Goal: Task Accomplishment & Management: Manage account settings

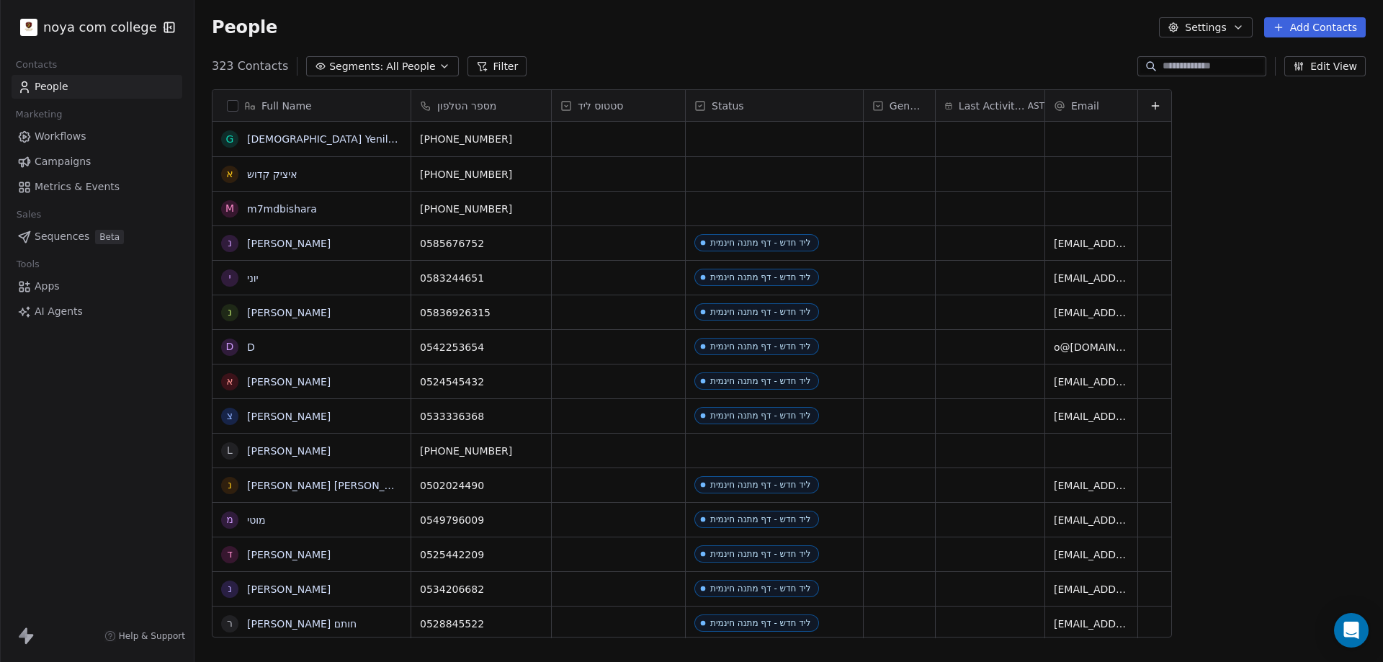
scroll to position [571, 1178]
click at [501, 68] on button "Filter" at bounding box center [498, 66] width 60 height 20
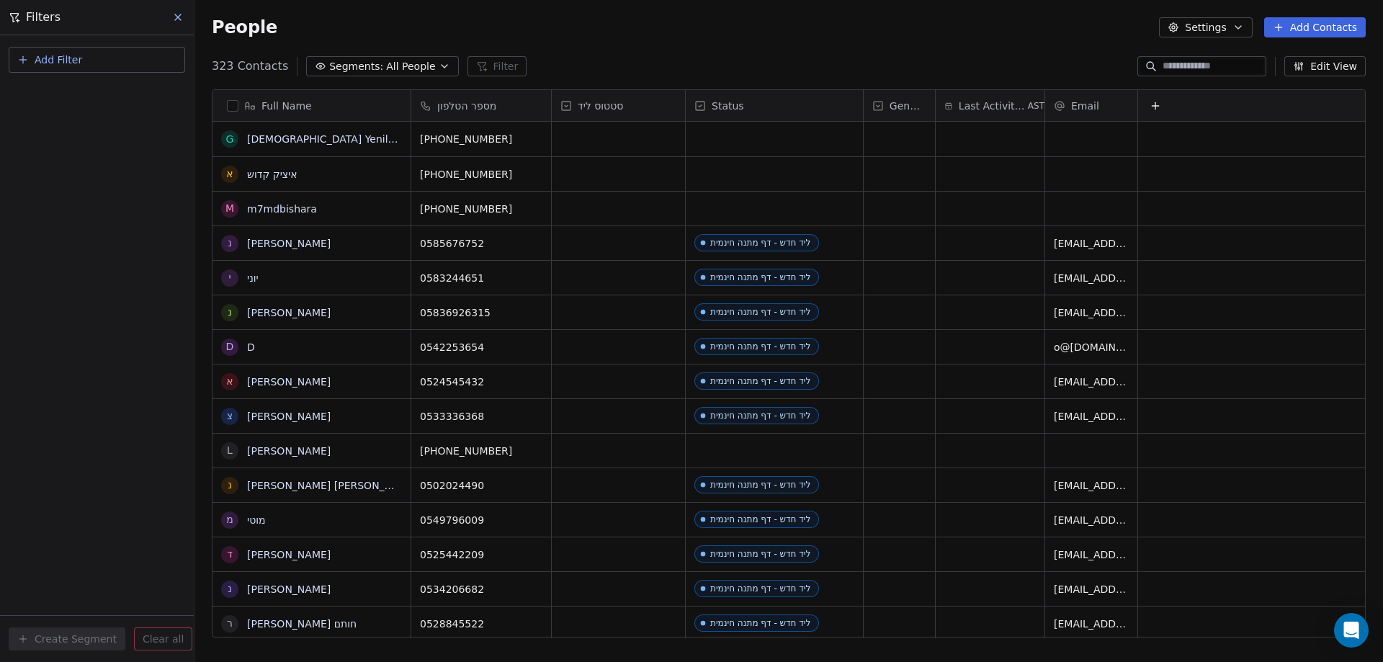
click at [108, 57] on button "Add Filter" at bounding box center [97, 60] width 177 height 26
click at [72, 120] on span "Contact activity" at bounding box center [64, 117] width 80 height 15
click at [45, 63] on html "noya com college Contacts People Marketing Workflows Campaigns Metrics & Events…" at bounding box center [691, 331] width 1383 height 662
click at [40, 56] on span "Add Filter" at bounding box center [59, 60] width 48 height 15
click at [66, 94] on span "Contact properties" at bounding box center [71, 93] width 94 height 15
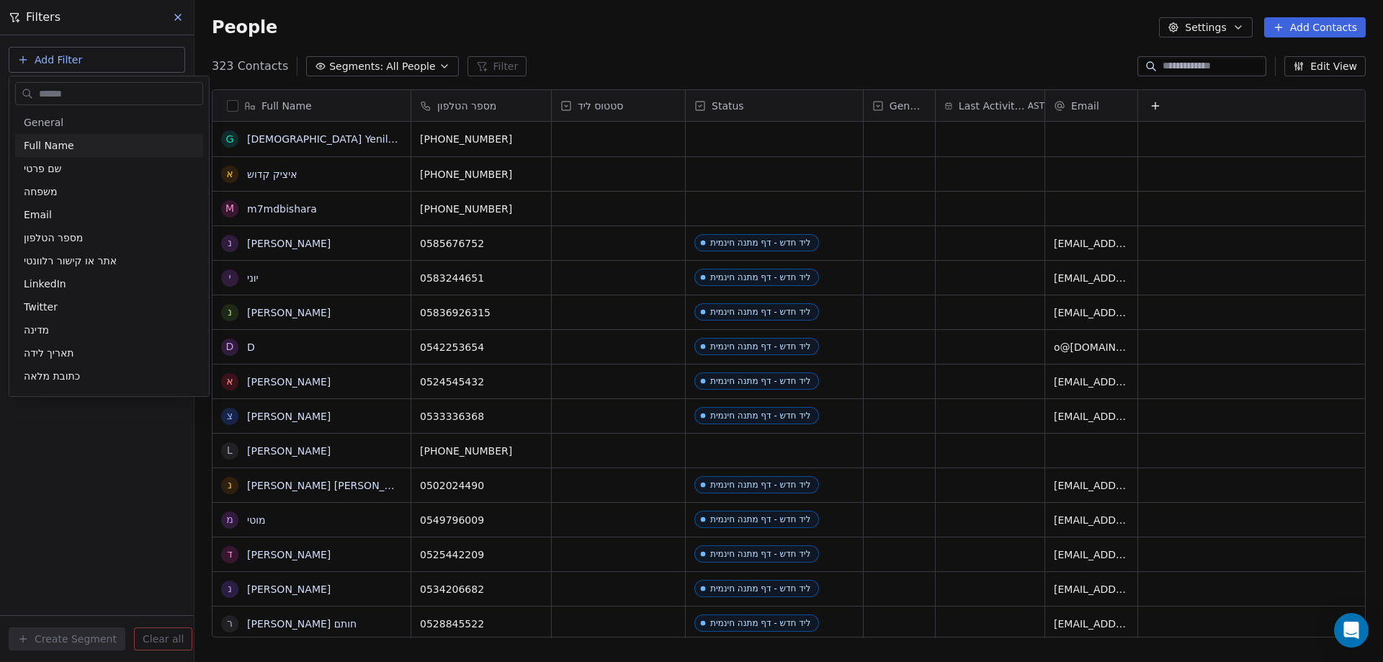
click at [37, 57] on html "noya com college Contacts People Marketing Workflows Campaigns Metrics & Events…" at bounding box center [691, 331] width 1383 height 662
click at [24, 56] on icon "button" at bounding box center [23, 60] width 12 height 12
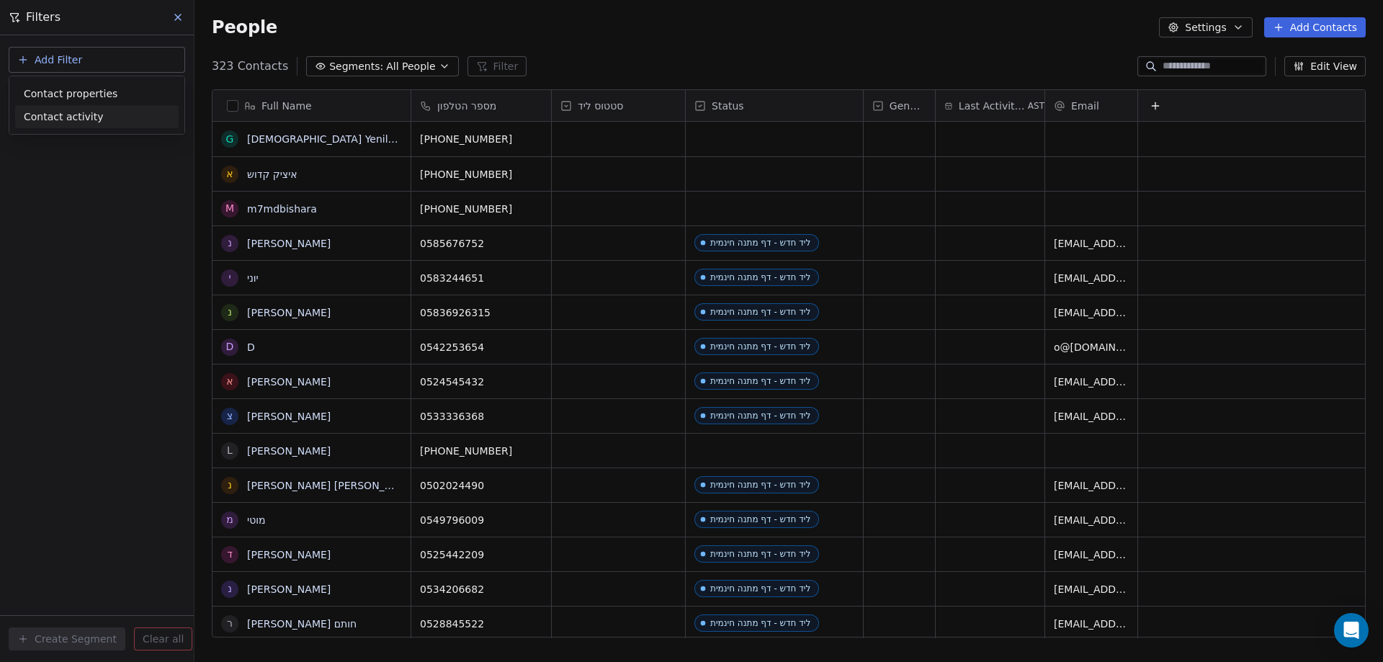
click at [49, 119] on span "Contact activity" at bounding box center [64, 117] width 80 height 15
click at [42, 59] on html "noya com college Contacts People Marketing Workflows Campaigns Metrics & Events…" at bounding box center [691, 331] width 1383 height 662
drag, startPoint x: 41, startPoint y: 60, endPoint x: 37, endPoint y: 69, distance: 10.0
click at [41, 61] on span "Add Filter" at bounding box center [59, 60] width 48 height 15
click at [39, 89] on span "Contact properties" at bounding box center [71, 93] width 94 height 15
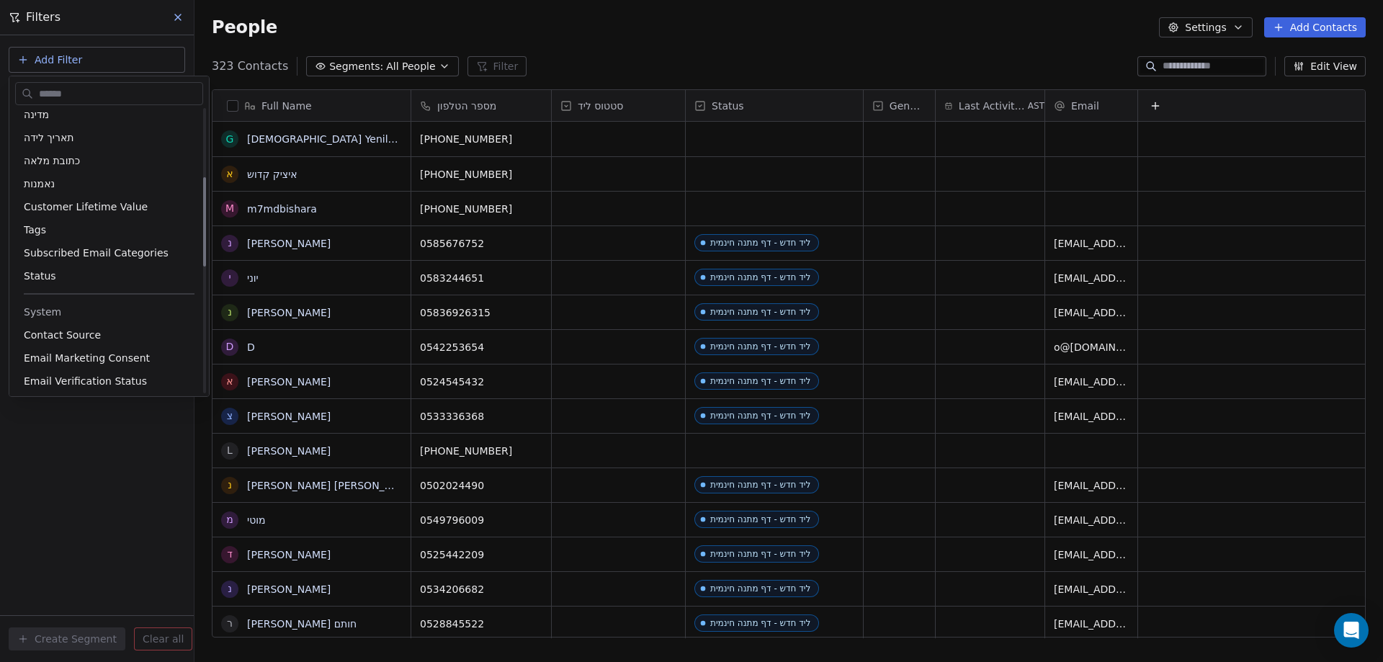
scroll to position [216, 0]
click at [45, 271] on span "Status" at bounding box center [40, 275] width 32 height 14
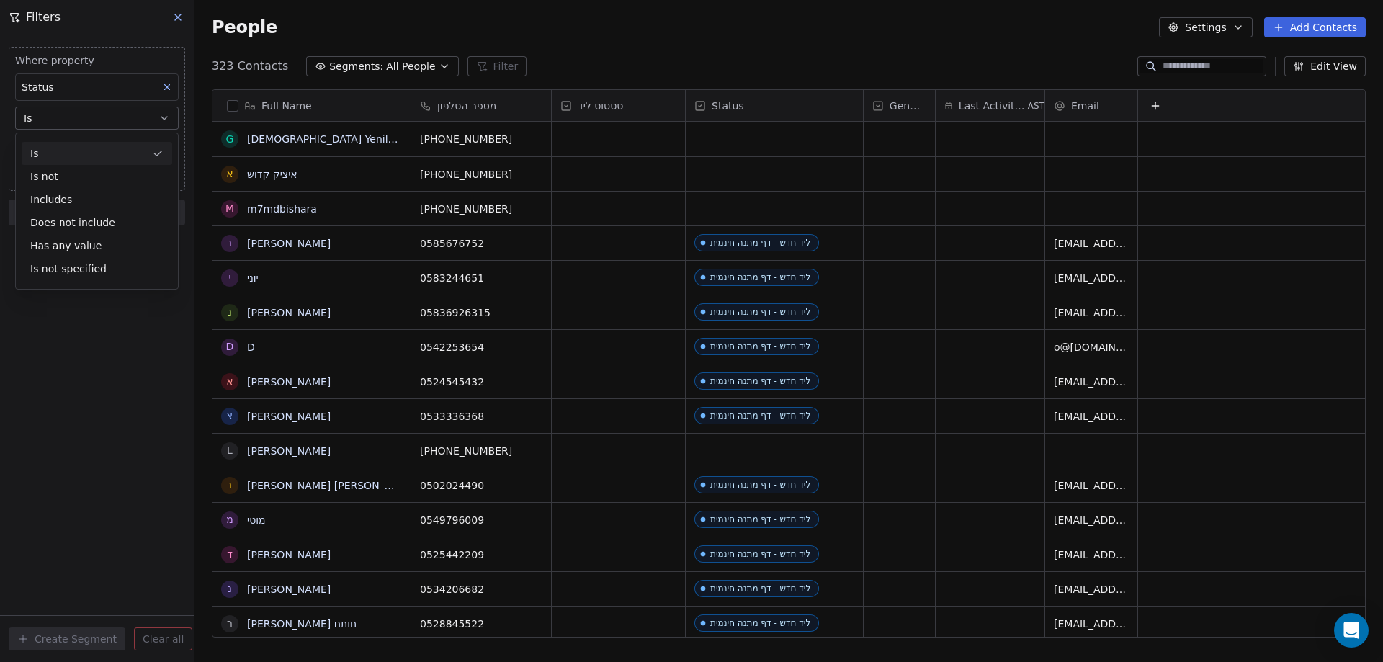
click at [76, 147] on div "Is" at bounding box center [97, 153] width 151 height 23
click at [98, 175] on span "Add filter to this group" at bounding box center [87, 175] width 98 height 12
click at [71, 140] on html "noya com college Contacts People Marketing Workflows Campaigns Metrics & Events…" at bounding box center [691, 331] width 1383 height 662
click at [71, 145] on body "noya com college Contacts People Marketing Workflows Campaigns Metrics & Events…" at bounding box center [691, 331] width 1383 height 662
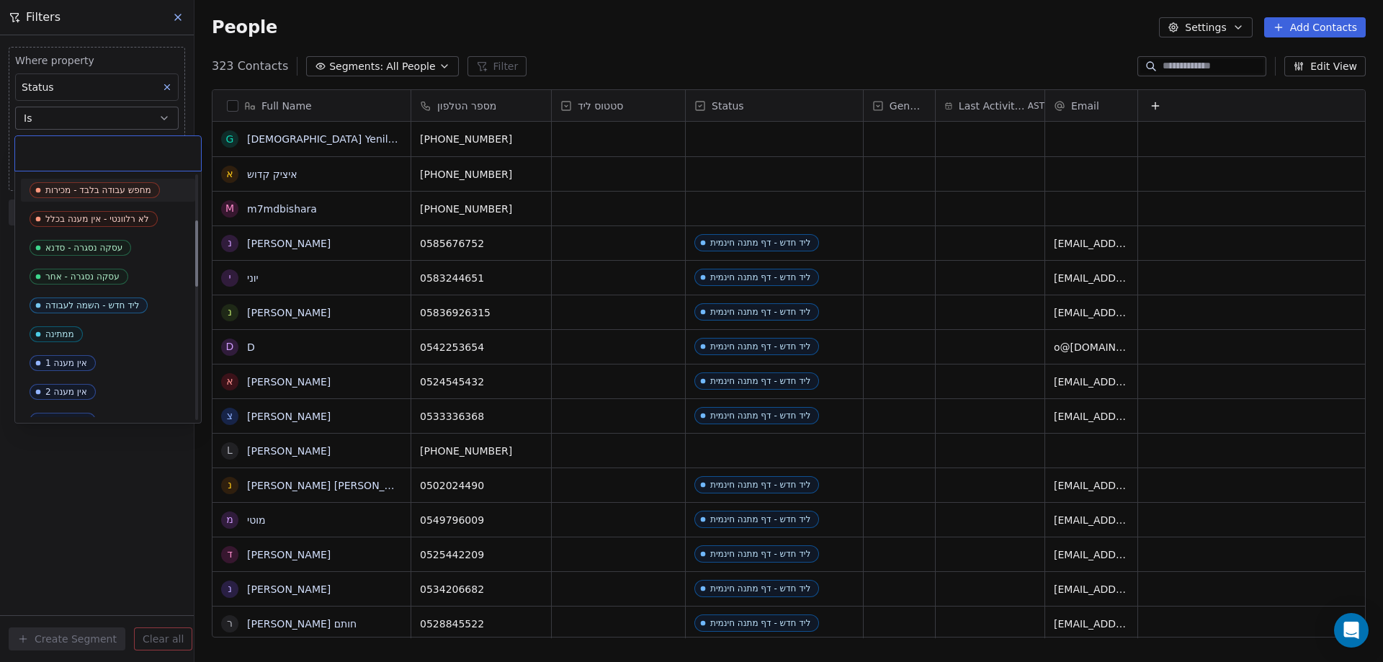
scroll to position [288, 0]
click at [89, 277] on div "ליד חדש - השמה לעבודה" at bounding box center [92, 275] width 94 height 10
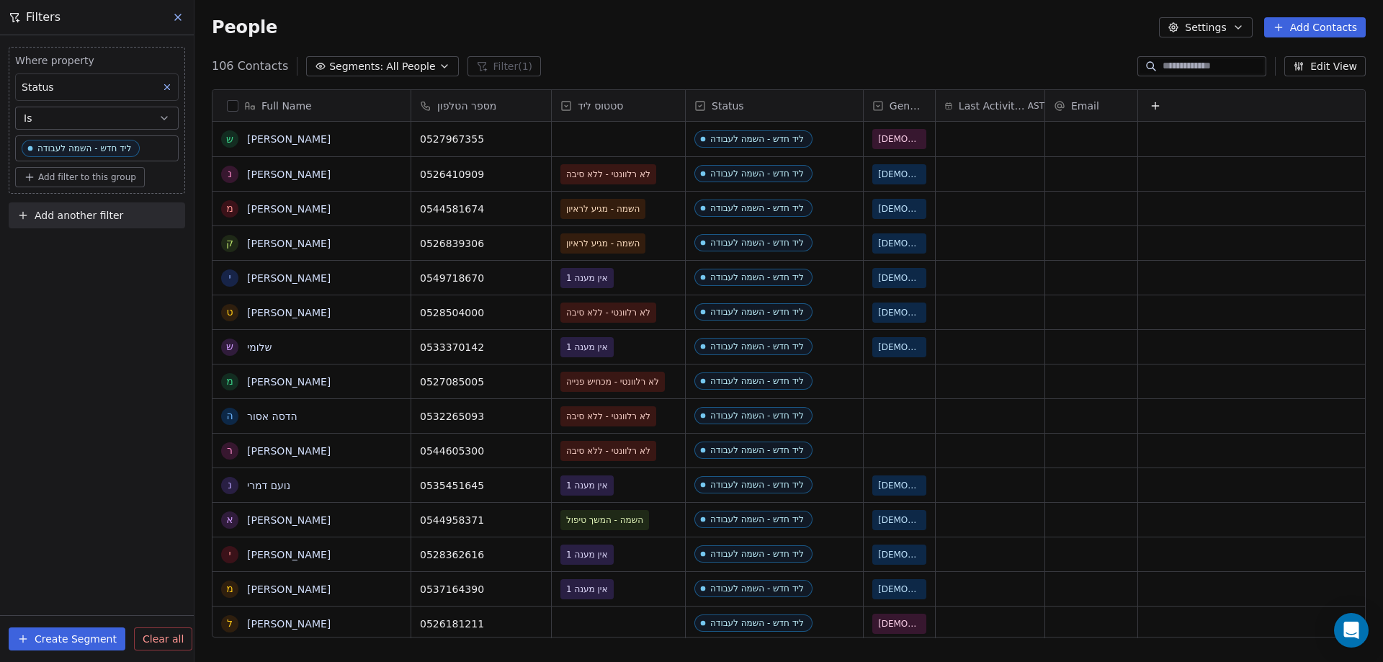
scroll to position [571, 1178]
click at [168, 149] on body "noya com college Contacts People Marketing Workflows Campaigns Metrics & Events…" at bounding box center [691, 331] width 1383 height 662
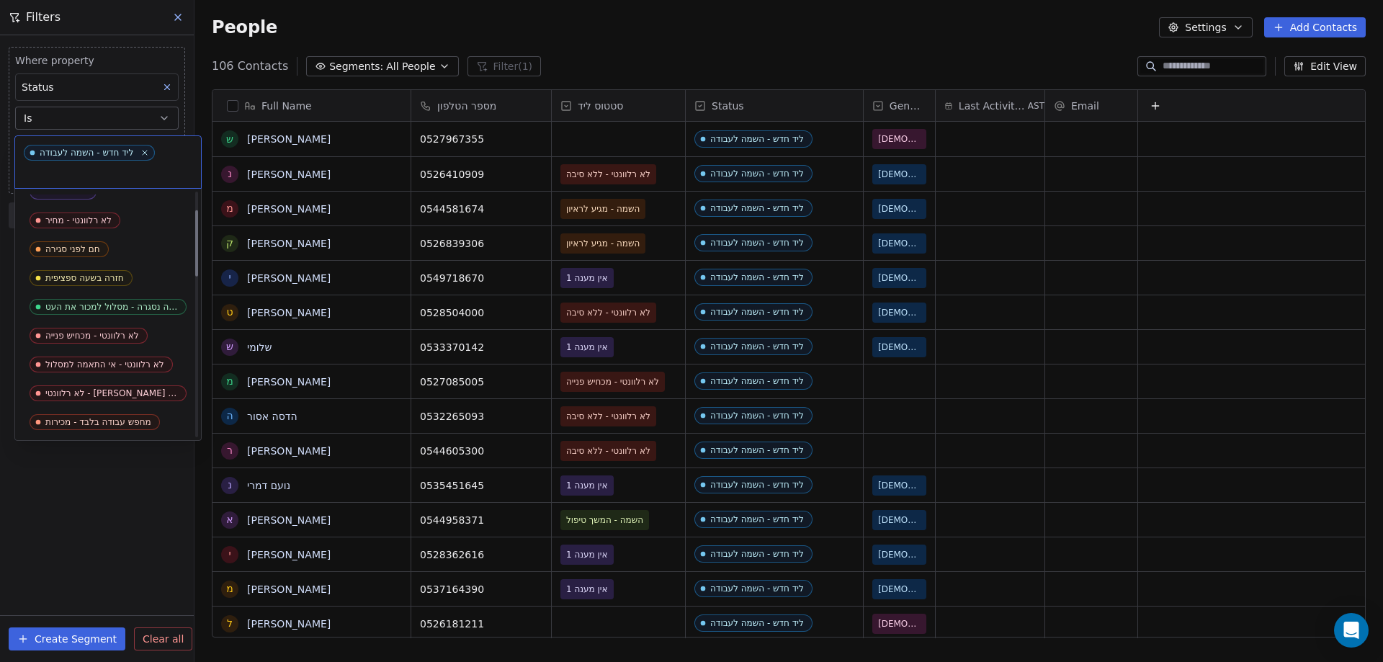
scroll to position [0, 0]
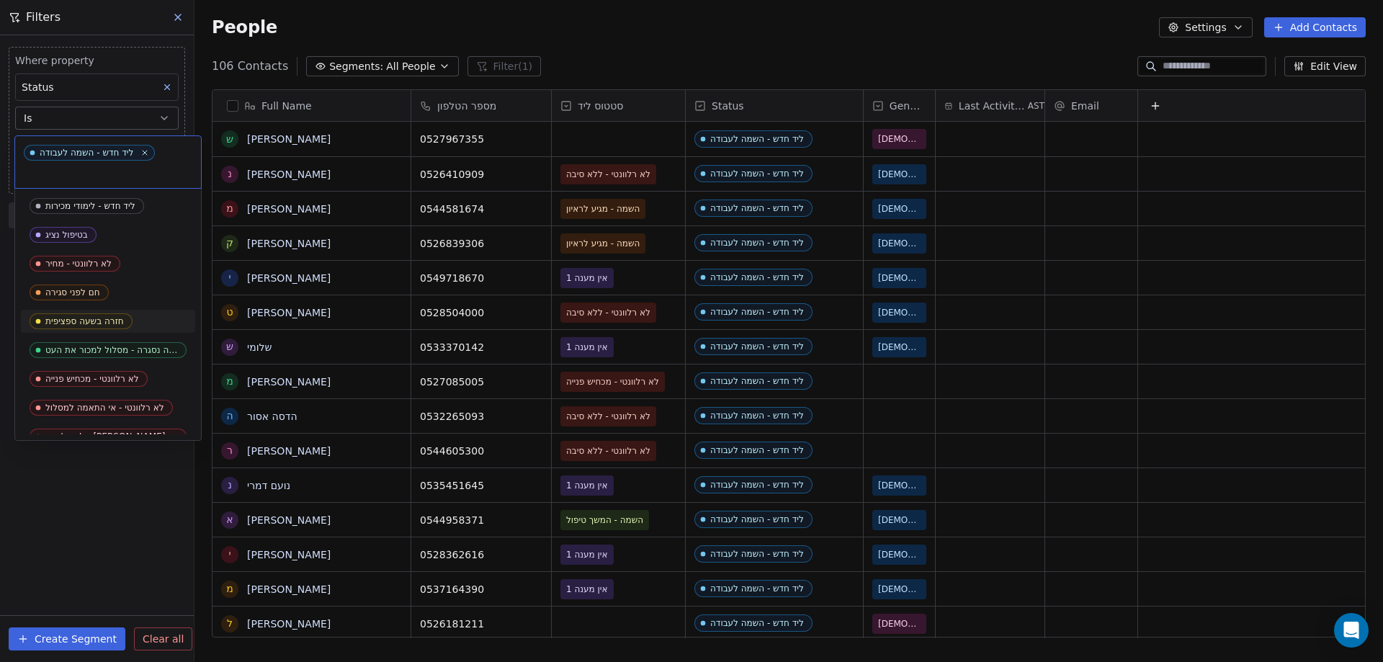
click at [94, 323] on div "חזרה בשעה ספציפית" at bounding box center [84, 321] width 79 height 10
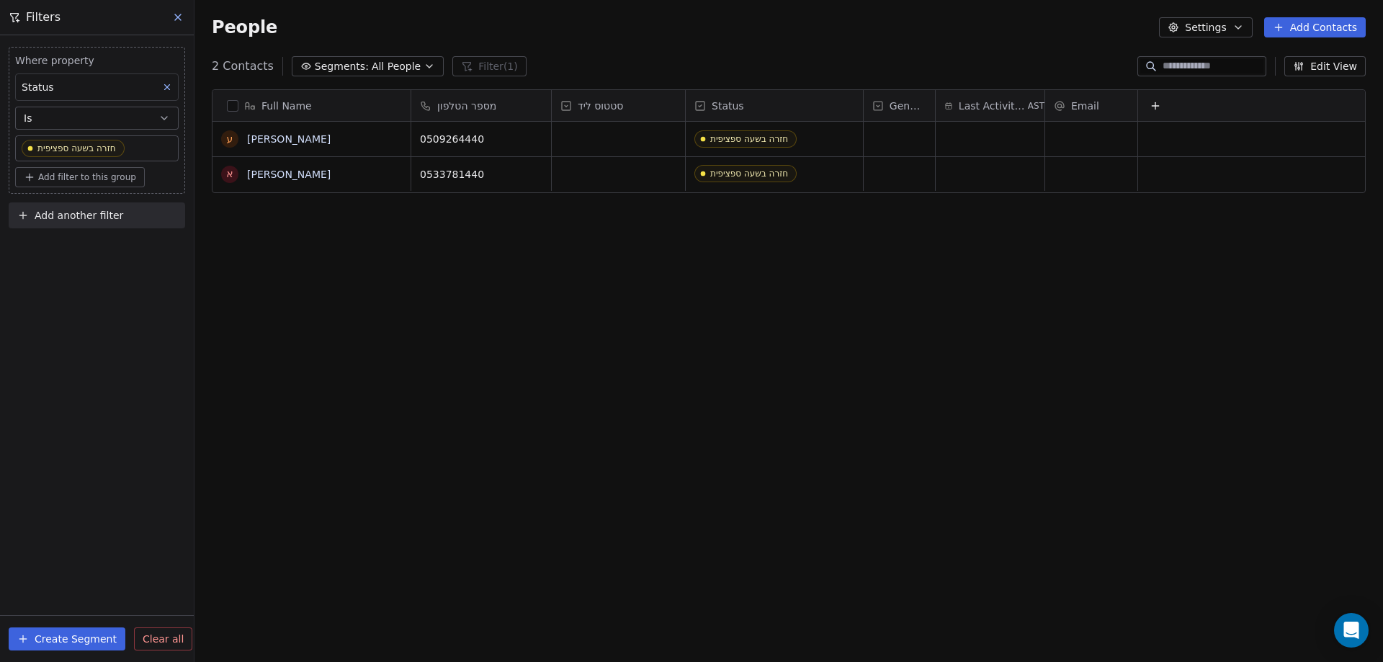
scroll to position [571, 1178]
click at [146, 148] on body "noya com college Contacts People Marketing Workflows Campaigns Metrics & Events…" at bounding box center [691, 331] width 1383 height 662
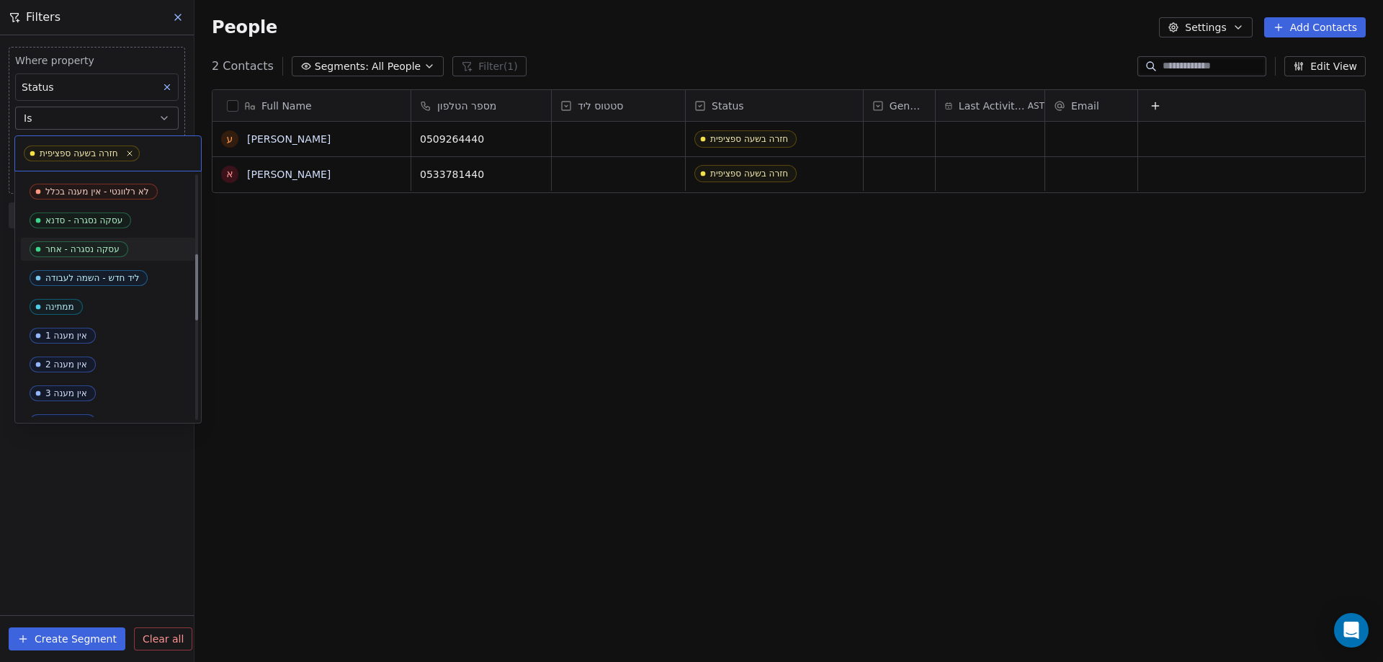
scroll to position [288, 0]
click at [305, 250] on html "noya com college Contacts People Marketing Workflows Campaigns Metrics & Events…" at bounding box center [691, 331] width 1383 height 662
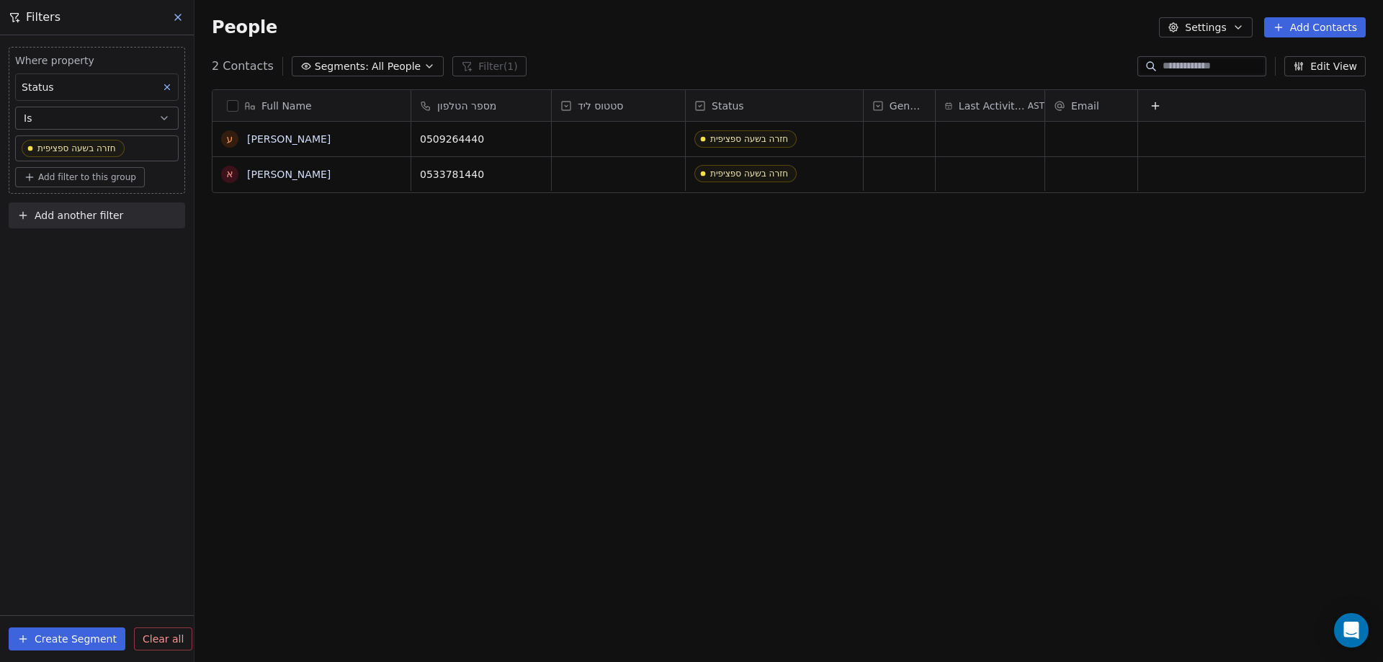
click at [151, 152] on body "noya com college Contacts People Marketing Workflows Campaigns Metrics & Events…" at bounding box center [691, 331] width 1383 height 662
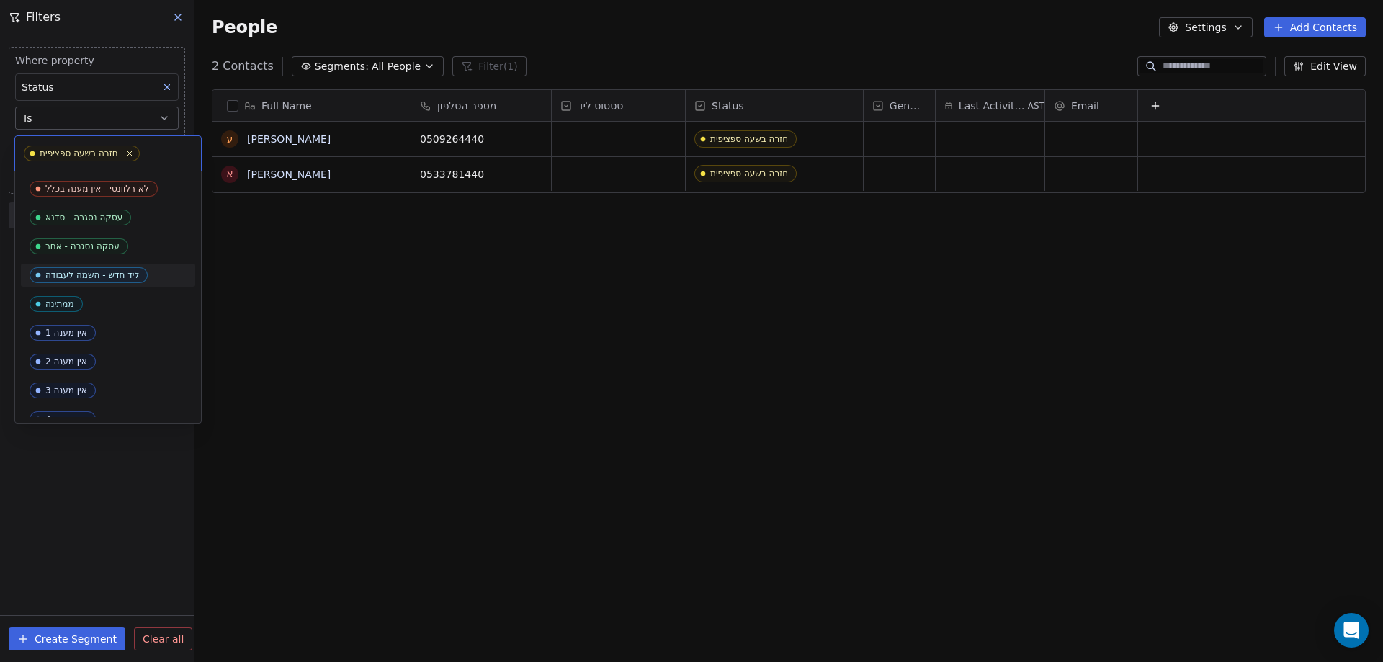
click at [84, 280] on div "ליד חדש - השמה לעבודה" at bounding box center [92, 275] width 94 height 10
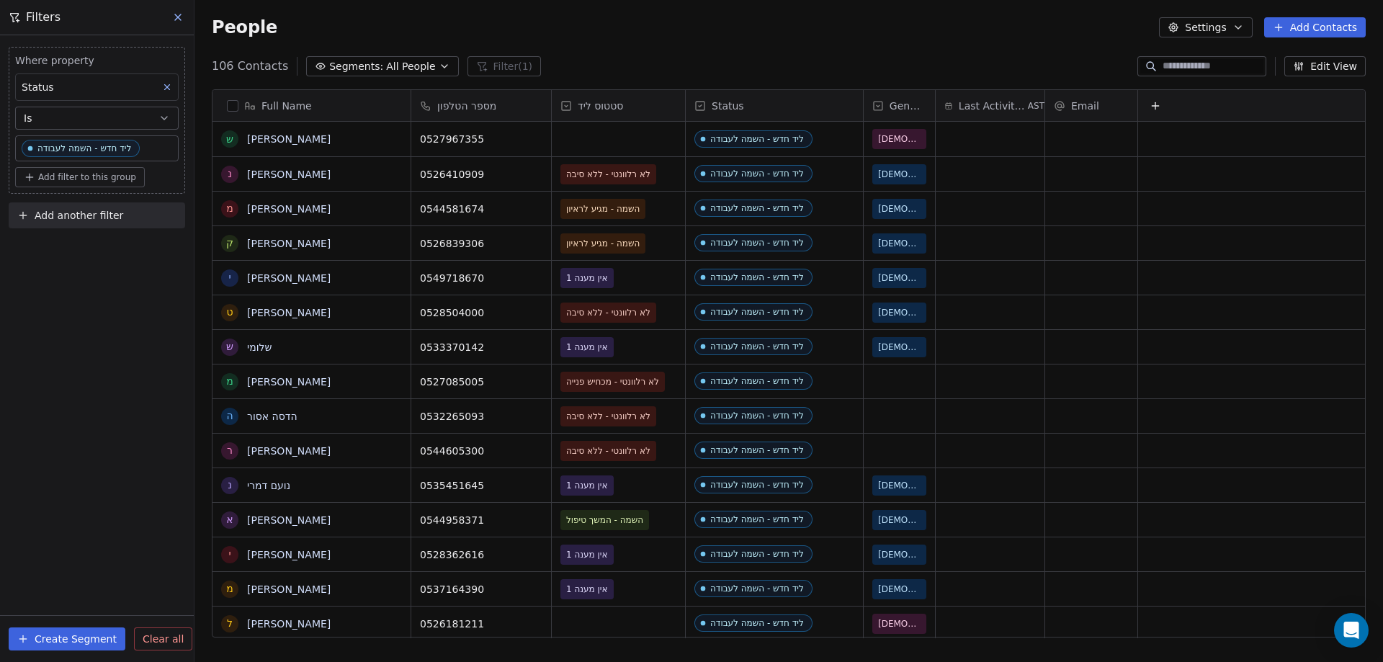
click at [107, 177] on span "Add filter to this group" at bounding box center [87, 177] width 98 height 12
click at [80, 207] on span "Contact properties" at bounding box center [77, 208] width 94 height 15
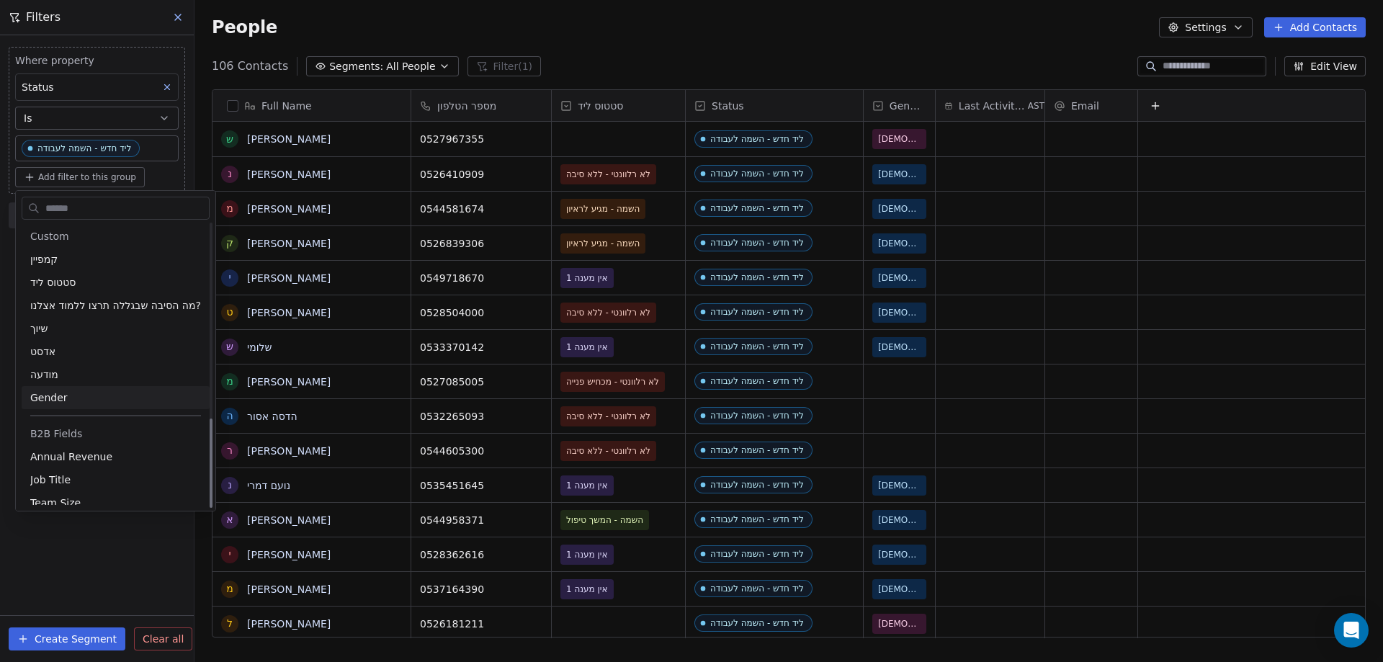
scroll to position [612, 0]
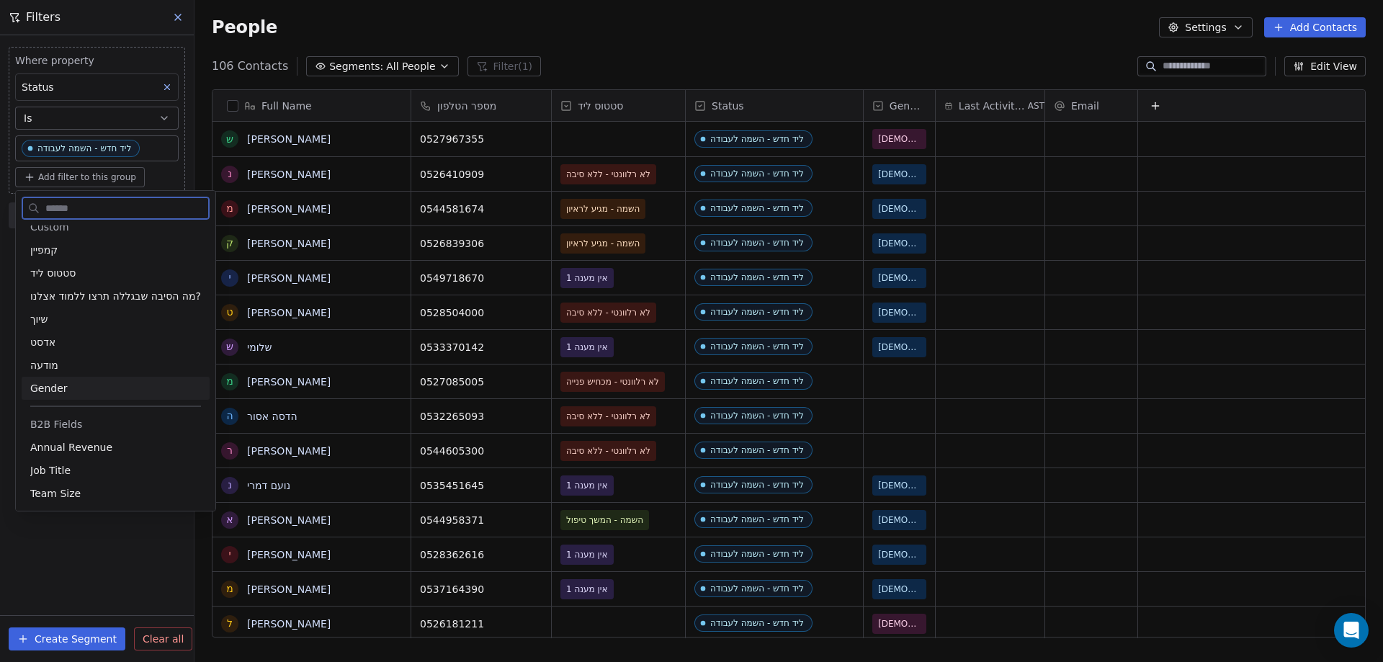
click at [60, 389] on span "Gender" at bounding box center [48, 388] width 37 height 14
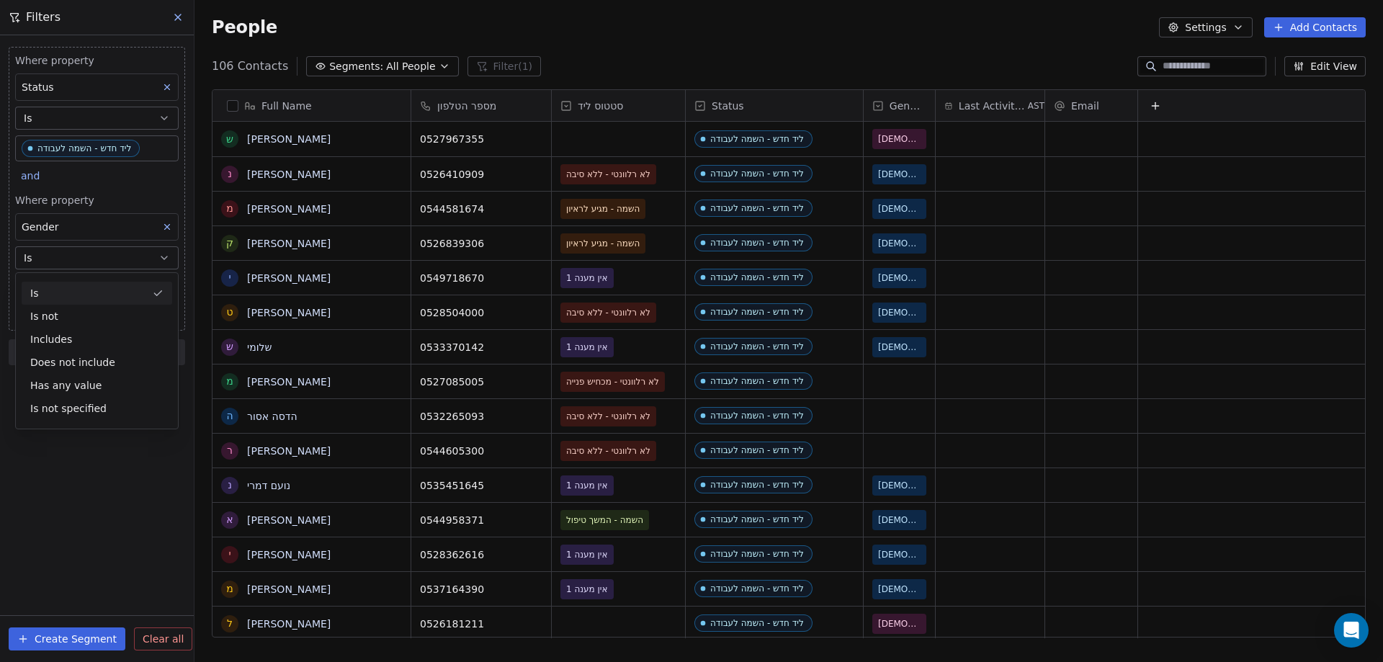
click at [49, 294] on div "Is" at bounding box center [97, 293] width 151 height 23
click at [67, 294] on body "noya com college Contacts People Marketing Workflows Campaigns Metrics & Events…" at bounding box center [691, 331] width 1383 height 662
click at [72, 287] on input "text" at bounding box center [108, 293] width 169 height 16
click at [56, 326] on div "[DEMOGRAPHIC_DATA]" at bounding box center [89, 329] width 99 height 13
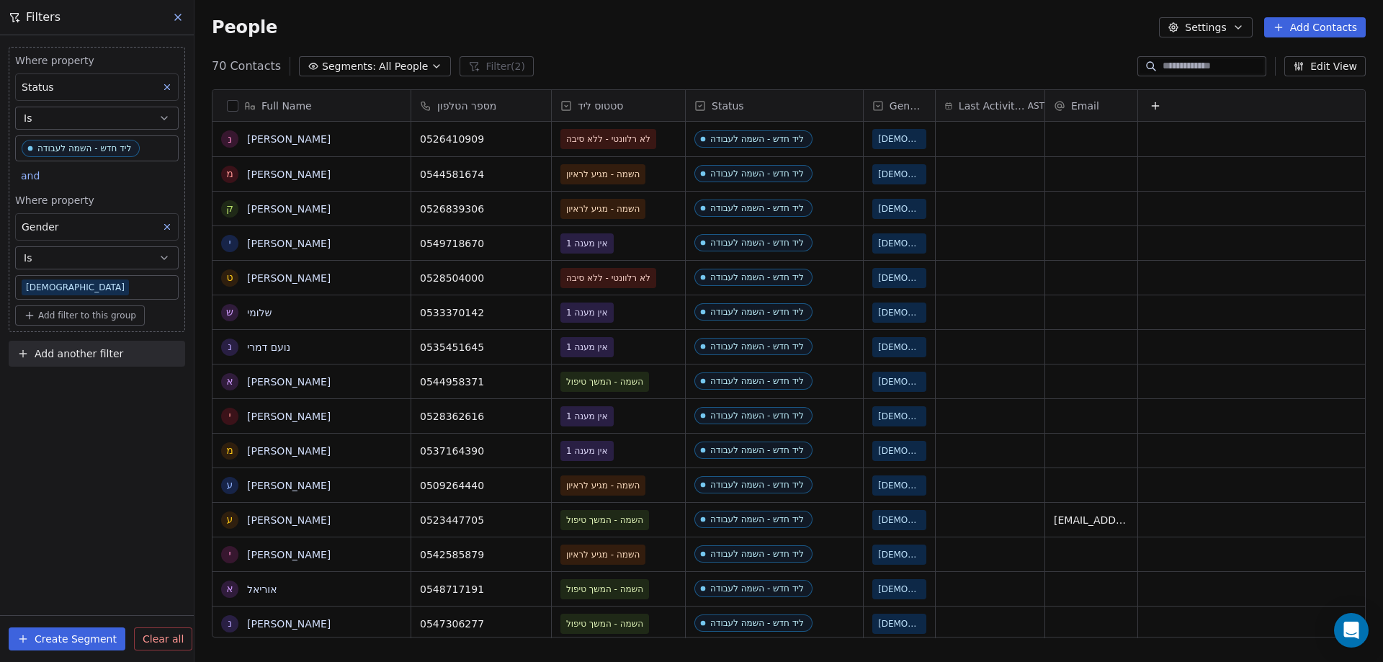
scroll to position [571, 1178]
click at [594, 104] on span "סטטוס ליד" at bounding box center [600, 106] width 45 height 14
click at [85, 430] on html "noya com college Contacts People Marketing Workflows Campaigns Metrics & Events…" at bounding box center [691, 331] width 1383 height 662
click at [55, 352] on span "Add another filter" at bounding box center [79, 354] width 89 height 15
click at [42, 385] on span "Contact properties" at bounding box center [71, 387] width 94 height 15
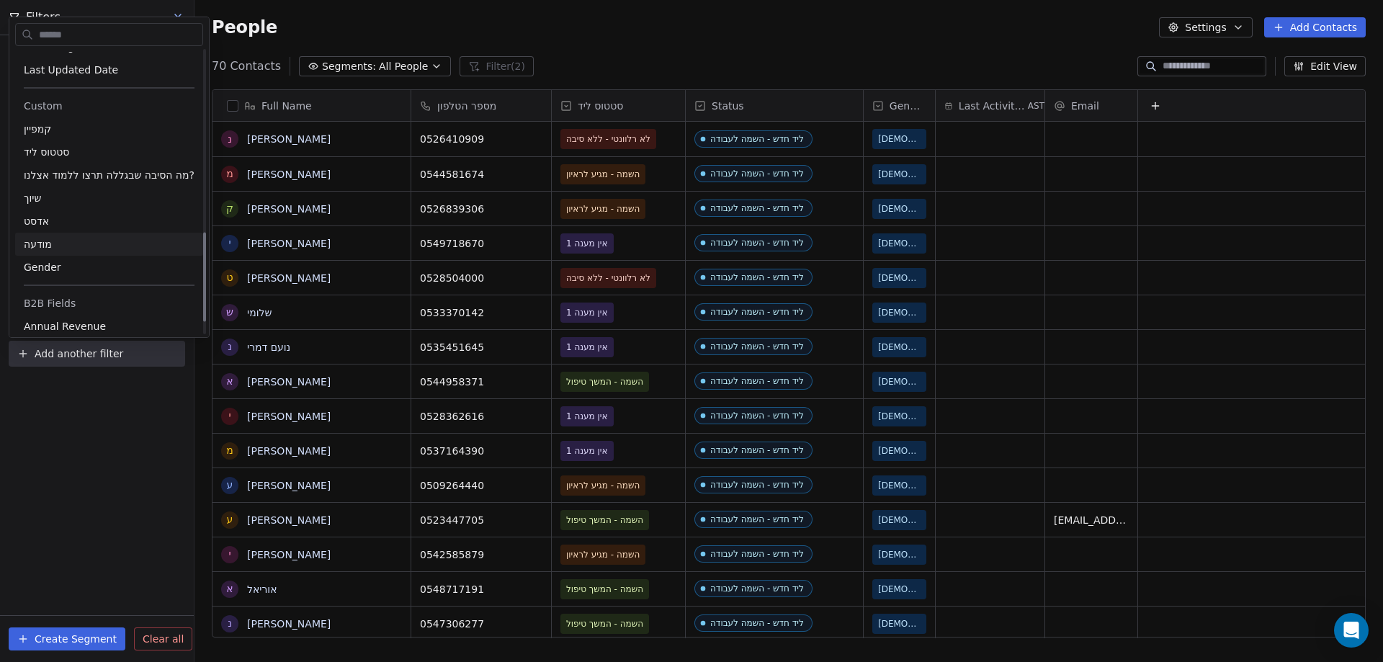
scroll to position [612, 0]
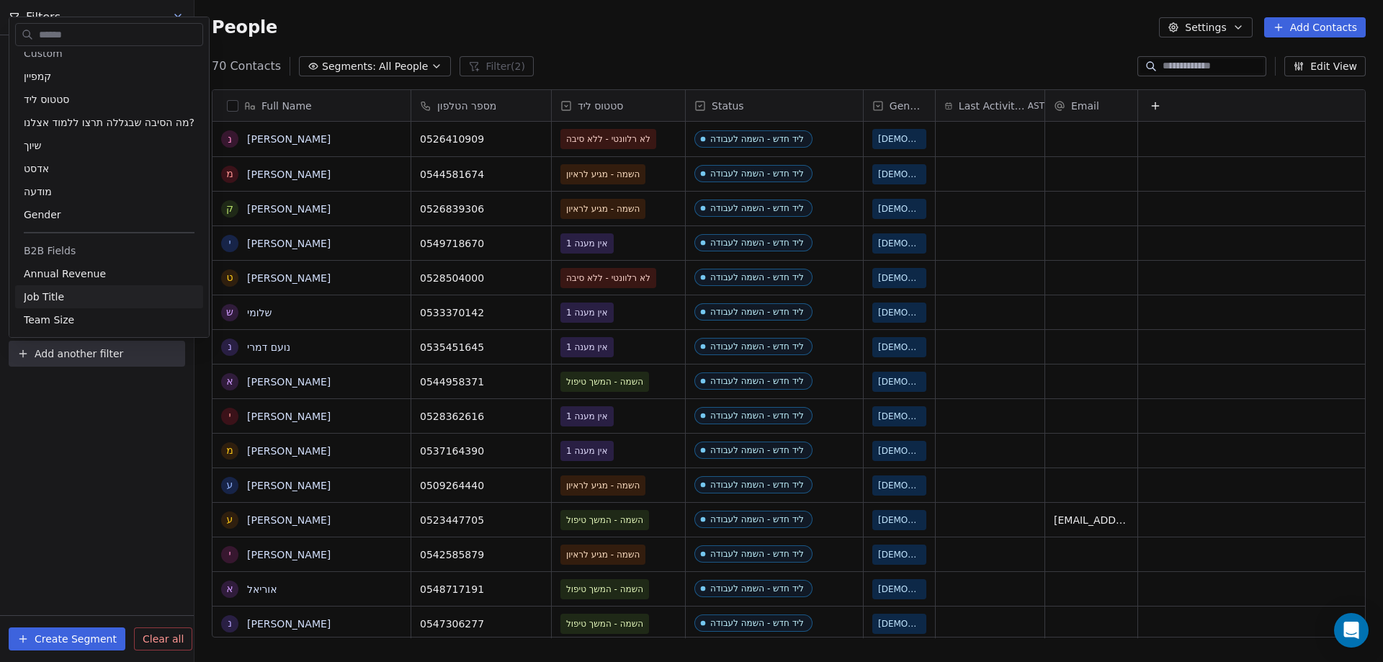
click at [646, 43] on html "noya com college Contacts People Marketing Workflows Campaigns Metrics & Events…" at bounding box center [691, 331] width 1383 height 662
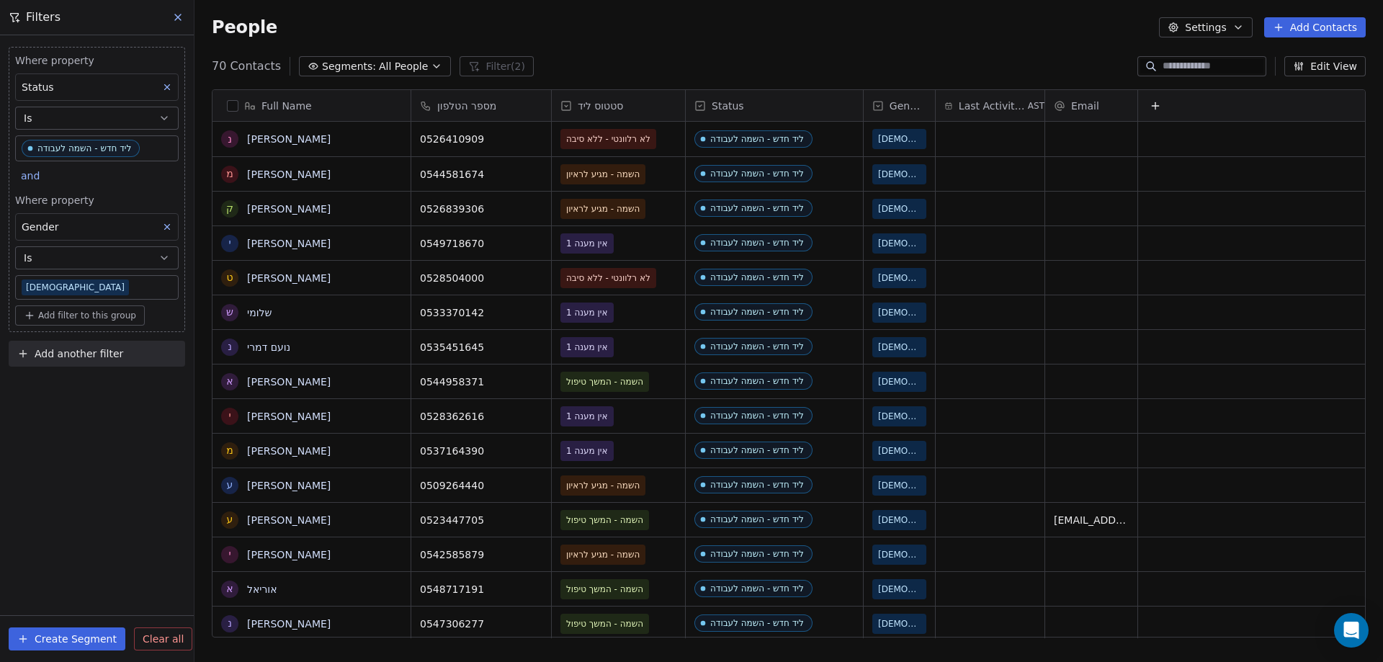
click at [614, 110] on span "סטטוס ליד" at bounding box center [600, 106] width 45 height 14
click at [611, 112] on html "noya com college Contacts People Marketing Workflows Campaigns Metrics & Events…" at bounding box center [691, 331] width 1383 height 662
click at [607, 73] on div "70 Contacts Segments: All People Filter (2) Edit View" at bounding box center [789, 66] width 1189 height 23
click at [564, 109] on icon at bounding box center [567, 106] width 12 height 12
click at [581, 135] on span "Edit property" at bounding box center [612, 136] width 66 height 14
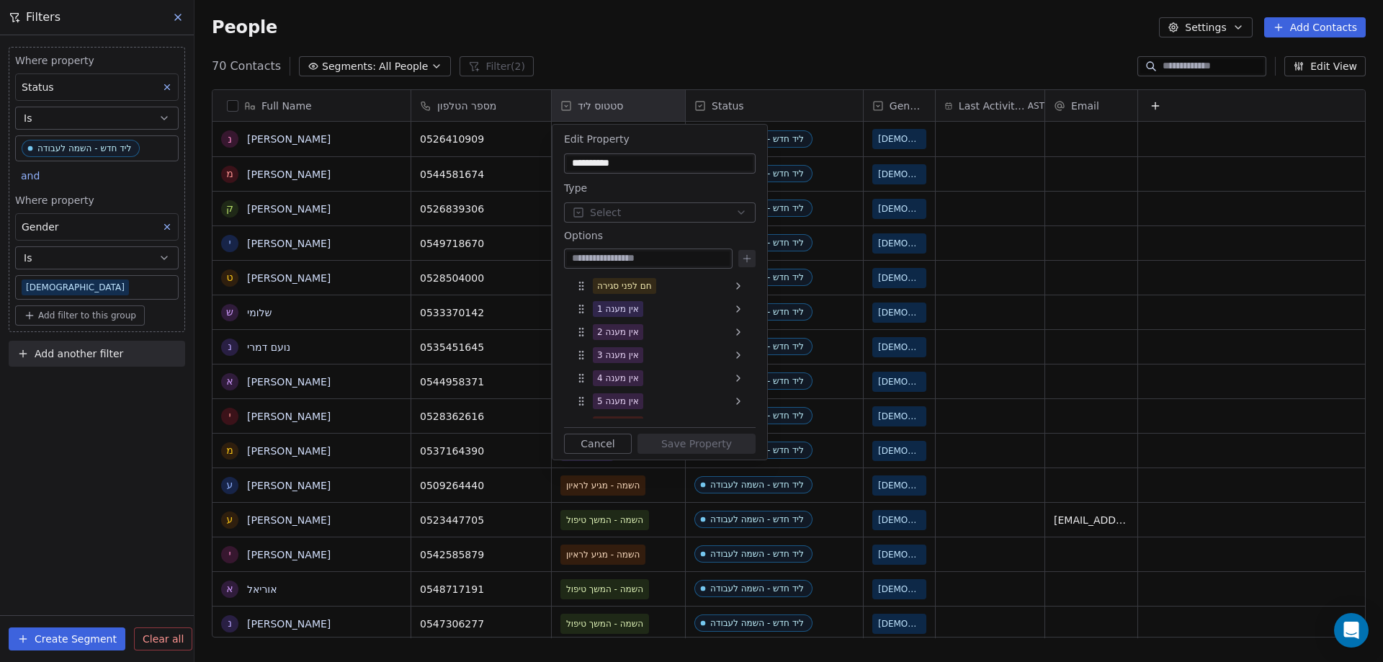
click at [645, 35] on html "noya com college Contacts People Marketing Workflows Campaigns Metrics & Events…" at bounding box center [691, 331] width 1383 height 662
click at [600, 447] on button "Cancel" at bounding box center [598, 444] width 68 height 20
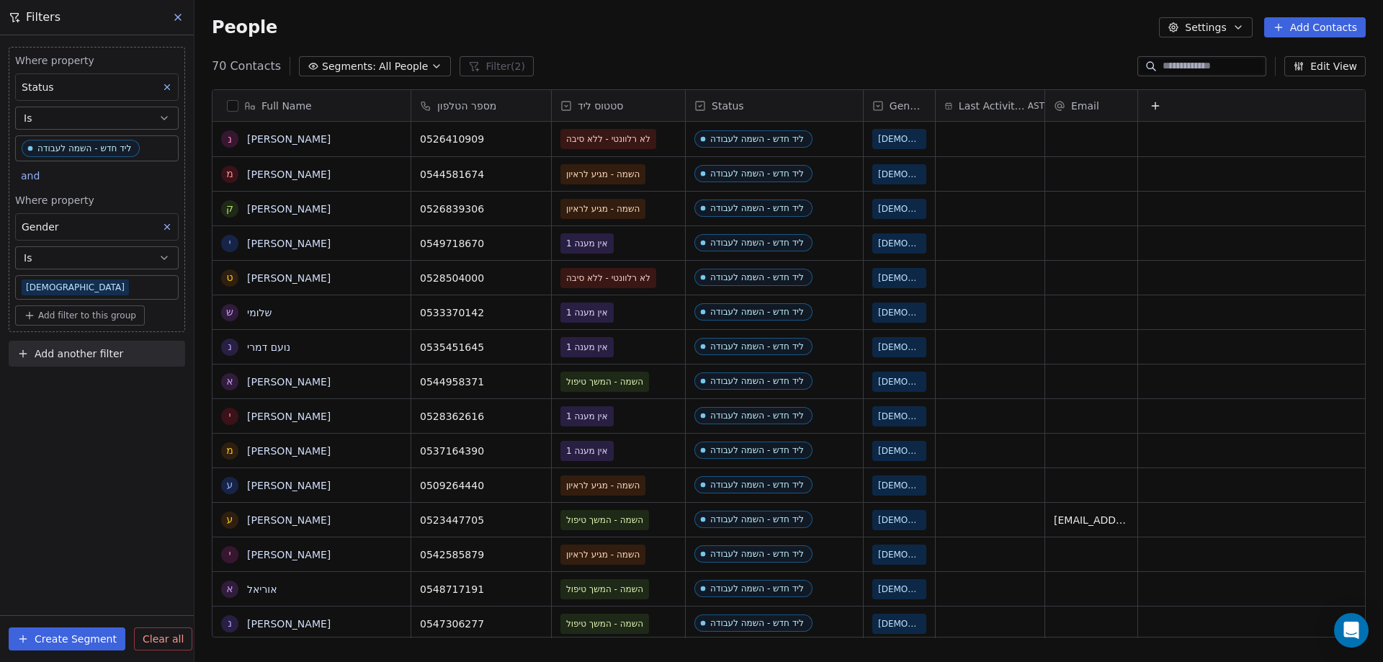
click at [1218, 64] on input at bounding box center [1213, 66] width 101 height 14
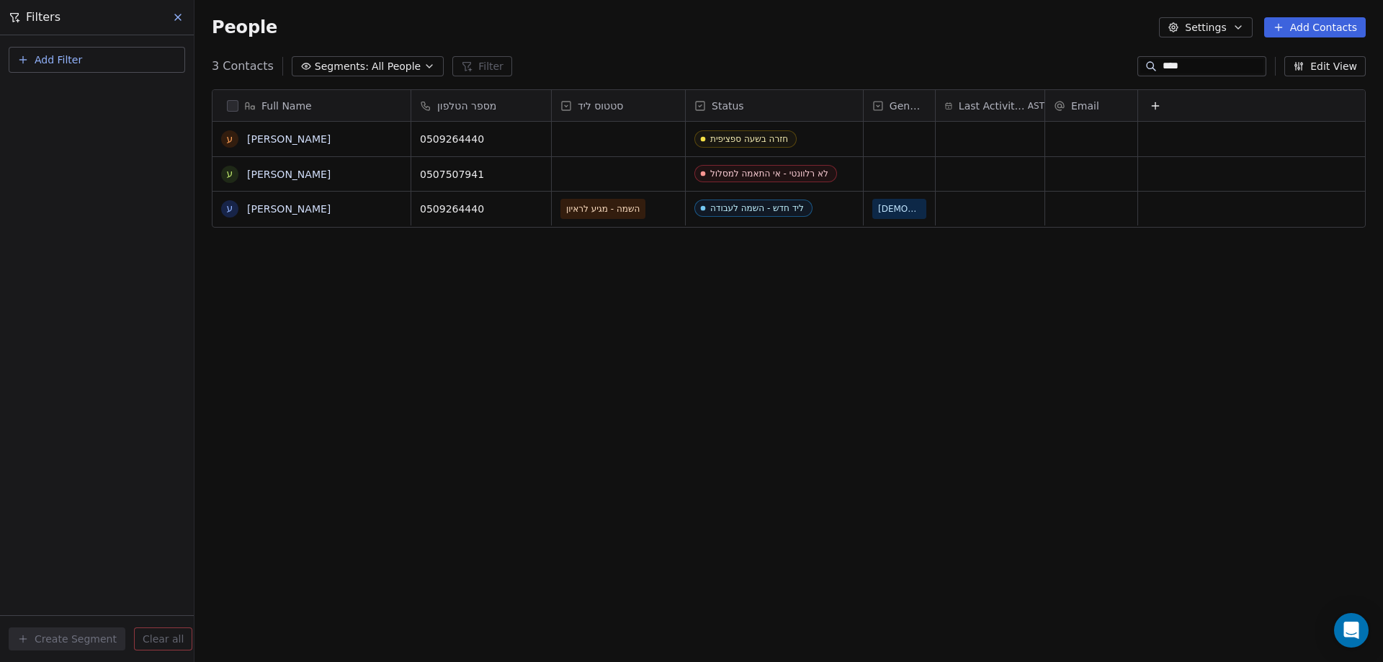
scroll to position [571, 1178]
type input "****"
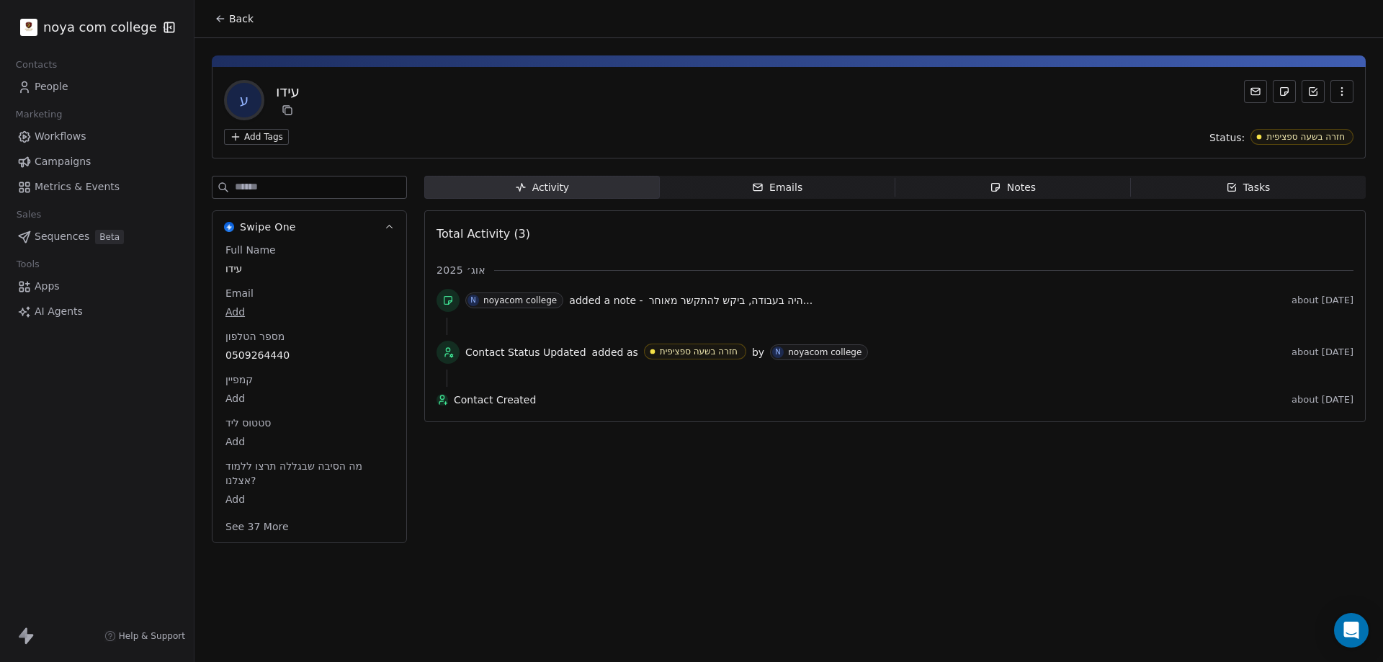
click at [1031, 189] on div "Notes" at bounding box center [1013, 187] width 46 height 15
click at [1340, 94] on icon "button" at bounding box center [1342, 92] width 12 height 12
click at [1325, 123] on div "Delete" at bounding box center [1322, 123] width 97 height 23
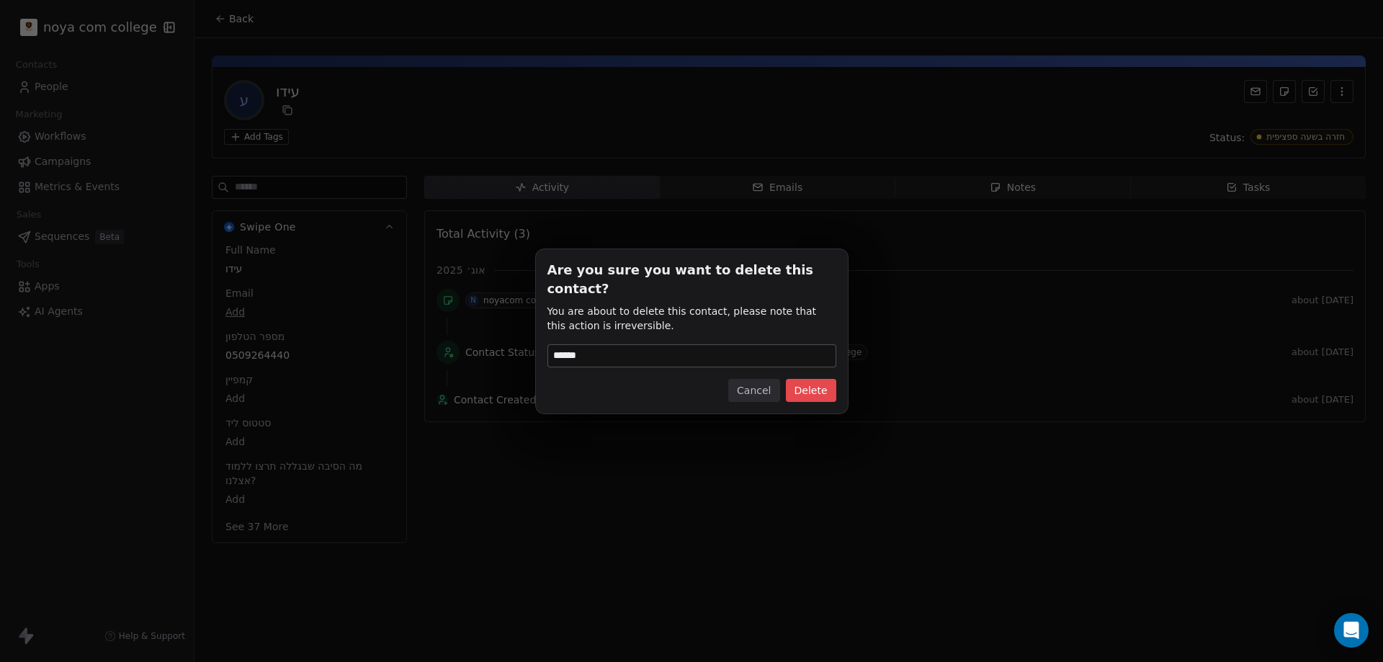
type input "******"
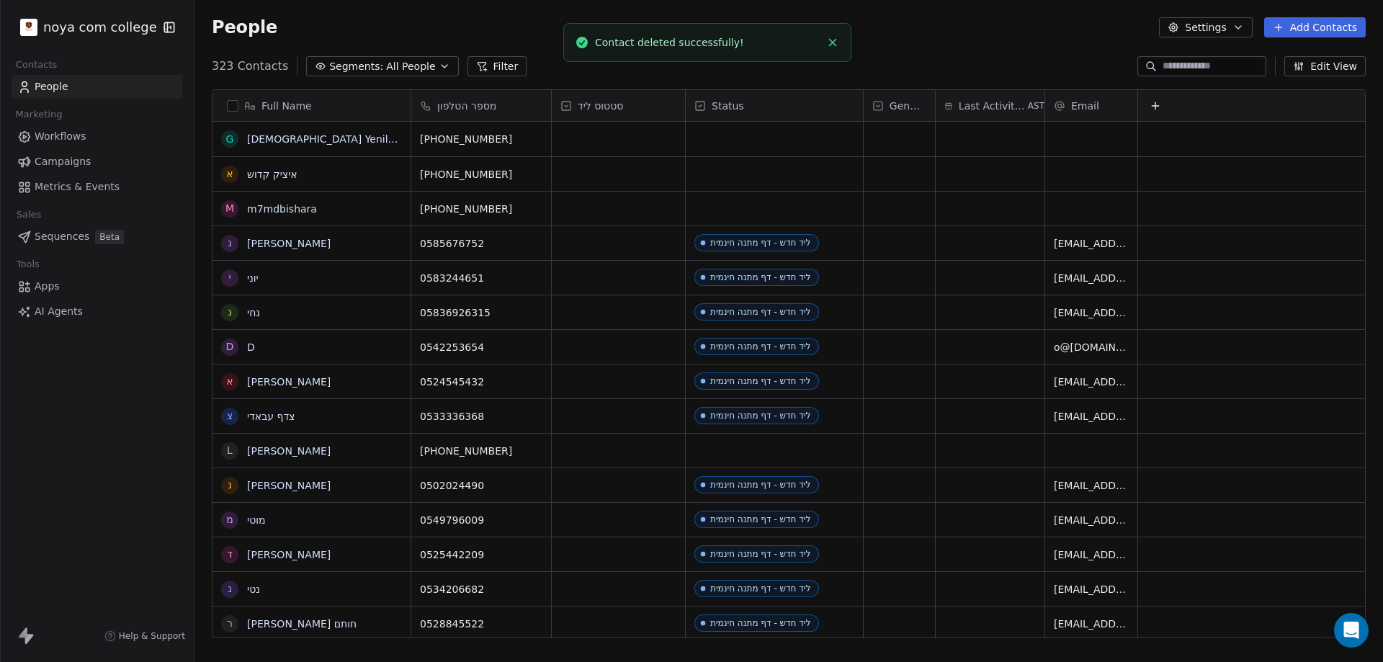
scroll to position [571, 1178]
click at [497, 64] on button "Filter" at bounding box center [498, 66] width 60 height 20
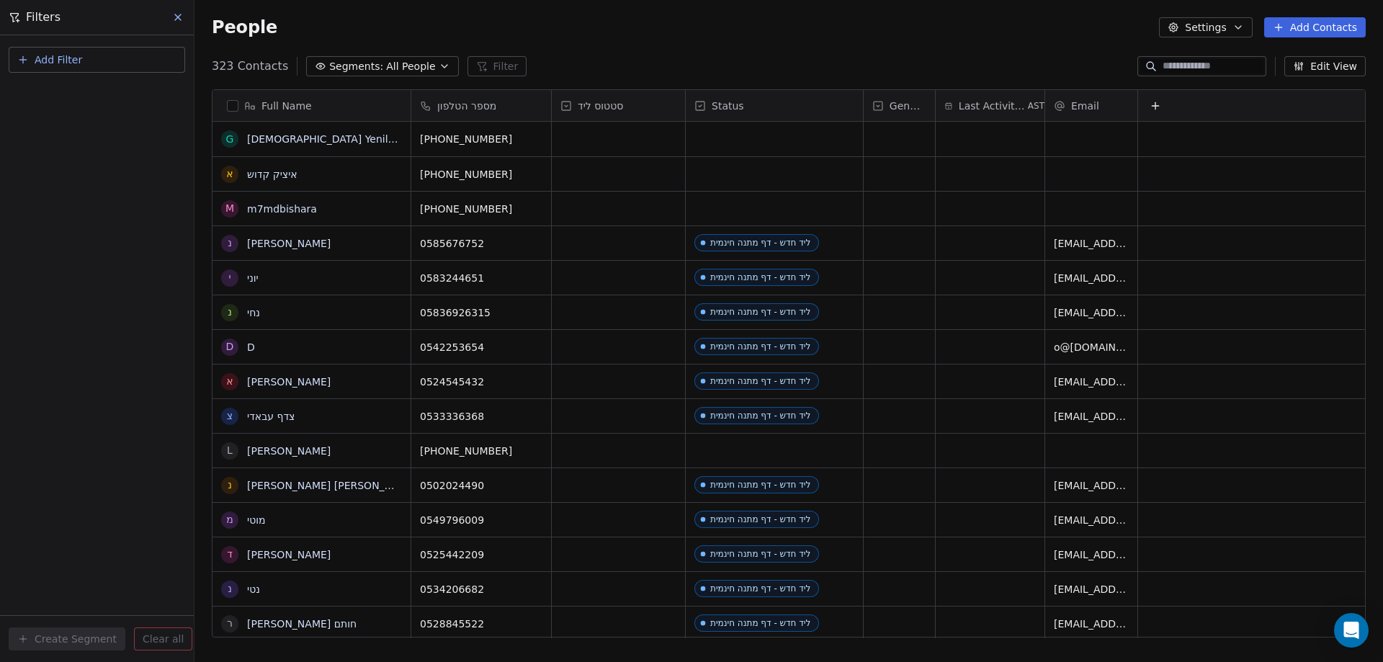
click at [131, 61] on button "Add Filter" at bounding box center [97, 60] width 177 height 26
click at [55, 89] on span "Contact properties" at bounding box center [71, 93] width 94 height 15
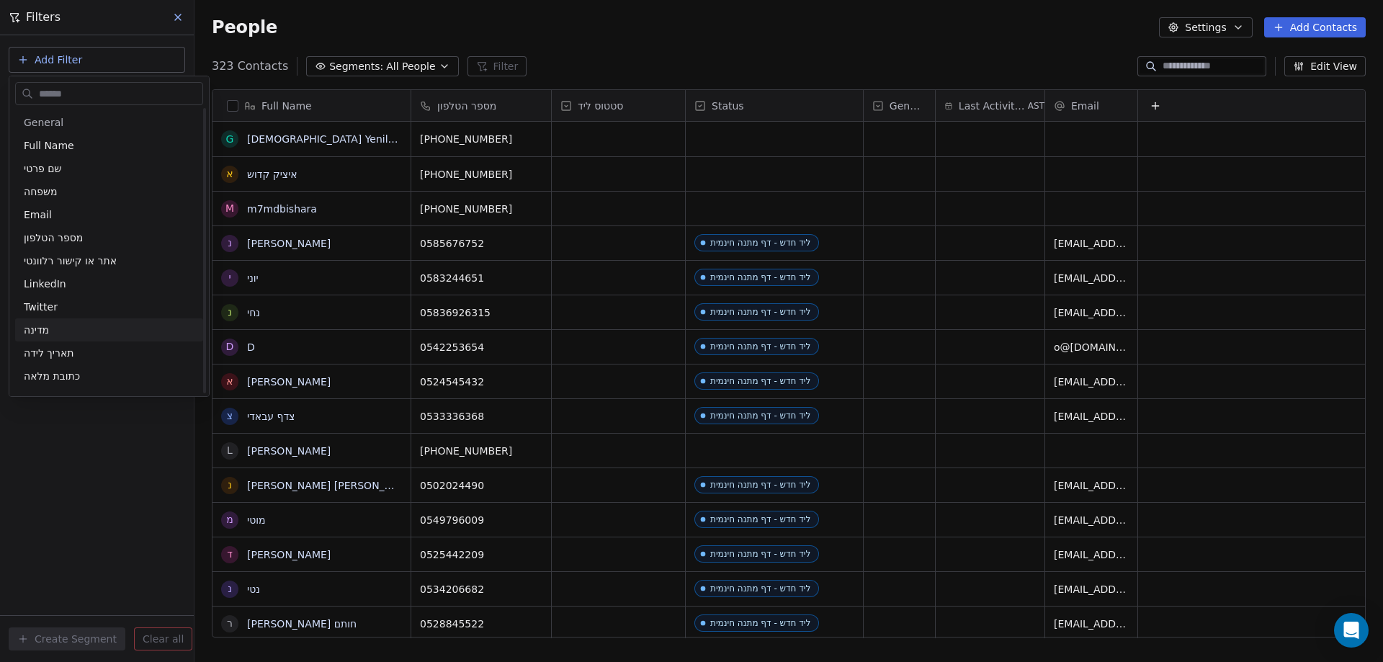
scroll to position [216, 0]
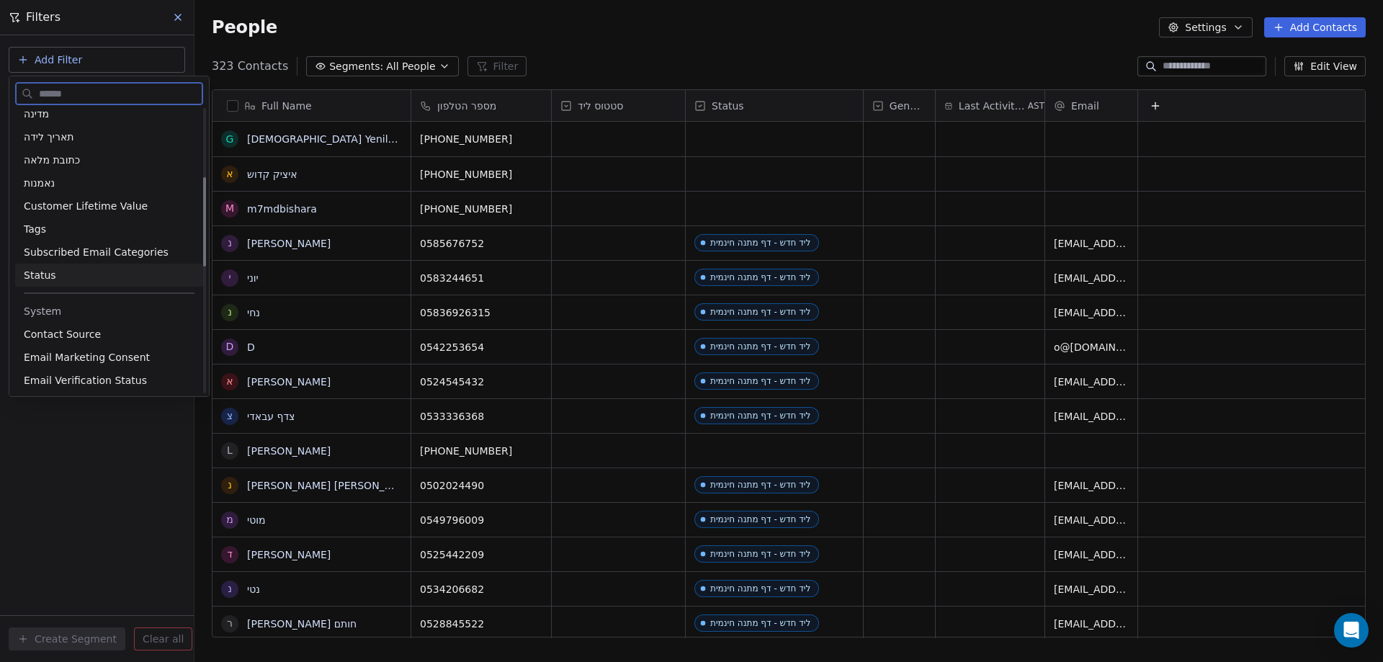
click at [45, 269] on span "Status" at bounding box center [40, 275] width 32 height 14
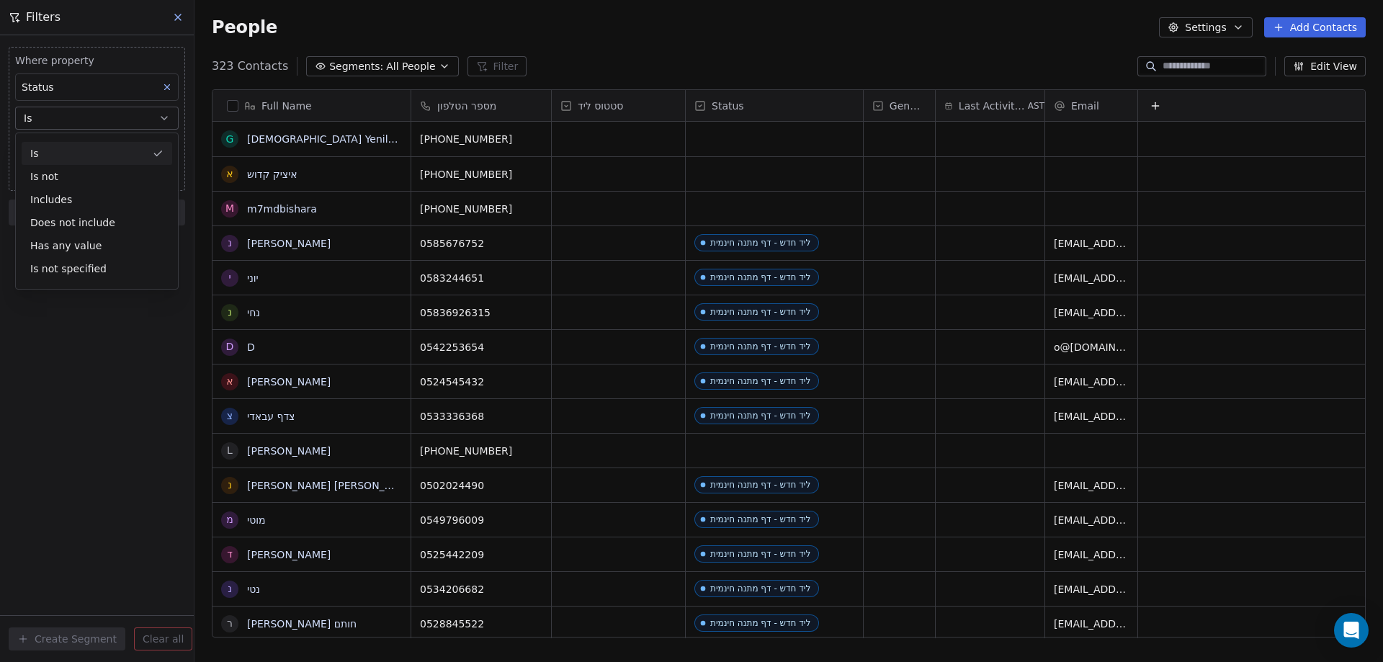
click at [85, 152] on div "Is" at bounding box center [97, 153] width 151 height 23
click at [84, 148] on body "noya com college Contacts People Marketing Workflows Campaigns Metrics & Events…" at bounding box center [691, 331] width 1383 height 662
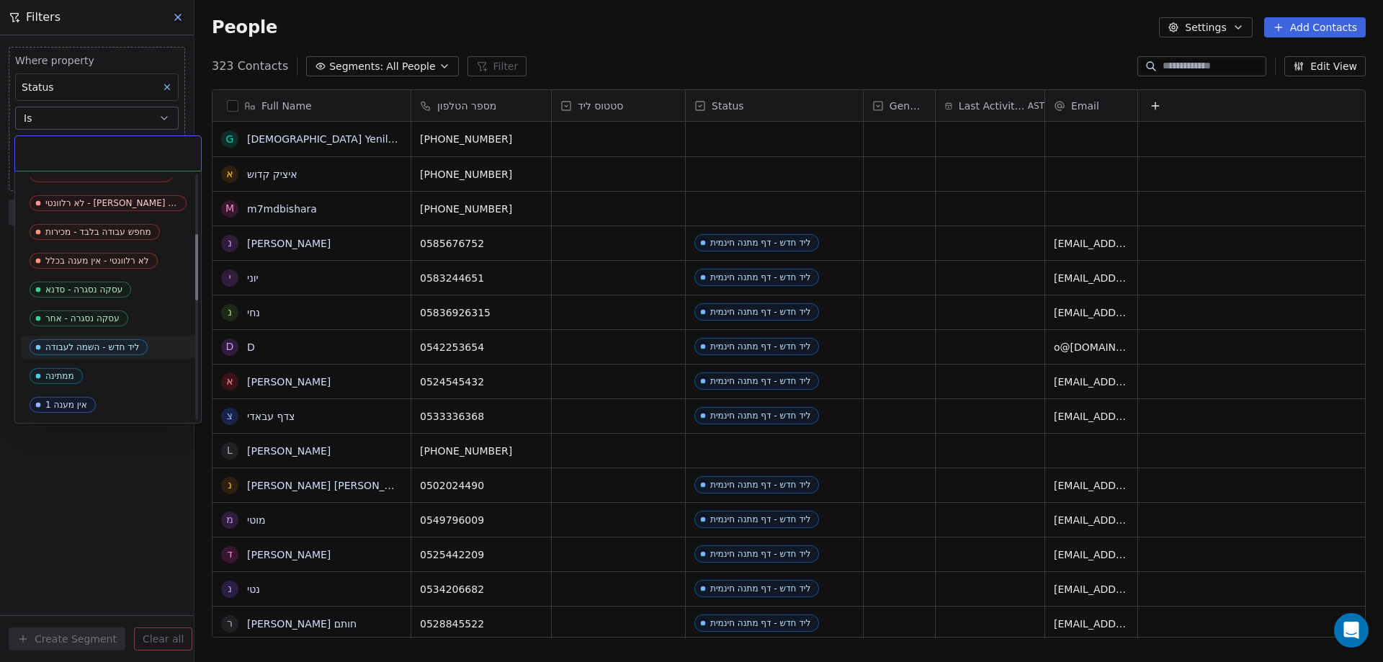
click at [115, 344] on div "ליד חדש - השמה לעבודה" at bounding box center [92, 347] width 94 height 10
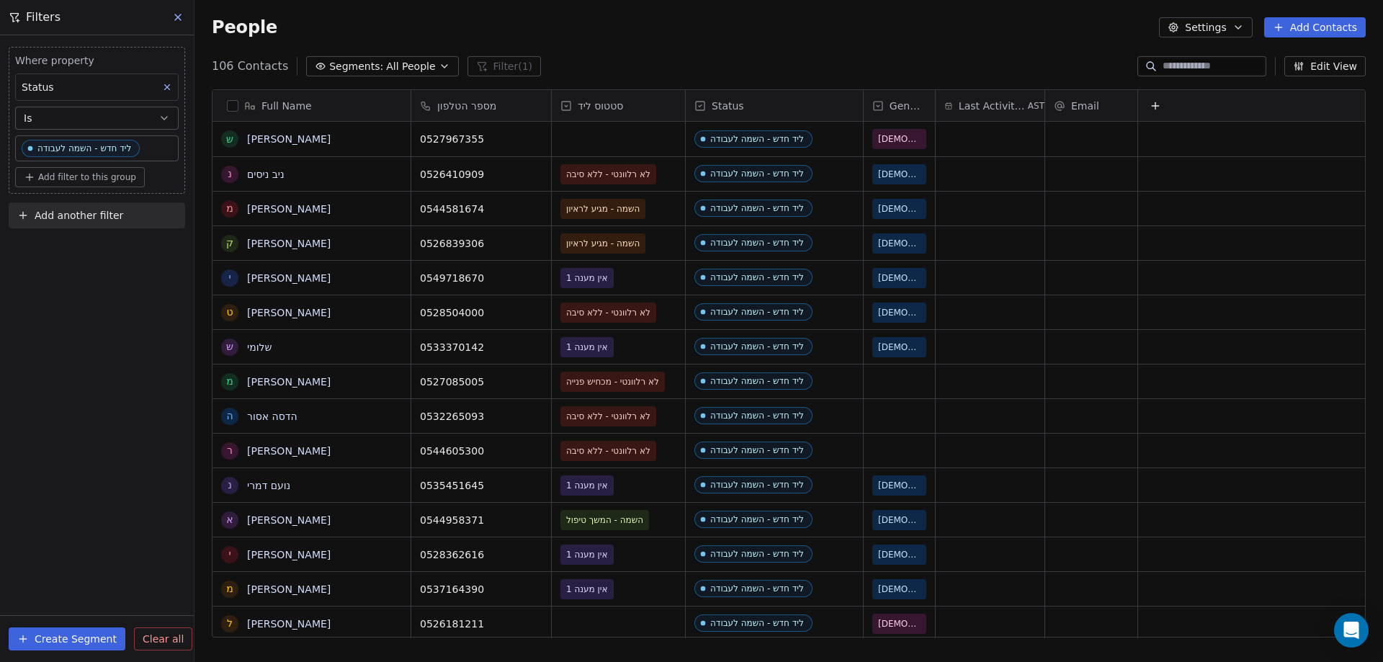
scroll to position [571, 1178]
click at [97, 178] on span "Add filter to this group" at bounding box center [87, 177] width 98 height 12
click at [110, 210] on span "Contact properties" at bounding box center [77, 208] width 94 height 15
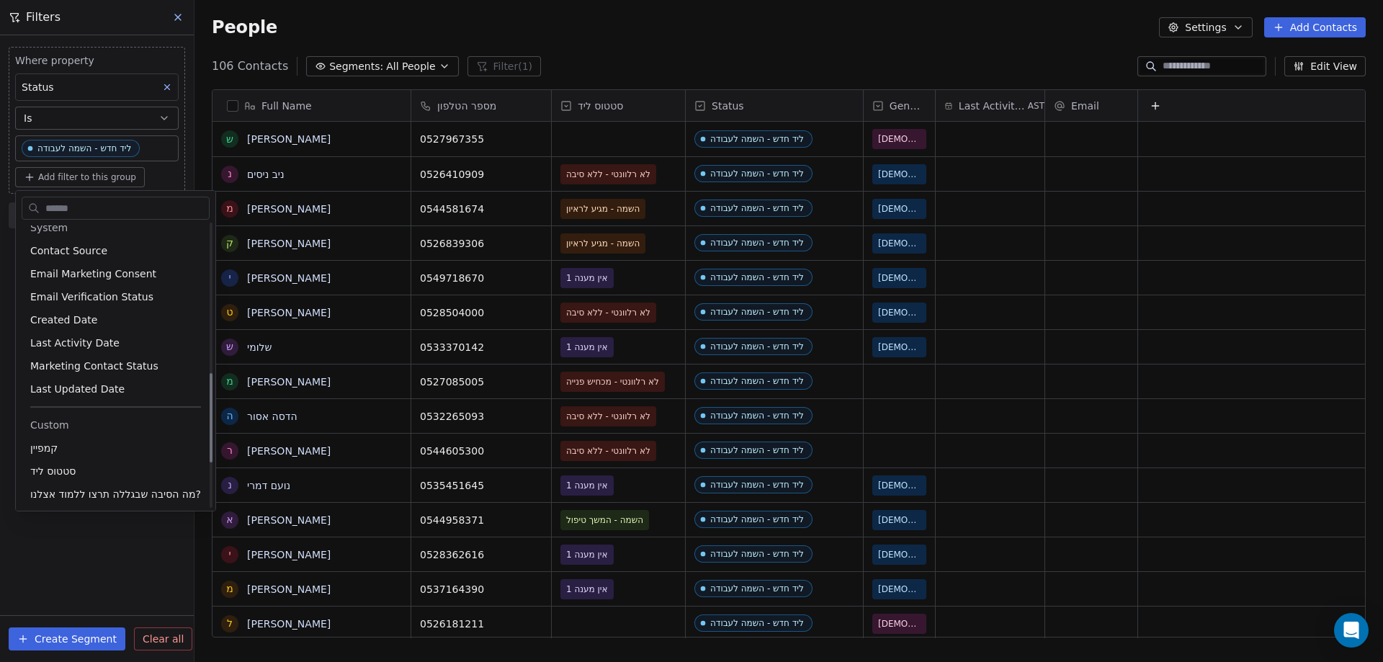
scroll to position [576, 0]
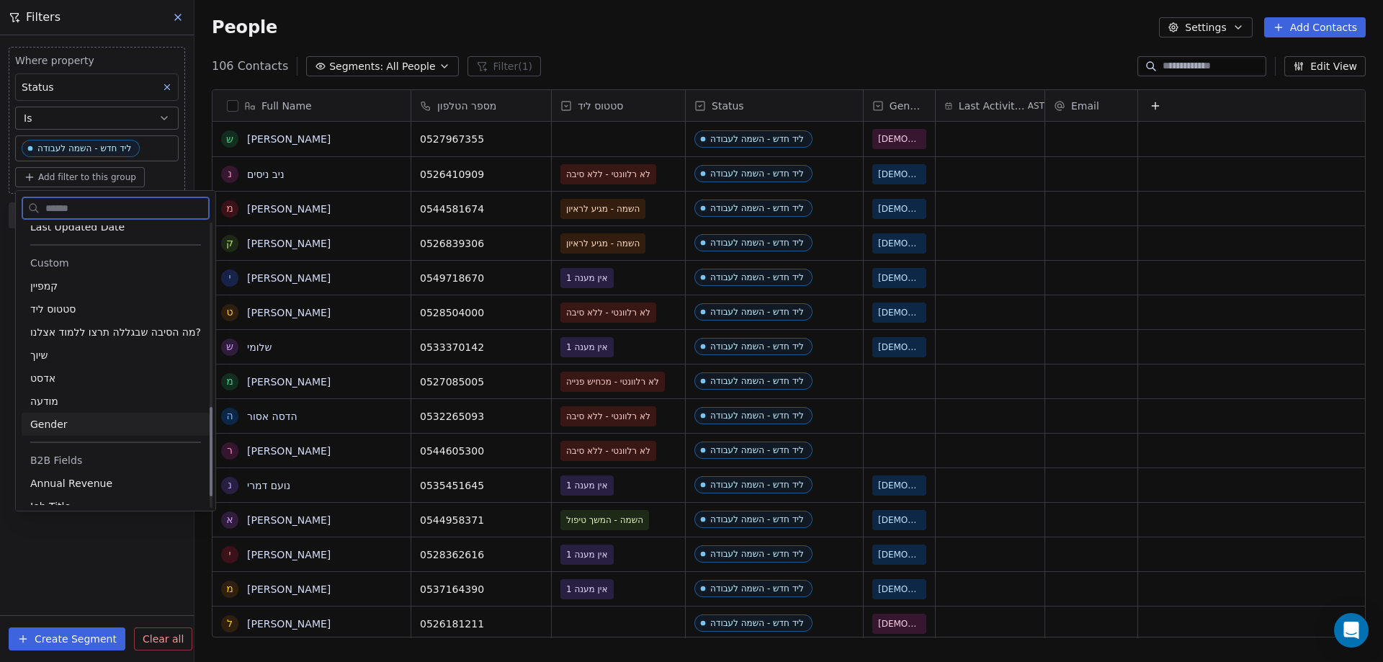
click at [61, 419] on span "Gender" at bounding box center [48, 424] width 37 height 14
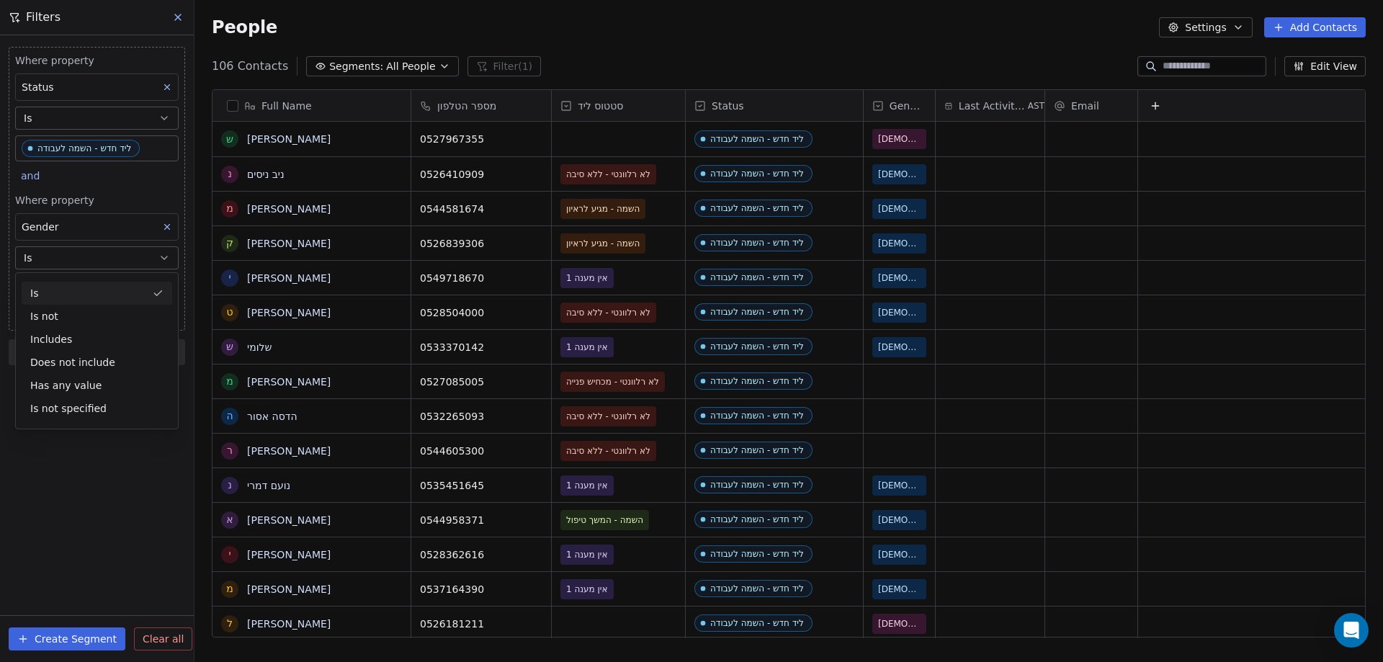
click at [55, 290] on div "Is" at bounding box center [97, 293] width 151 height 23
click at [79, 285] on body "noya com college Contacts People Marketing Workflows Campaigns Metrics & Events…" at bounding box center [691, 331] width 1383 height 662
click at [72, 339] on div "[DEMOGRAPHIC_DATA]" at bounding box center [108, 329] width 163 height 23
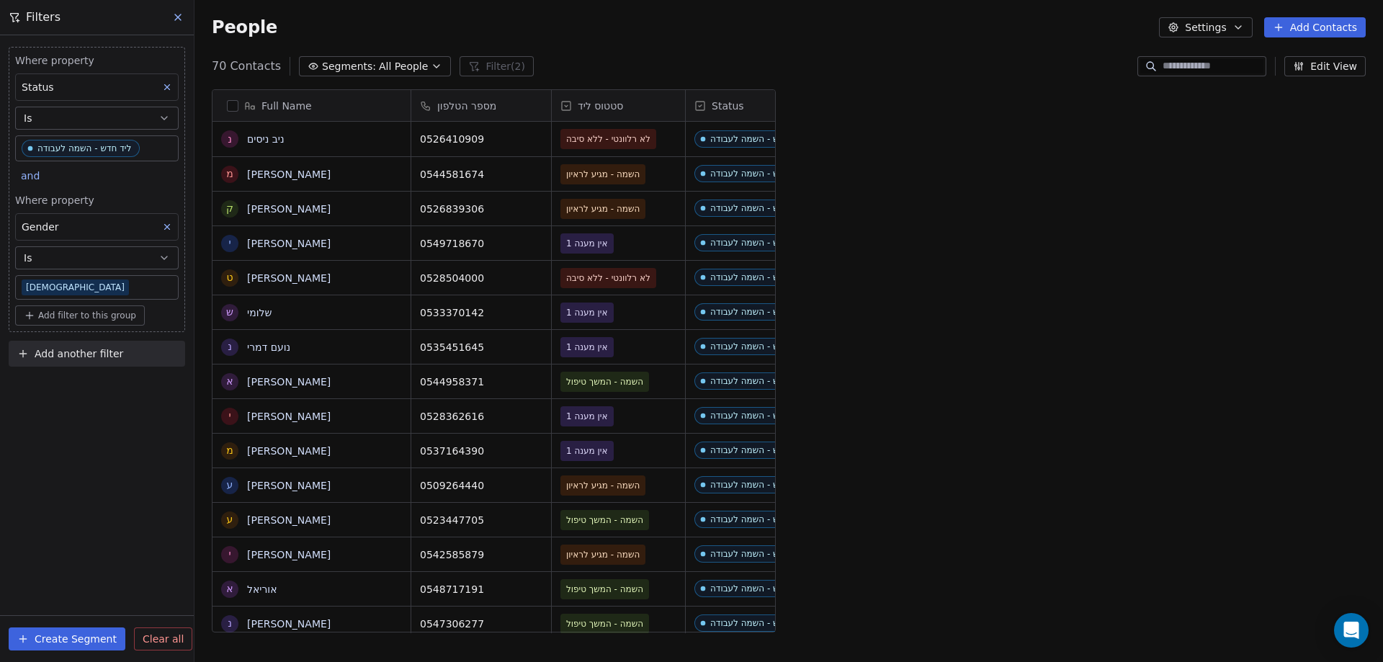
scroll to position [571, 1178]
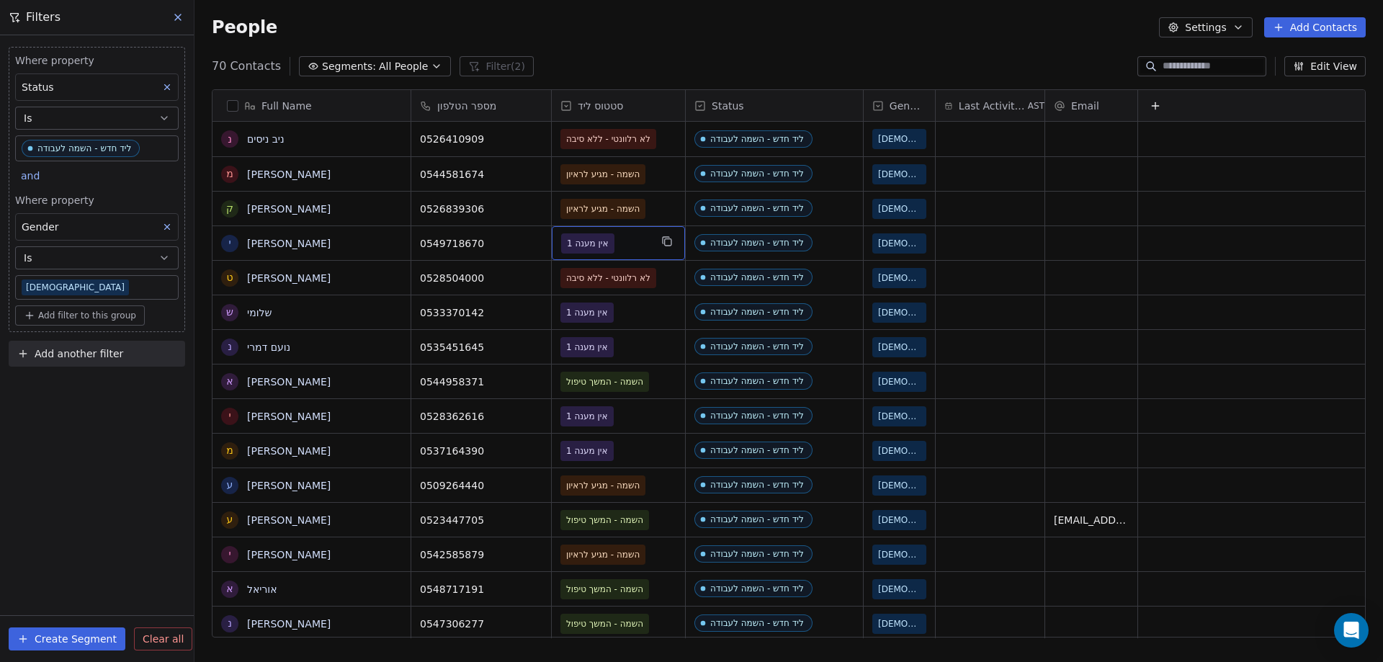
click at [635, 239] on span "אין מענה 1" at bounding box center [605, 243] width 89 height 20
click at [623, 246] on span "אין מענה 1" at bounding box center [605, 243] width 89 height 20
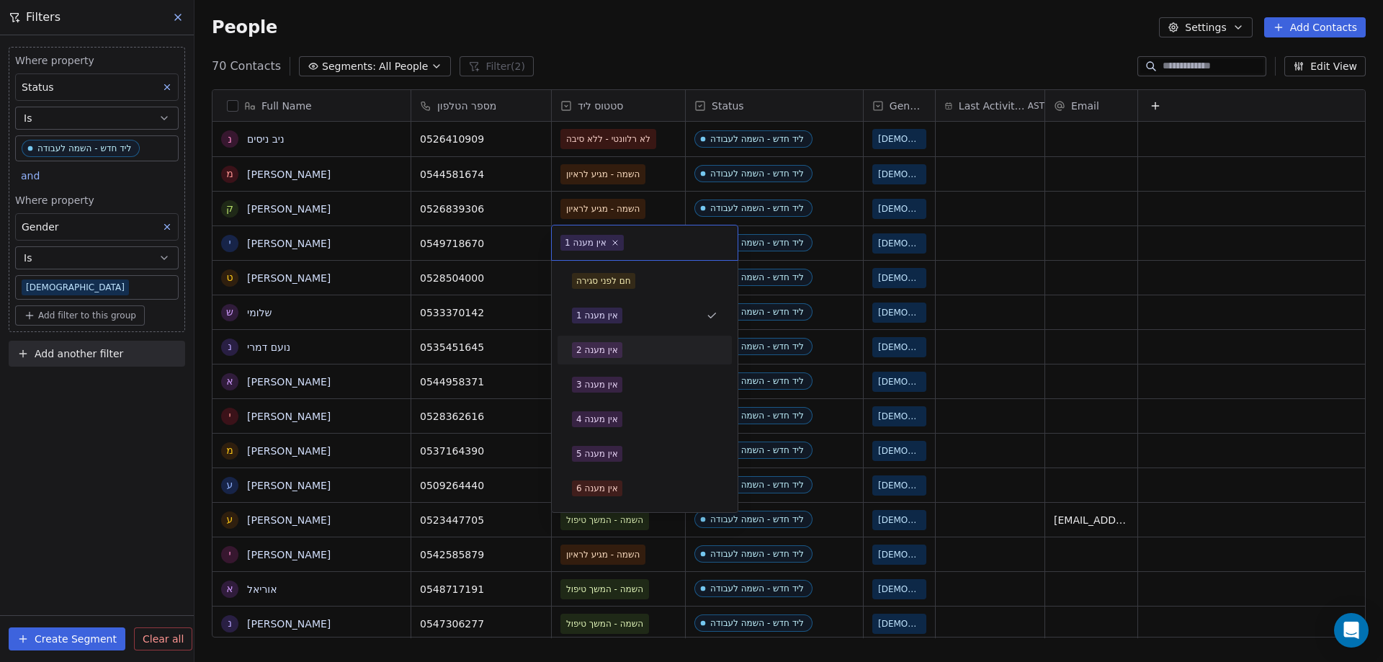
click at [613, 346] on div "אין מענה 2" at bounding box center [597, 350] width 42 height 13
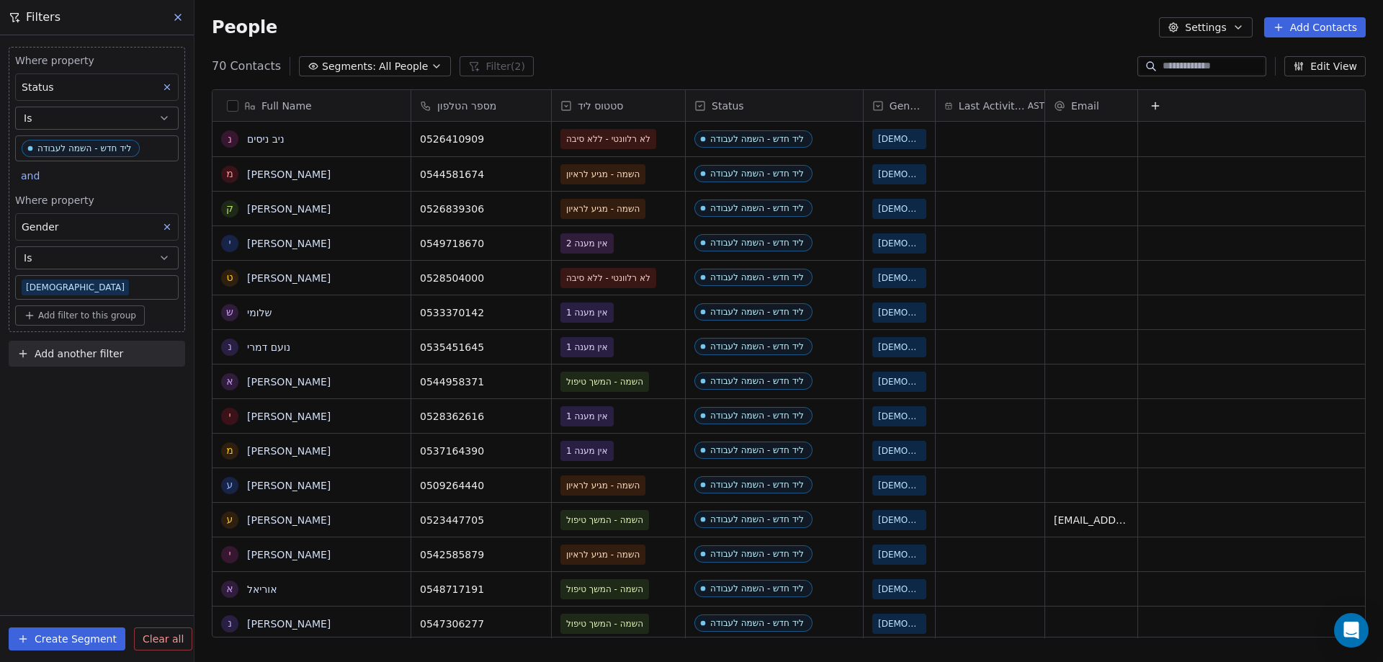
click at [87, 351] on span "Add another filter" at bounding box center [79, 354] width 89 height 15
click at [64, 381] on span "Contact properties" at bounding box center [71, 387] width 94 height 15
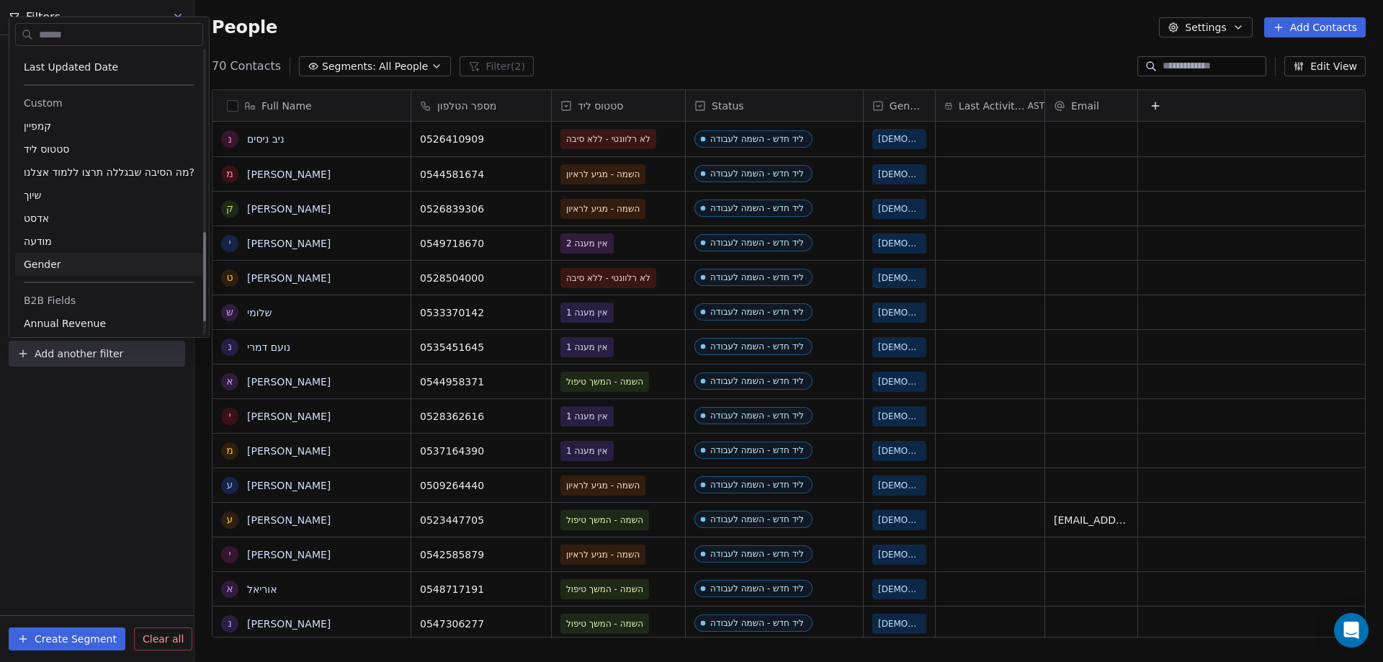
scroll to position [540, 0]
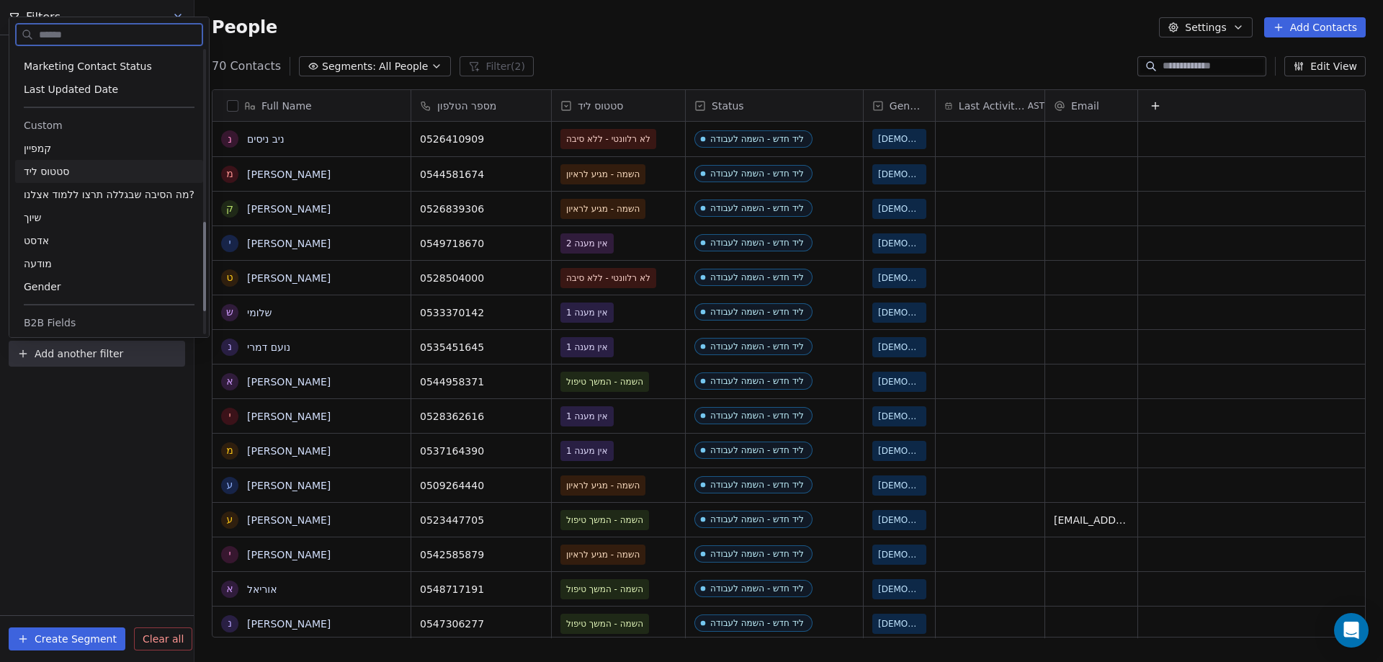
click at [47, 168] on span "סטטוס ליד" at bounding box center [46, 171] width 45 height 14
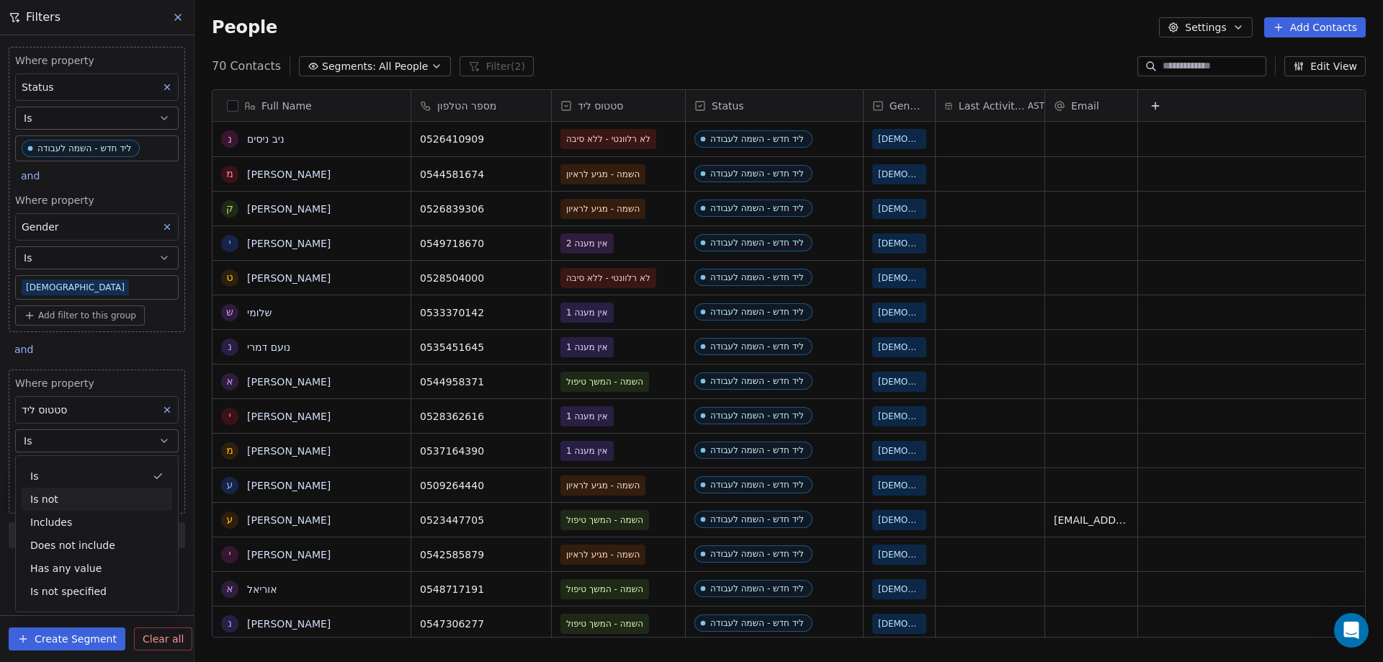
click at [52, 498] on div "Is not" at bounding box center [97, 499] width 151 height 23
click at [67, 468] on body "noya com college Contacts People Marketing Workflows Campaigns Metrics & Events…" at bounding box center [691, 331] width 1383 height 662
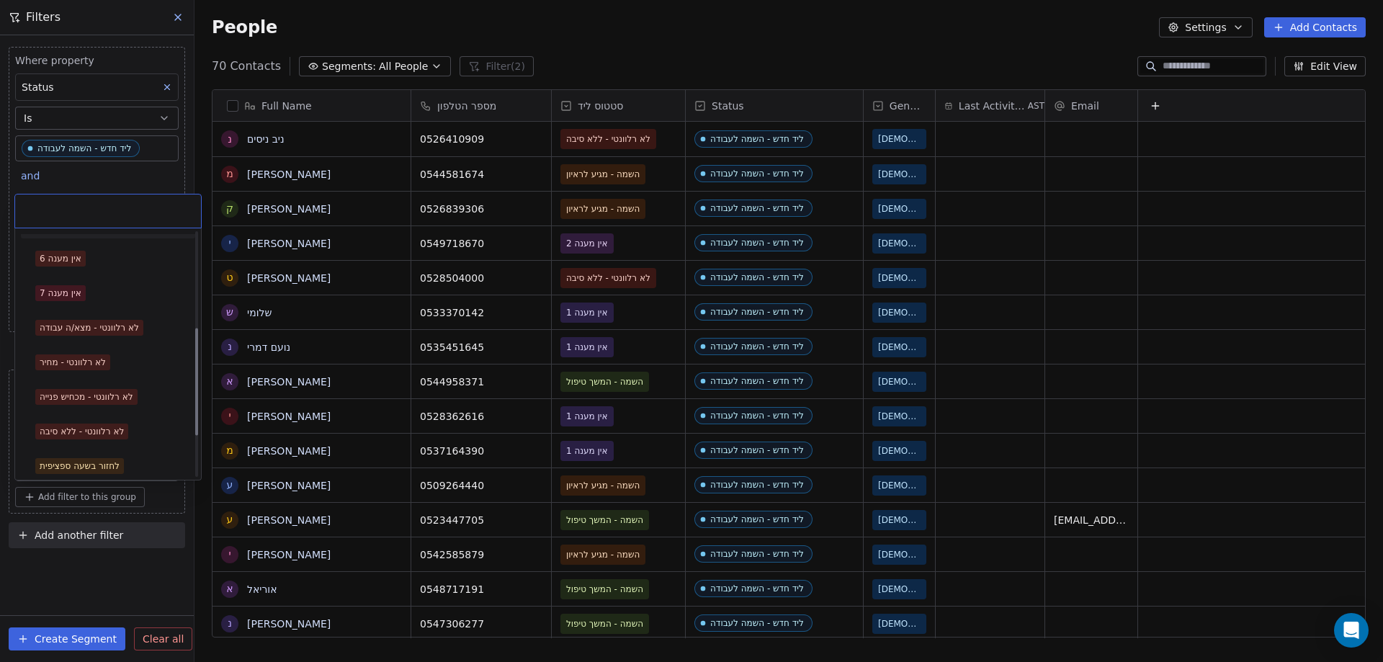
scroll to position [216, 0]
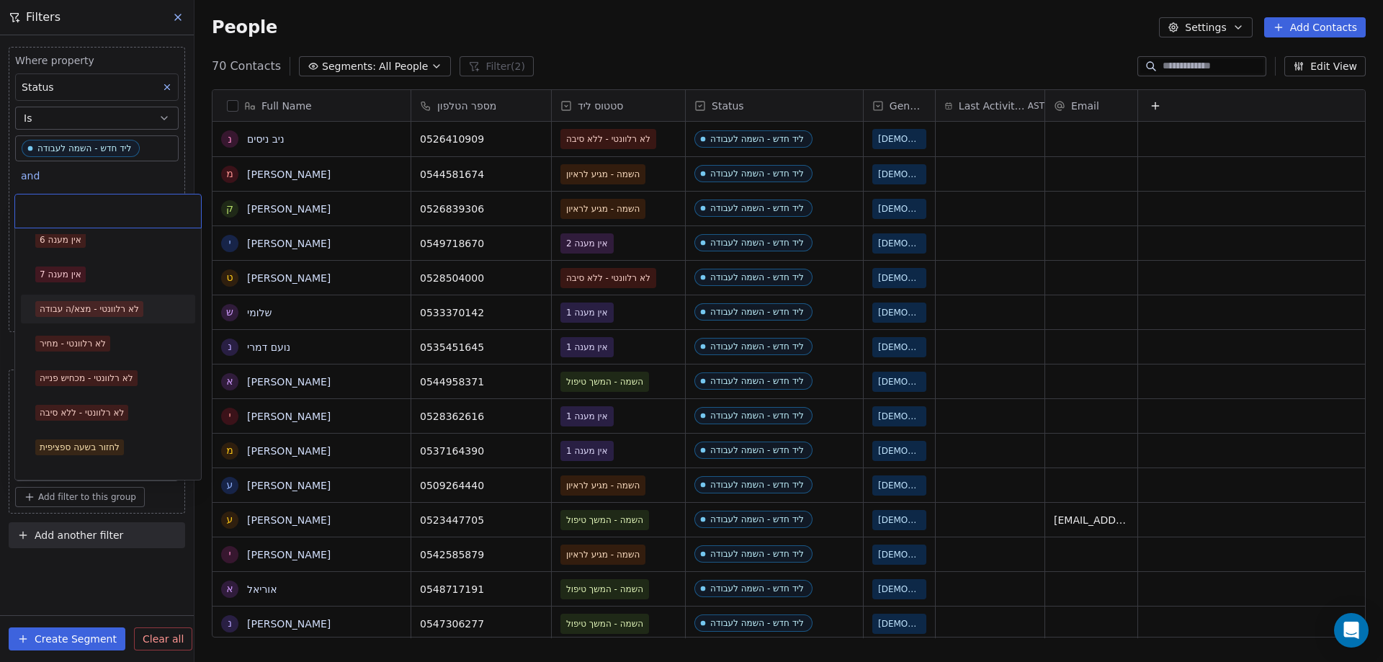
click at [115, 309] on div "לא רלוונטי - מצא/ה עבודה" at bounding box center [89, 309] width 99 height 13
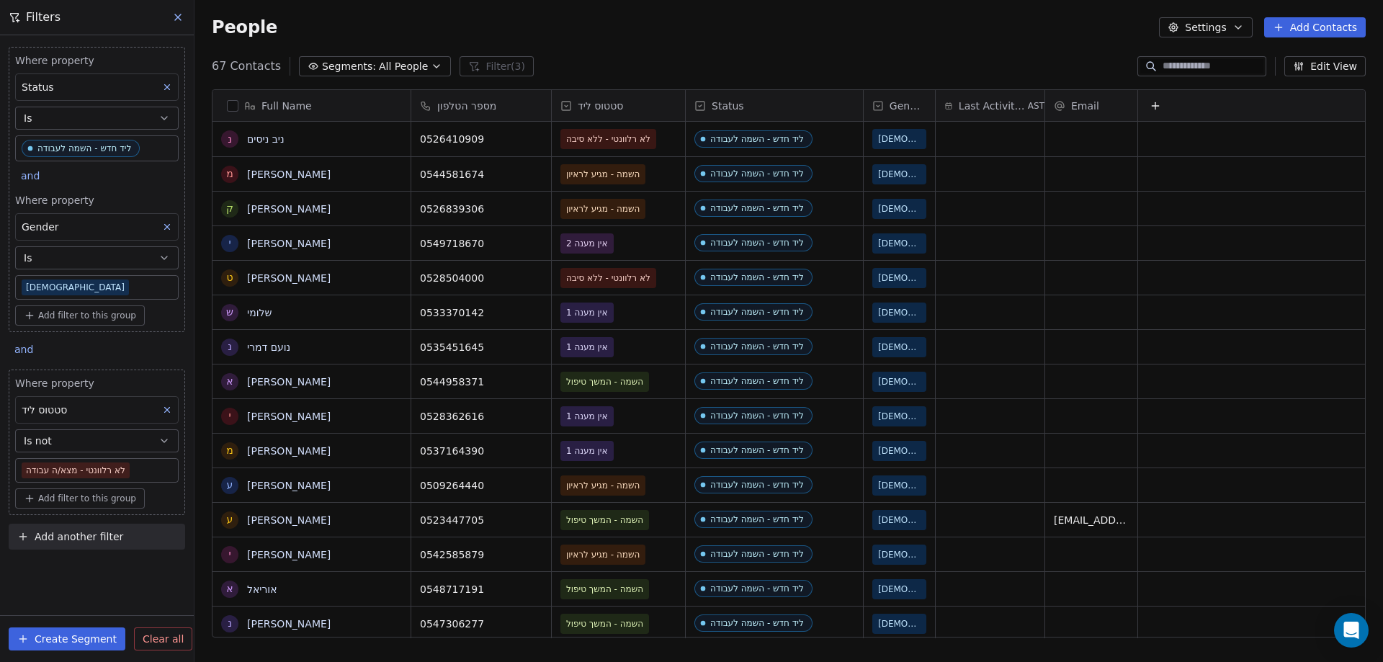
scroll to position [571, 1178]
click at [45, 496] on span "Add filter to this group" at bounding box center [87, 499] width 98 height 12
click at [61, 522] on span "Contact properties" at bounding box center [77, 529] width 94 height 15
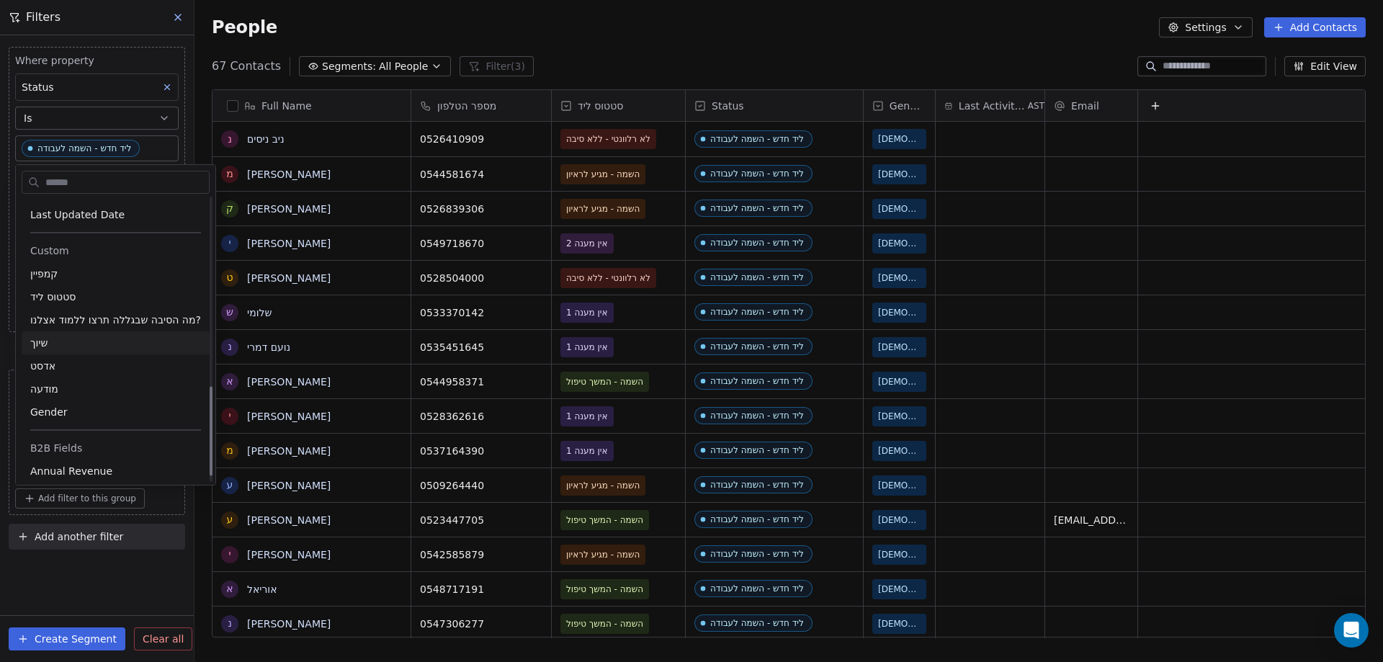
scroll to position [540, 0]
click at [64, 321] on span "סטטוס ליד" at bounding box center [52, 319] width 45 height 14
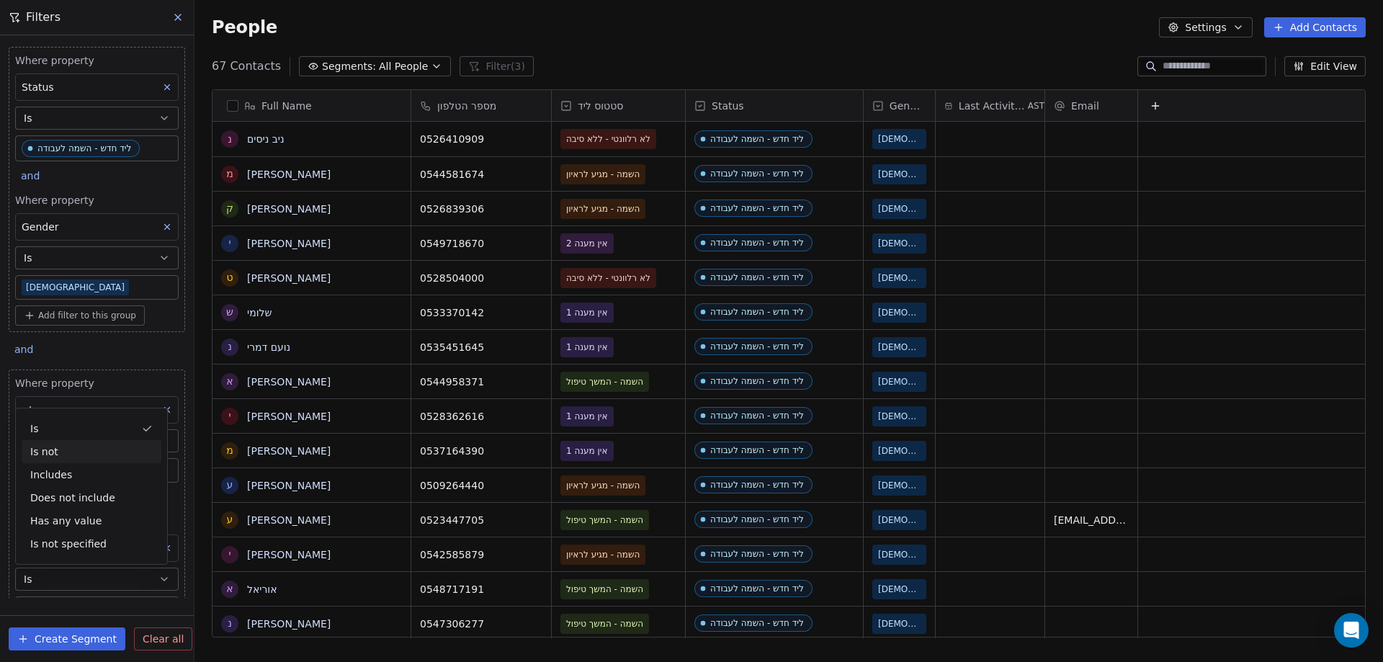
click at [59, 452] on div "Is not" at bounding box center [92, 451] width 140 height 23
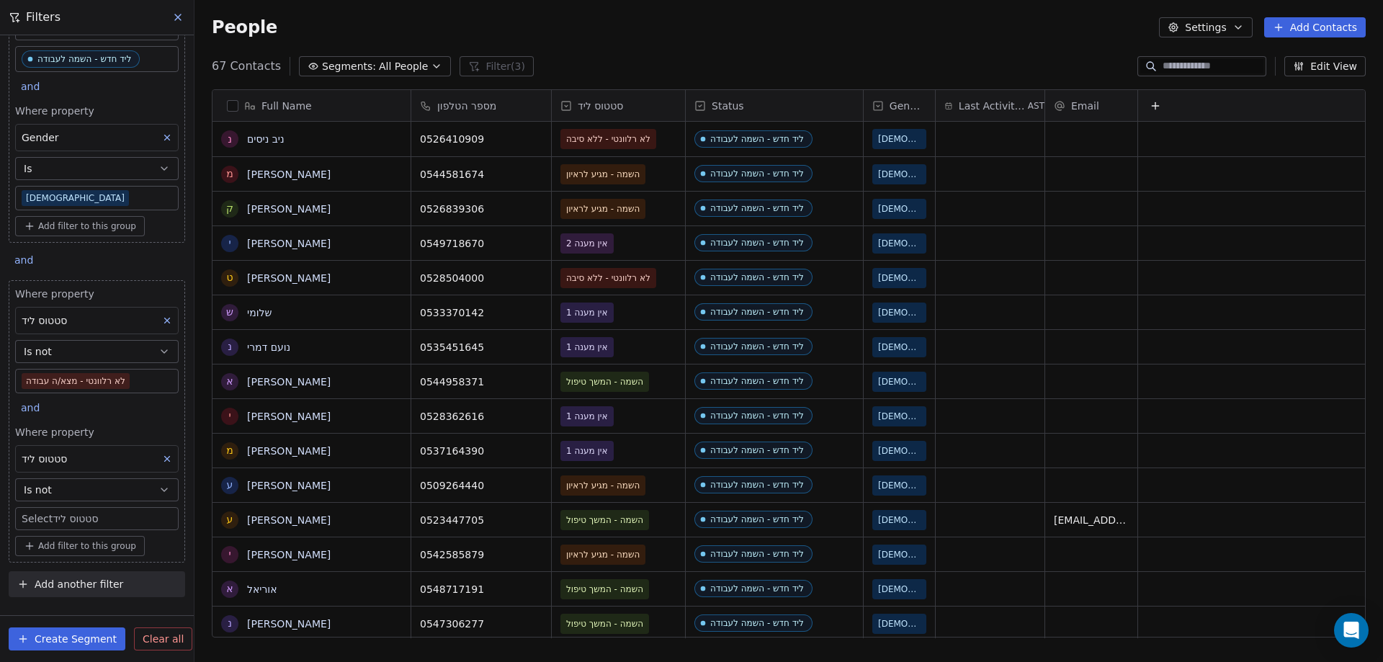
scroll to position [94, 0]
click at [72, 514] on body "noya com college Contacts People Marketing Workflows Campaigns Metrics & Events…" at bounding box center [691, 331] width 1383 height 662
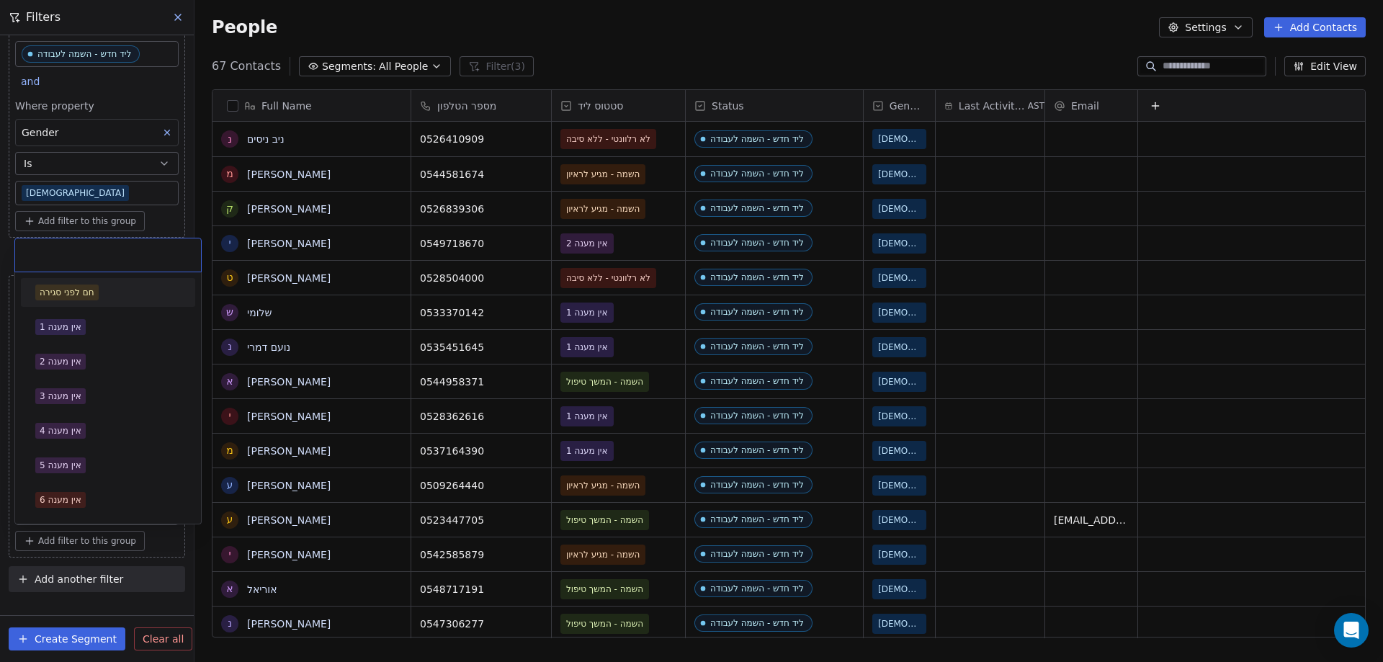
scroll to position [308, 0]
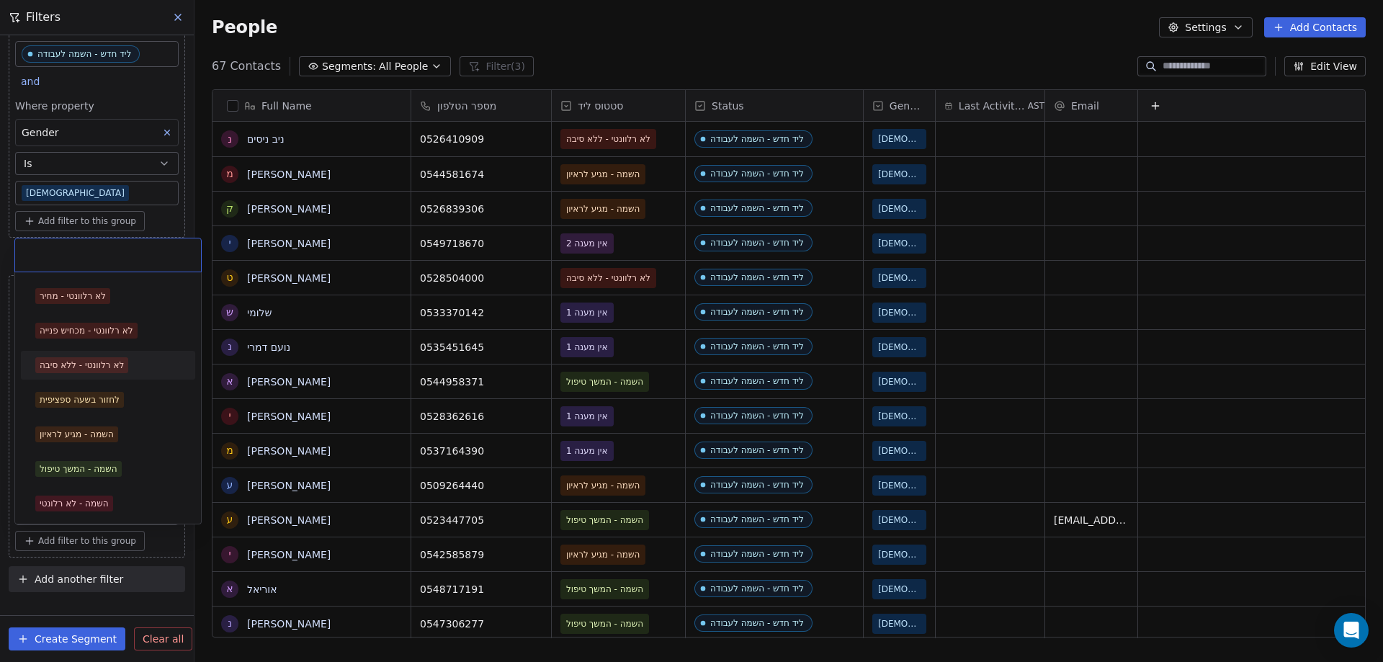
click at [110, 360] on div "לא רלוונטי - ללא סיבה" at bounding box center [82, 365] width 84 height 13
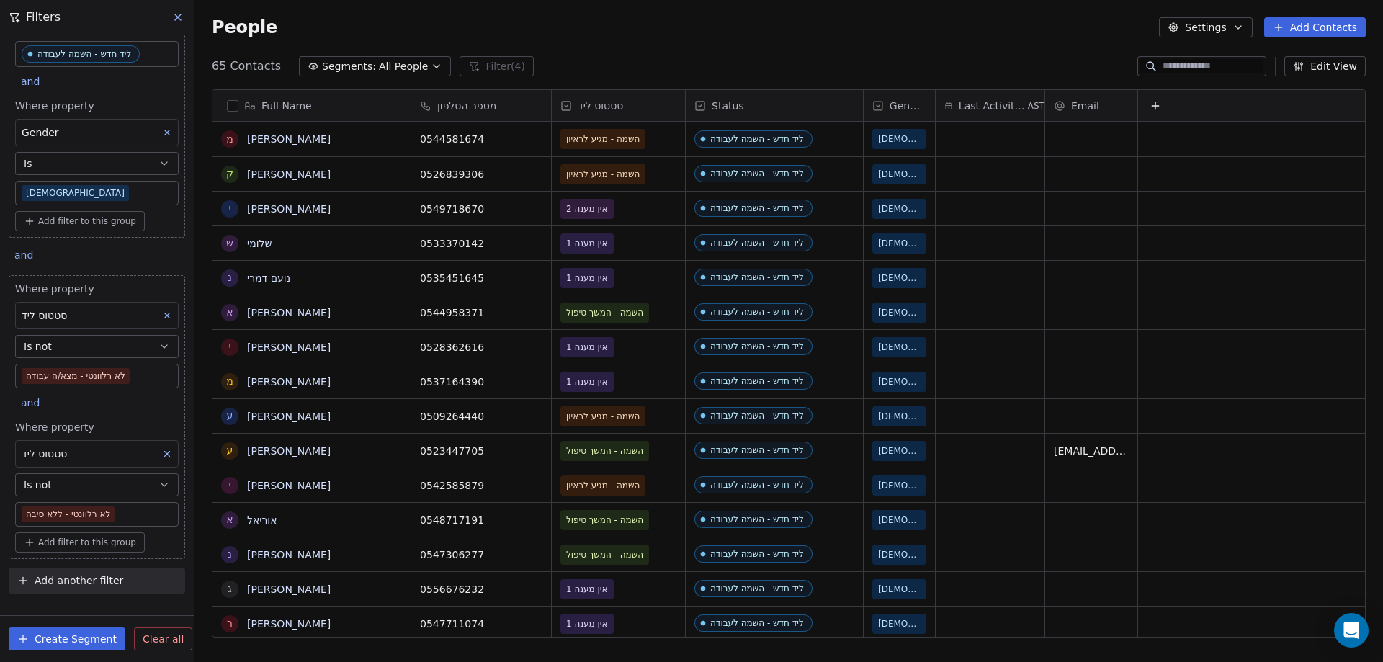
scroll to position [571, 1178]
click at [597, 49] on div "People Settings Add Contacts" at bounding box center [789, 27] width 1189 height 55
click at [89, 538] on span "Add filter to this group" at bounding box center [87, 541] width 98 height 12
click at [97, 413] on html "noya com college Contacts People Marketing Workflows Campaigns Metrics & Events…" at bounding box center [691, 331] width 1383 height 662
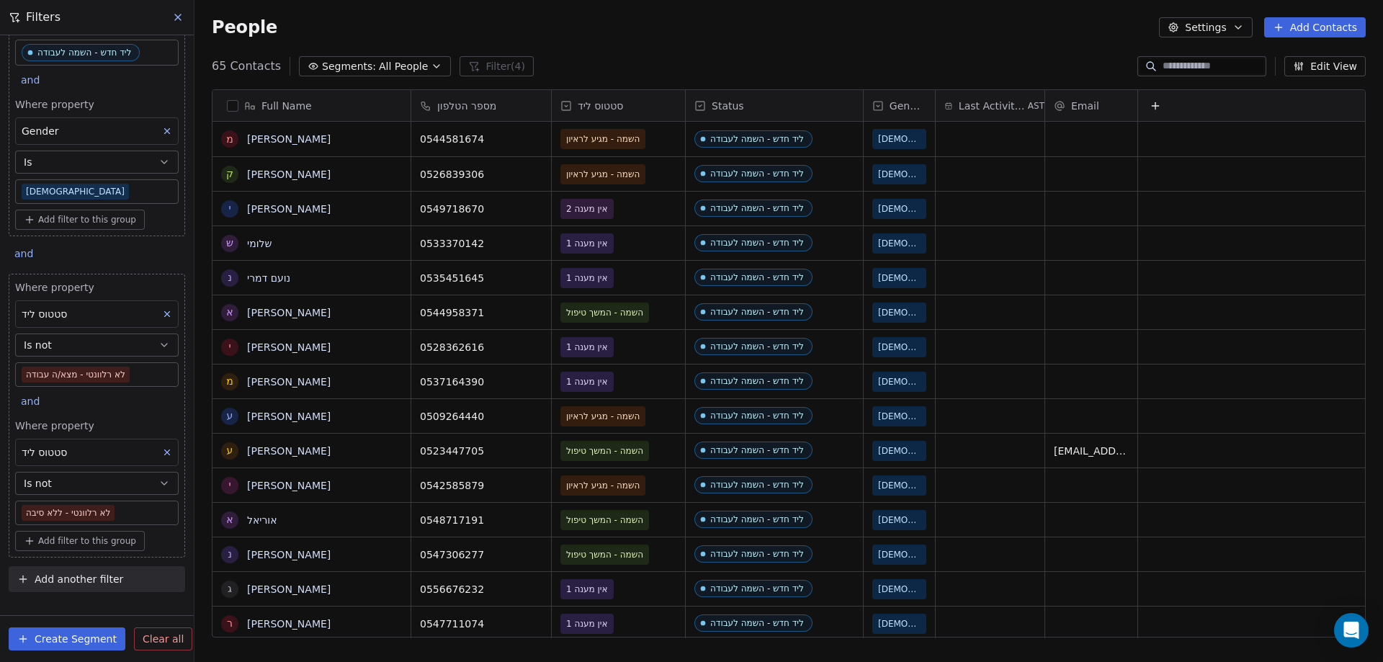
click at [84, 540] on span "Add filter to this group" at bounding box center [87, 541] width 98 height 12
click at [94, 592] on span "Contact activity" at bounding box center [70, 595] width 80 height 15
click at [121, 241] on html "noya com college Contacts People Marketing Workflows Campaigns Metrics & Events…" at bounding box center [691, 331] width 1383 height 662
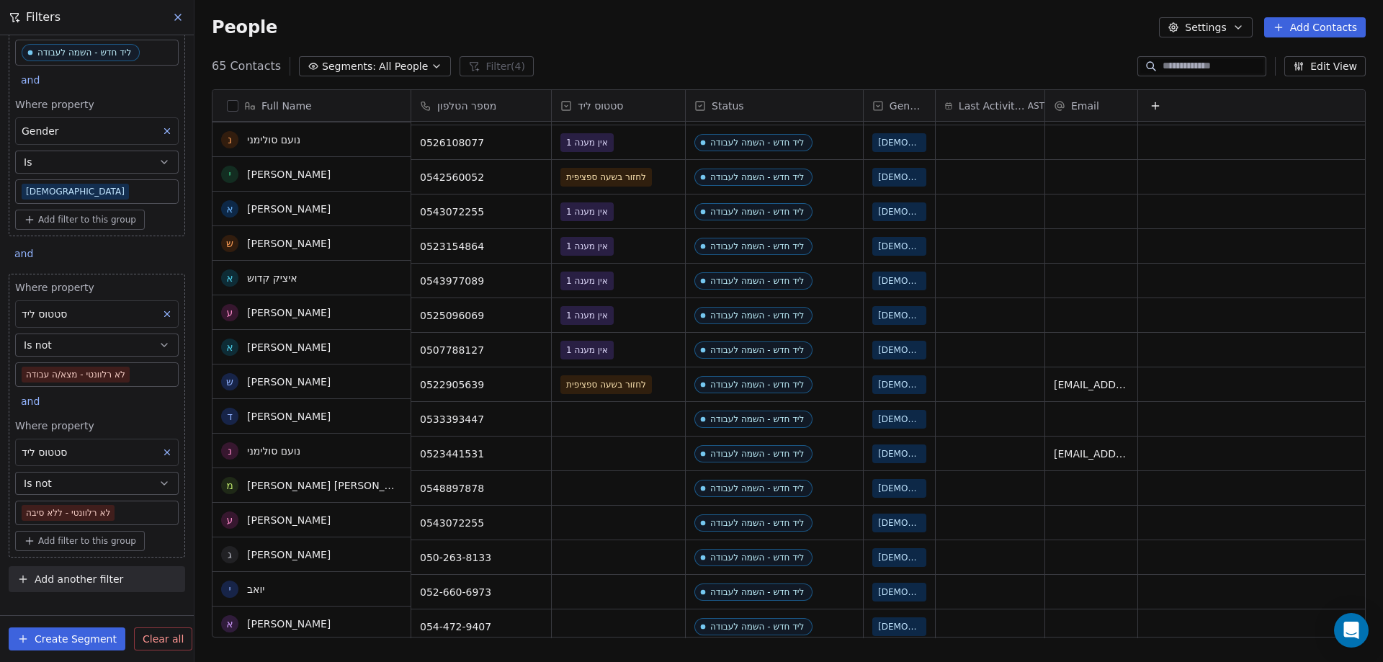
scroll to position [0, 0]
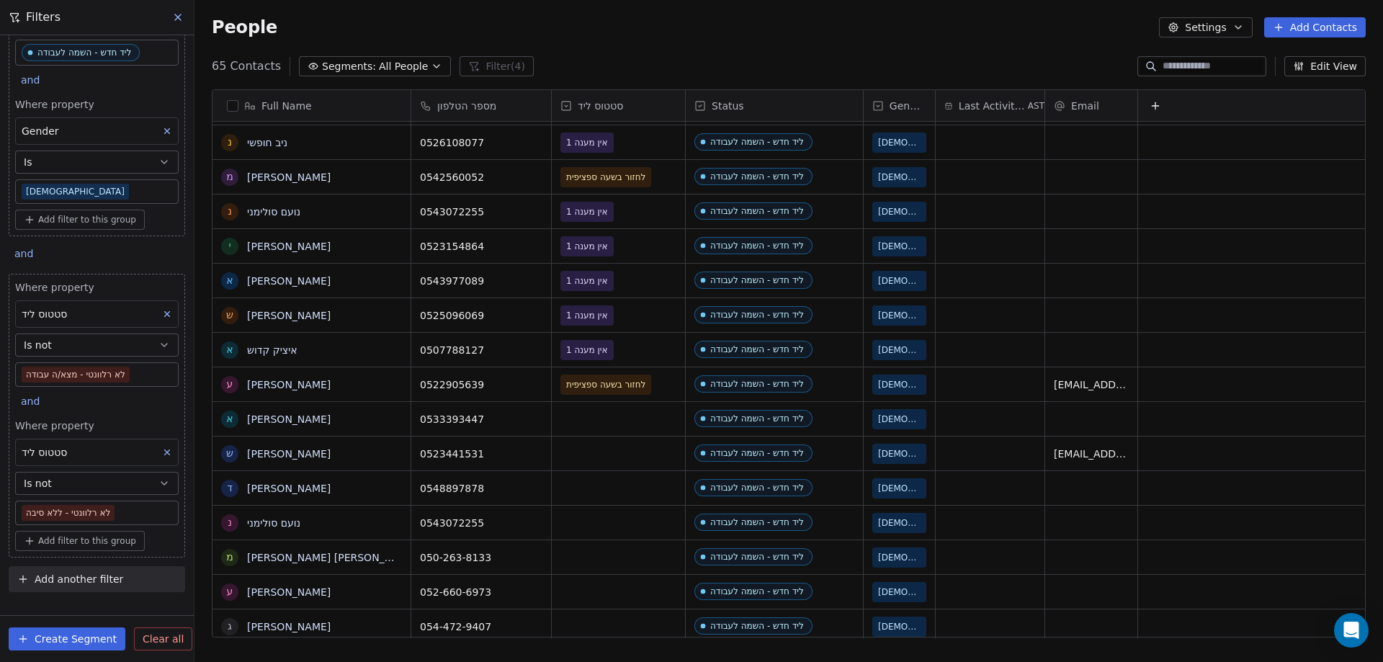
drag, startPoint x: 1336, startPoint y: 27, endPoint x: 1326, endPoint y: 27, distance: 9.4
click at [1336, 27] on button "Add Contacts" at bounding box center [1315, 27] width 102 height 20
click at [1330, 58] on span "Create new contact" at bounding box center [1322, 58] width 99 height 15
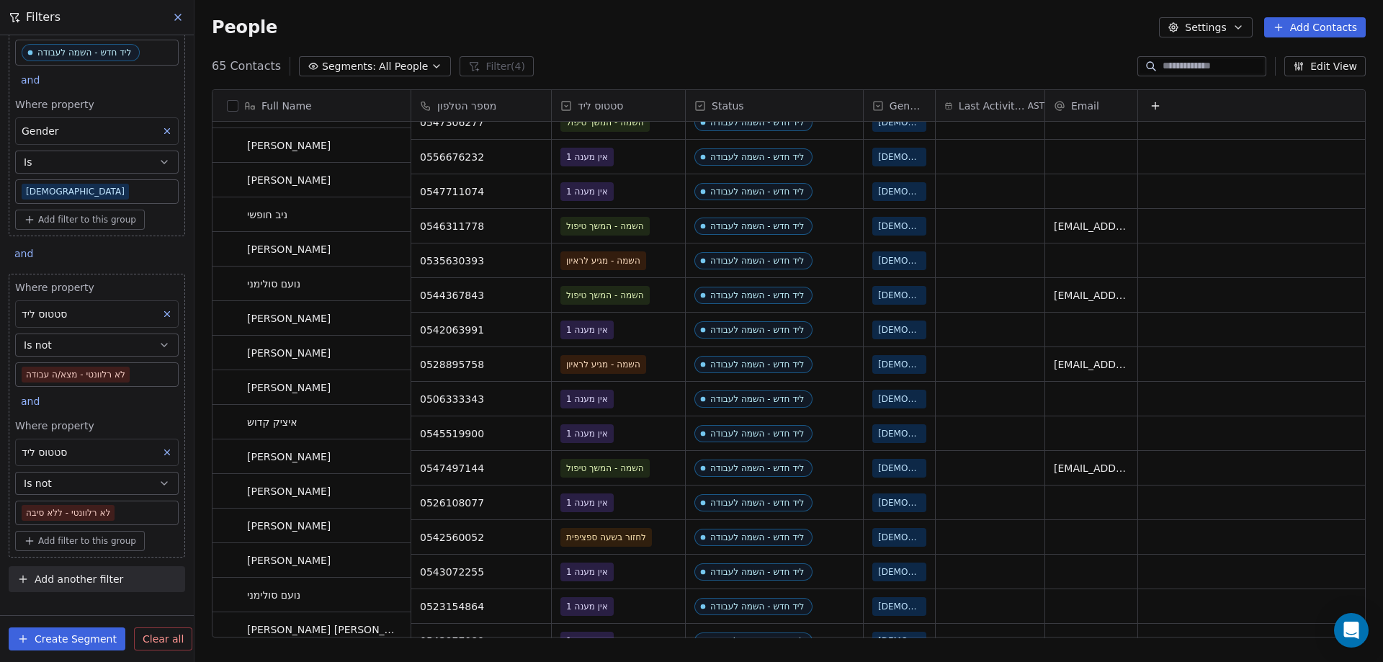
scroll to position [432, 0]
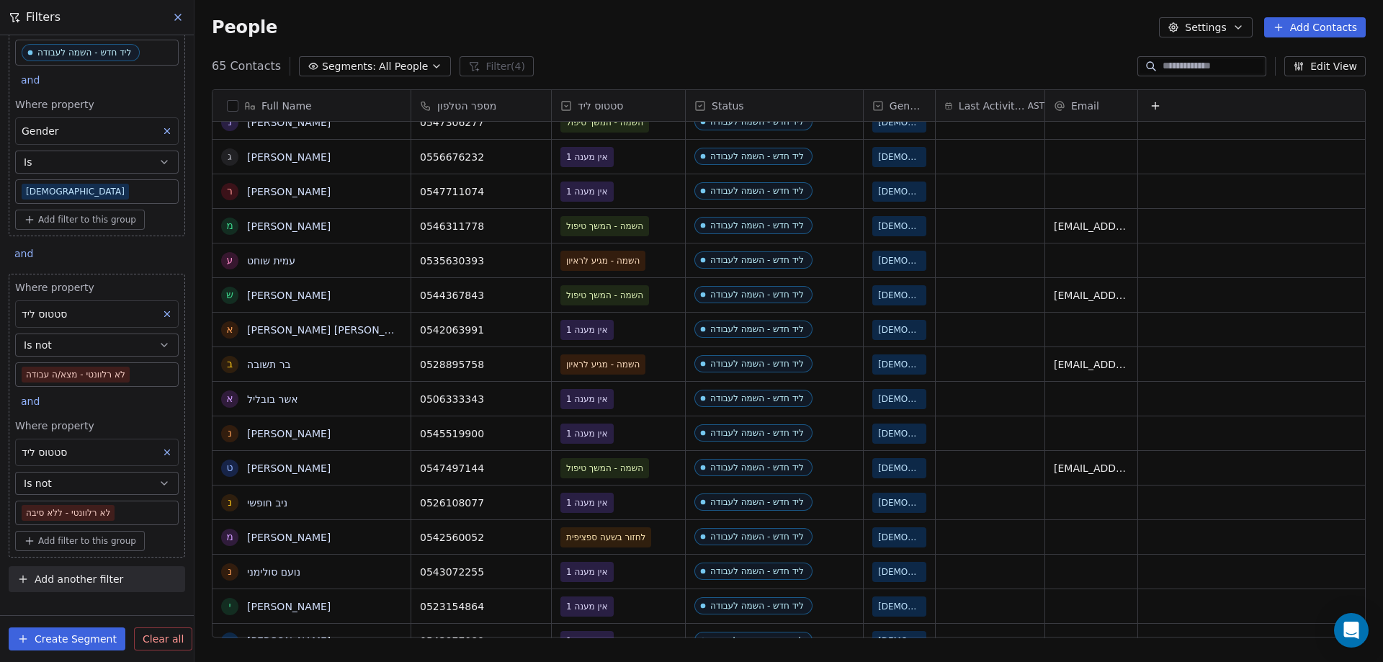
click at [187, 72] on html "noya com college Contacts People Marketing Workflows Campaigns Metrics & Events…" at bounding box center [691, 331] width 1383 height 662
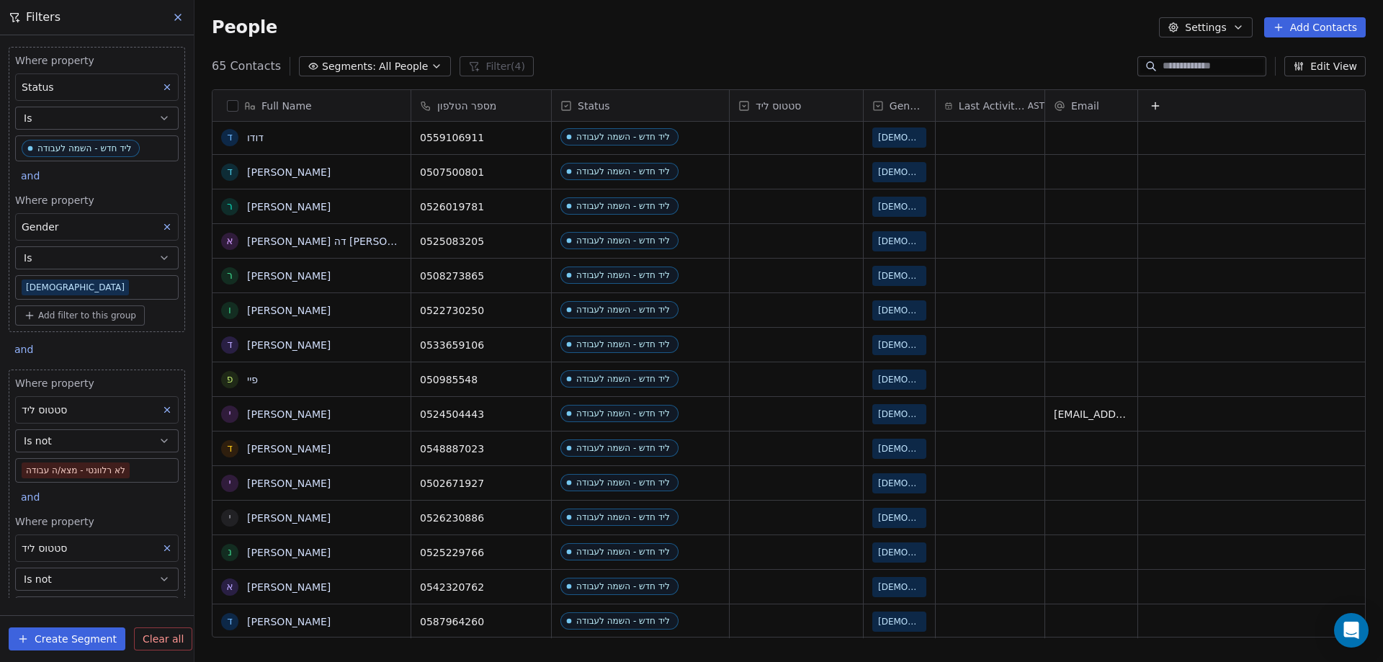
scroll to position [11, 0]
click at [795, 615] on div "grid" at bounding box center [796, 621] width 133 height 34
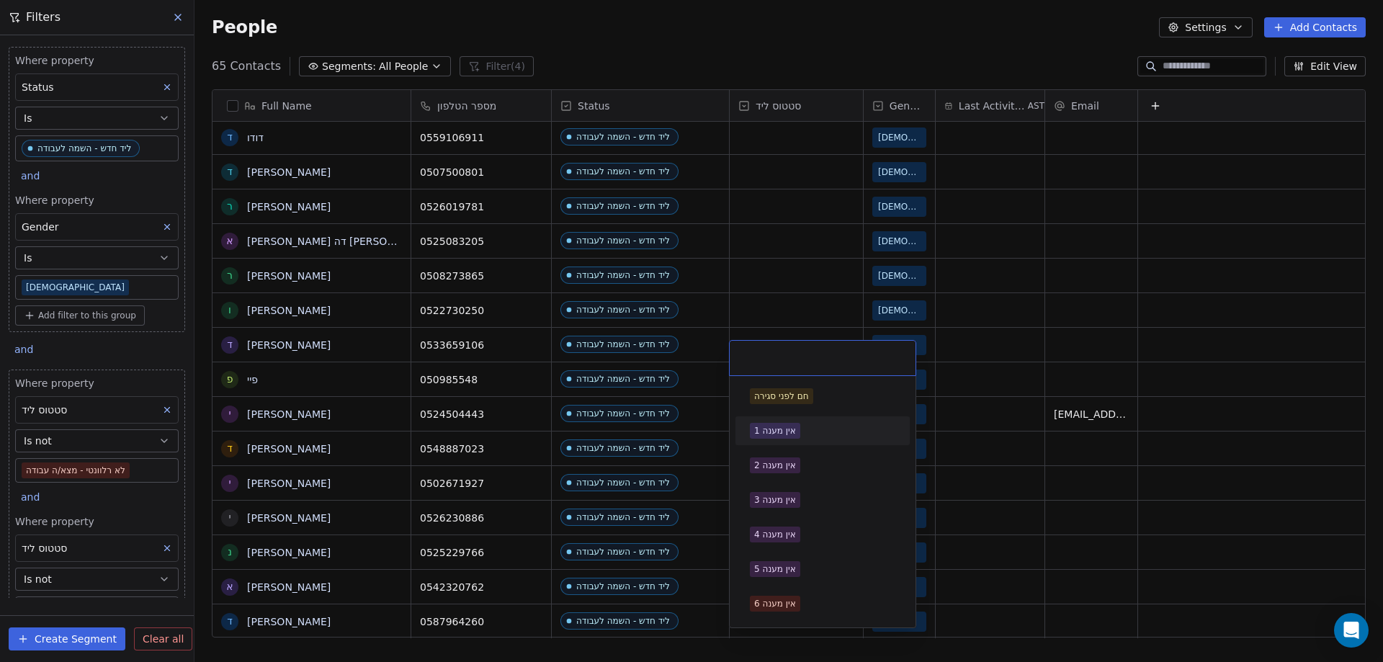
drag, startPoint x: 793, startPoint y: 428, endPoint x: 864, endPoint y: 207, distance: 232.2
click at [790, 428] on div "אין מענה 1" at bounding box center [775, 430] width 42 height 13
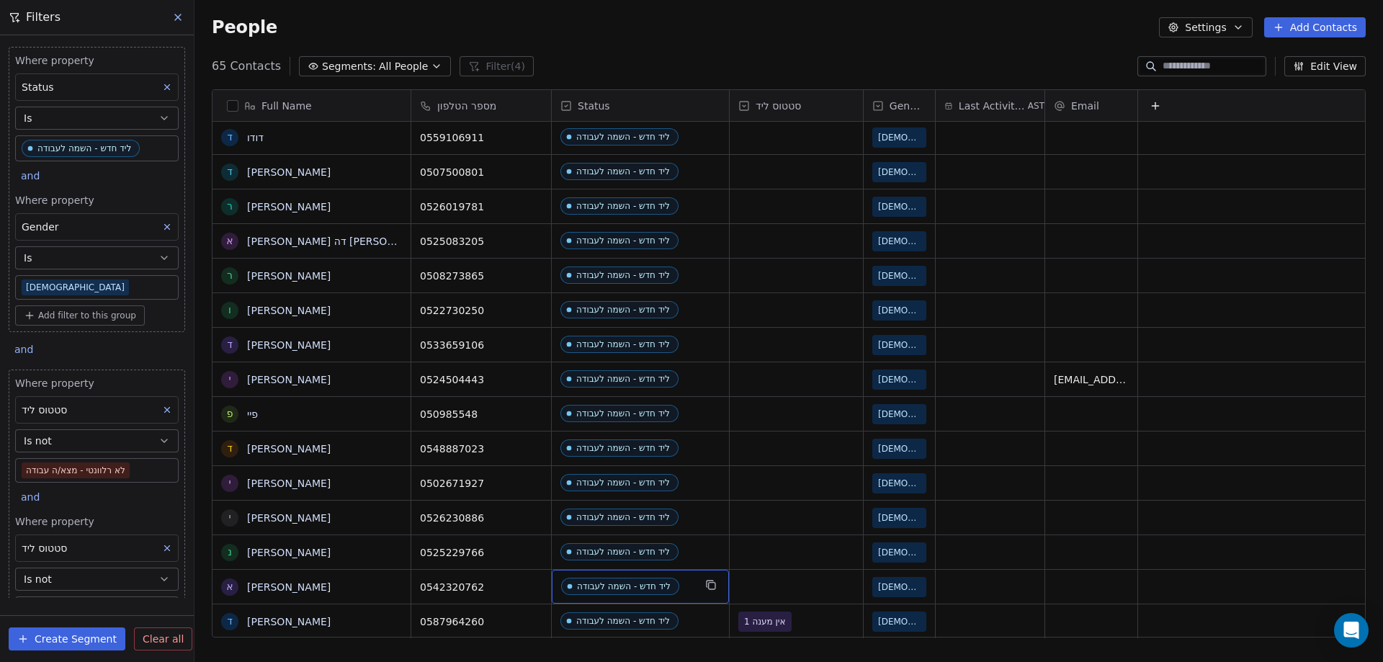
scroll to position [0, 0]
click at [656, 586] on div "ליד חדש - השמה לעבודה" at bounding box center [624, 586] width 94 height 10
click at [648, 590] on div "ליד חדש - השמה לעבודה" at bounding box center [624, 586] width 94 height 10
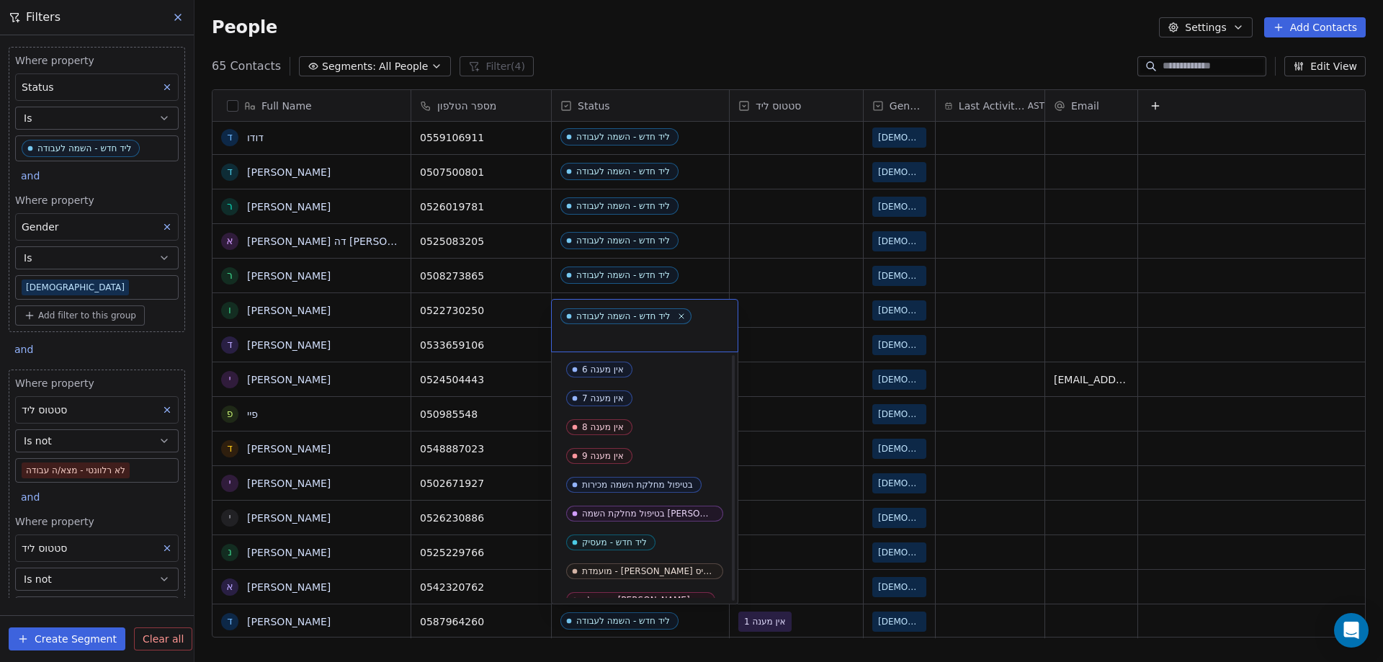
scroll to position [648, 0]
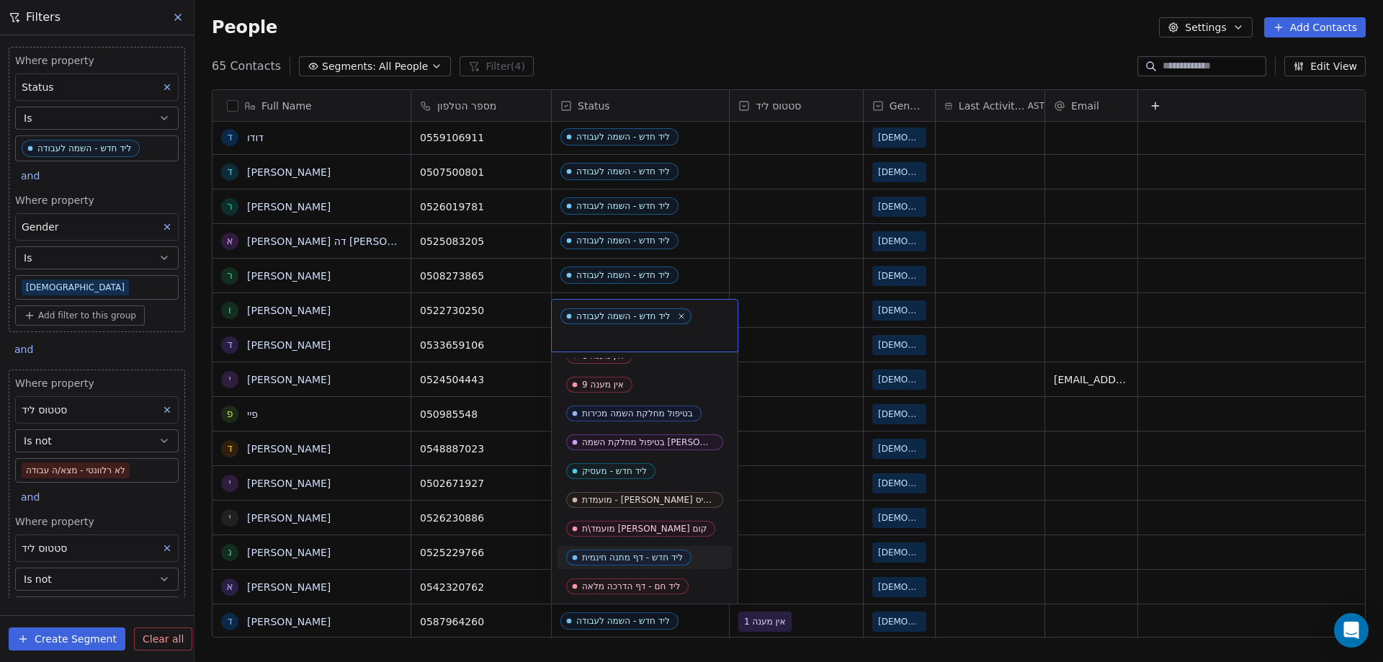
click at [784, 592] on html "noya com college Contacts People Marketing Workflows Campaigns Metrics & Events…" at bounding box center [691, 331] width 1383 height 662
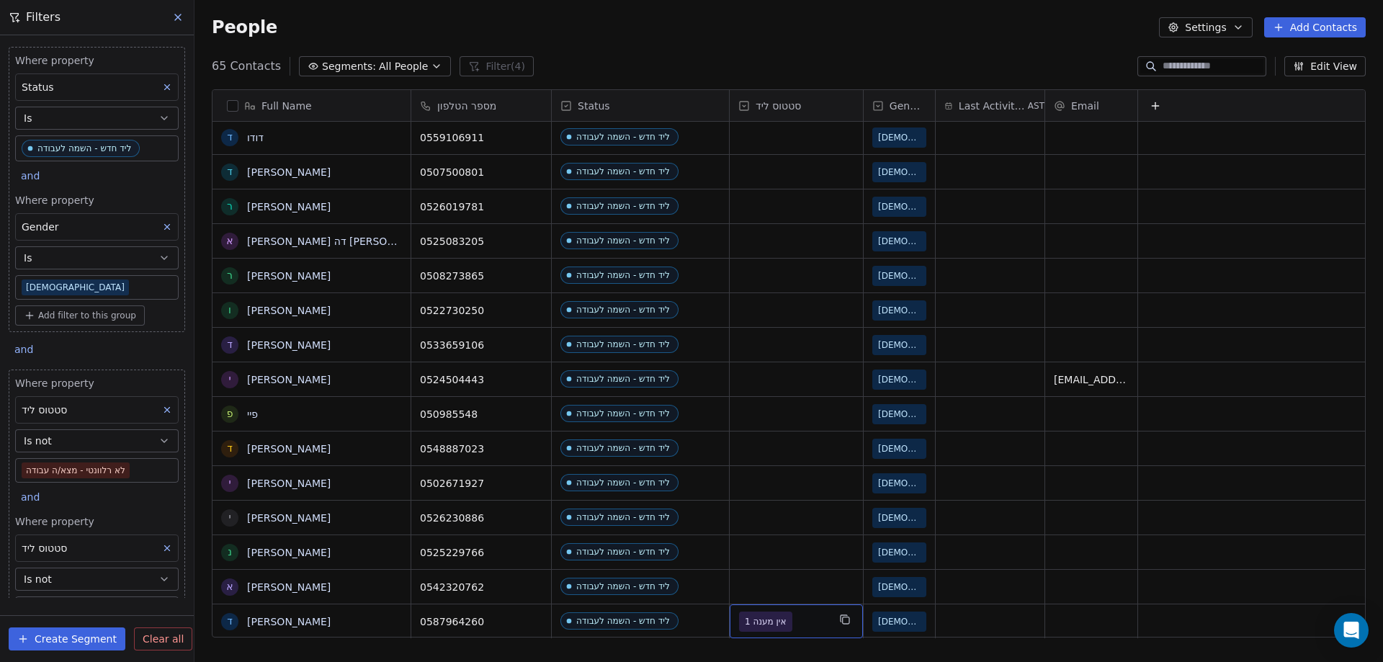
click at [821, 617] on span "אין מענה 1" at bounding box center [783, 622] width 89 height 20
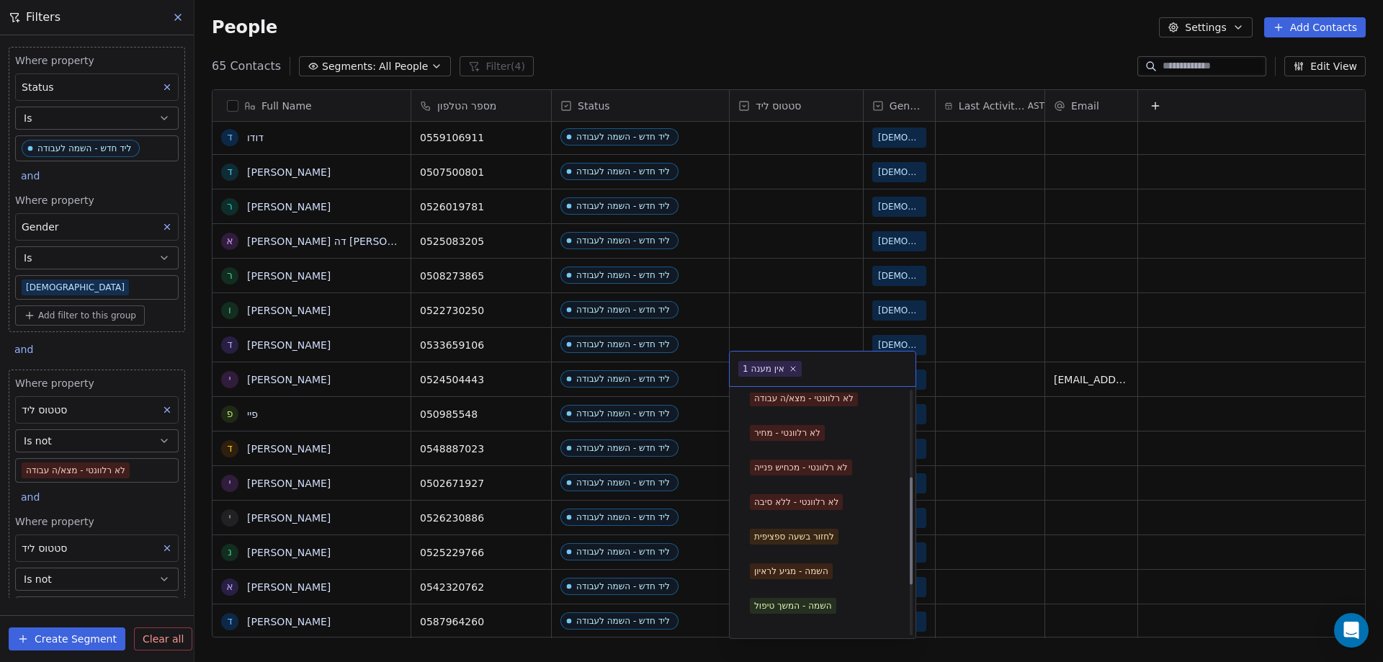
scroll to position [288, 0]
click at [1167, 530] on html "noya com college Contacts People Marketing Workflows Campaigns Metrics & Events…" at bounding box center [691, 331] width 1383 height 662
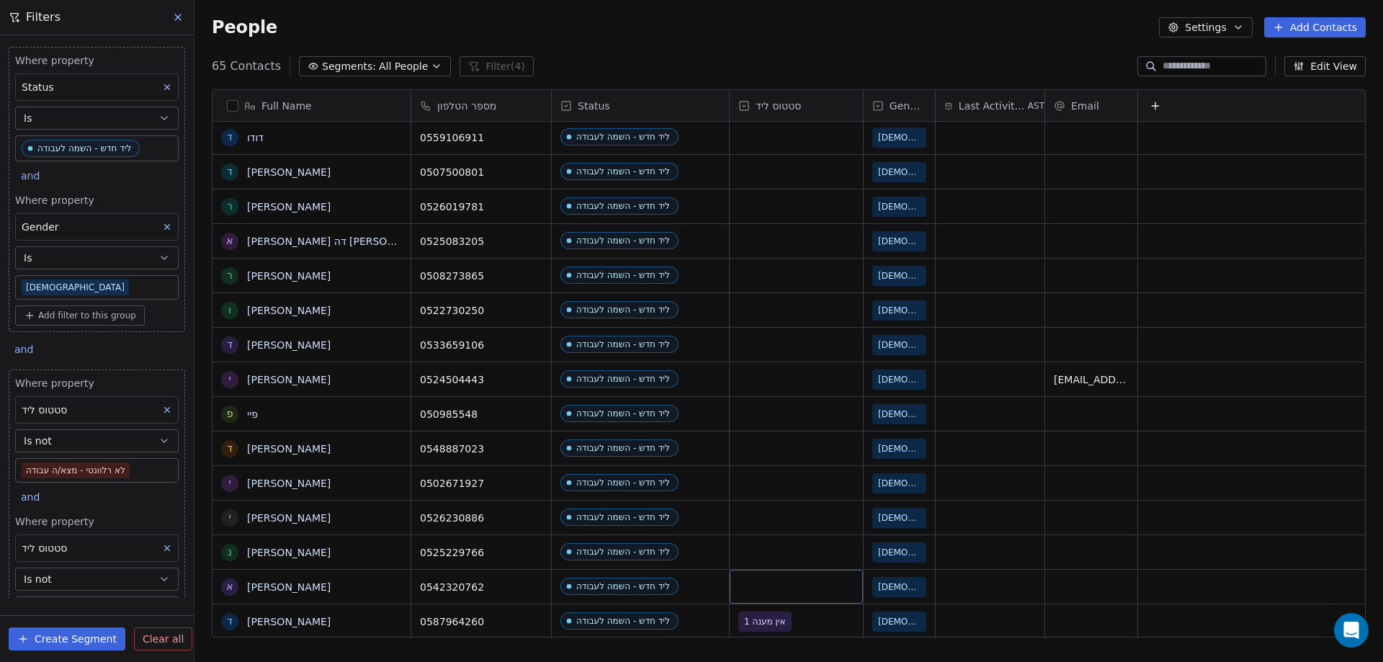
click at [760, 584] on div "grid" at bounding box center [796, 587] width 133 height 34
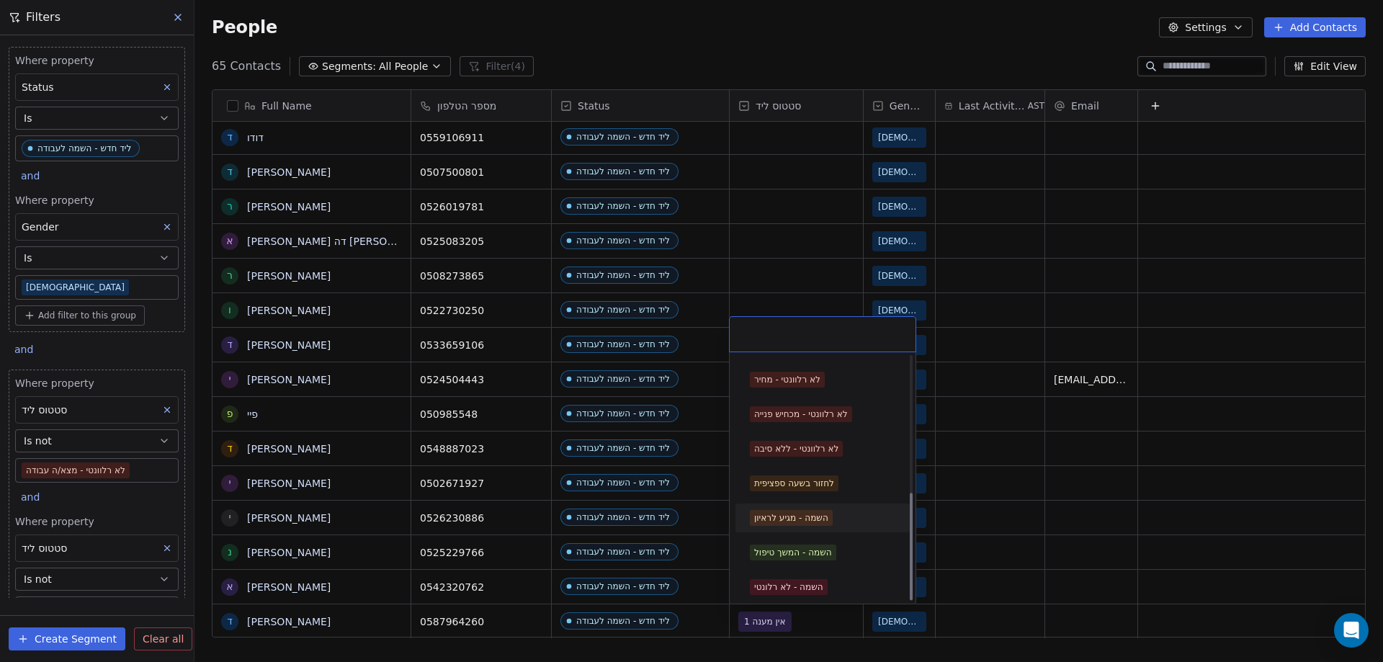
scroll to position [308, 0]
click at [832, 545] on div "השמה - המשך טיפול" at bounding box center [793, 548] width 78 height 13
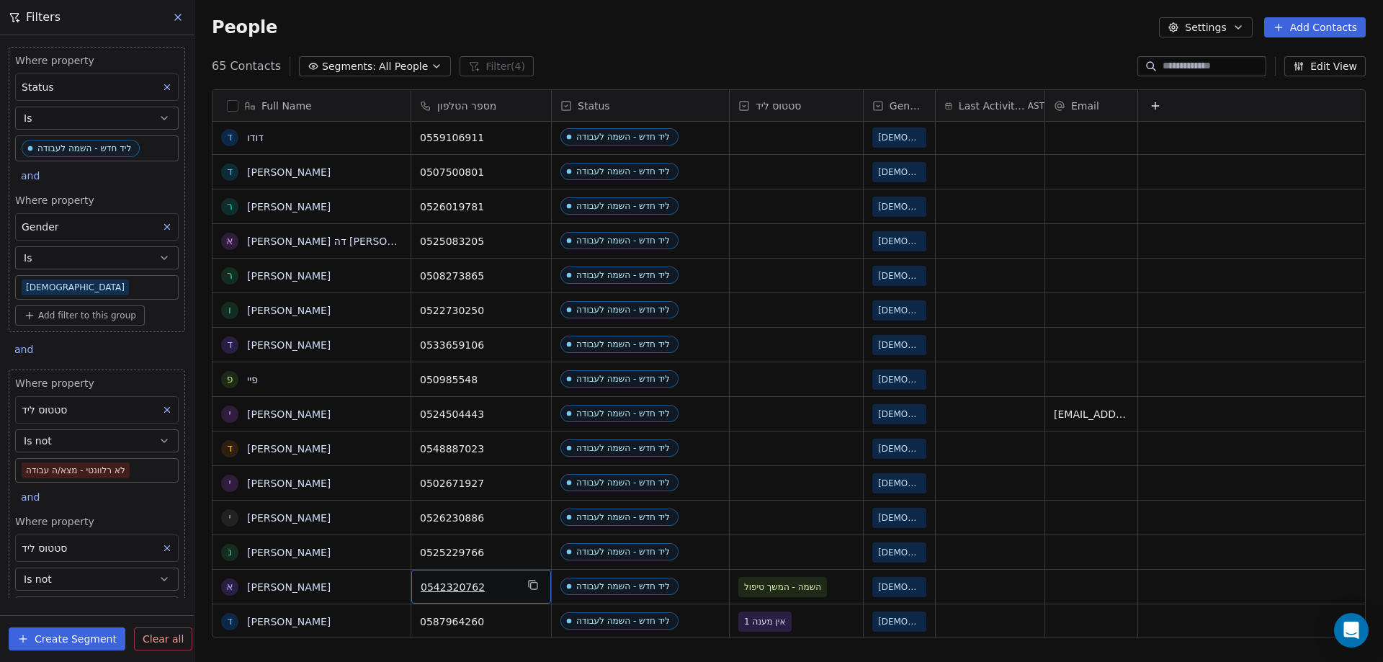
click at [493, 589] on span "0542320762" at bounding box center [468, 587] width 95 height 14
click at [493, 589] on input "**********" at bounding box center [481, 587] width 134 height 29
click at [769, 57] on html "noya com college Contacts People Marketing Workflows Campaigns Metrics & Events…" at bounding box center [691, 331] width 1383 height 662
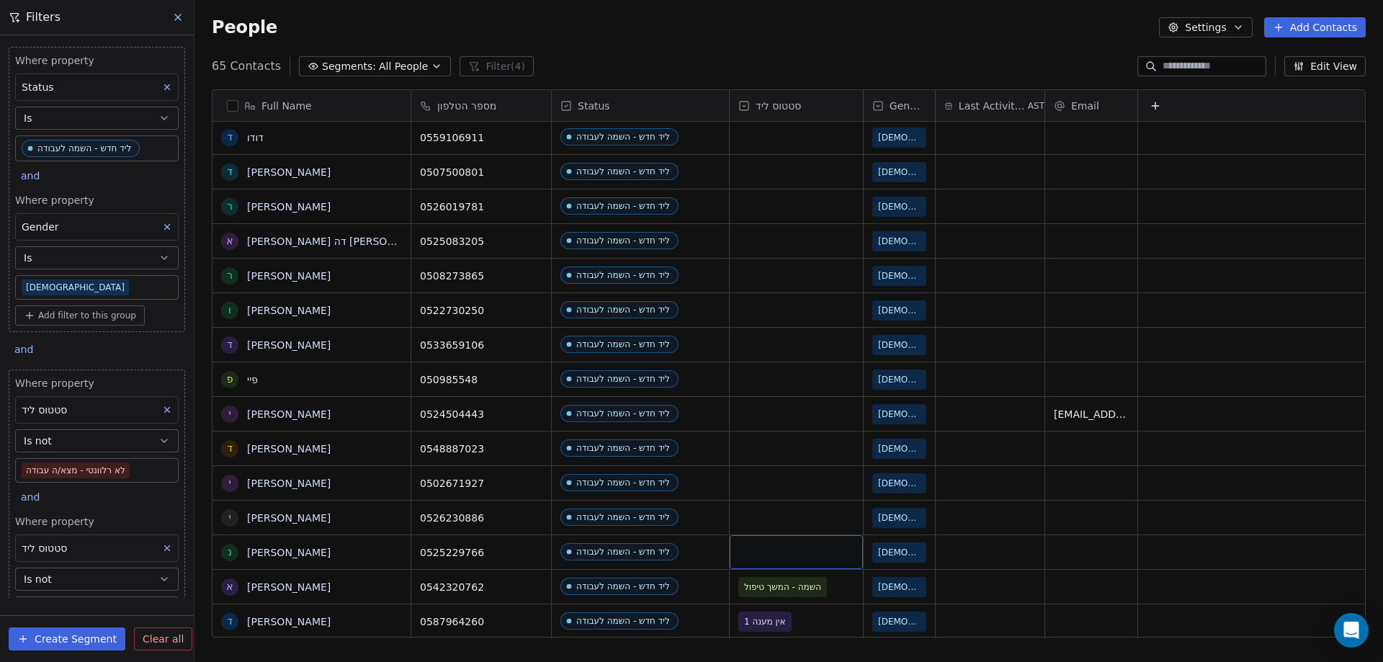
click at [766, 548] on div "grid" at bounding box center [796, 552] width 133 height 34
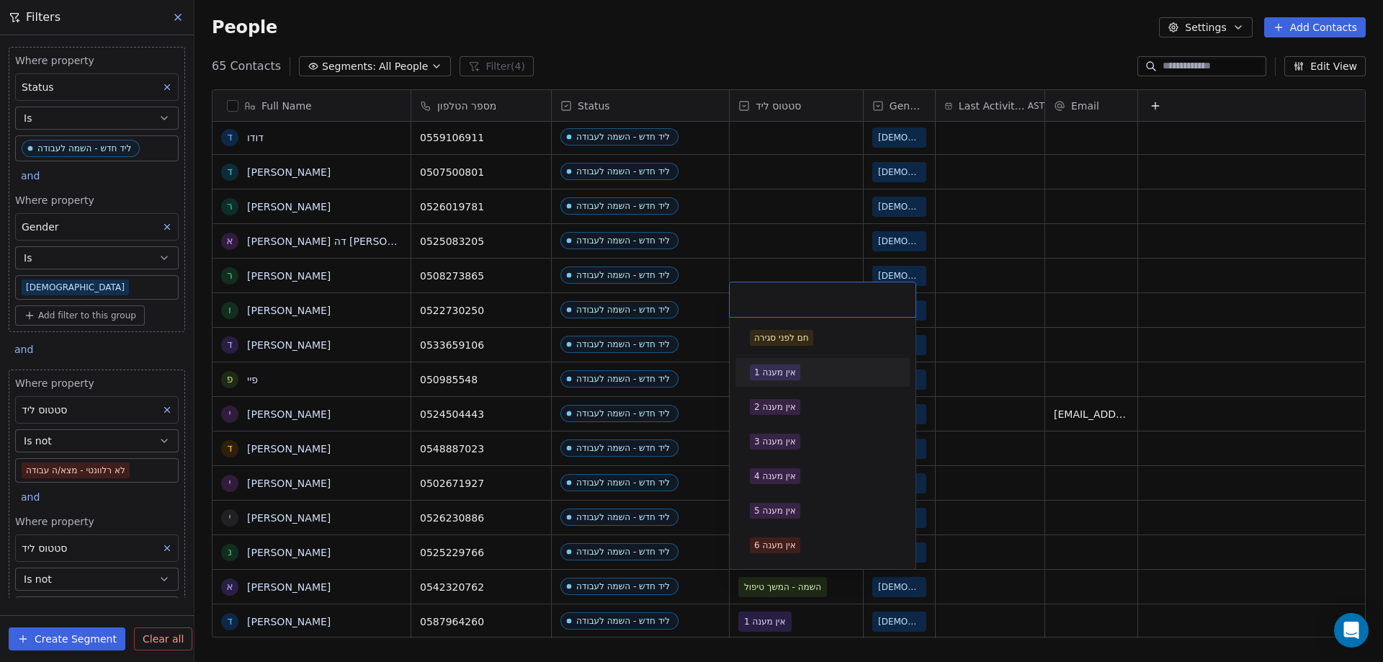
click at [772, 365] on span "אין מענה 1" at bounding box center [775, 373] width 50 height 16
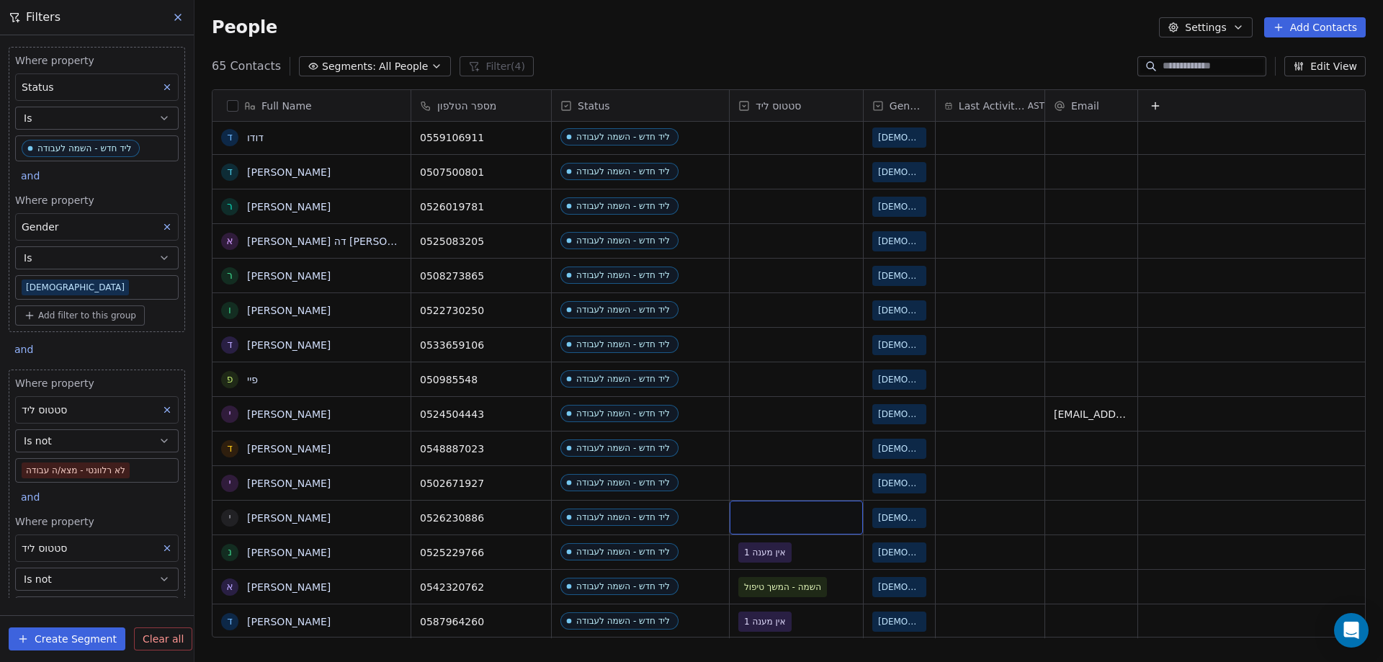
click at [805, 521] on div "grid" at bounding box center [796, 518] width 133 height 34
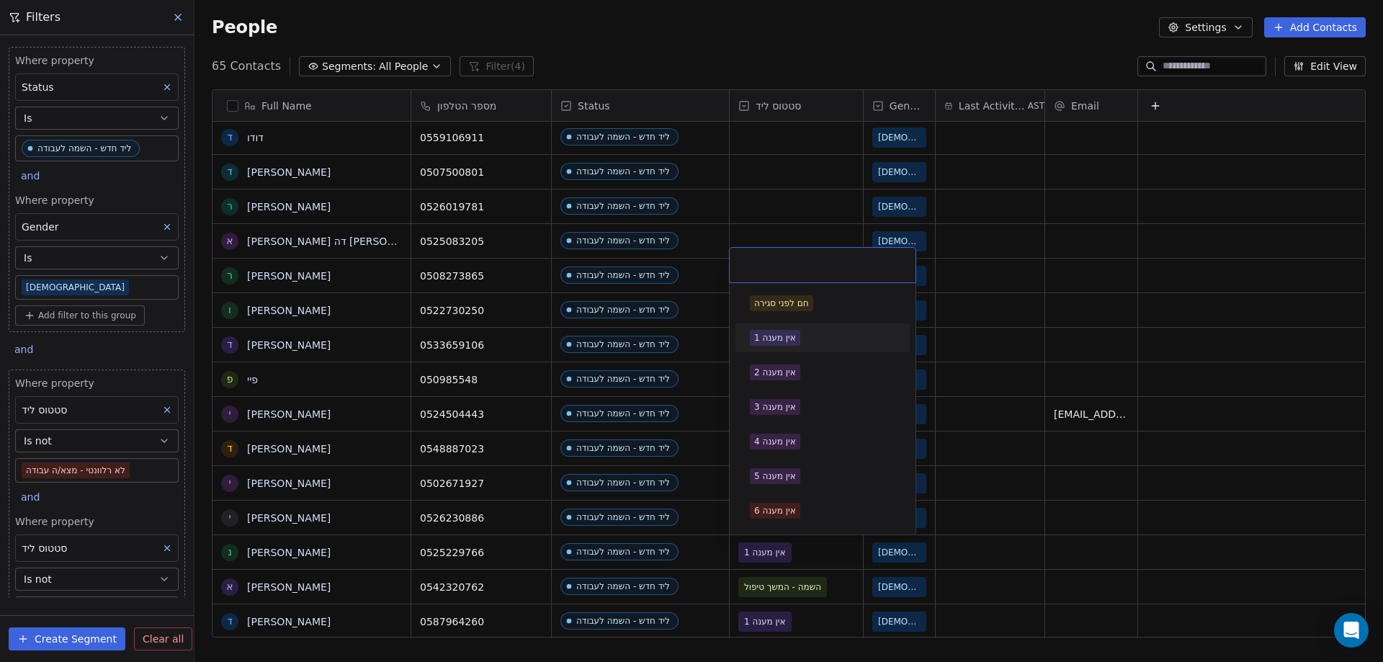
click at [775, 341] on div "אין מענה 1" at bounding box center [775, 337] width 42 height 13
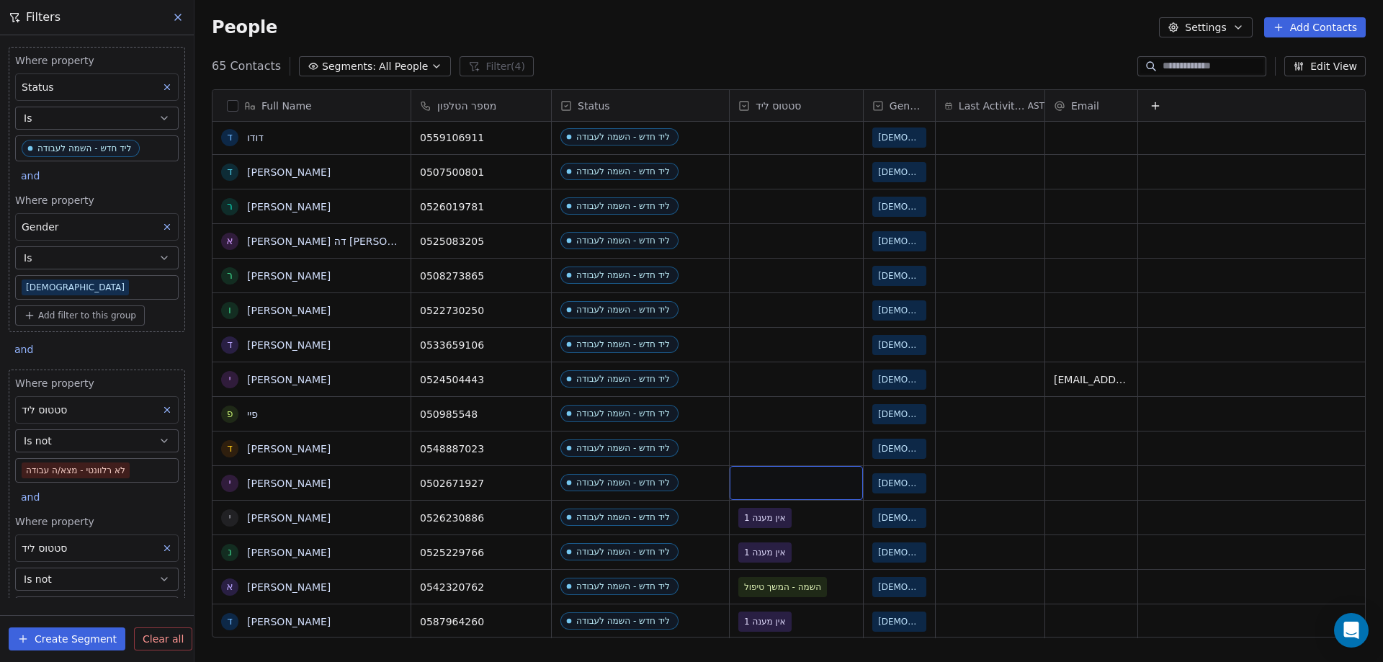
click at [780, 485] on div "grid" at bounding box center [796, 483] width 133 height 34
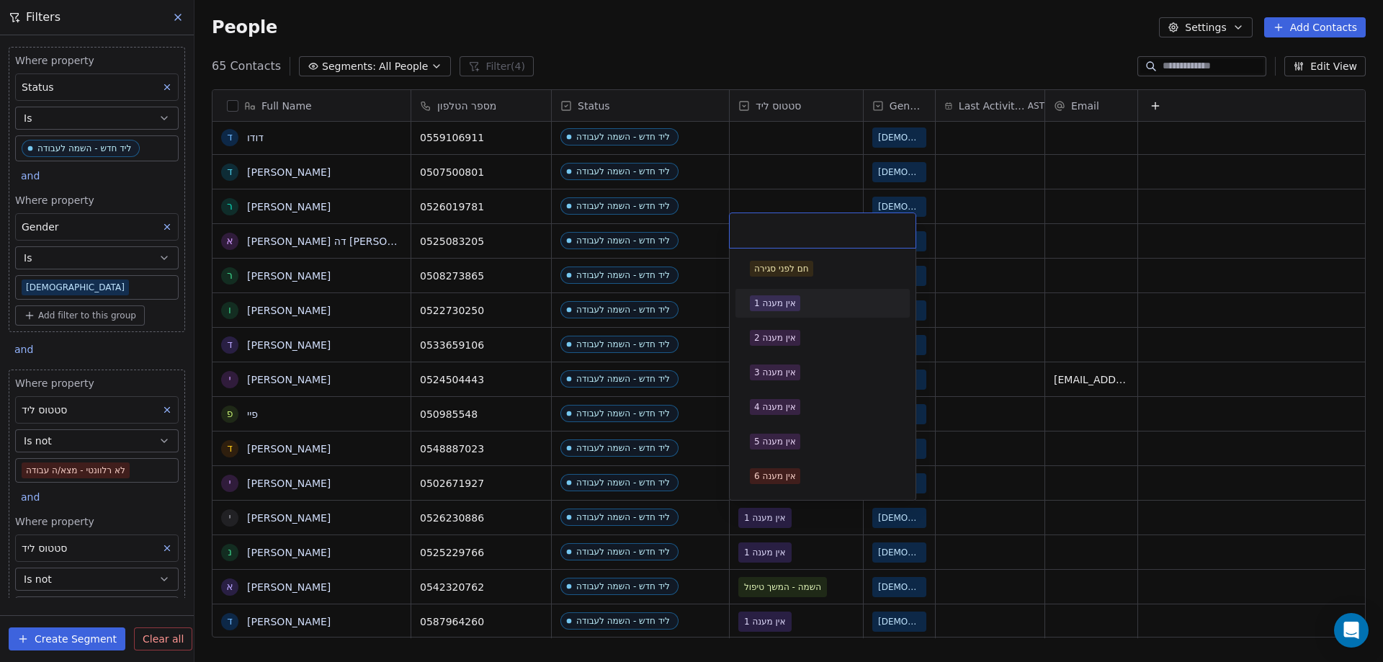
click at [774, 305] on div "אין מענה 1" at bounding box center [775, 303] width 42 height 13
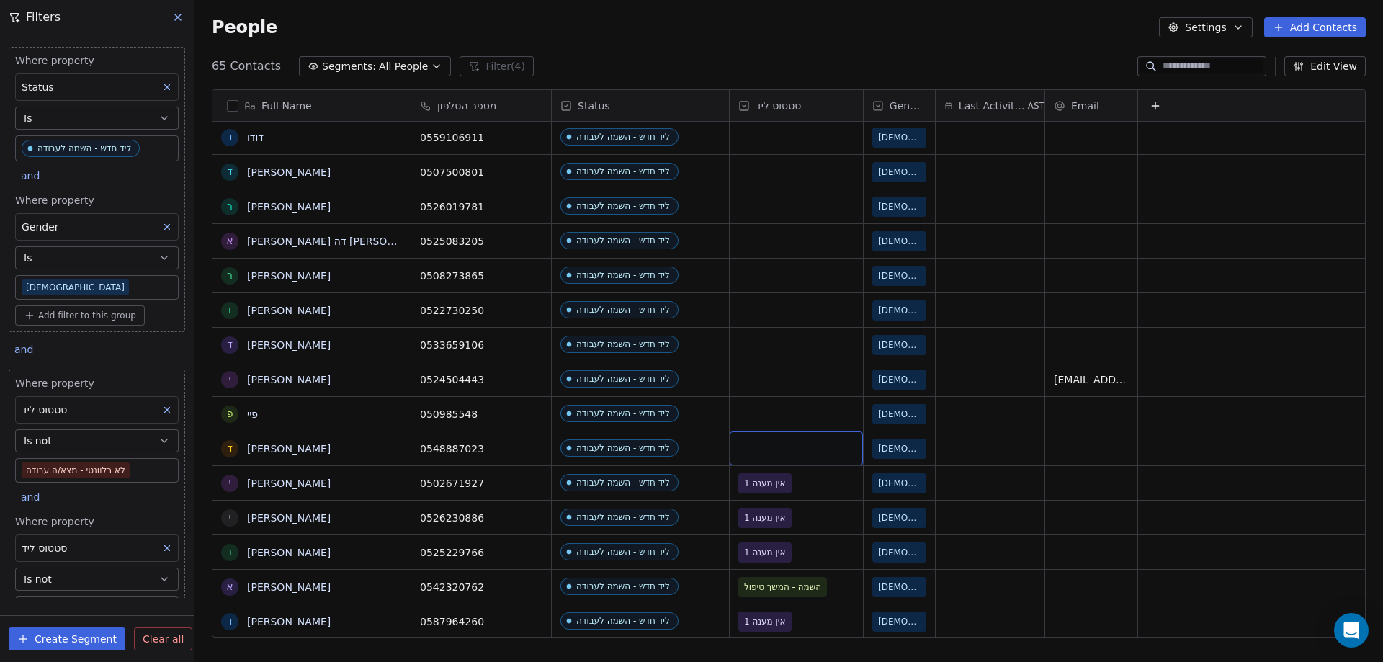
click at [795, 447] on div "grid" at bounding box center [796, 449] width 133 height 34
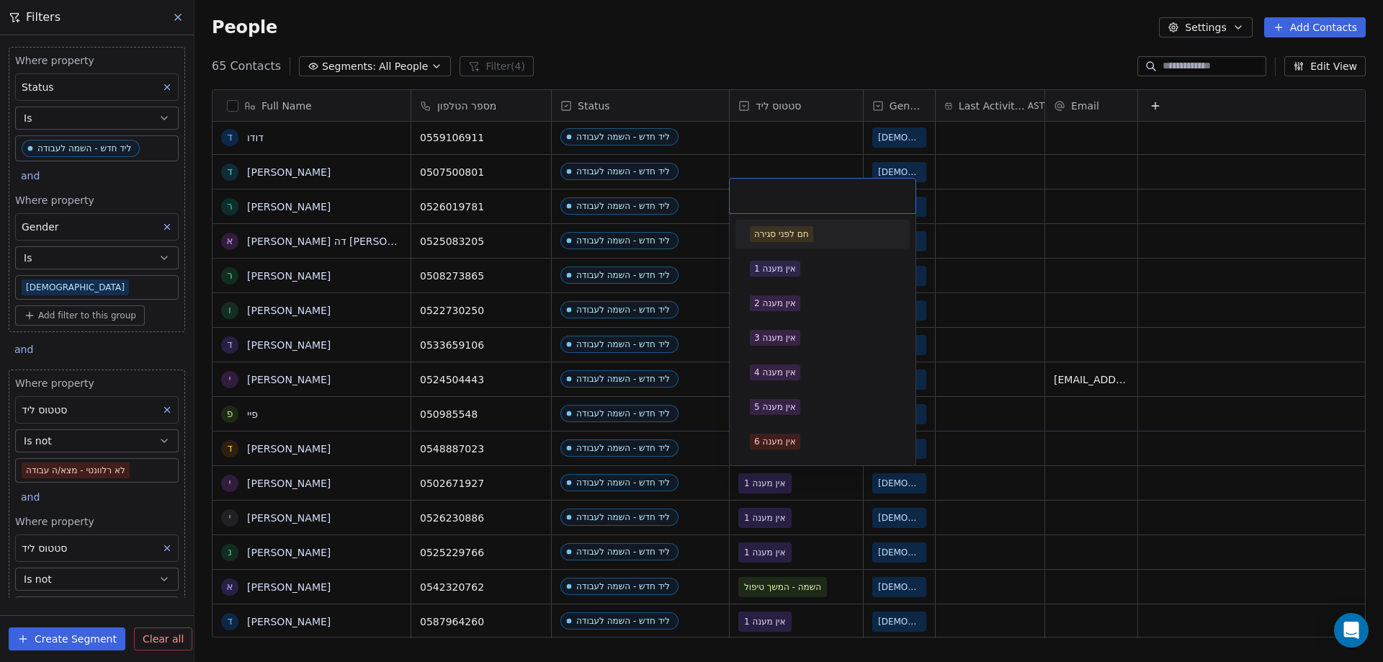
click at [795, 447] on div "אין מענה 6" at bounding box center [775, 441] width 42 height 13
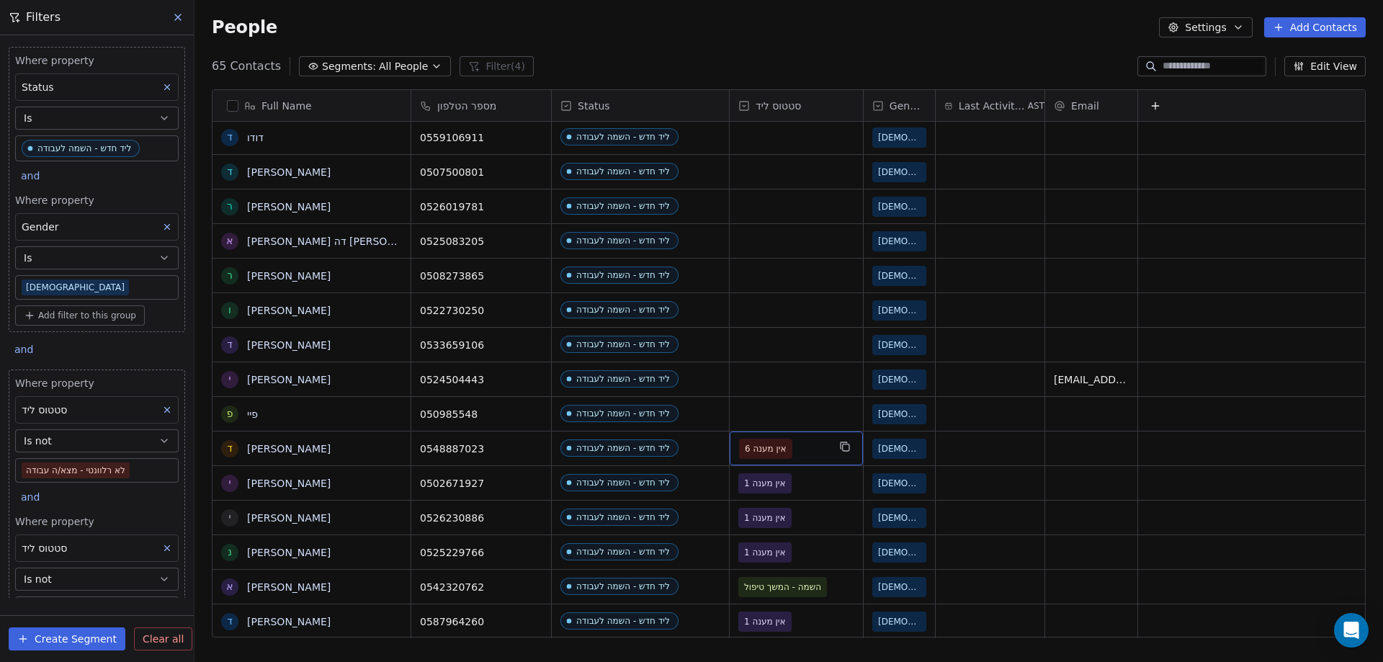
click at [795, 450] on span "אין מענה 6" at bounding box center [783, 449] width 89 height 20
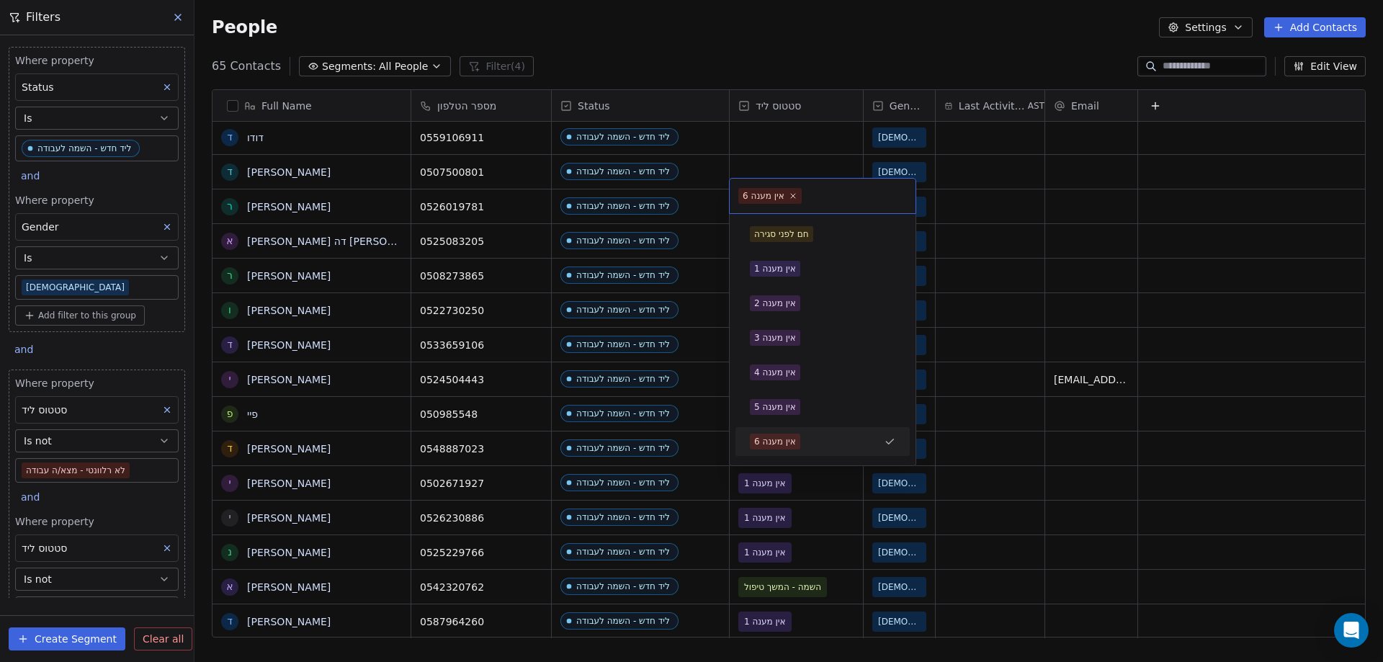
click at [794, 450] on div "אין מענה 6" at bounding box center [822, 441] width 163 height 23
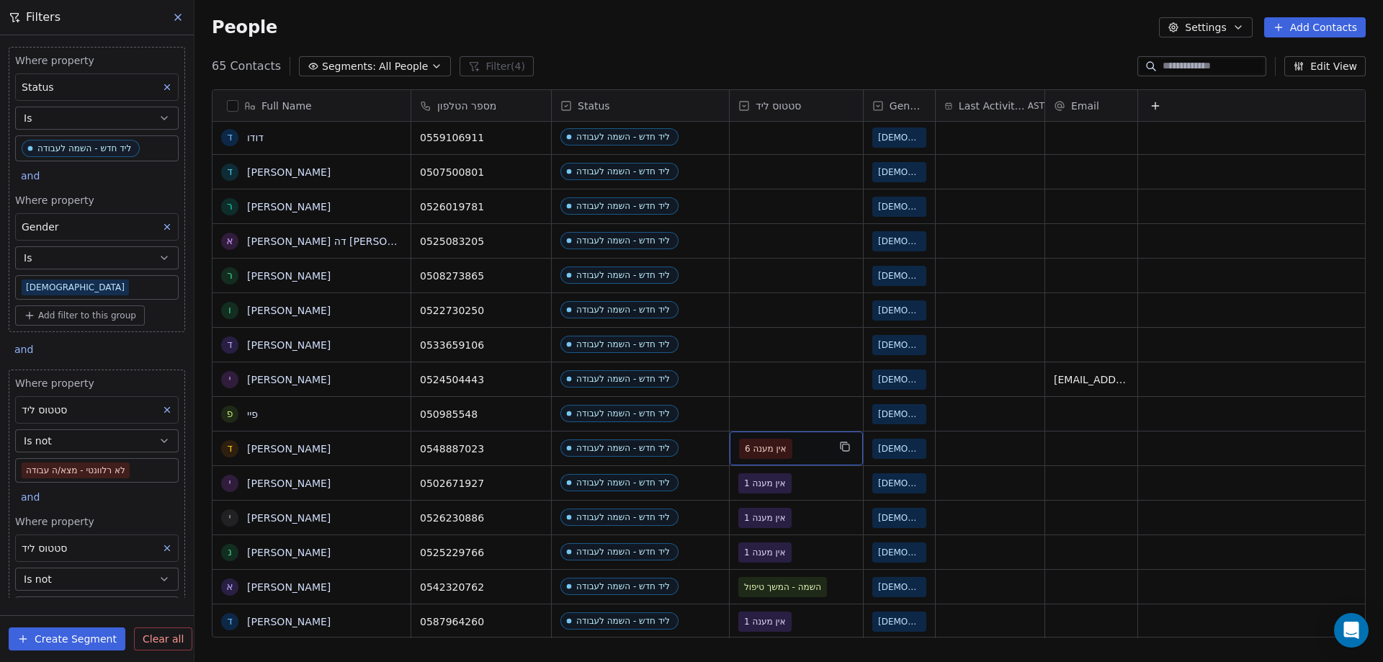
click at [794, 450] on span "אין מענה 6" at bounding box center [783, 449] width 89 height 20
click at [803, 443] on span "אין מענה 6" at bounding box center [783, 449] width 89 height 20
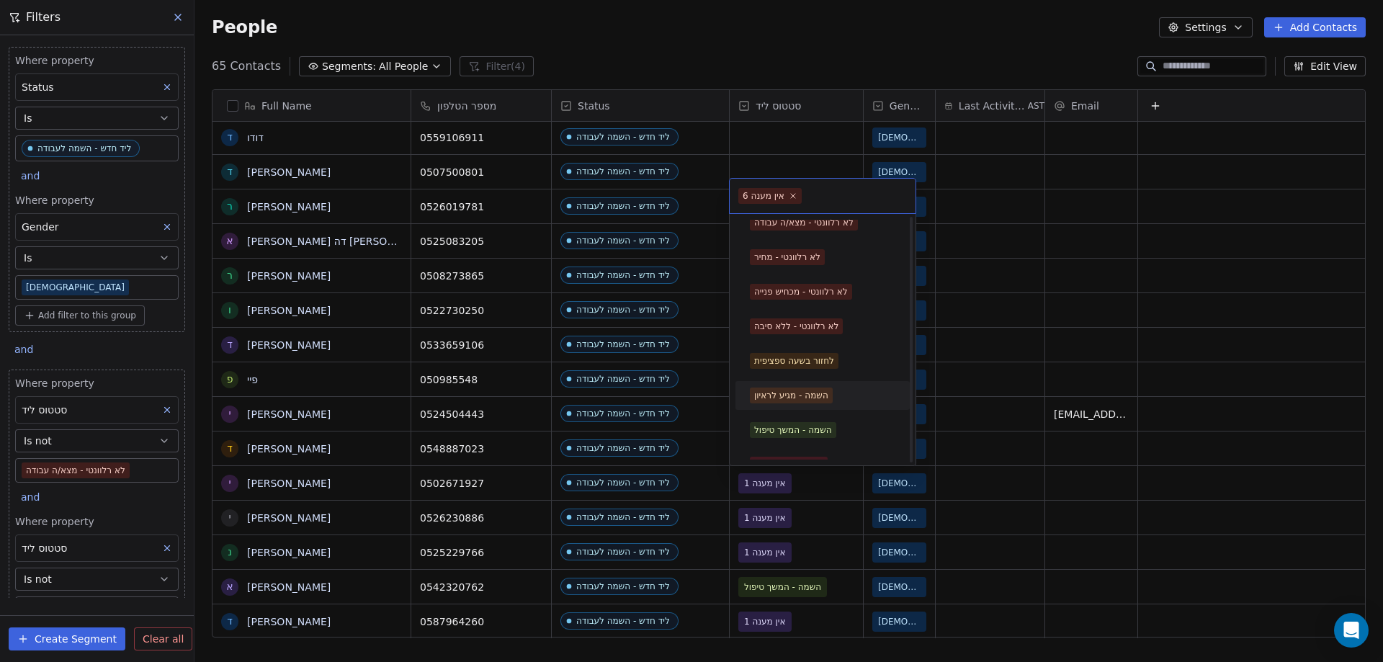
scroll to position [308, 0]
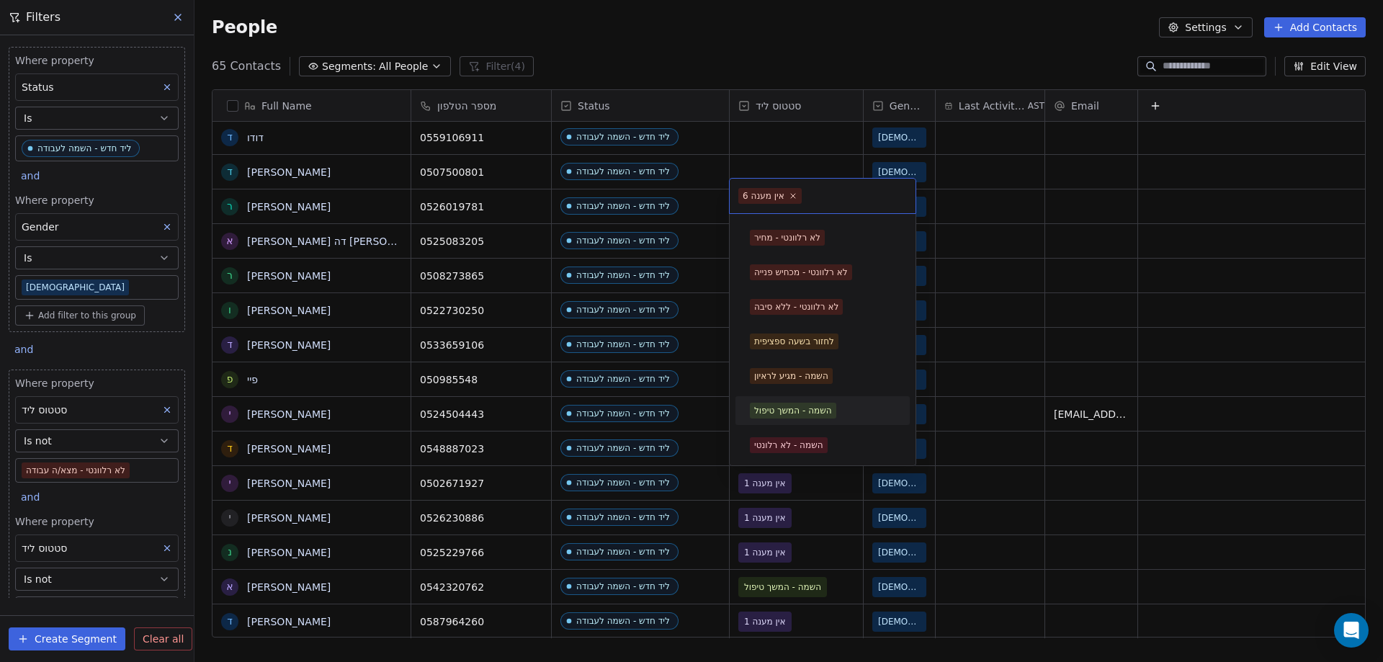
click at [816, 418] on span "השמה - המשך טיפול" at bounding box center [793, 411] width 86 height 16
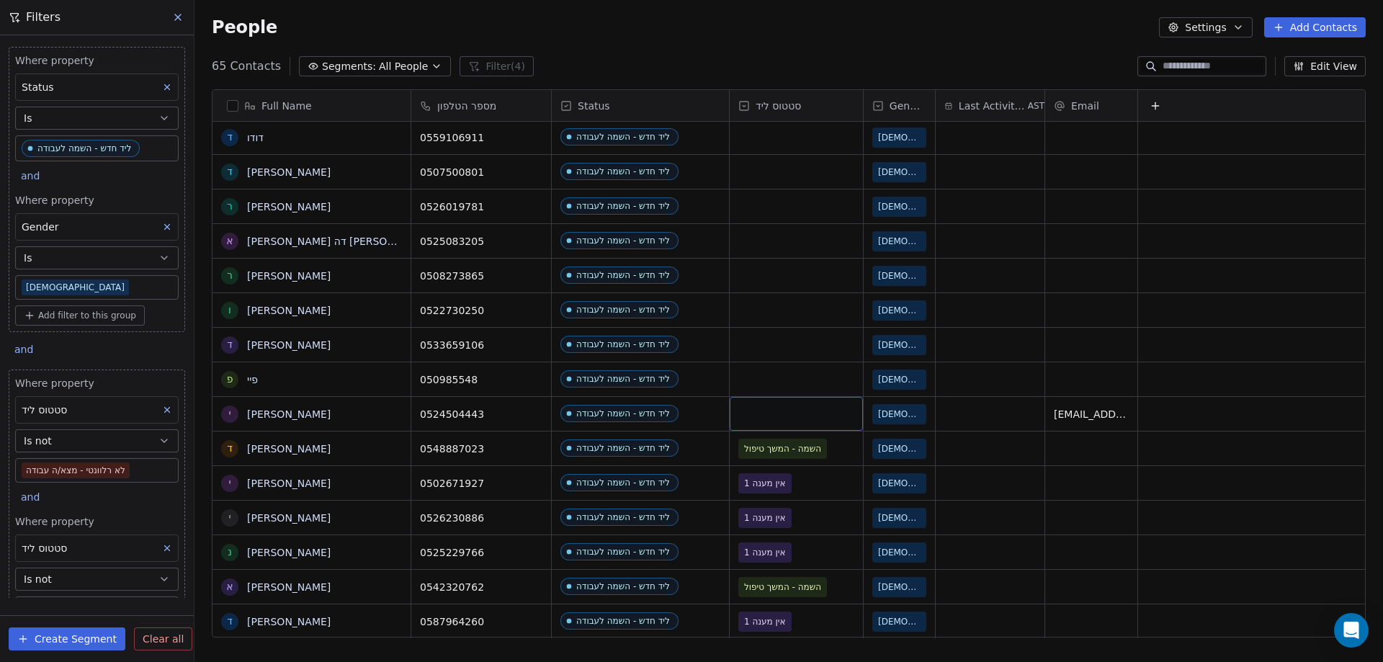
click at [784, 421] on div "grid" at bounding box center [796, 414] width 133 height 34
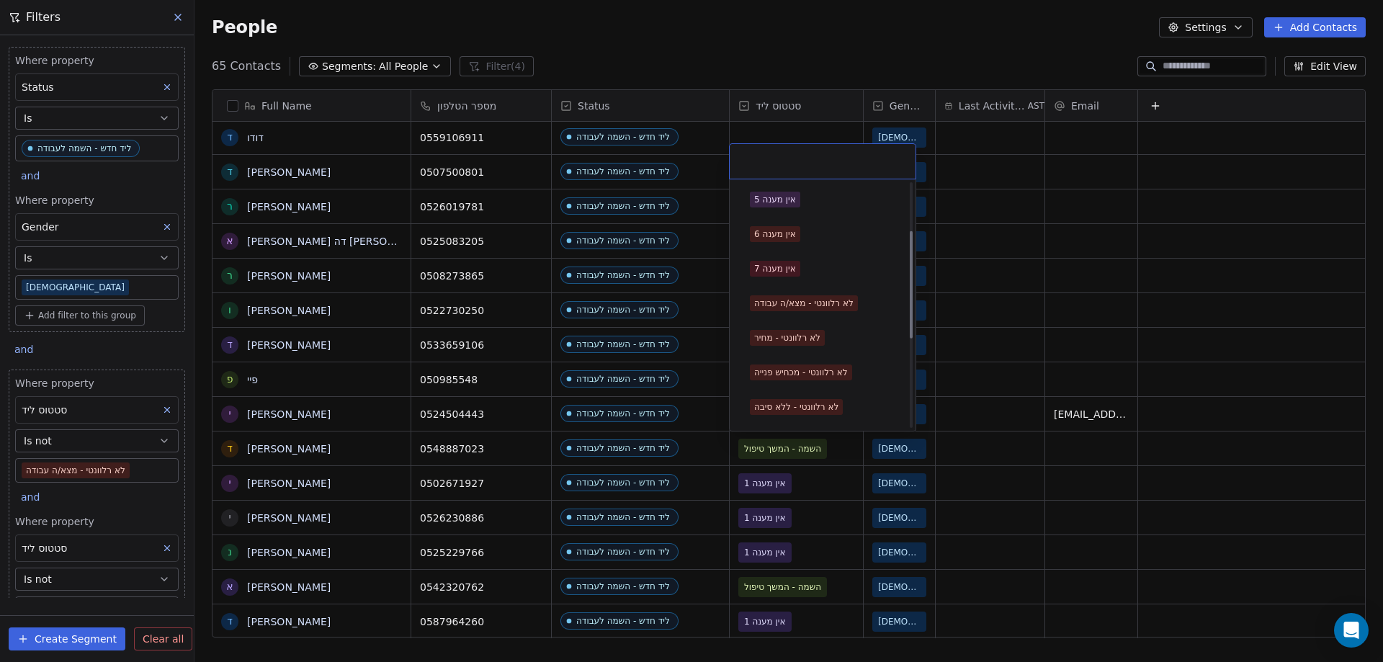
scroll to position [216, 0]
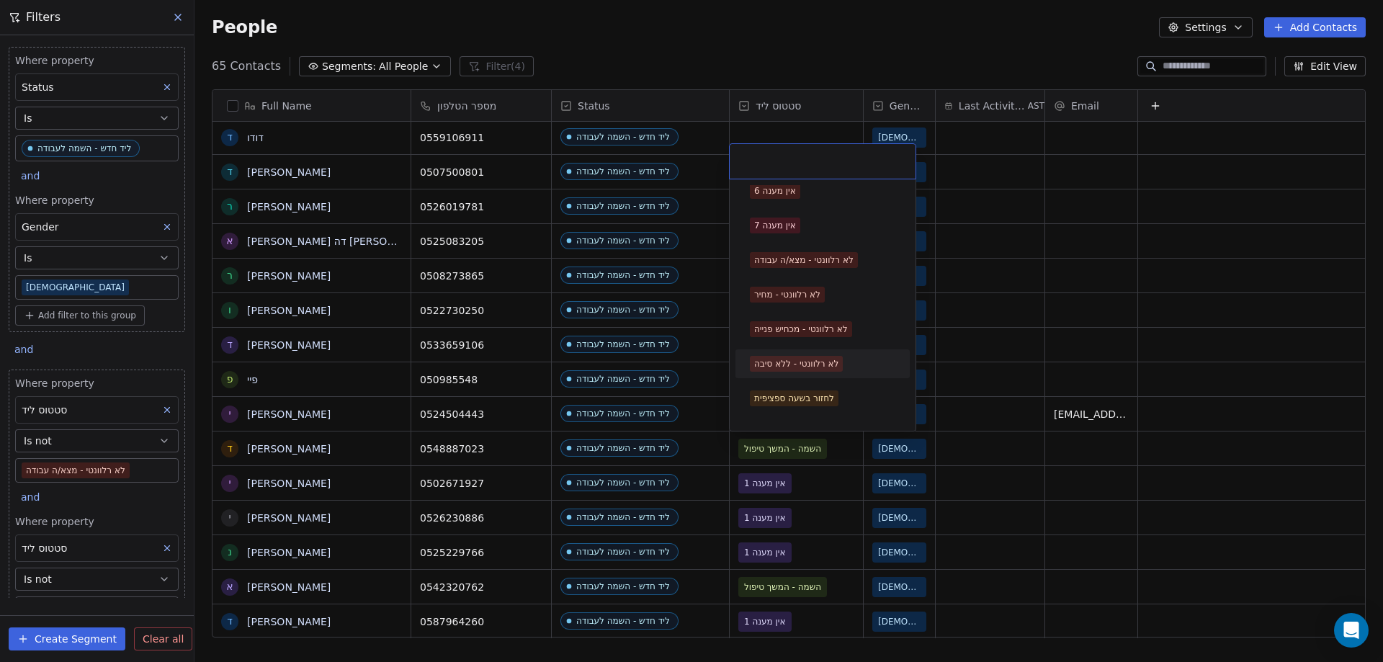
click at [833, 357] on div "לא רלוונטי - ללא סיבה" at bounding box center [796, 363] width 84 height 13
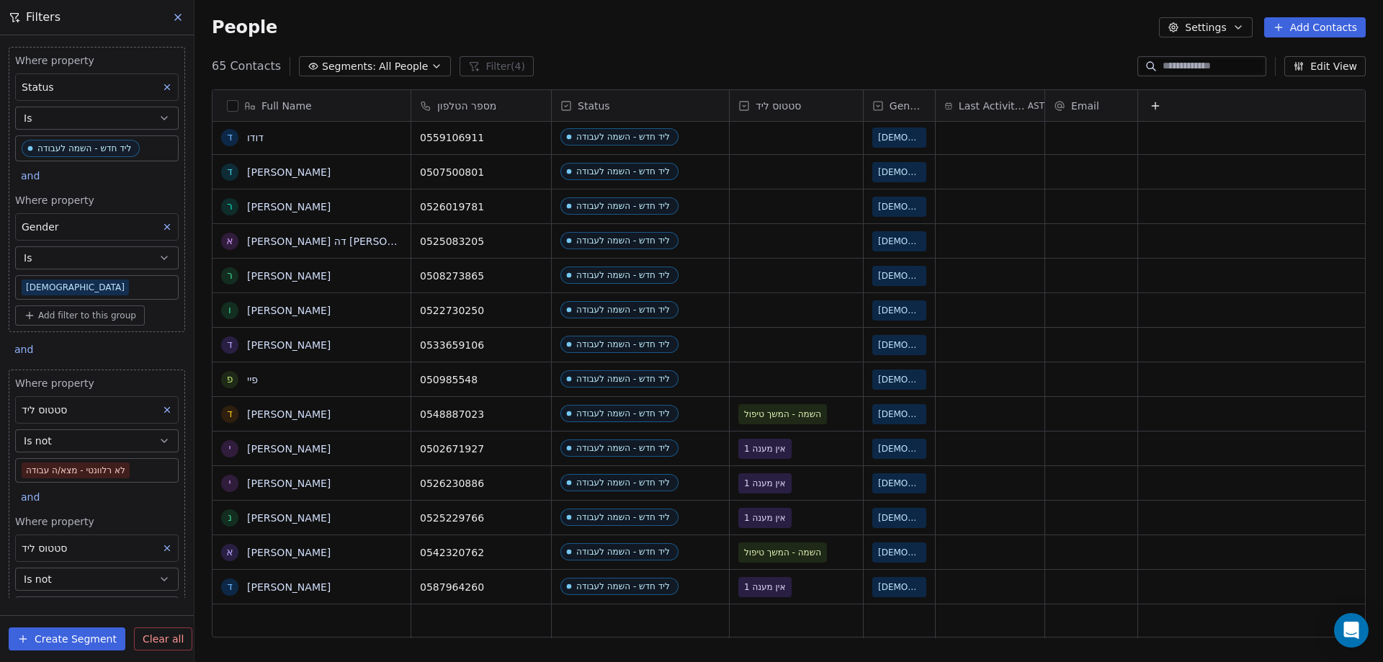
click at [1297, 22] on button "Add Contacts" at bounding box center [1315, 27] width 102 height 20
click at [1300, 53] on span "Create new contact" at bounding box center [1322, 58] width 99 height 15
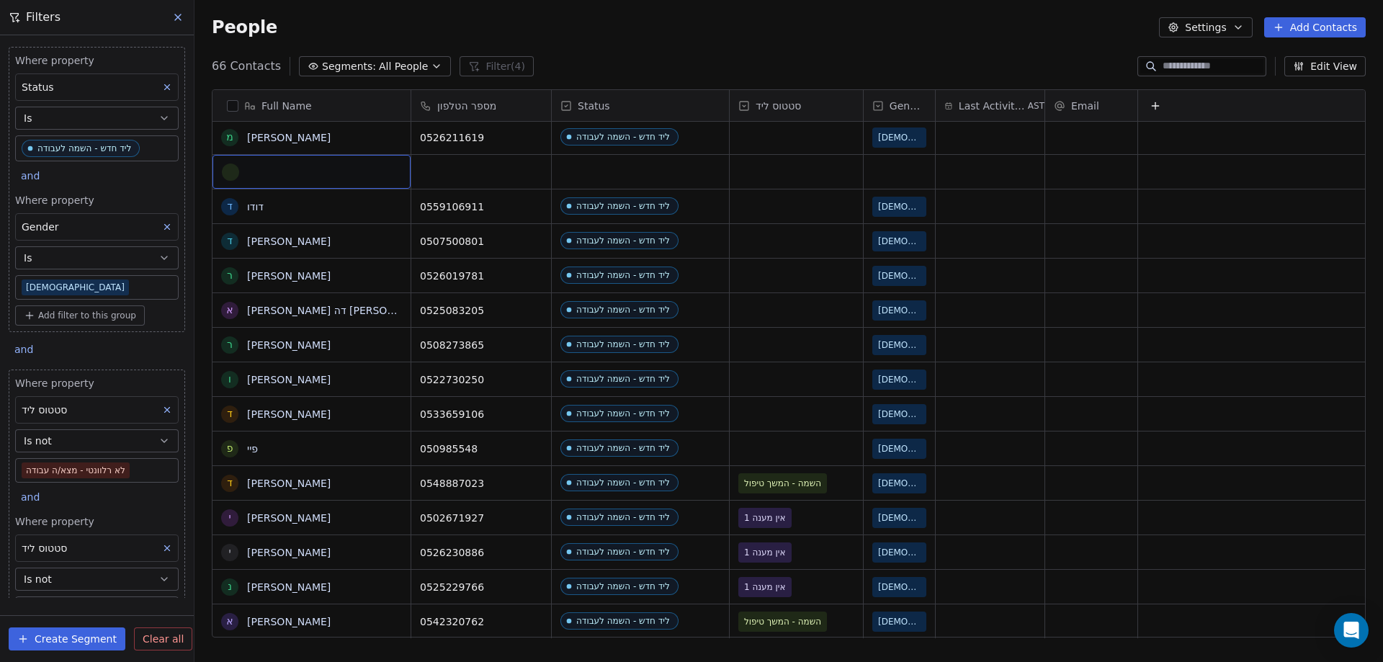
click at [337, 174] on div "grid" at bounding box center [311, 172] width 179 height 17
type textarea "*"
type textarea "**********"
click at [442, 169] on html "noya com college Contacts People Marketing Workflows Campaigns Metrics & Events…" at bounding box center [691, 331] width 1383 height 662
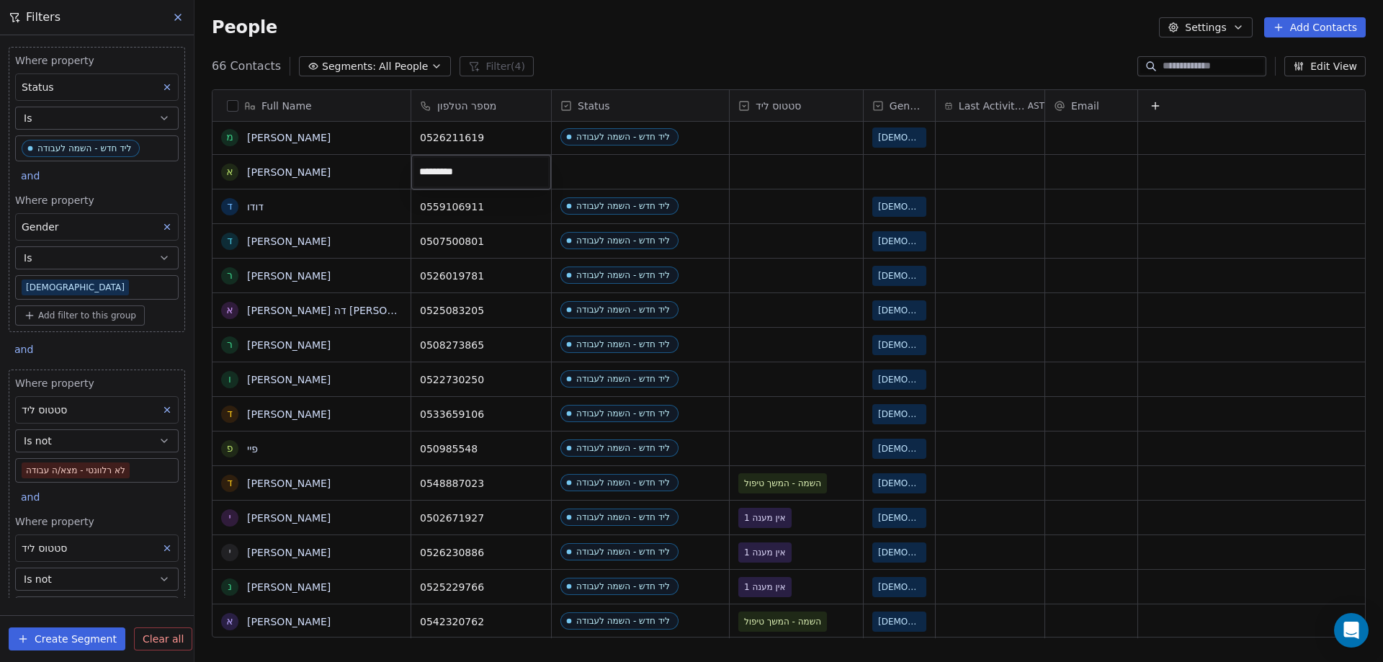
type input "**********"
click at [615, 171] on html "noya com college Contacts People Marketing Workflows Campaigns Metrics & Events…" at bounding box center [691, 331] width 1383 height 662
click at [615, 171] on div "grid" at bounding box center [640, 172] width 177 height 34
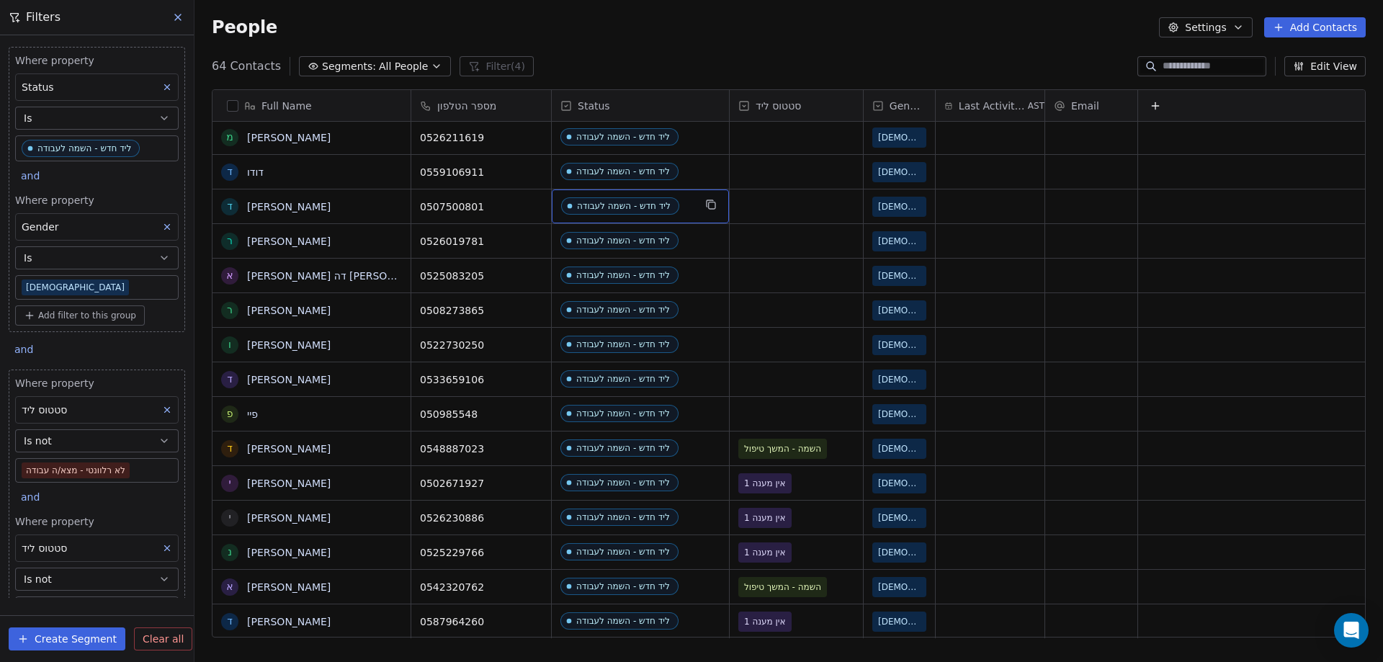
scroll to position [0, 0]
click at [752, 414] on div "grid" at bounding box center [796, 414] width 133 height 34
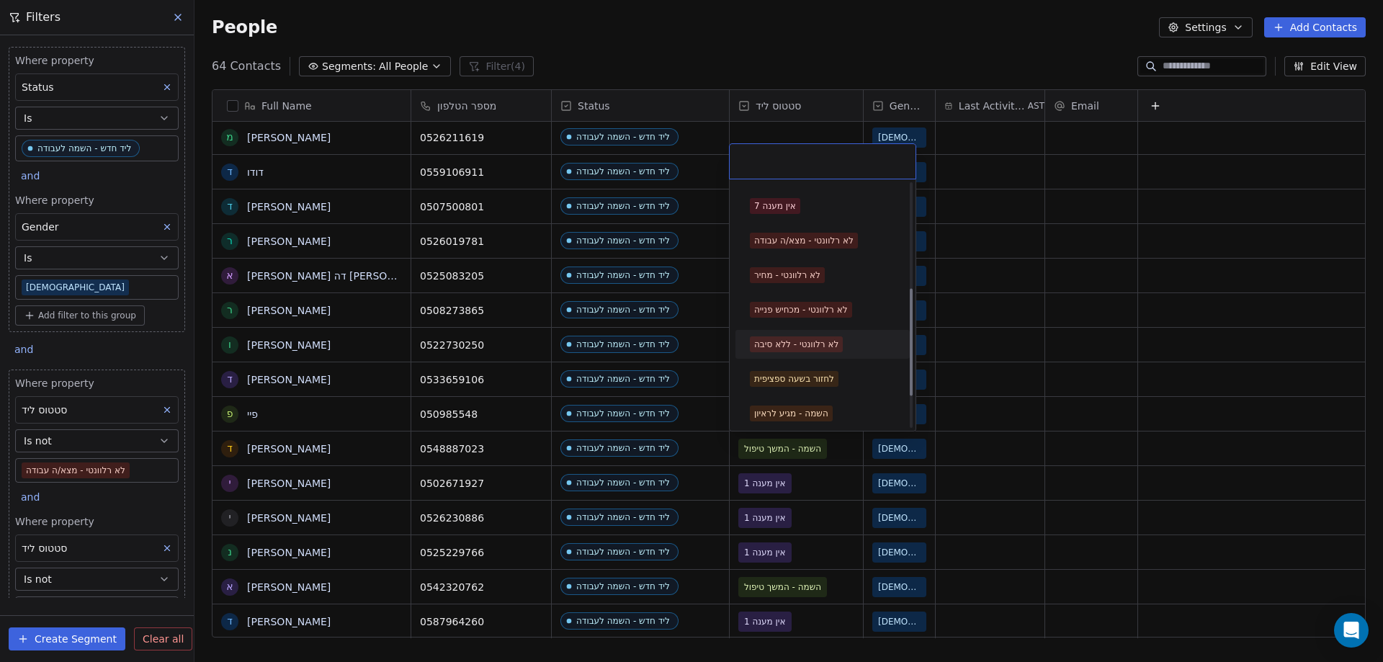
scroll to position [308, 0]
click at [789, 270] on div "לא רלוונטי - ללא סיבה" at bounding box center [796, 272] width 84 height 13
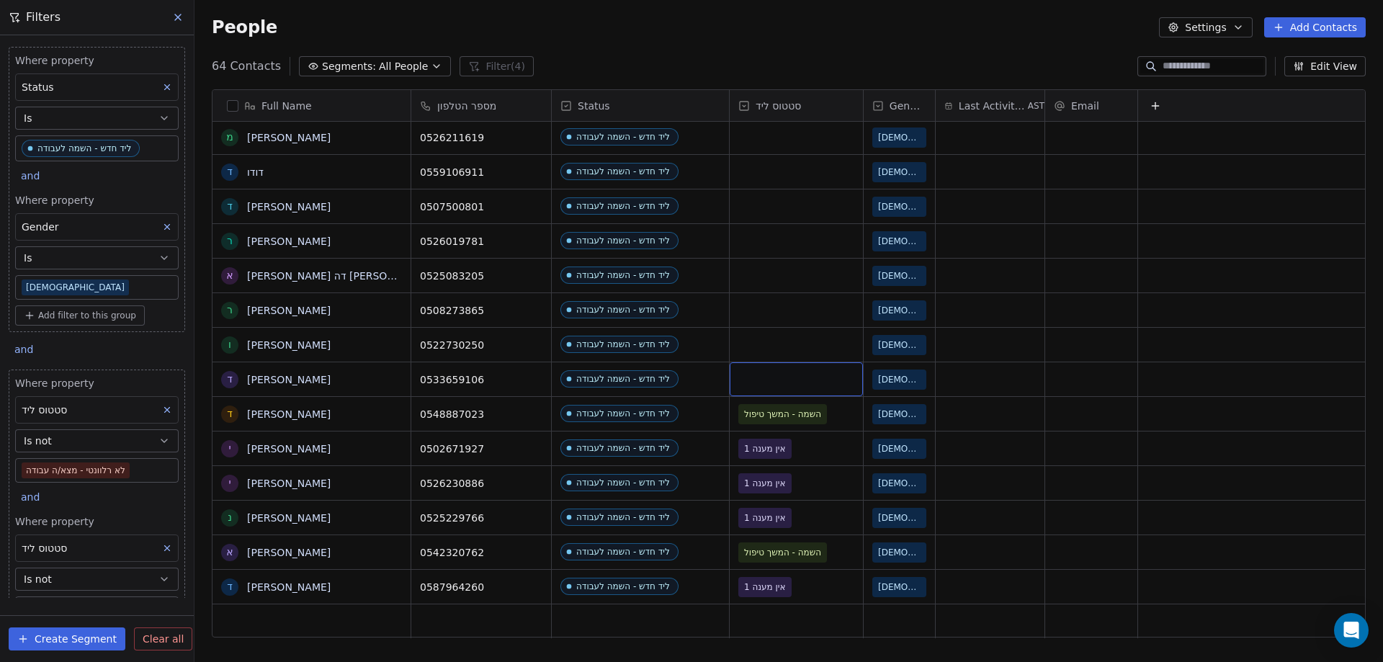
click at [805, 375] on div "grid" at bounding box center [796, 379] width 133 height 34
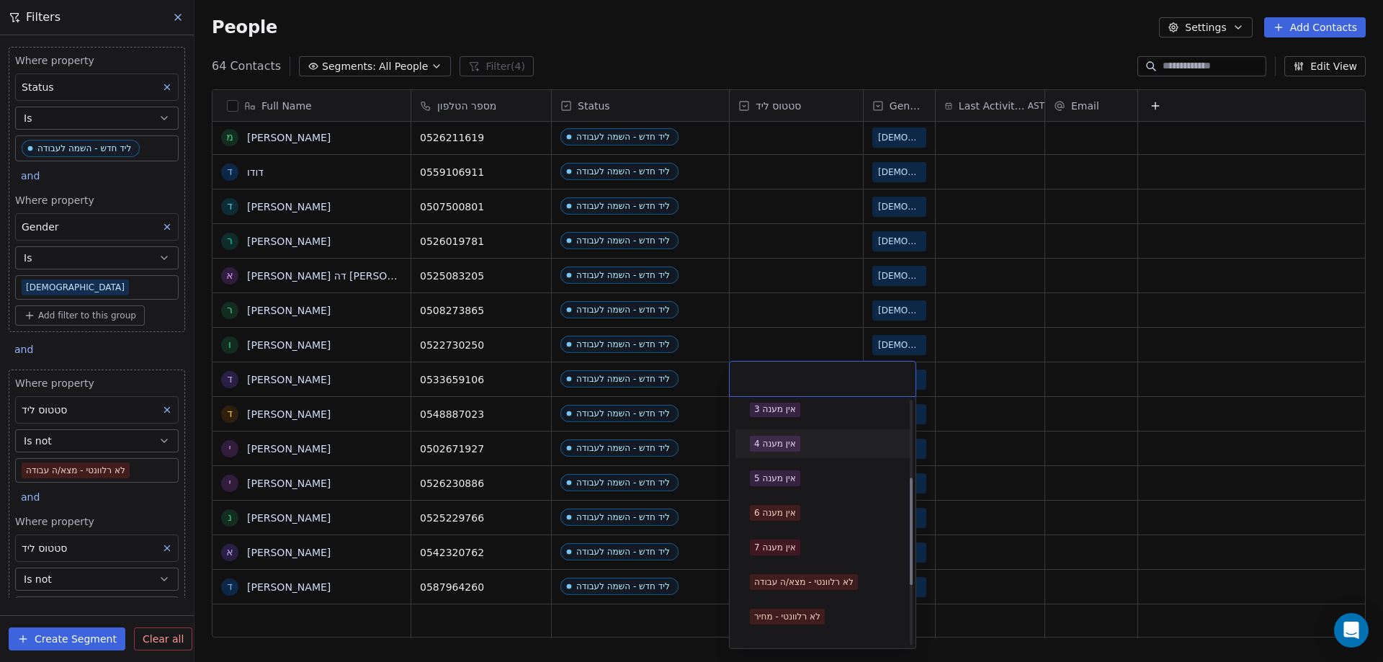
scroll to position [216, 0]
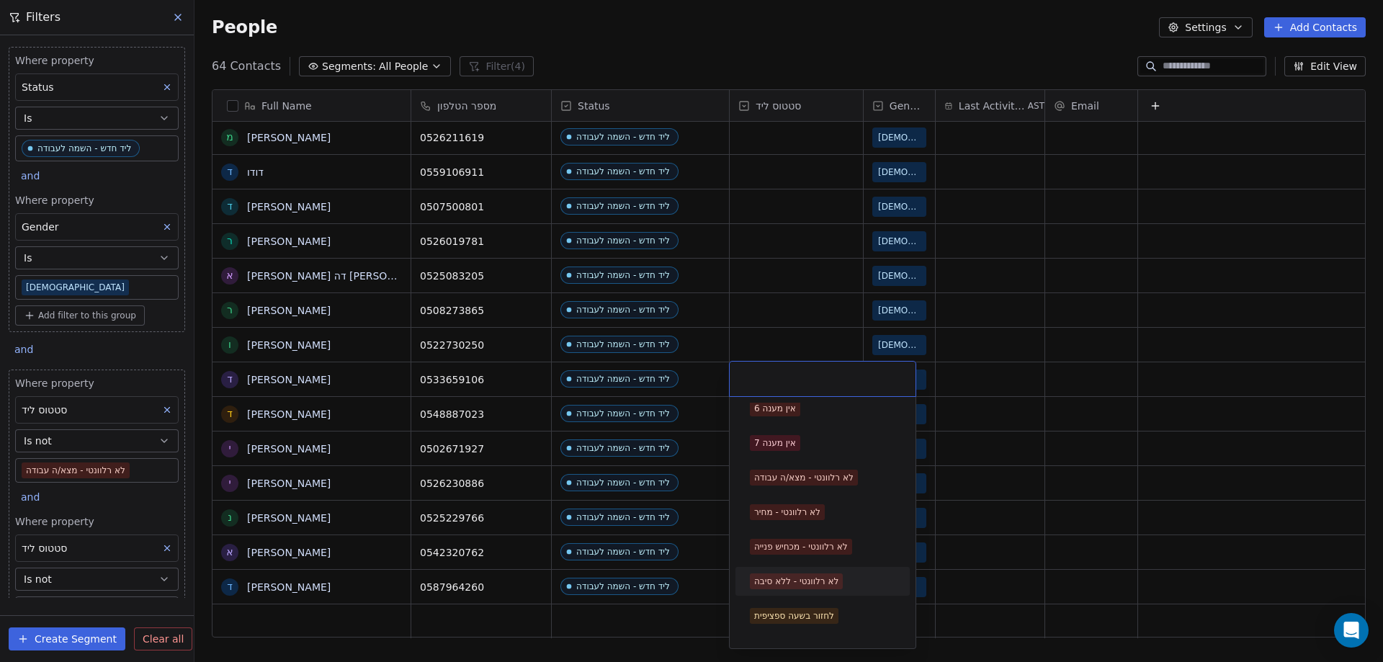
click at [830, 579] on div "לא רלוונטי - ללא סיבה" at bounding box center [796, 581] width 84 height 13
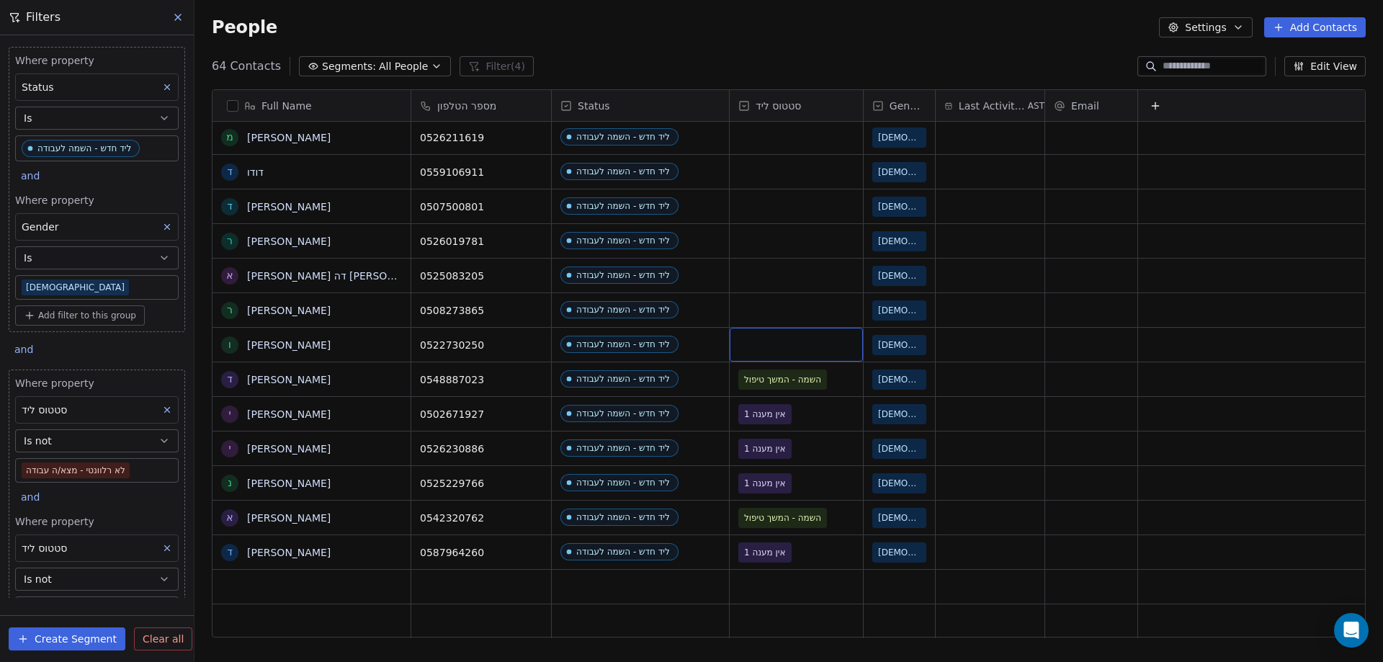
click at [781, 342] on div "grid" at bounding box center [796, 345] width 133 height 34
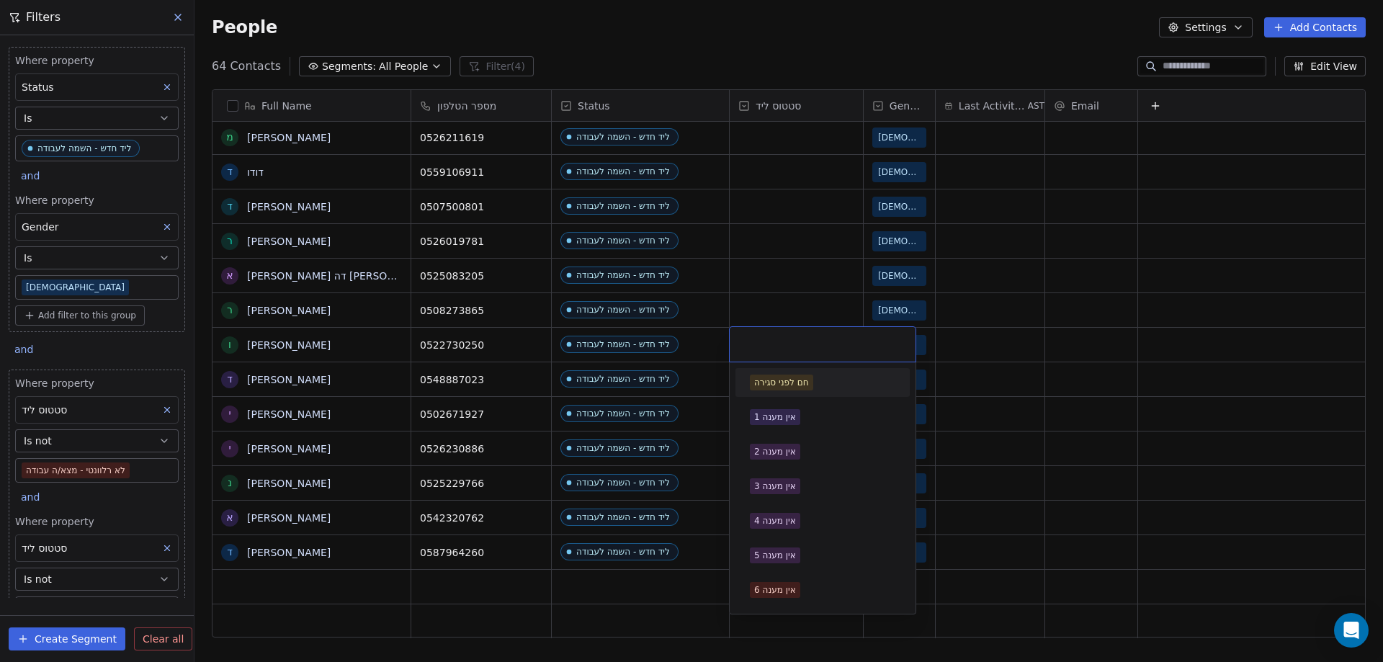
click at [781, 342] on input "text" at bounding box center [822, 344] width 169 height 16
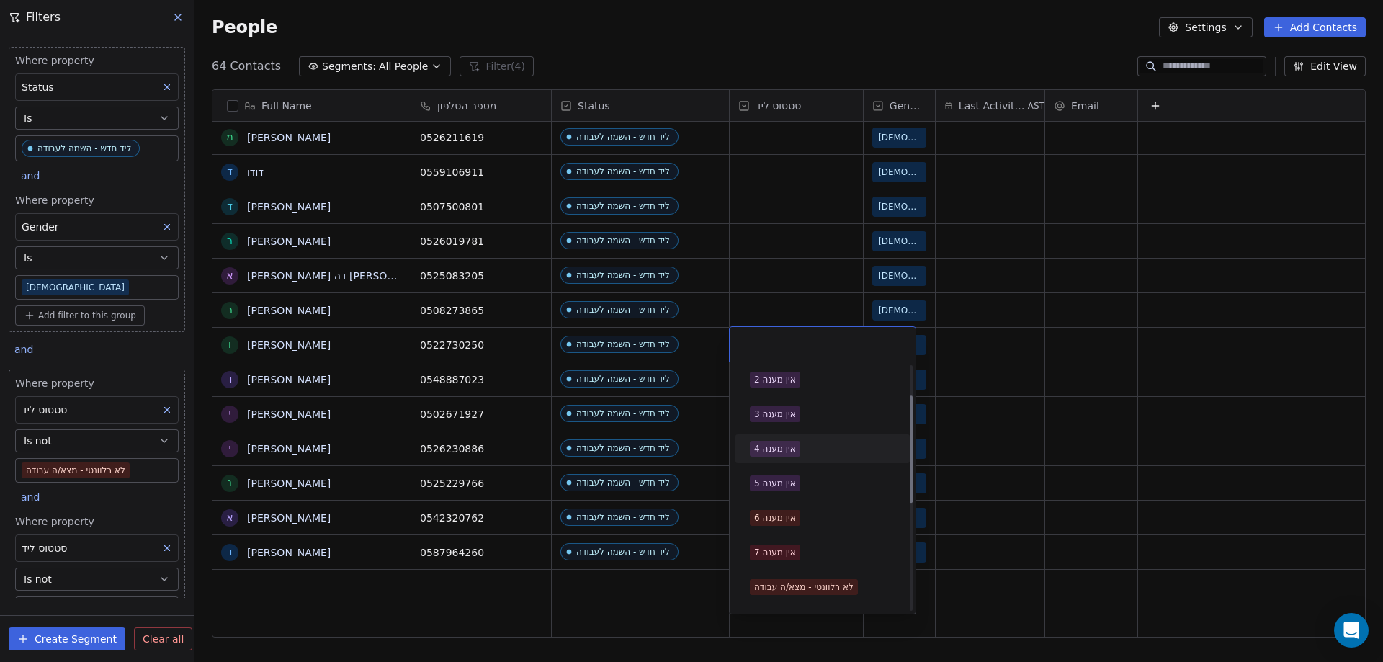
scroll to position [0, 0]
click at [784, 416] on div "אין מענה 1" at bounding box center [775, 417] width 42 height 13
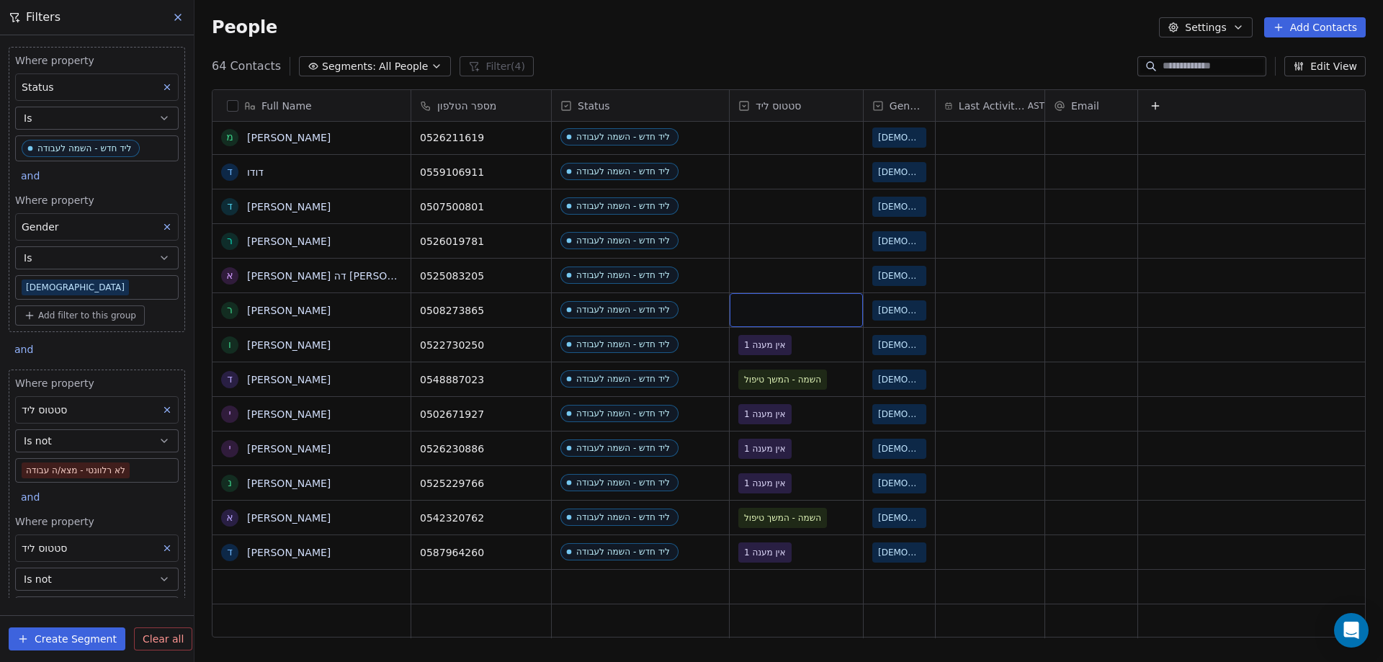
click at [773, 308] on div "grid" at bounding box center [796, 310] width 133 height 34
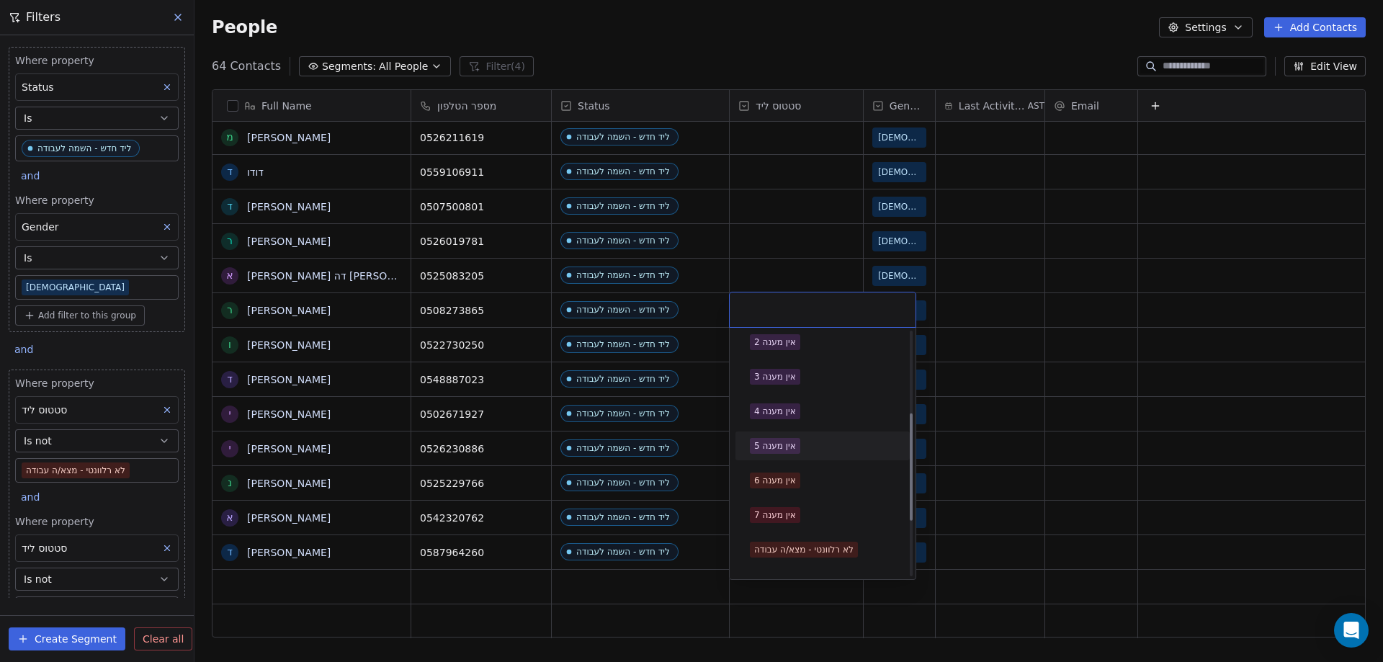
scroll to position [216, 0]
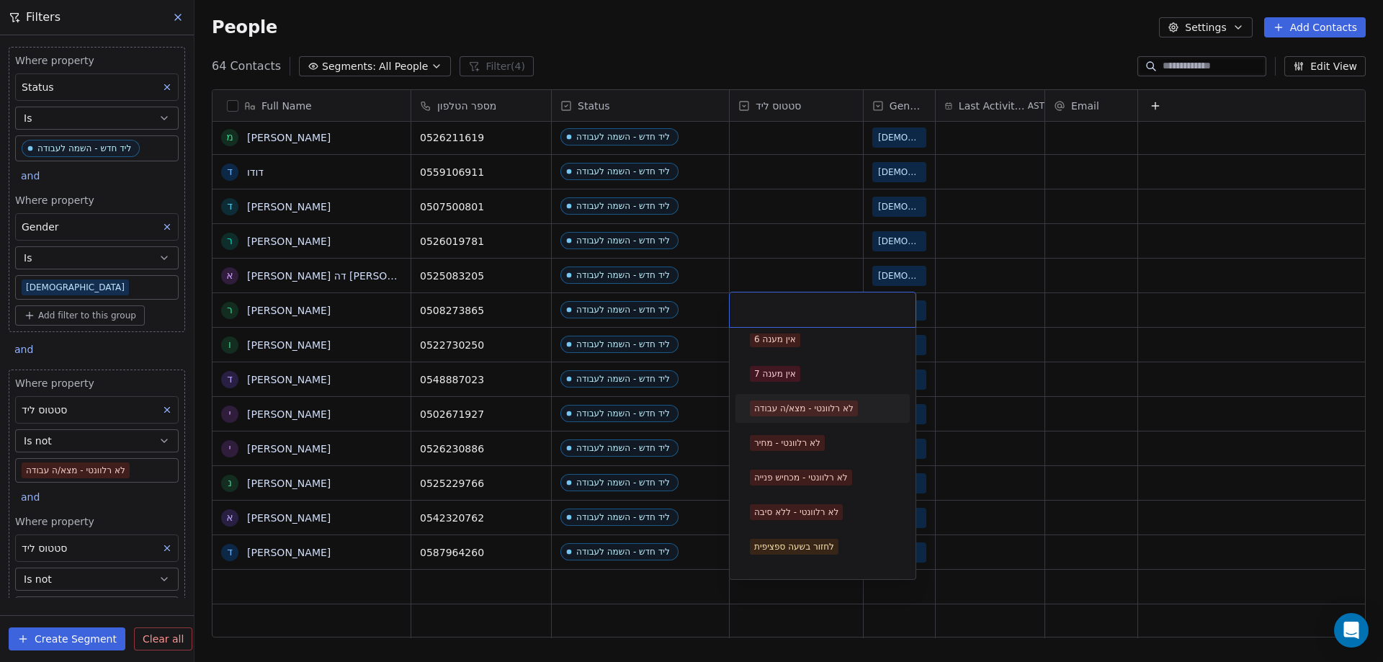
click at [790, 405] on div "לא רלוונטי - מצא/ה עבודה" at bounding box center [803, 408] width 99 height 13
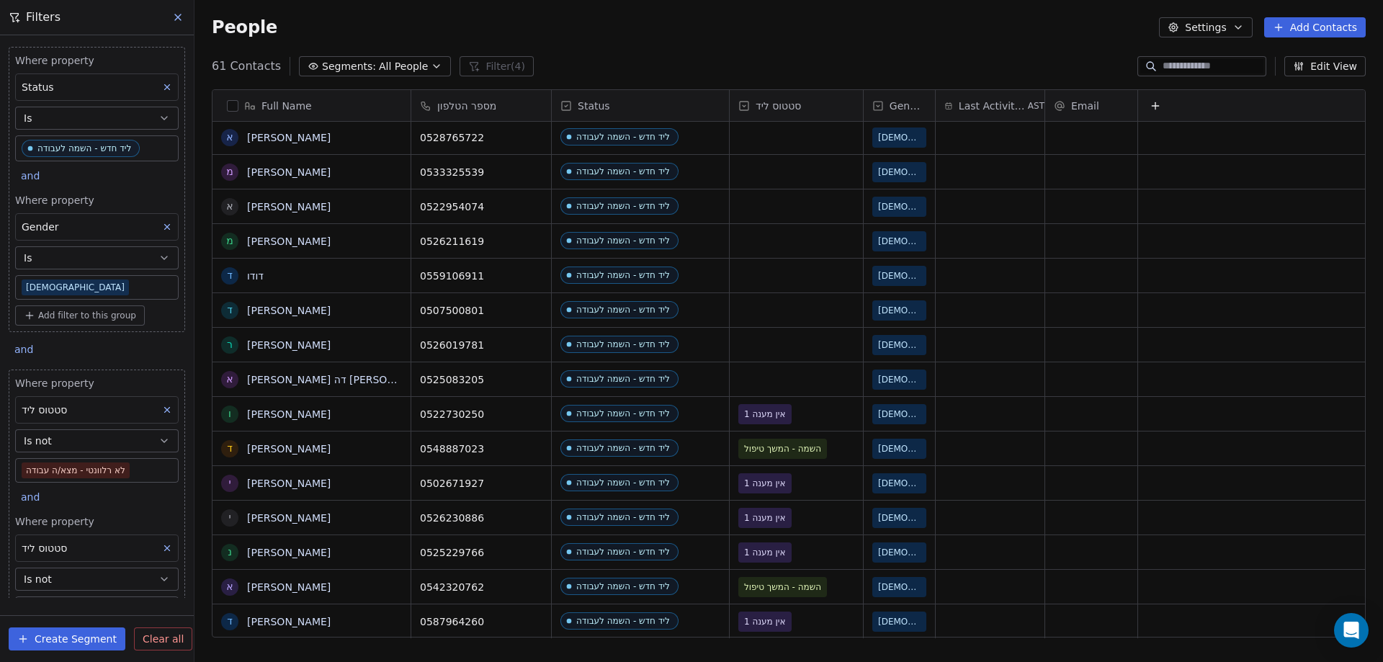
scroll to position [571, 1178]
click at [1322, 20] on button "Add Contacts" at bounding box center [1315, 27] width 102 height 20
click at [1301, 59] on span "Create new contact" at bounding box center [1322, 58] width 99 height 15
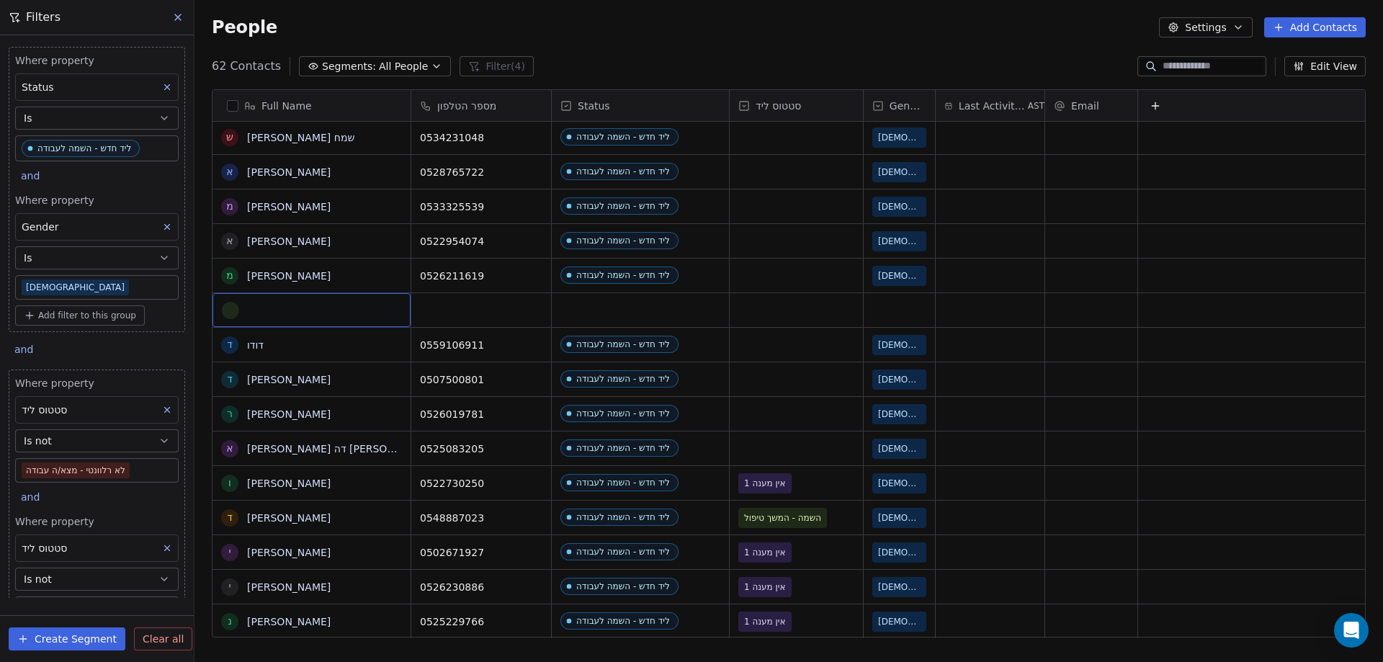
click at [287, 308] on div "grid" at bounding box center [311, 310] width 179 height 17
type textarea "*********"
click at [580, 311] on html "noya com college Contacts People Marketing Workflows Campaigns Metrics & Events…" at bounding box center [691, 331] width 1383 height 662
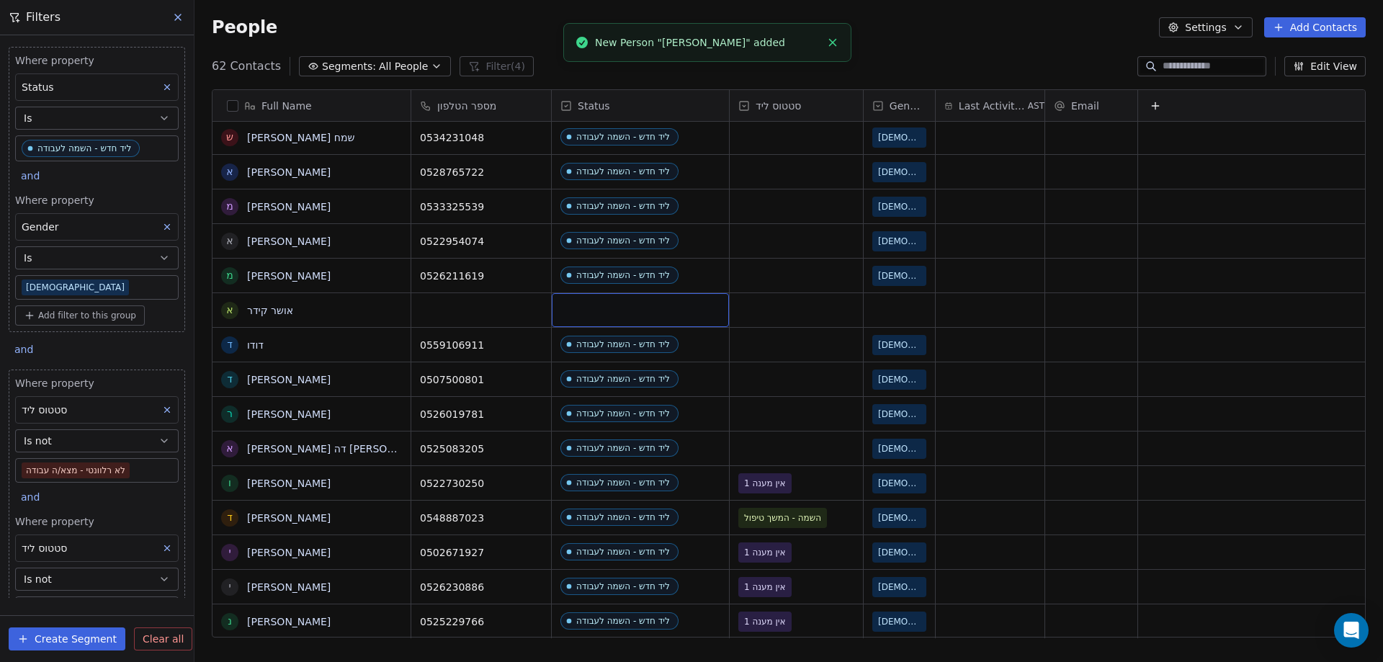
click at [581, 313] on div "grid" at bounding box center [640, 310] width 177 height 34
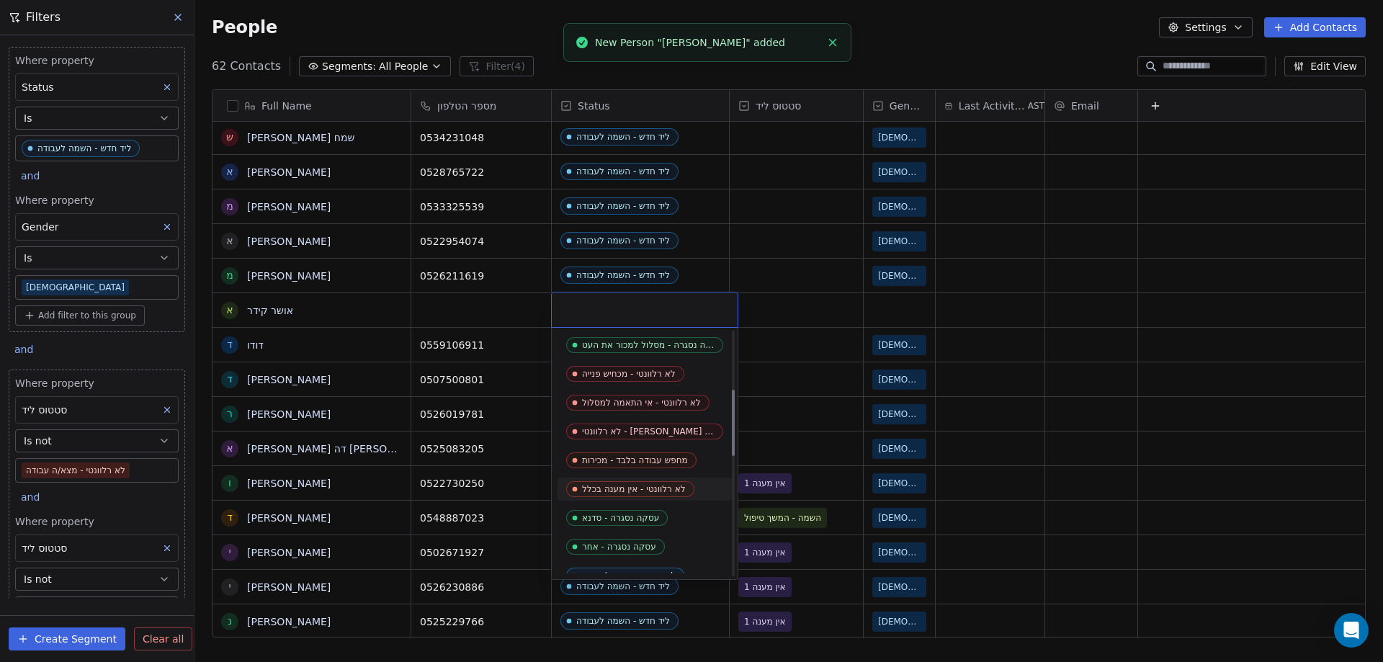
scroll to position [288, 0]
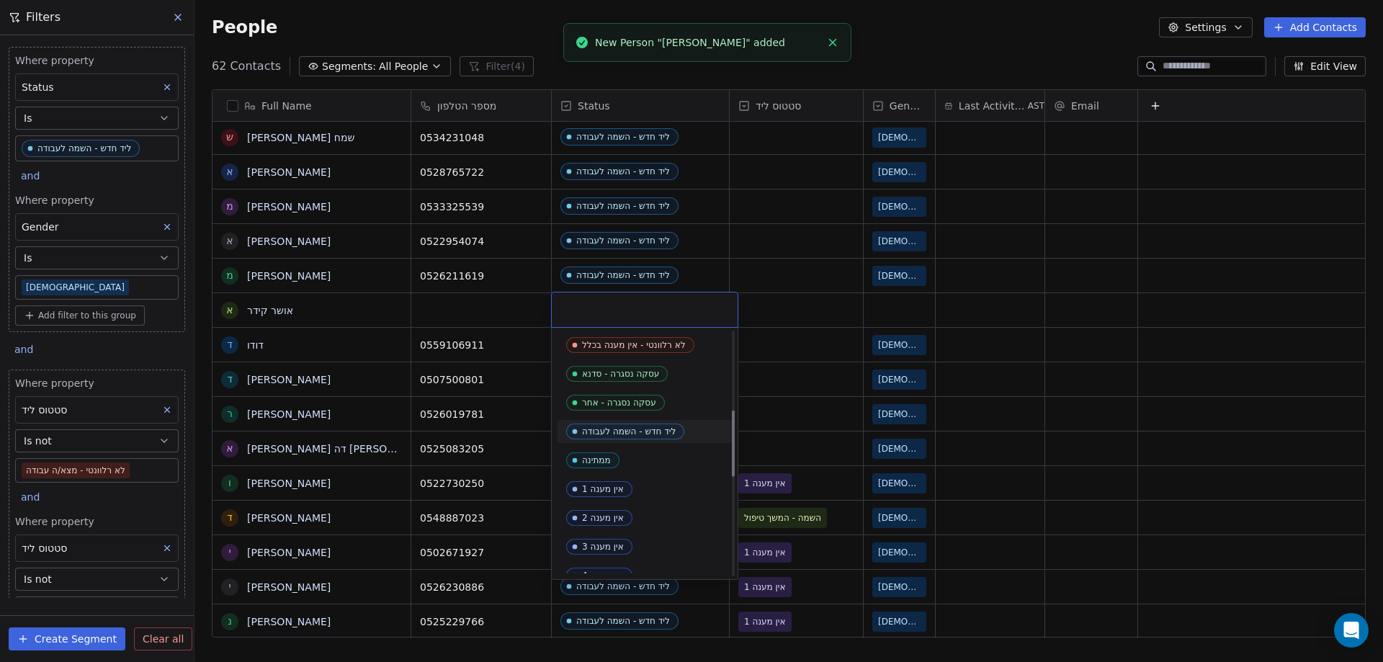
click at [630, 432] on div "ליד חדש - השמה לעבודה" at bounding box center [629, 432] width 94 height 10
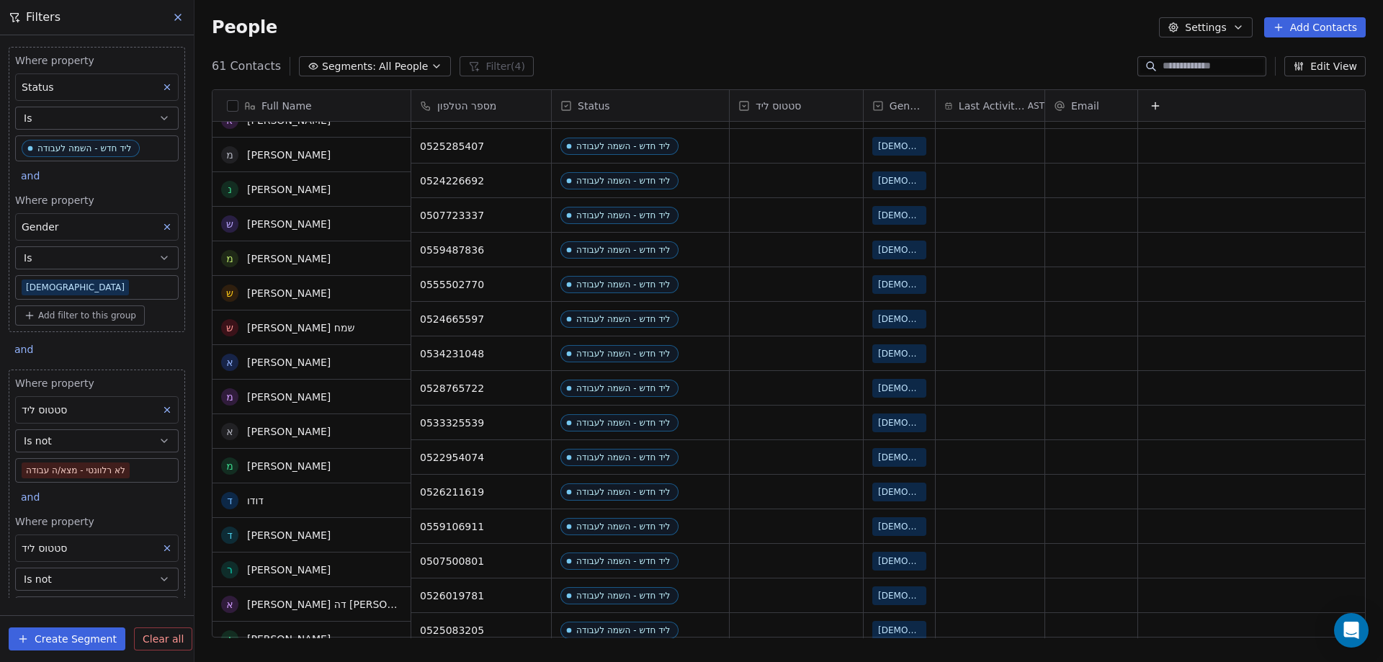
scroll to position [1369, 0]
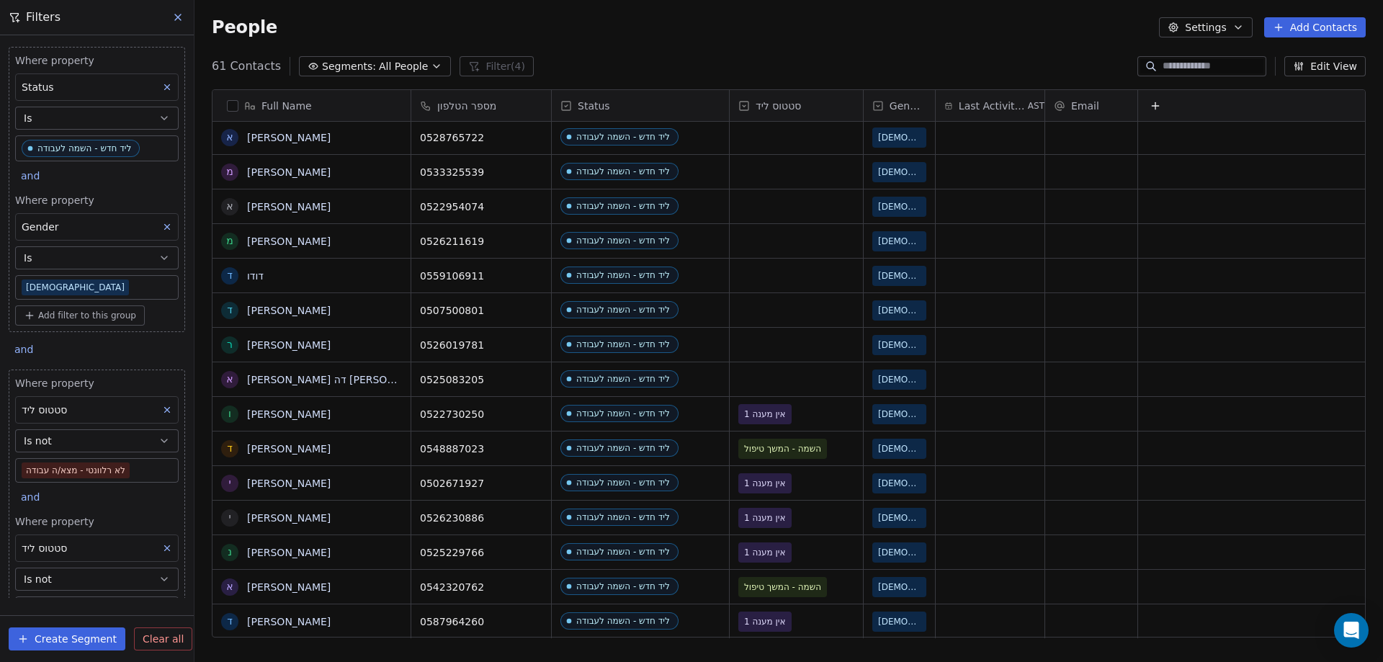
click at [1298, 22] on button "Add Contacts" at bounding box center [1315, 27] width 102 height 20
click at [1315, 58] on span "Create new contact" at bounding box center [1322, 58] width 99 height 15
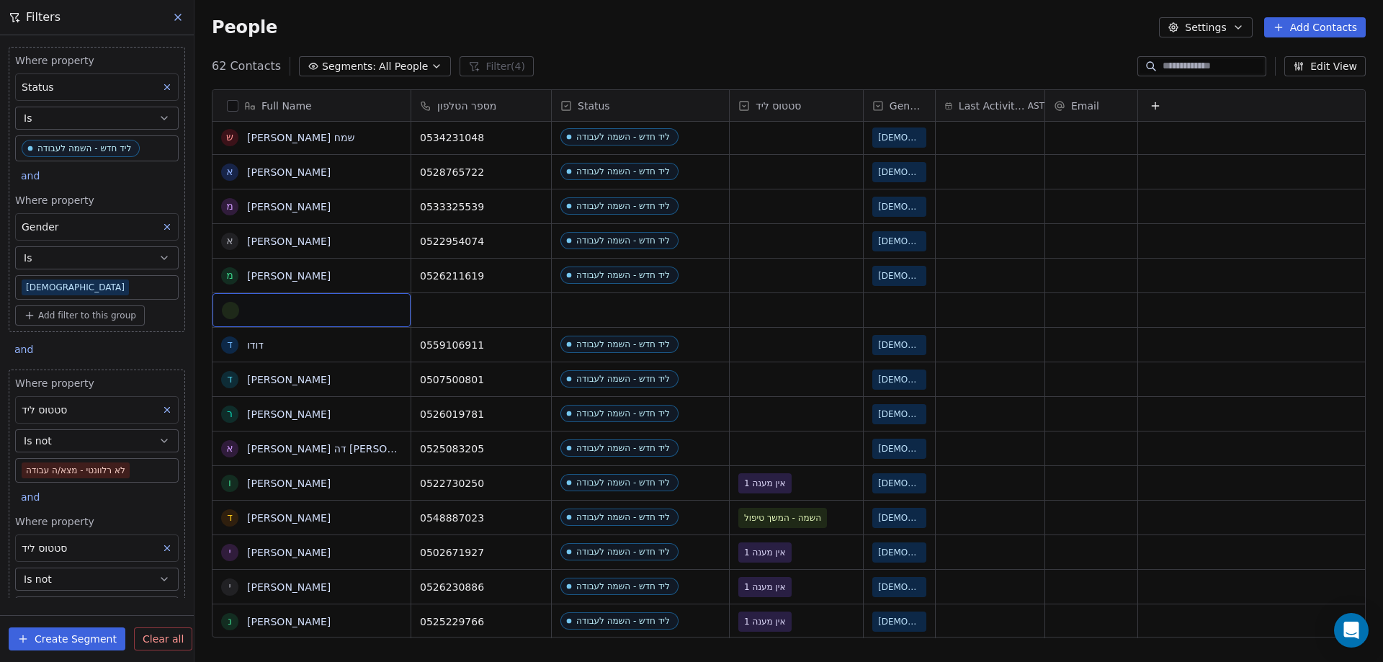
click at [308, 316] on div "grid" at bounding box center [311, 310] width 179 height 17
click at [307, 316] on div "grid" at bounding box center [311, 310] width 179 height 17
type textarea "*********"
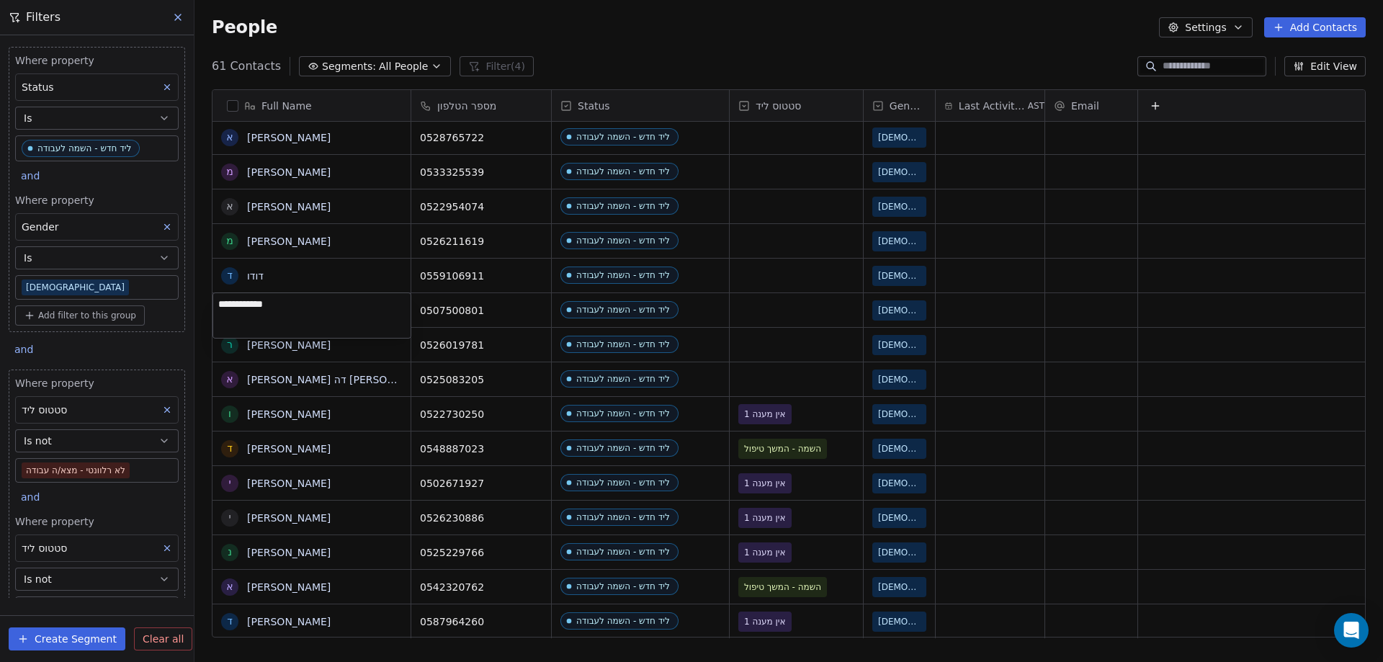
click at [745, 54] on html "noya com college Contacts People Marketing Workflows Campaigns Metrics & Events…" at bounding box center [691, 331] width 1383 height 662
click at [782, 380] on div "grid" at bounding box center [796, 379] width 133 height 34
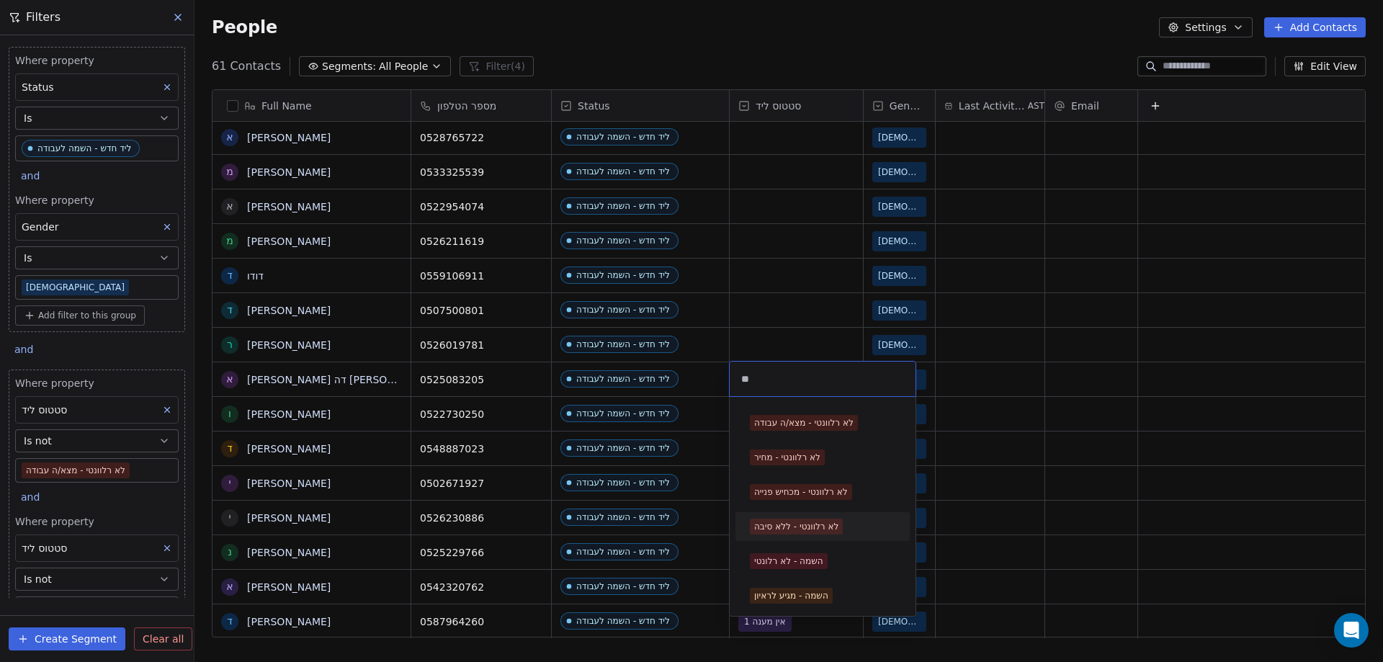
type input "**"
click at [811, 525] on div "לא רלוונטי - ללא סיבה" at bounding box center [796, 526] width 84 height 13
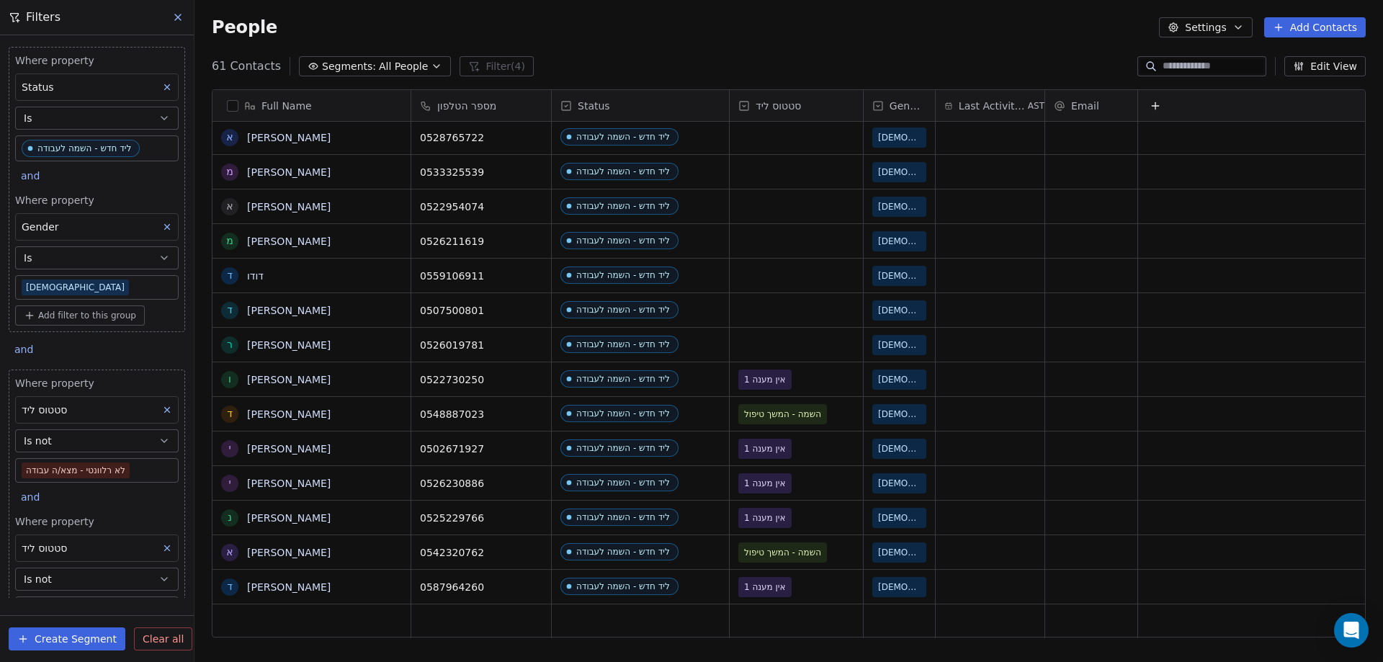
scroll to position [1558, 0]
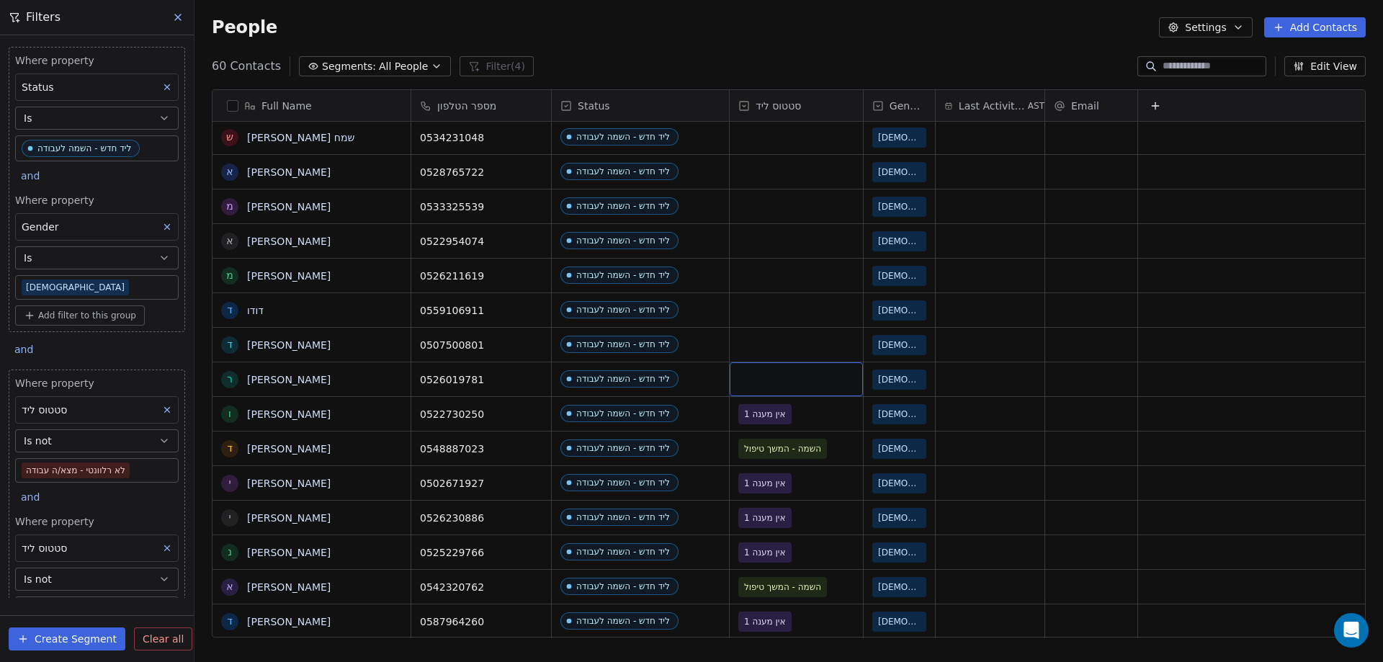
click at [776, 378] on div "grid" at bounding box center [796, 379] width 133 height 34
drag, startPoint x: 776, startPoint y: 378, endPoint x: 764, endPoint y: 387, distance: 14.4
click at [771, 380] on div "grid" at bounding box center [796, 379] width 133 height 34
click at [760, 382] on div "grid" at bounding box center [796, 379] width 133 height 34
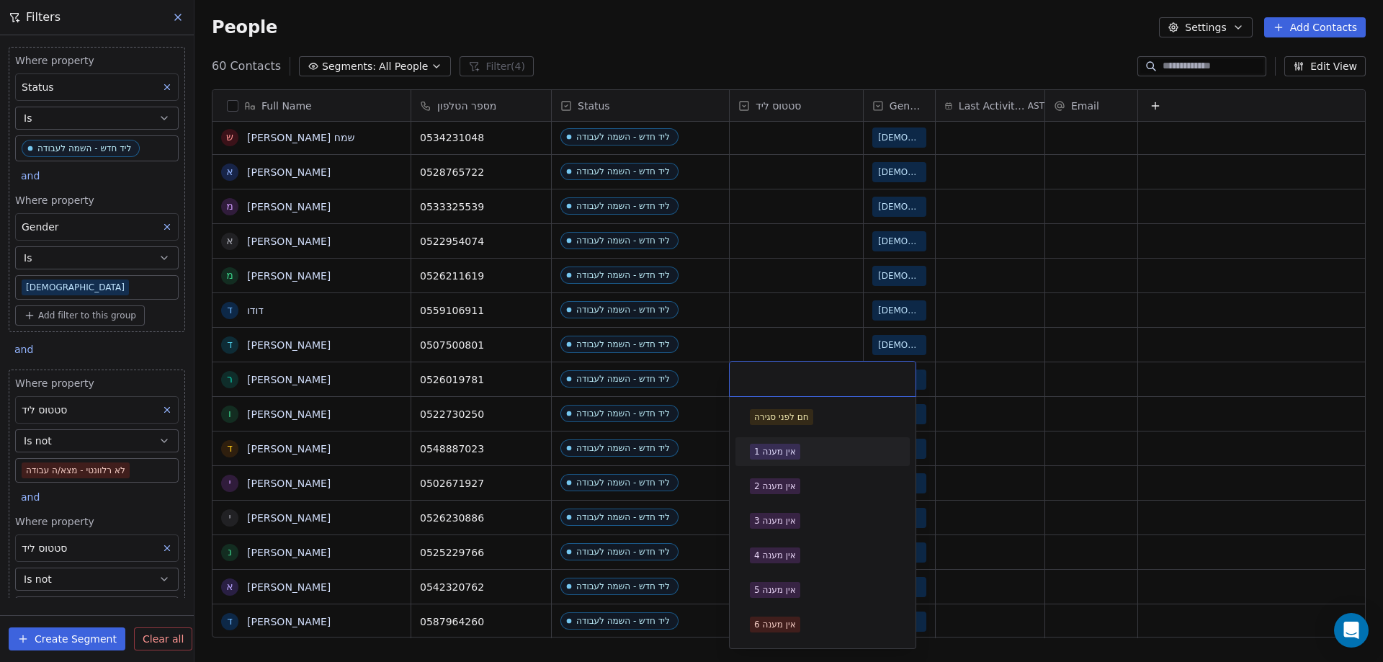
click at [768, 455] on div "אין מענה 1" at bounding box center [775, 451] width 42 height 13
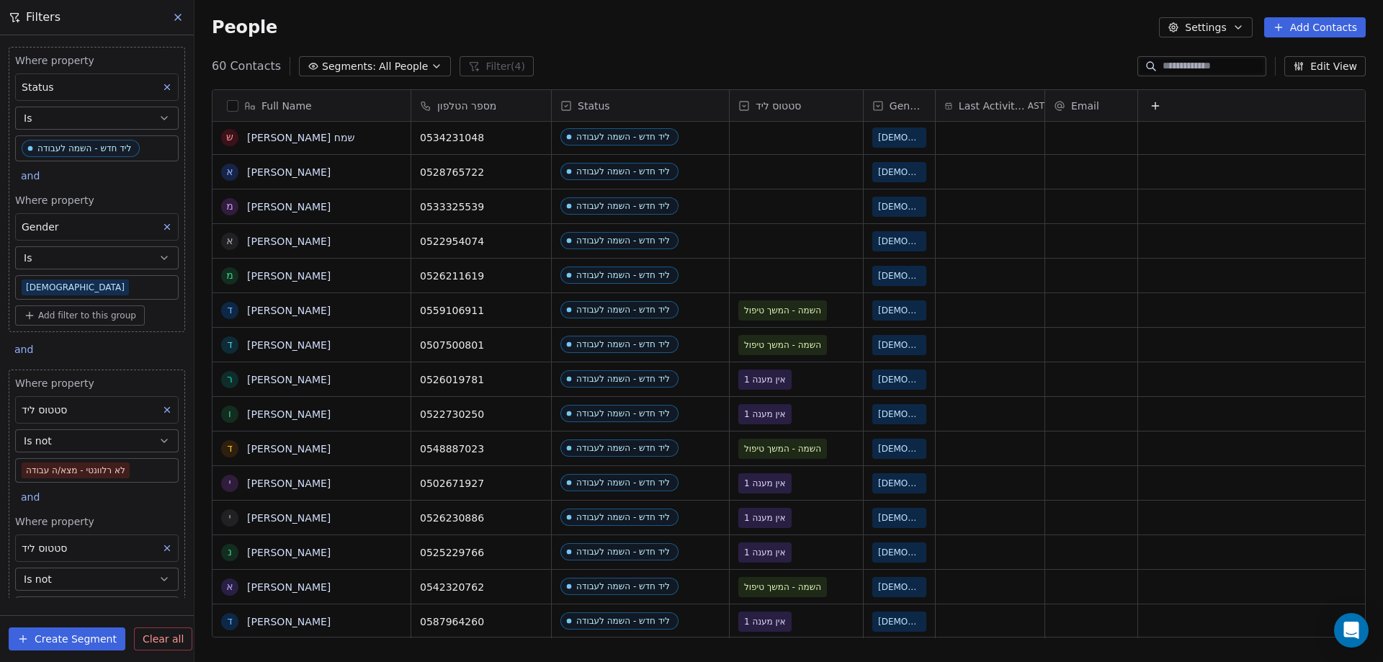
click at [1338, 25] on button "Add Contacts" at bounding box center [1315, 27] width 102 height 20
drag, startPoint x: 1333, startPoint y: 56, endPoint x: 1217, endPoint y: 79, distance: 118.1
click at [1332, 56] on span "Create new contact" at bounding box center [1322, 58] width 99 height 15
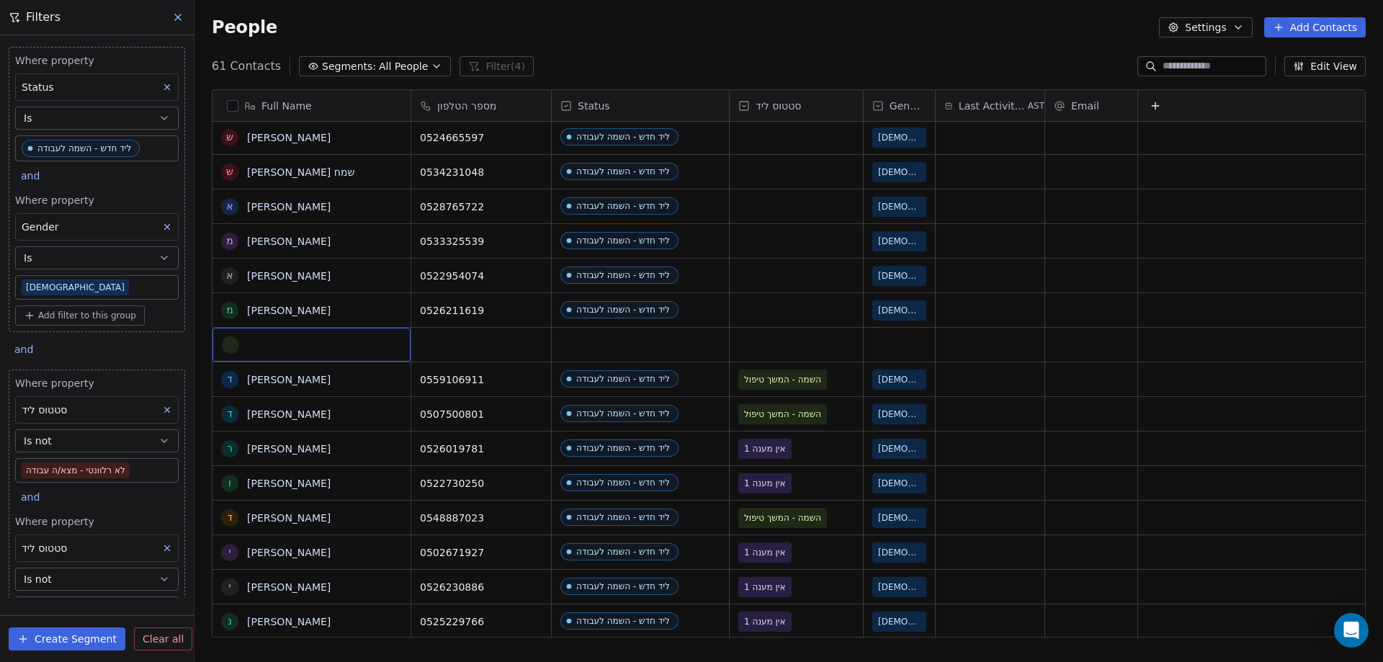
click at [281, 347] on div "grid" at bounding box center [311, 344] width 179 height 17
type textarea "**********"
click at [500, 354] on html "noya com college Contacts People Marketing Workflows Campaigns Metrics & Events…" at bounding box center [691, 331] width 1383 height 662
click at [500, 353] on div "grid" at bounding box center [481, 345] width 140 height 34
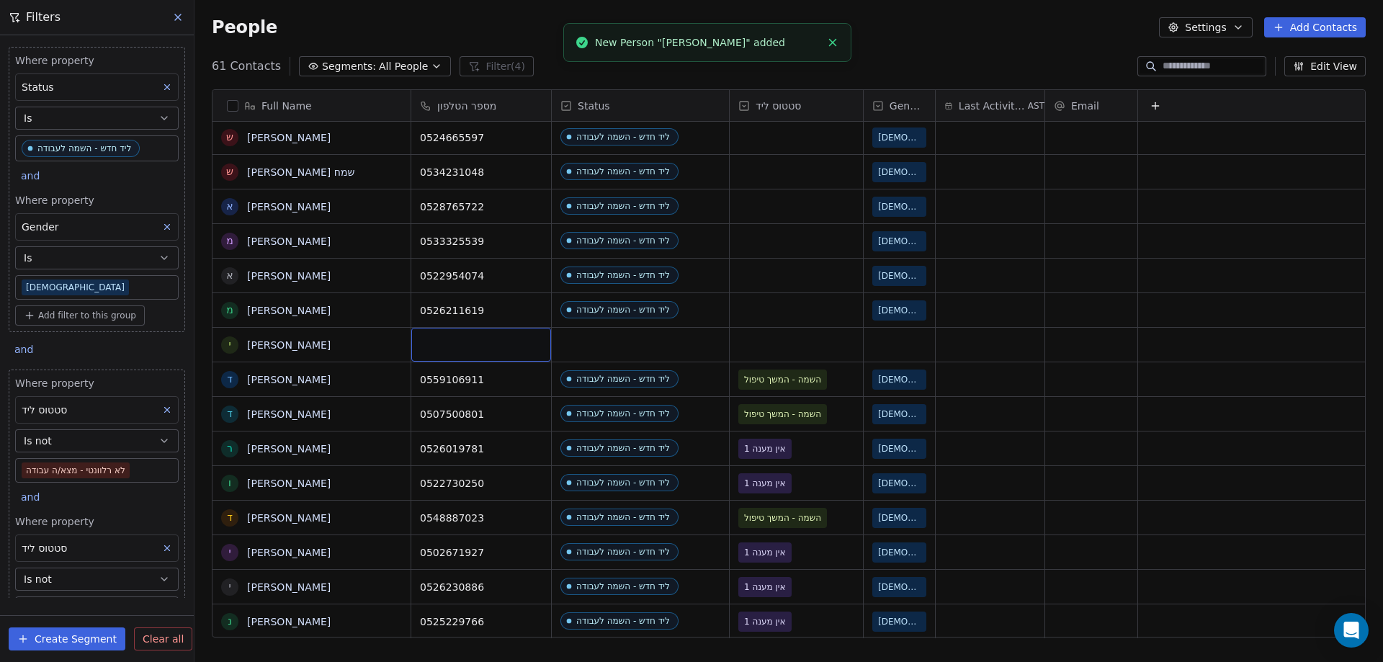
click at [500, 353] on div "grid" at bounding box center [481, 345] width 140 height 34
click at [500, 353] on input at bounding box center [481, 345] width 134 height 29
type input "**********"
click at [643, 343] on html "noya com college Contacts People Marketing Workflows Campaigns Metrics & Events…" at bounding box center [691, 331] width 1383 height 662
click at [644, 343] on div "grid" at bounding box center [640, 345] width 177 height 34
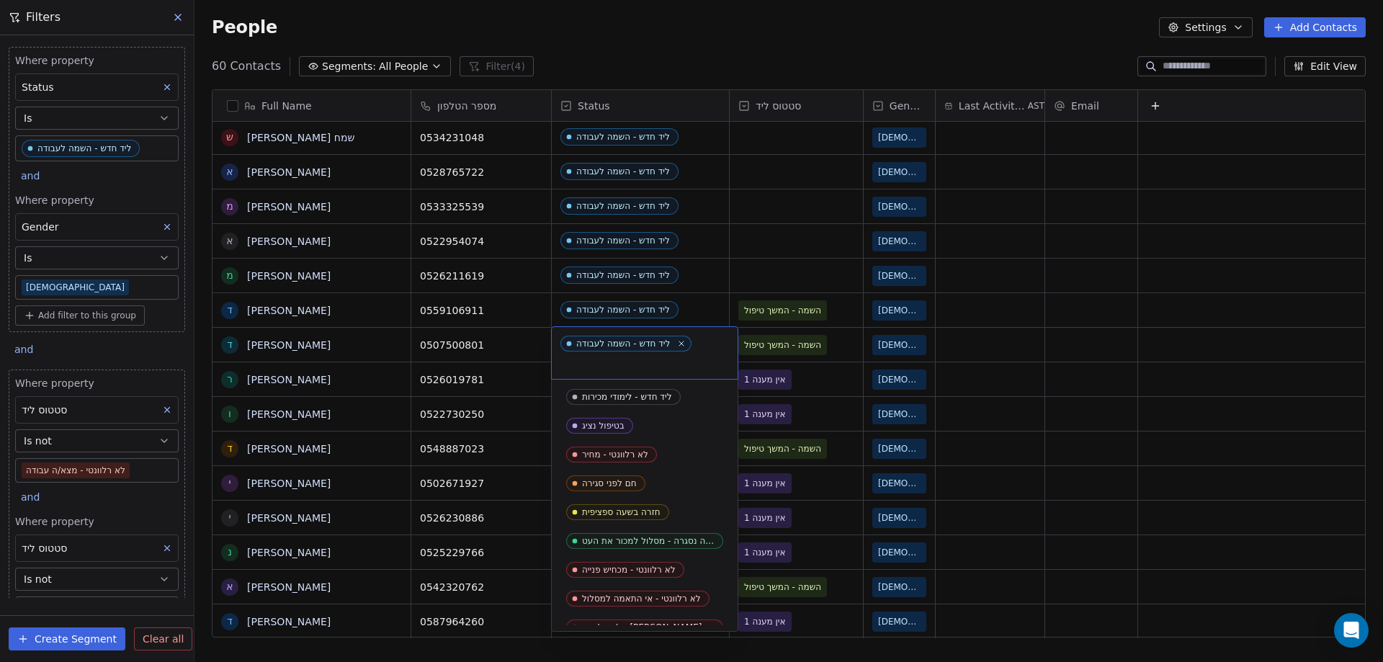
click at [653, 349] on div "ליד חדש - השמה לעבודה" at bounding box center [645, 353] width 186 height 52
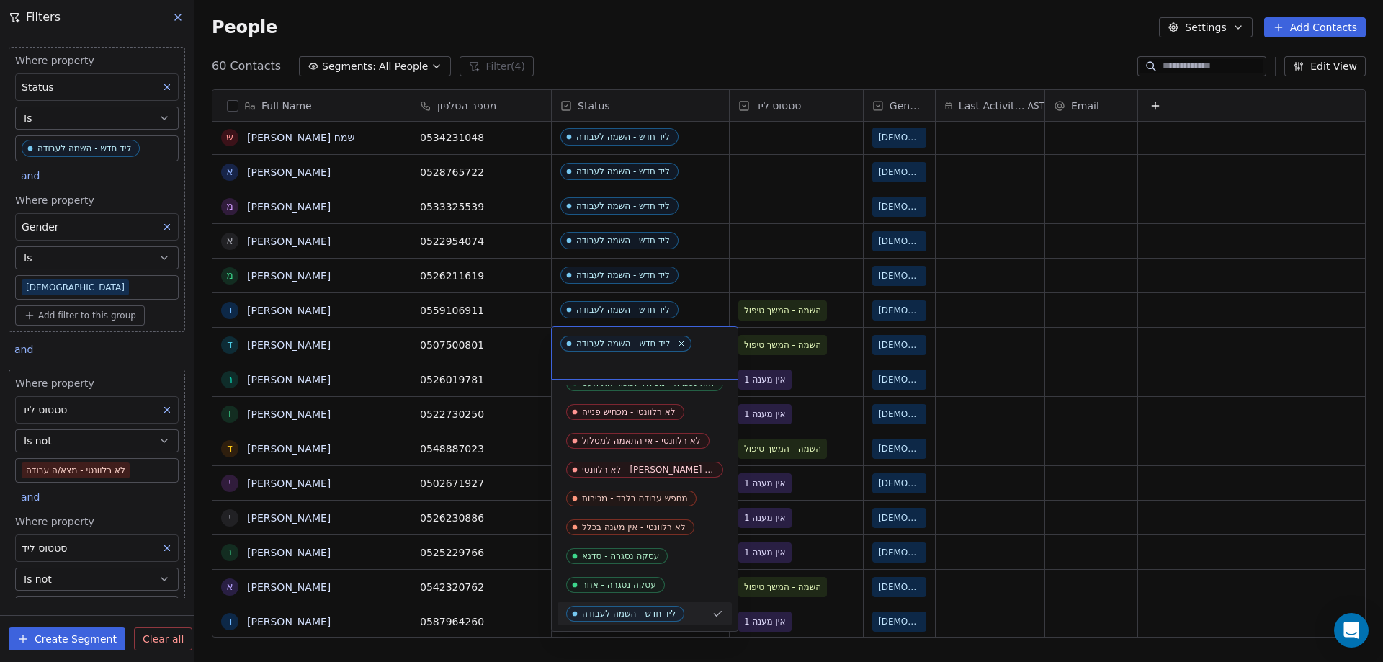
click at [651, 341] on div "ליד חדש - השמה לעבודה" at bounding box center [623, 344] width 94 height 10
click at [771, 49] on html "noya com college Contacts People Marketing Workflows Campaigns Metrics & Events…" at bounding box center [691, 331] width 1383 height 662
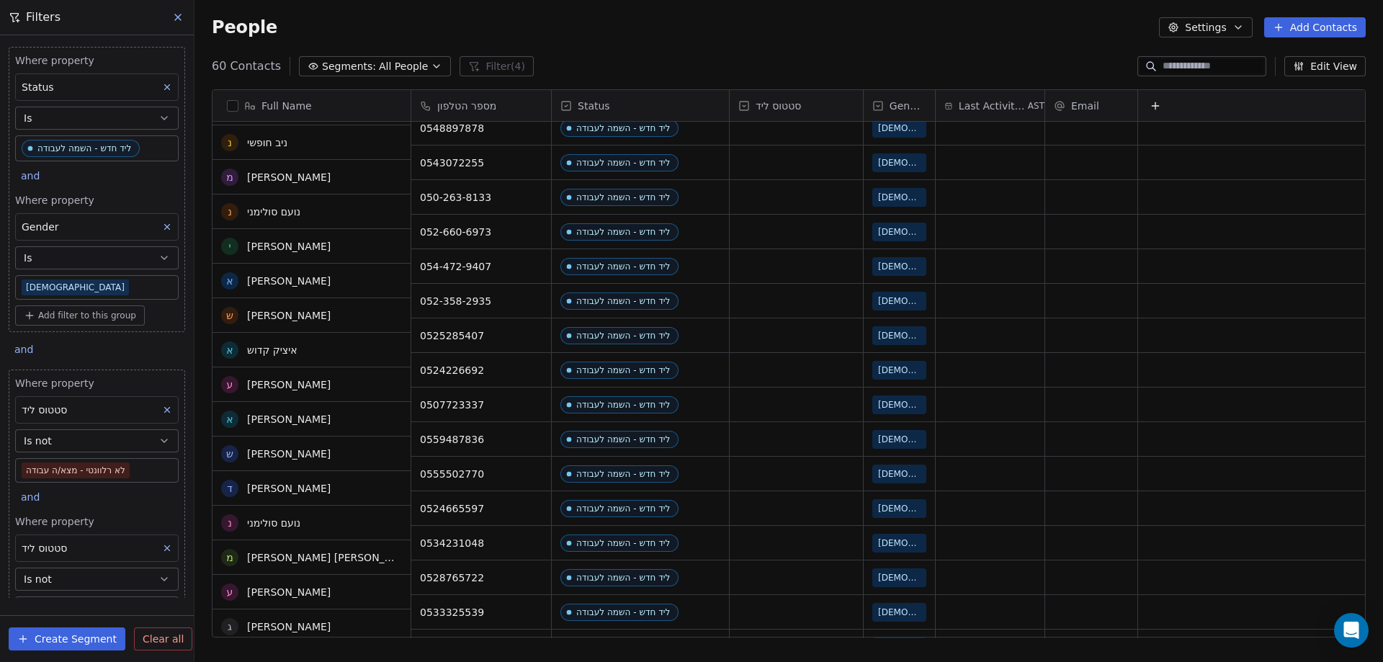
scroll to position [1153, 0]
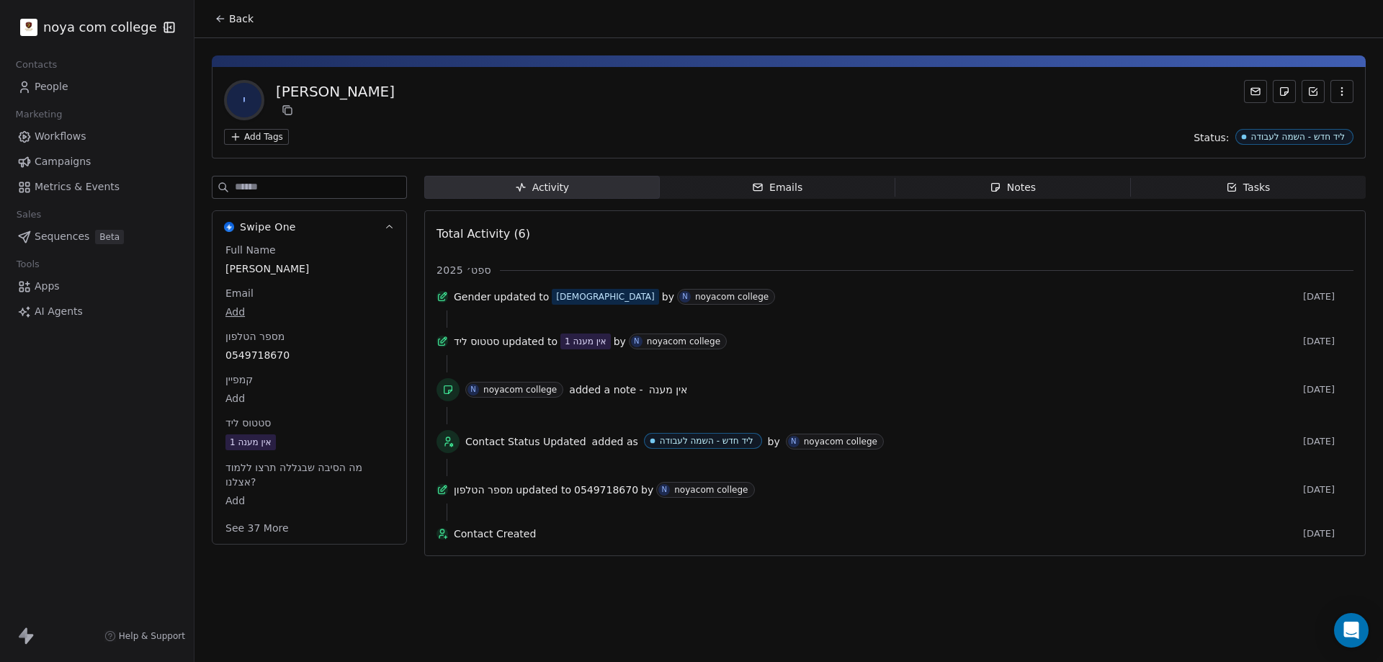
drag, startPoint x: 187, startPoint y: 599, endPoint x: 169, endPoint y: 645, distance: 49.8
drag, startPoint x: 169, startPoint y: 645, endPoint x: 819, endPoint y: 268, distance: 751.8
click at [819, 268] on div "ספט׳ 2025" at bounding box center [895, 270] width 917 height 14
click at [978, 191] on span "Notes Notes" at bounding box center [1014, 187] width 236 height 23
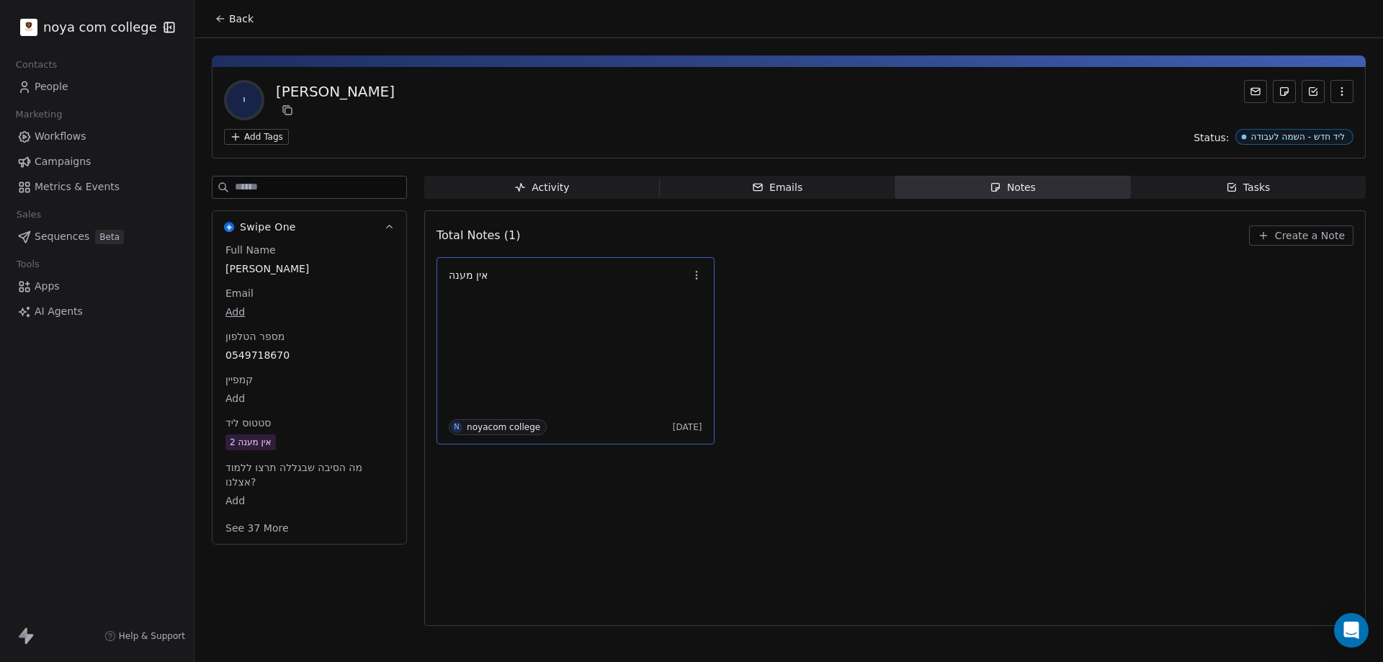
click at [586, 276] on p "אין מענה" at bounding box center [568, 275] width 239 height 12
click at [1116, 463] on div "******** Edited [DATE] Cancel Save Note" at bounding box center [691, 332] width 1383 height 362
click at [1296, 238] on span "Create a Note" at bounding box center [1310, 235] width 70 height 14
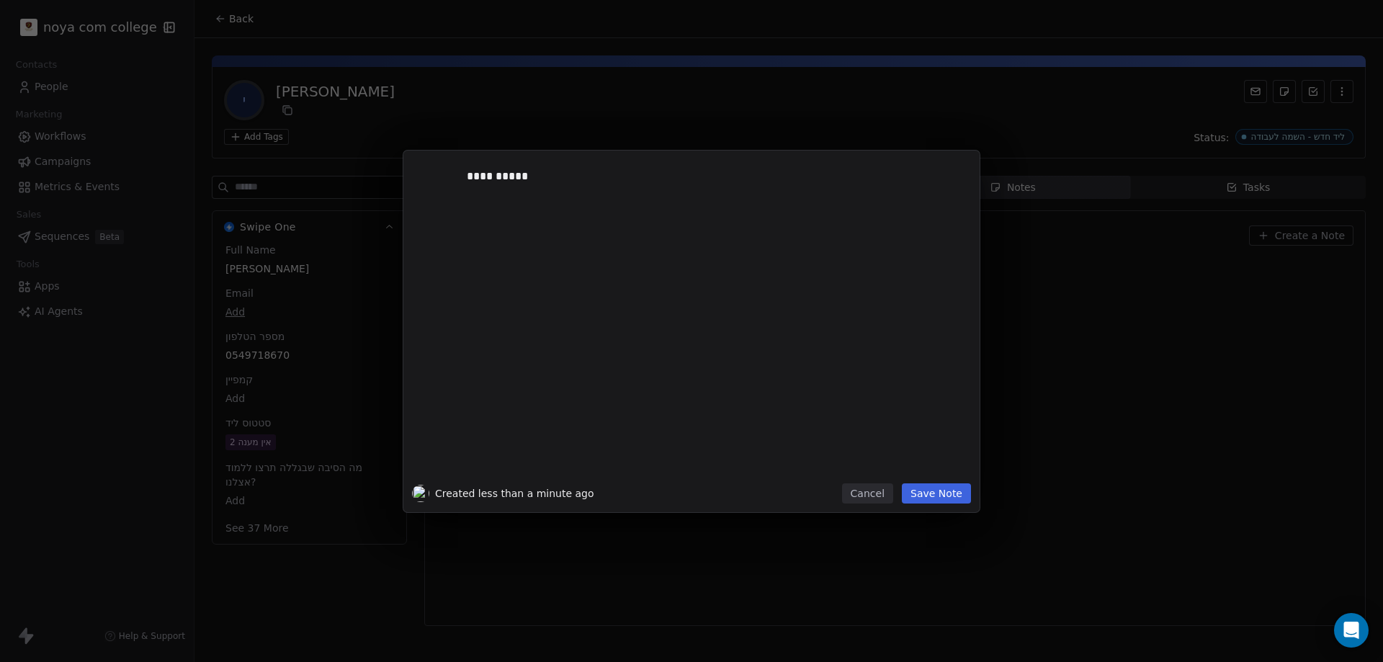
click at [966, 496] on button "Save Note" at bounding box center [936, 493] width 69 height 20
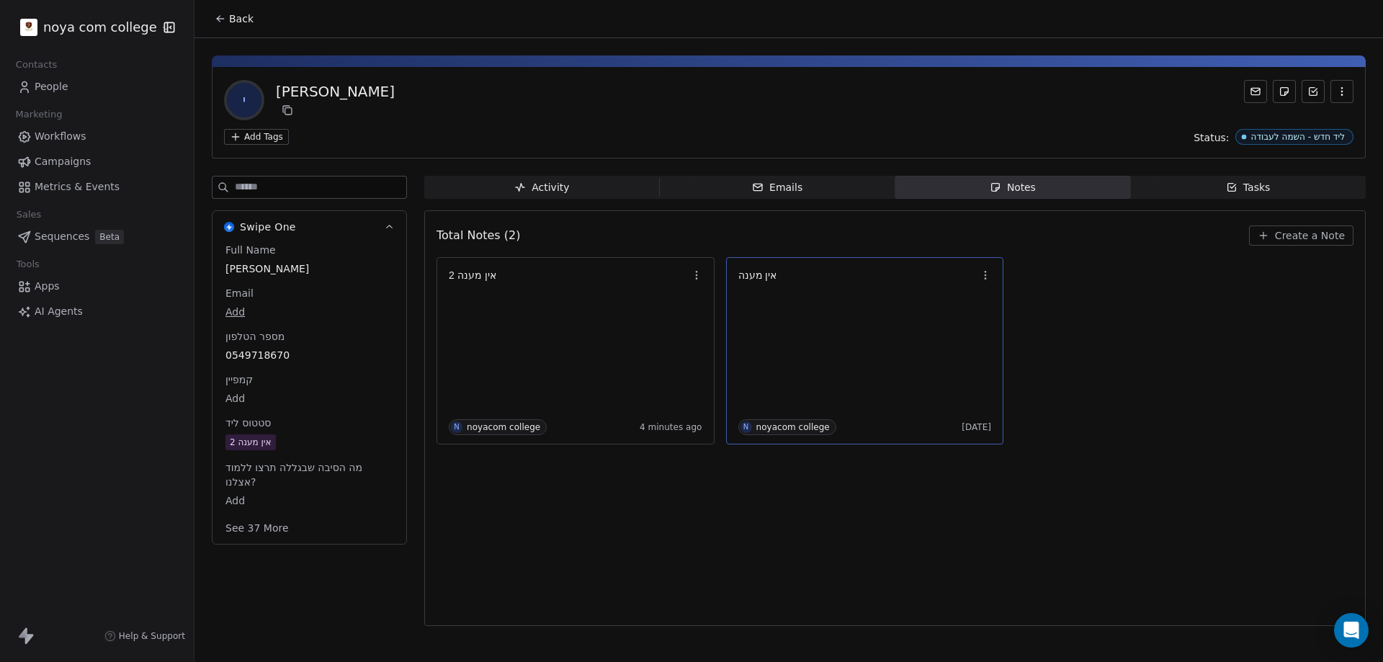
click at [231, 20] on span "Back" at bounding box center [241, 19] width 24 height 14
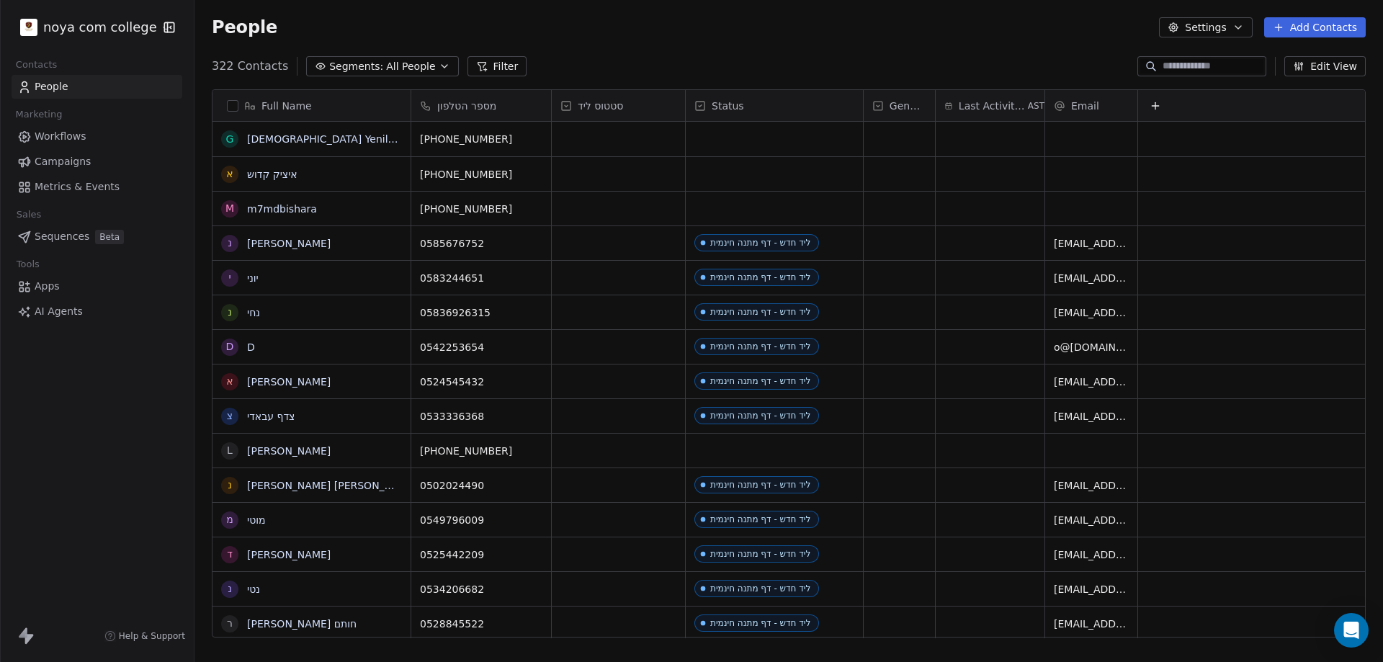
click at [854, 58] on div "322 Contacts Segments: All People Filter Edit View" at bounding box center [789, 66] width 1189 height 23
click at [723, 107] on span "Status" at bounding box center [728, 106] width 32 height 14
click at [717, 160] on span "Hide" at bounding box center [724, 159] width 23 height 14
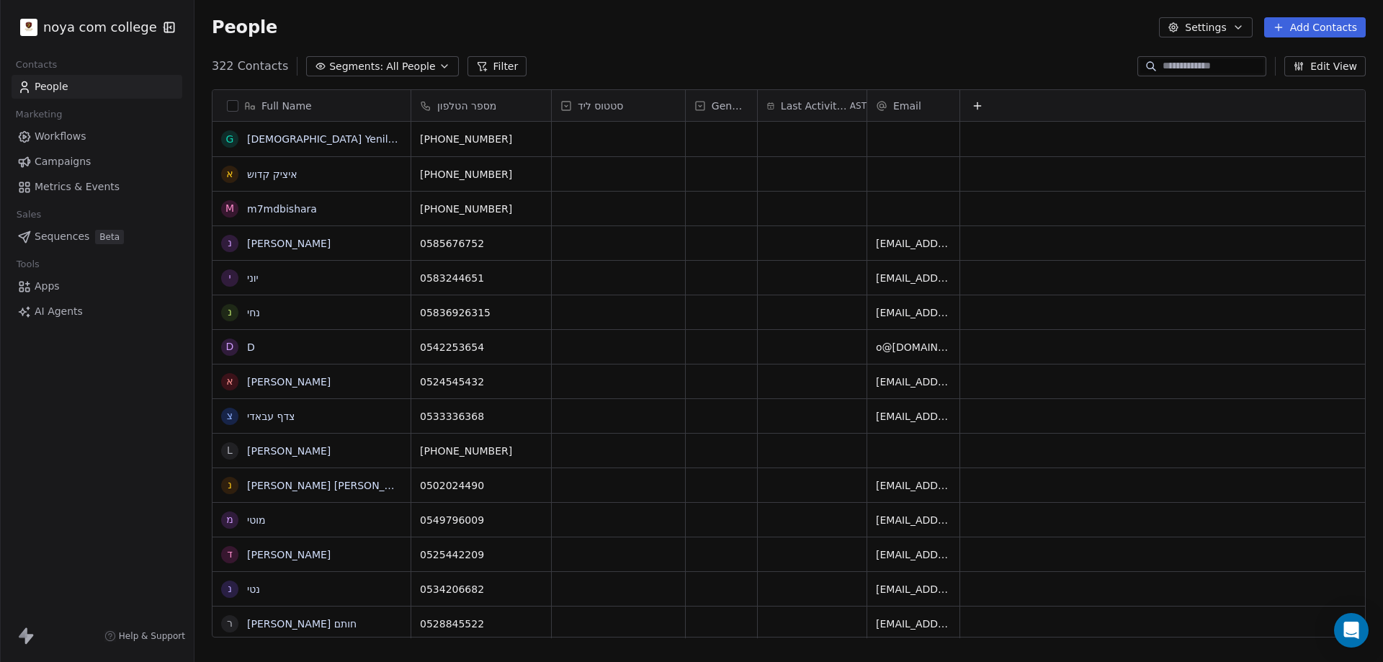
drag, startPoint x: 1002, startPoint y: 101, endPoint x: 1061, endPoint y: 112, distance: 59.5
click at [1074, 112] on div at bounding box center [1163, 105] width 406 height 31
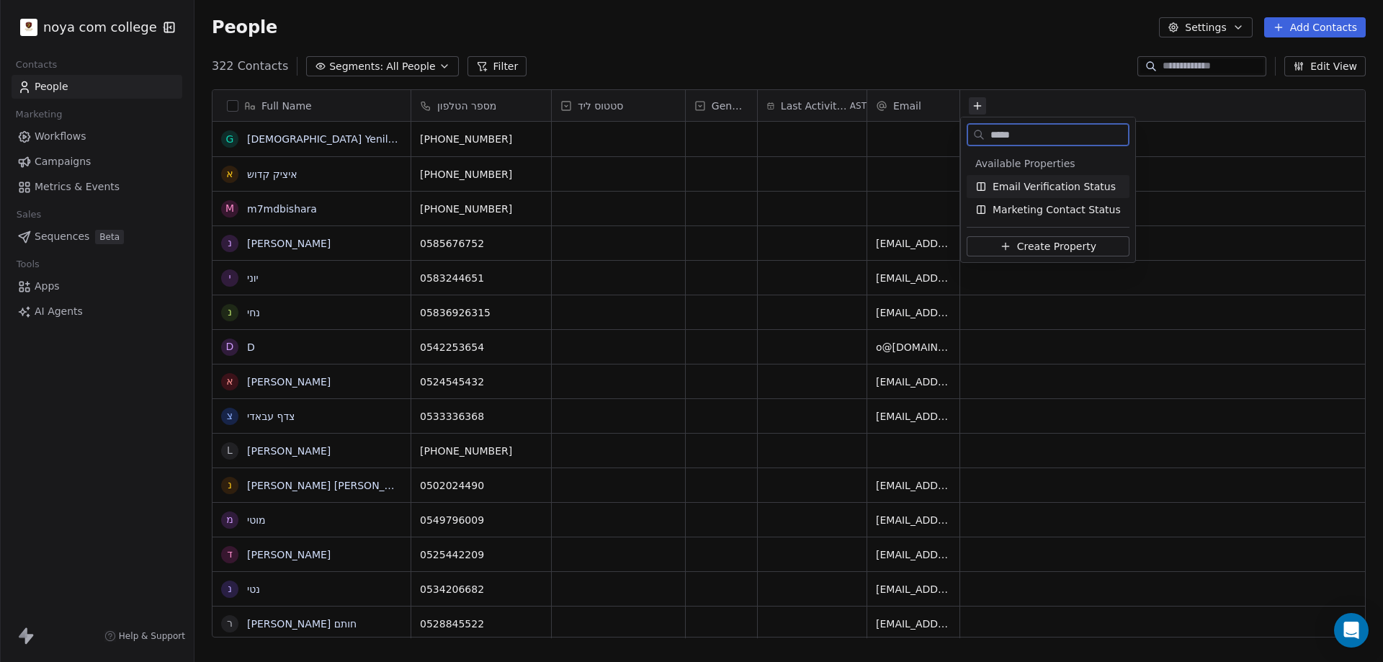
type input "******"
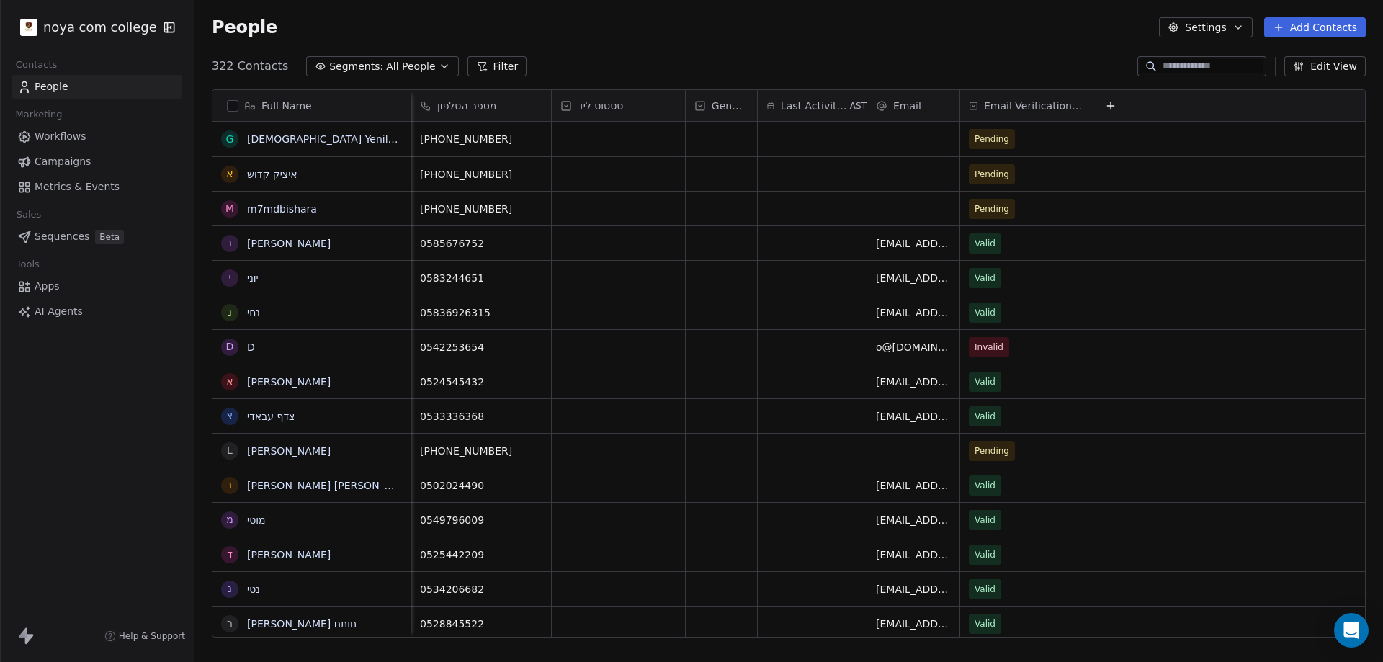
scroll to position [0, 12]
click at [1034, 101] on span "Email Verification Status" at bounding box center [1033, 106] width 100 height 14
click at [1032, 99] on html "noya com college Contacts People Marketing Workflows Campaigns Metrics & Events…" at bounding box center [691, 331] width 1383 height 662
click at [968, 102] on icon at bounding box center [972, 106] width 9 height 12
click at [995, 133] on span "Hide" at bounding box center [986, 136] width 23 height 14
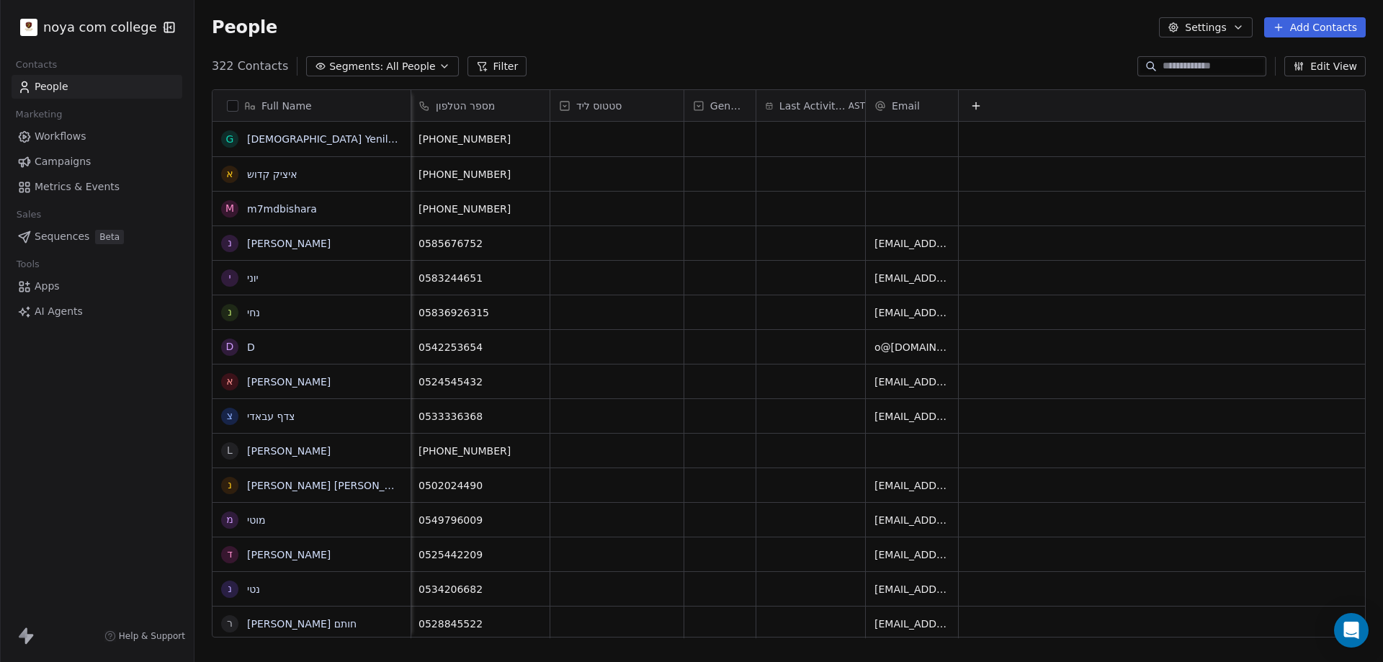
click at [1334, 62] on button "Edit View" at bounding box center [1325, 66] width 81 height 20
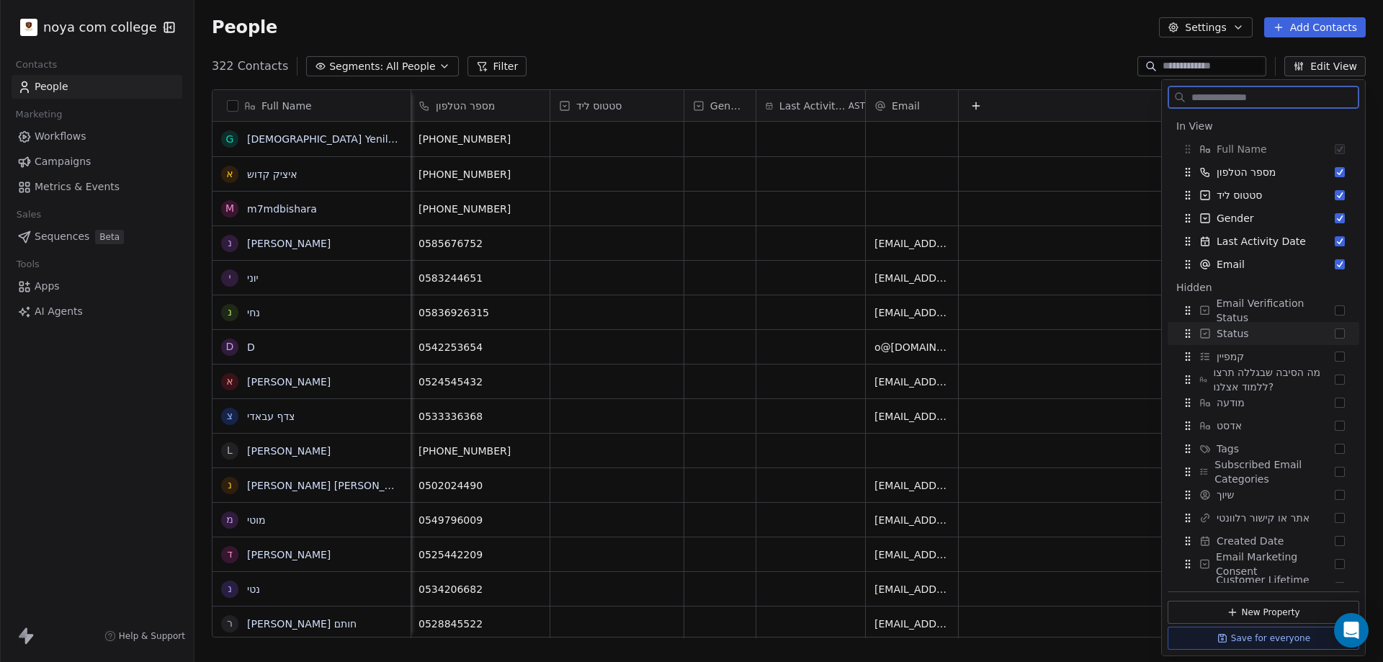
click at [1274, 334] on div "Status" at bounding box center [1264, 333] width 180 height 23
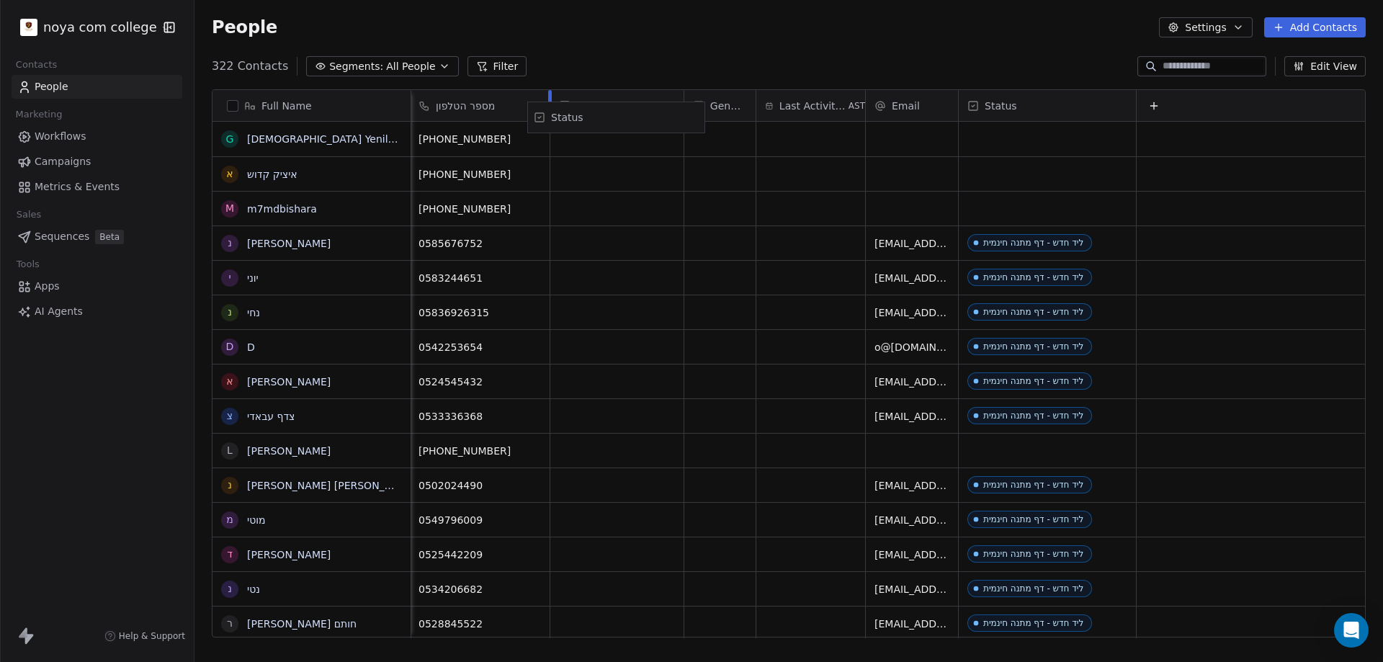
drag, startPoint x: 1093, startPoint y: 106, endPoint x: 672, endPoint y: 117, distance: 420.9
click at [672, 117] on div "Full Name G Getahun Yenilem א איציק קדוש m m7mdbishara נ נמרוד ארגי י יוני נ נח…" at bounding box center [789, 364] width 1153 height 548
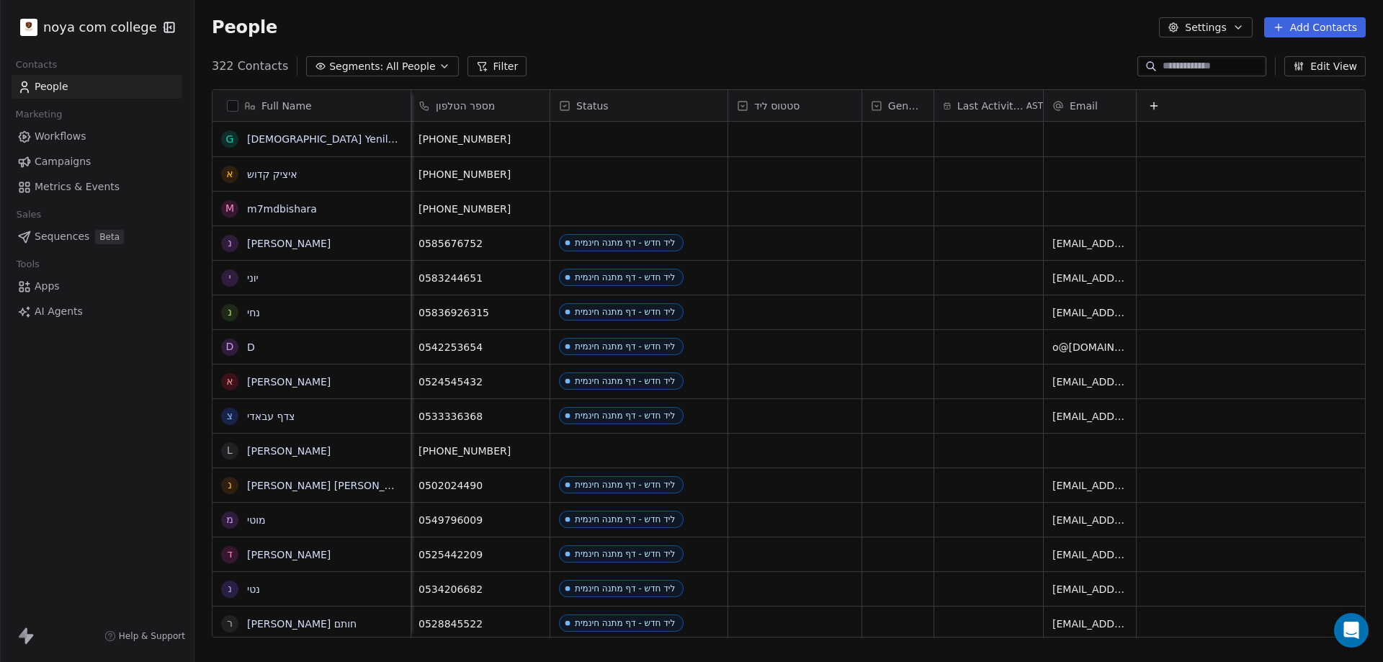
click at [559, 104] on icon at bounding box center [565, 106] width 12 height 12
click at [594, 59] on html "noya com college Contacts People Marketing Workflows Campaigns Metrics & Events…" at bounding box center [691, 331] width 1383 height 662
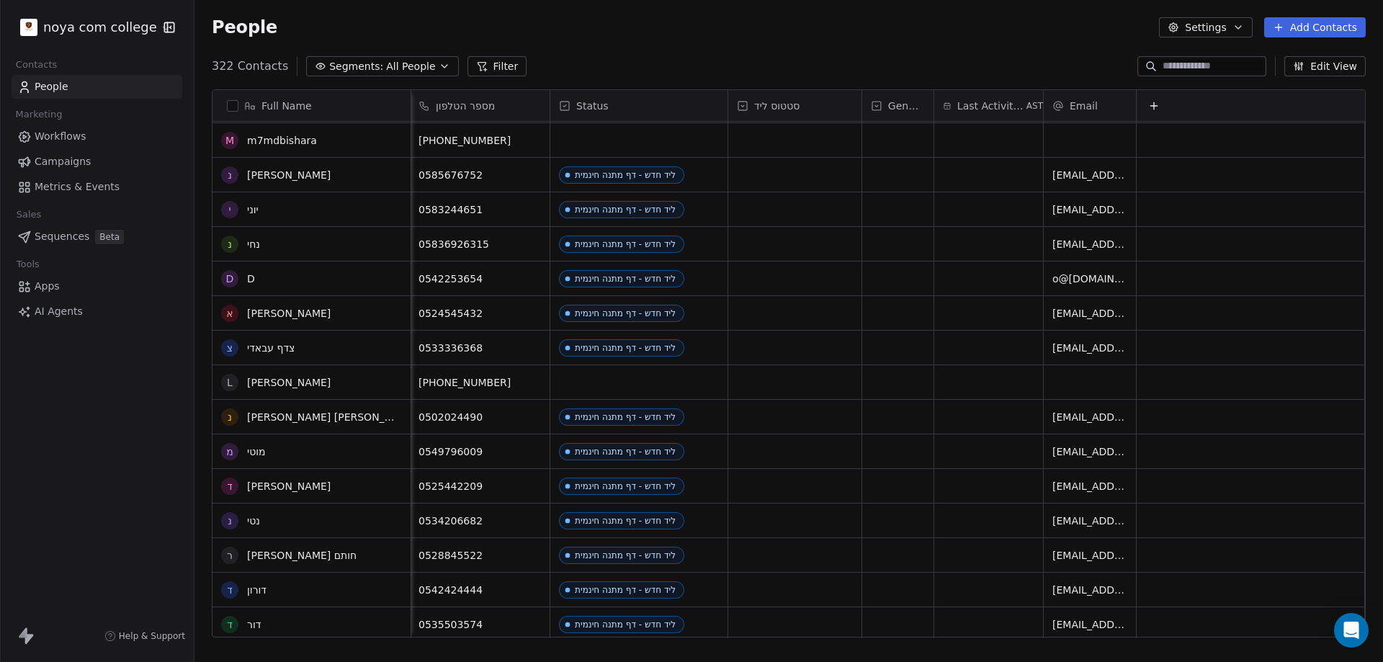
scroll to position [0, 0]
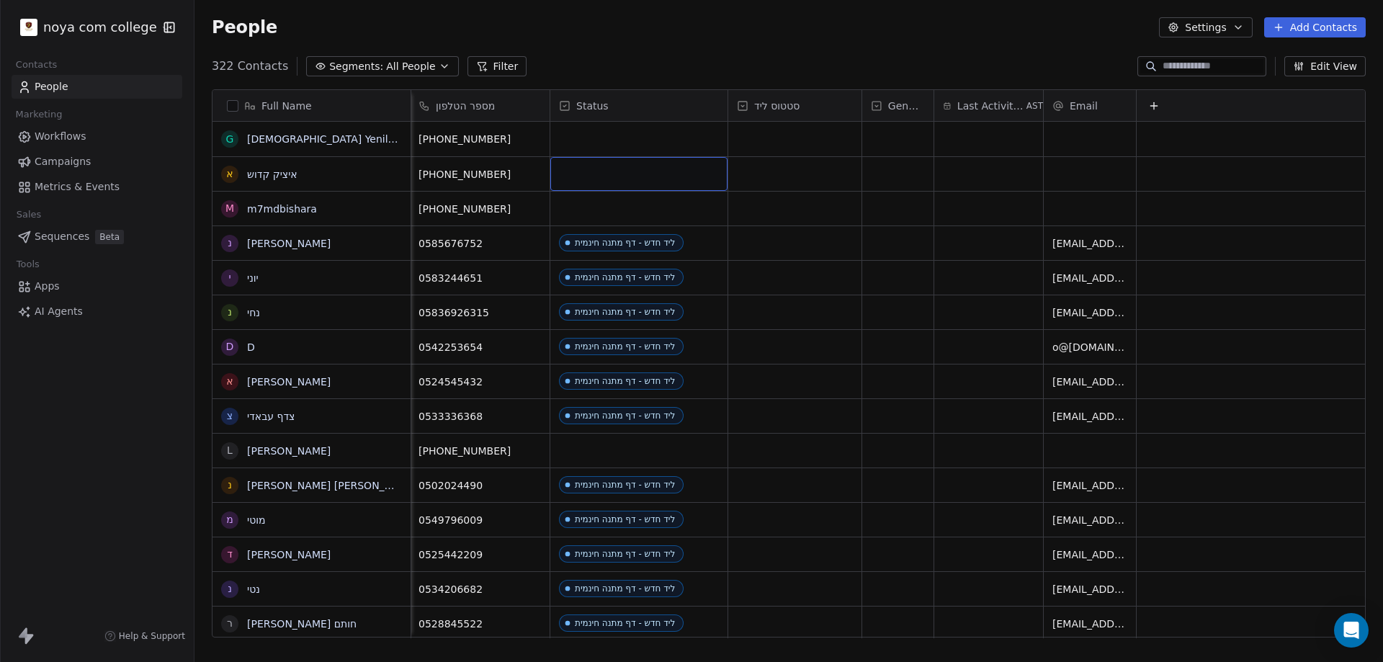
click at [404, 68] on span "All People" at bounding box center [410, 66] width 49 height 15
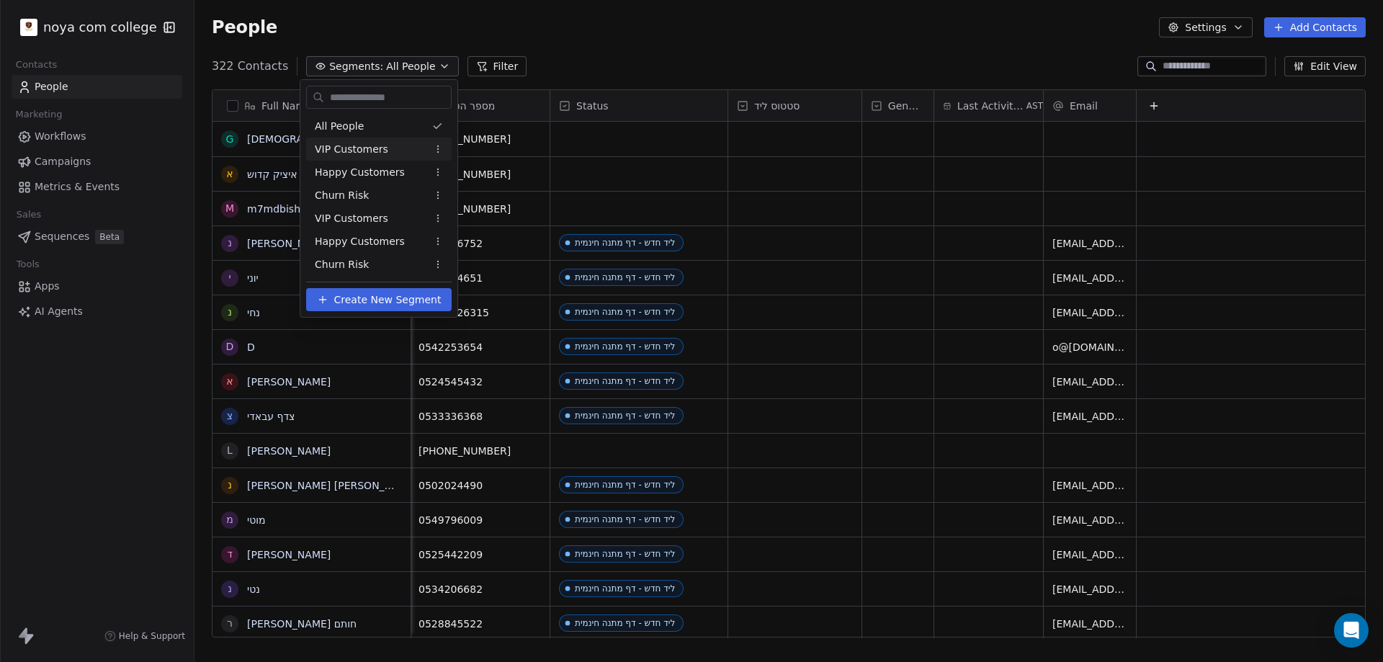
drag, startPoint x: 674, startPoint y: 56, endPoint x: 665, endPoint y: 50, distance: 11.4
click at [673, 56] on html "noya com college Contacts People Marketing Workflows Campaigns Metrics & Events…" at bounding box center [691, 331] width 1383 height 662
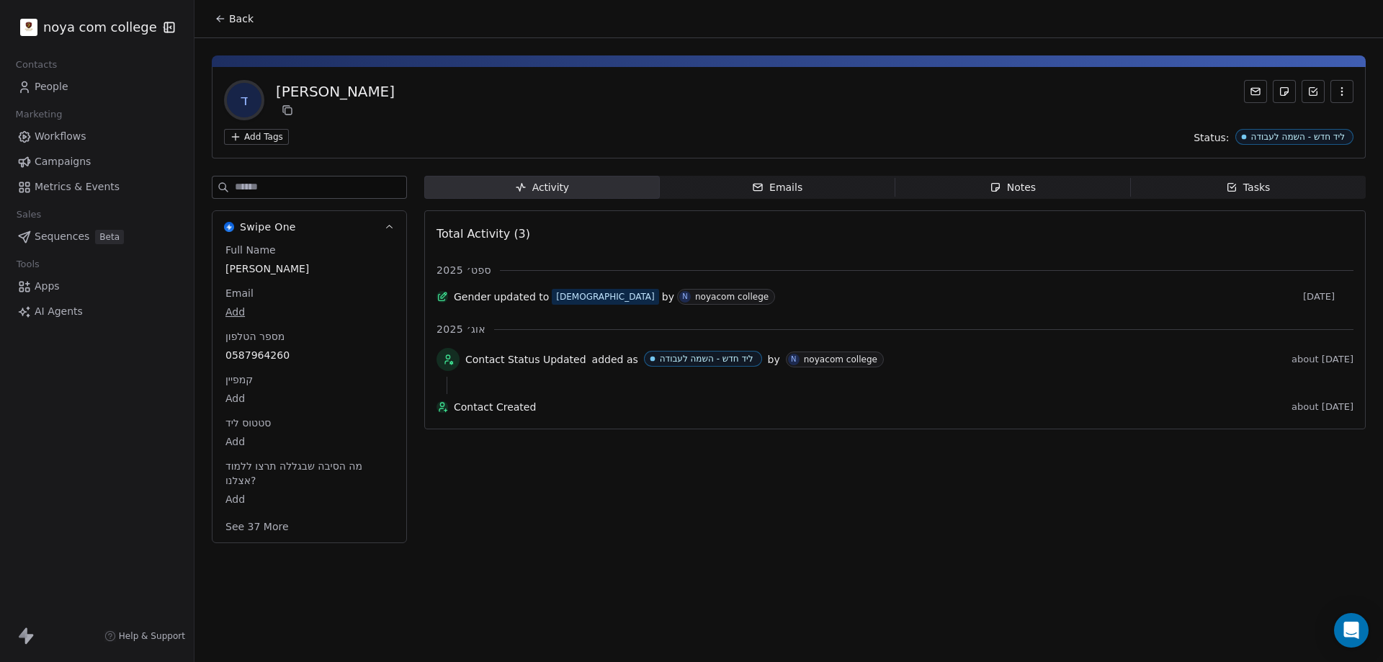
click at [1026, 192] on div "Notes" at bounding box center [1013, 187] width 46 height 15
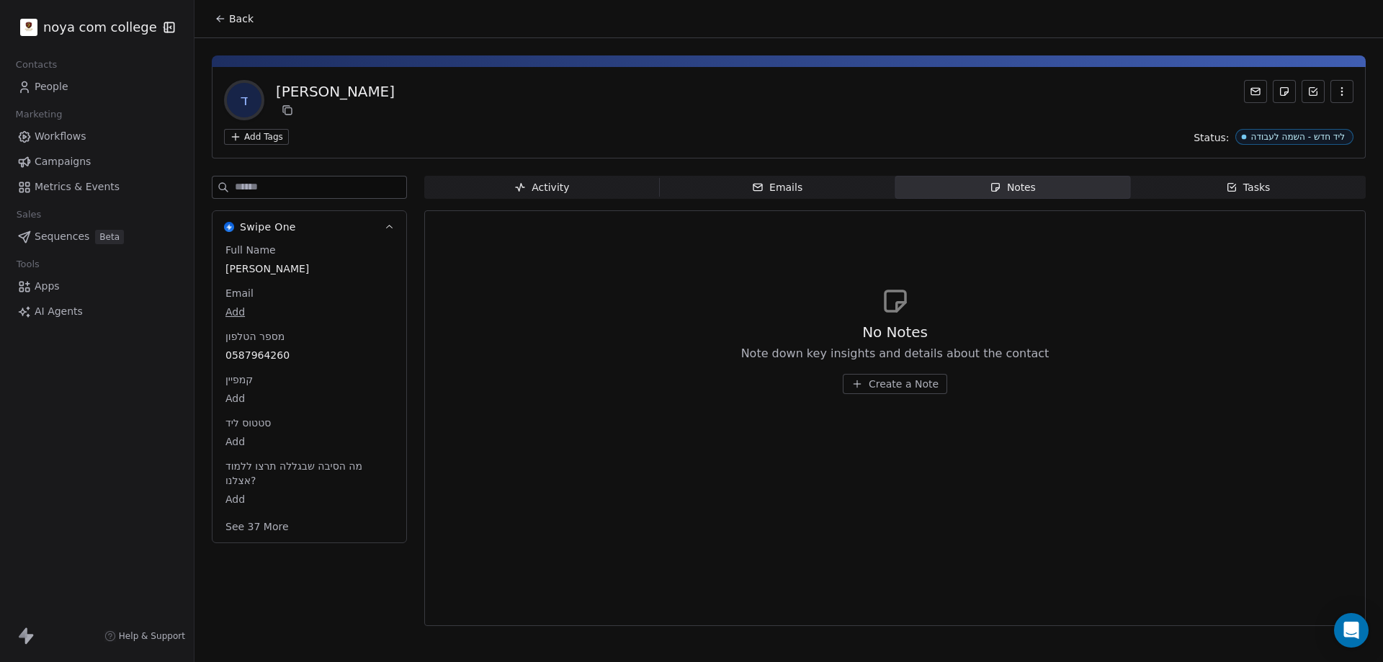
click at [916, 376] on button "Create a Note" at bounding box center [895, 384] width 104 height 20
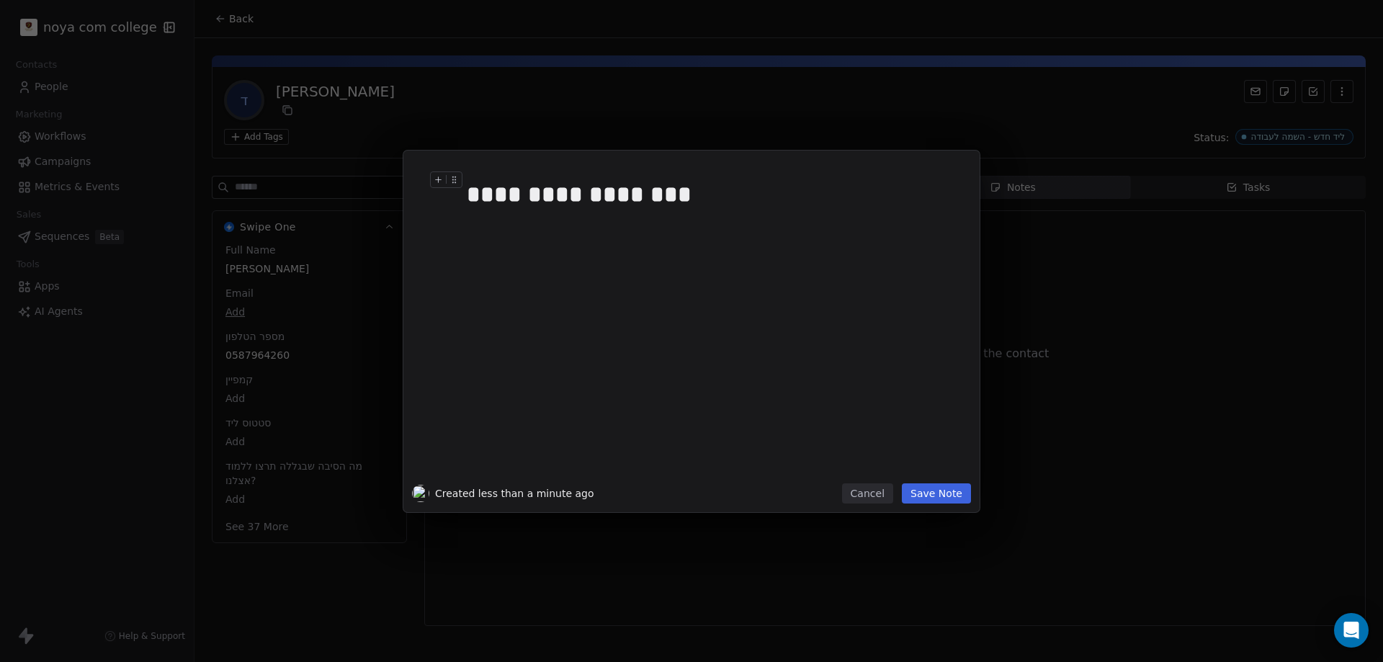
click at [725, 210] on div "**********" at bounding box center [708, 194] width 482 height 35
click at [959, 488] on button "Save Note" at bounding box center [936, 493] width 69 height 20
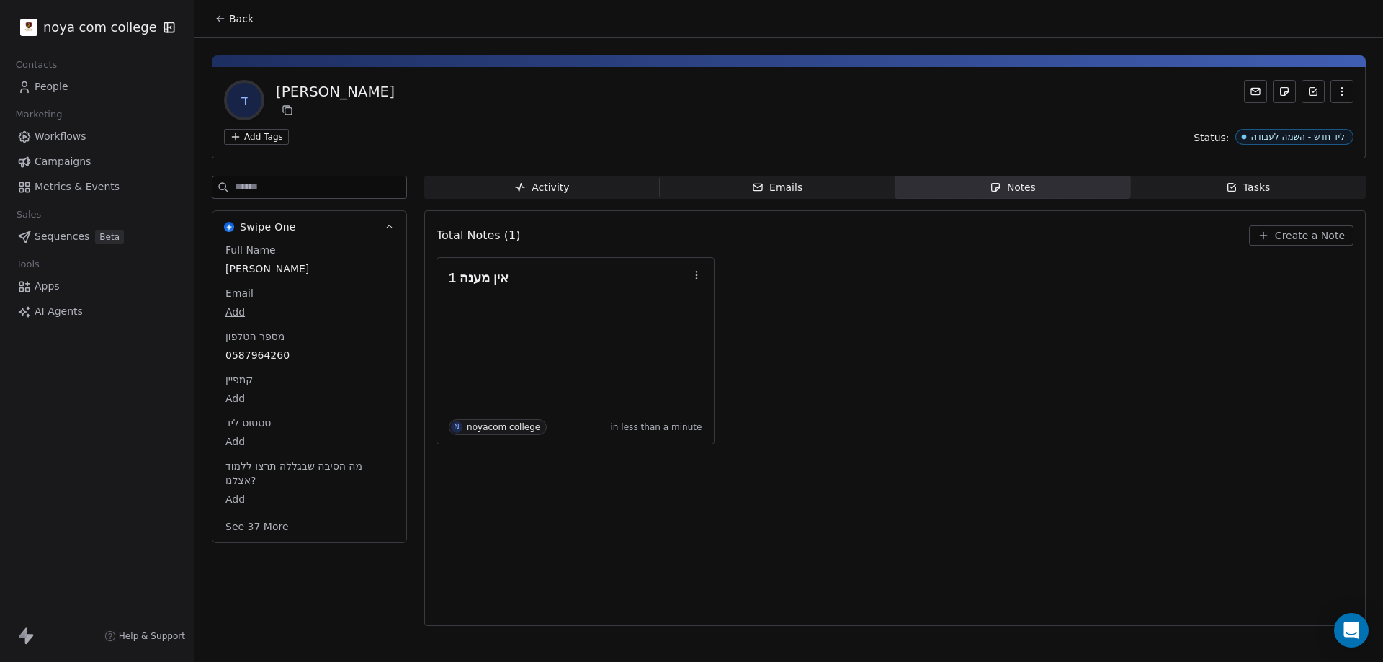
click at [615, 515] on div "Total Notes (1) Create a Note אין מענה 1 N noyacom college in less than a minute" at bounding box center [895, 418] width 917 height 397
click at [622, 527] on div "Total Notes (1) Create a Note אין מענה 1 N noyacom college in less than a minute" at bounding box center [895, 418] width 917 height 397
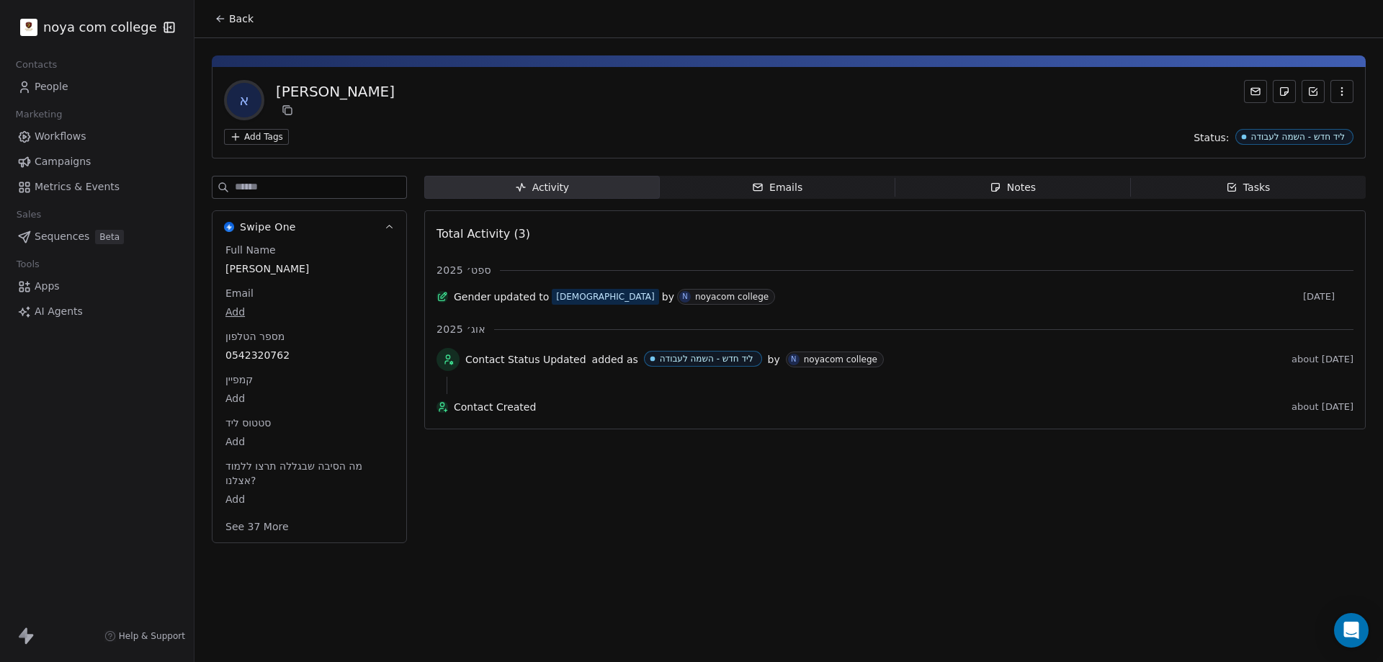
click at [625, 518] on div "Activity Activity Emails Emails Notes Notes Tasks Tasks Total Activity (3) ספט׳…" at bounding box center [895, 364] width 942 height 376
click at [944, 178] on span "Notes Notes" at bounding box center [1014, 187] width 236 height 23
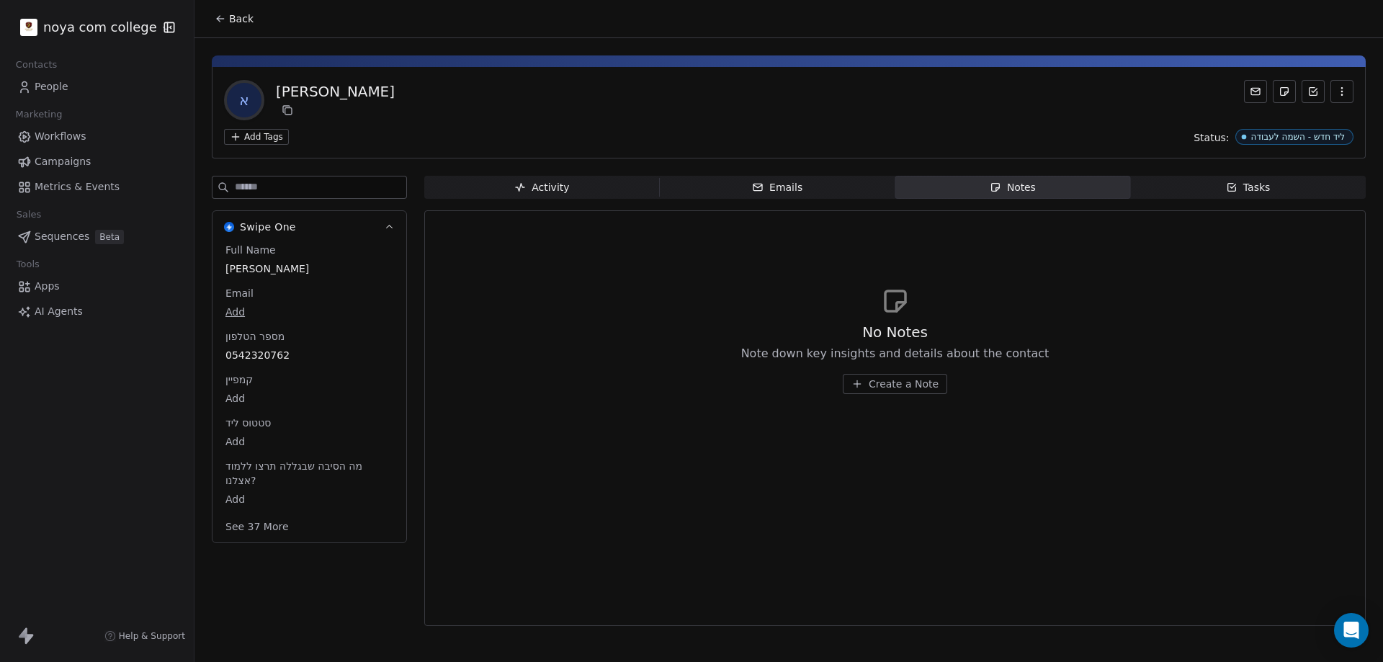
click at [906, 385] on span "Create a Note" at bounding box center [904, 384] width 70 height 14
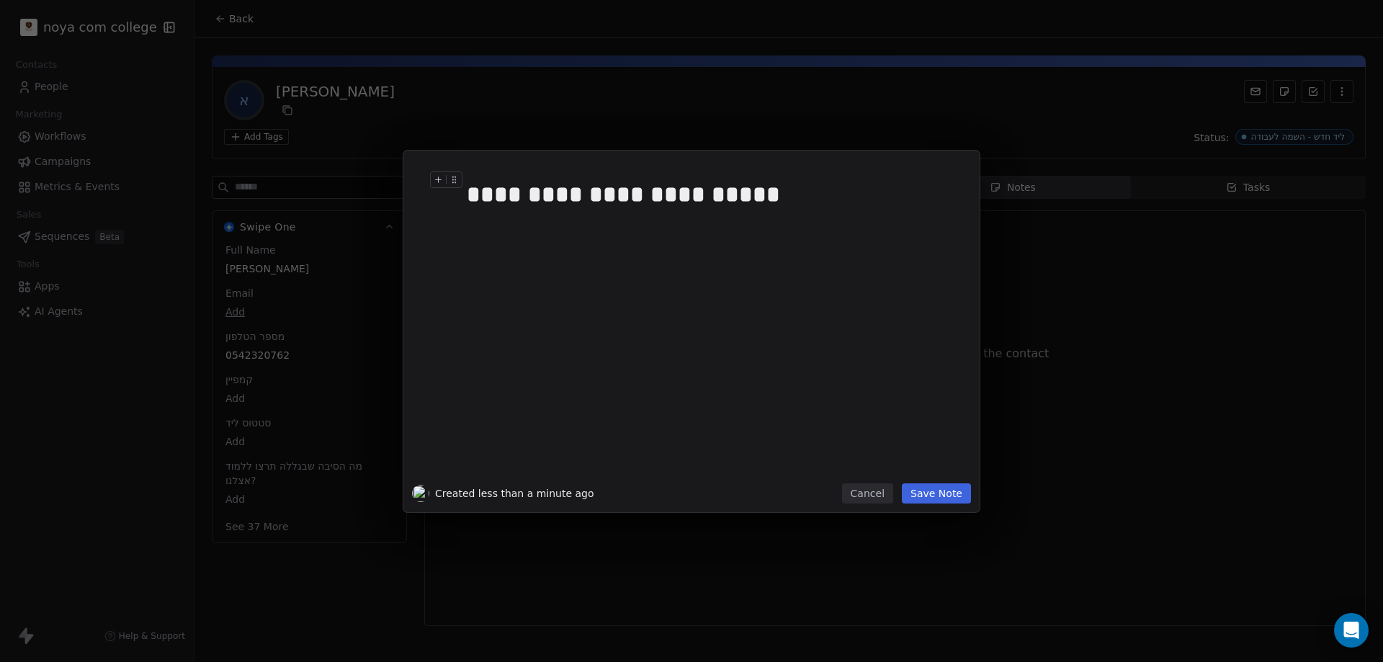
click at [755, 216] on h1 "**********" at bounding box center [713, 194] width 493 height 46
click at [755, 213] on h1 "**********" at bounding box center [713, 194] width 493 height 46
click at [755, 210] on div "**********" at bounding box center [708, 194] width 482 height 35
click at [756, 210] on div "**********" at bounding box center [708, 194] width 482 height 35
click at [496, 202] on div "**********" at bounding box center [708, 194] width 482 height 35
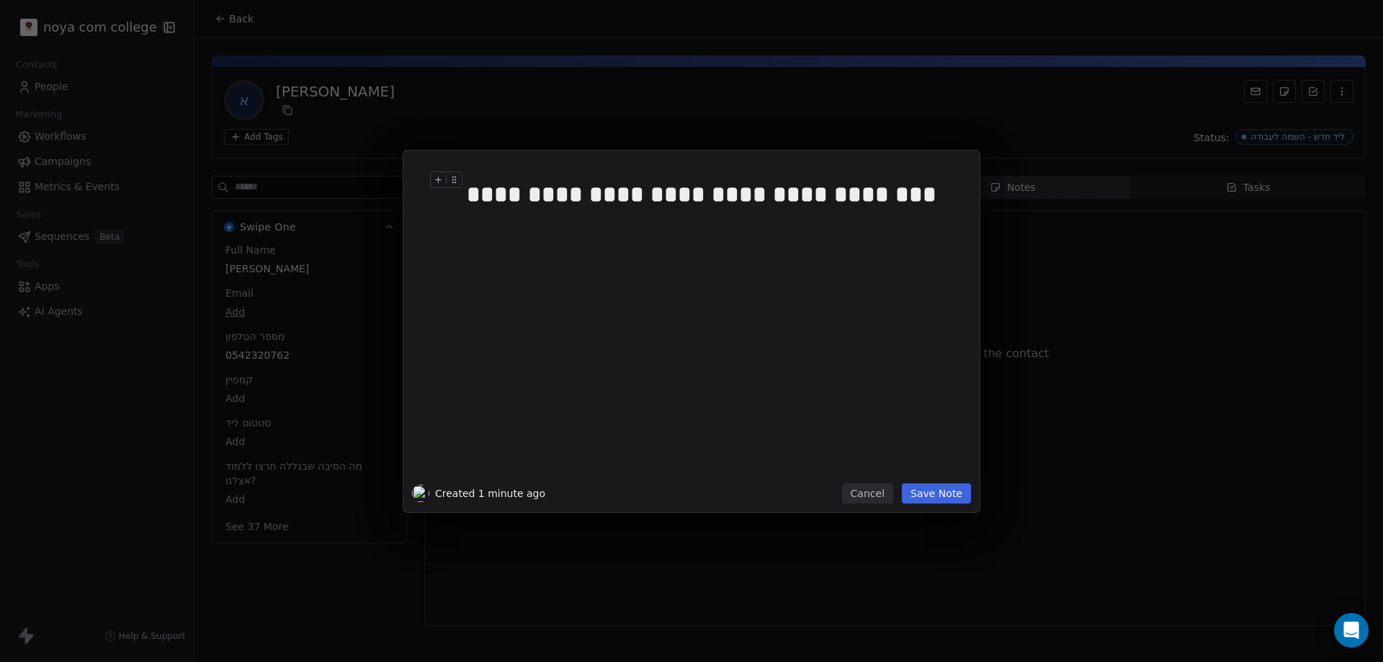
click at [497, 199] on div "**********" at bounding box center [708, 194] width 482 height 35
drag, startPoint x: 491, startPoint y: 195, endPoint x: 464, endPoint y: 189, distance: 28.0
click at [467, 189] on div "**********" at bounding box center [713, 194] width 493 height 46
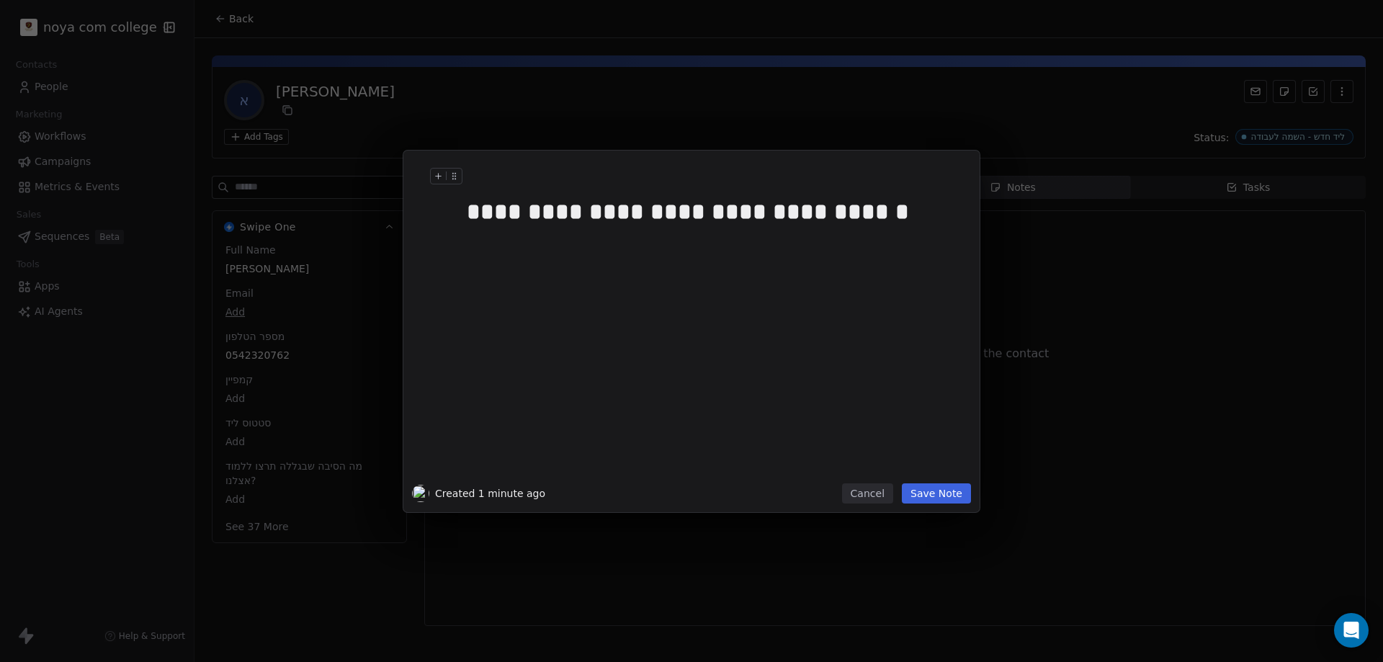
click at [527, 171] on div at bounding box center [713, 176] width 493 height 17
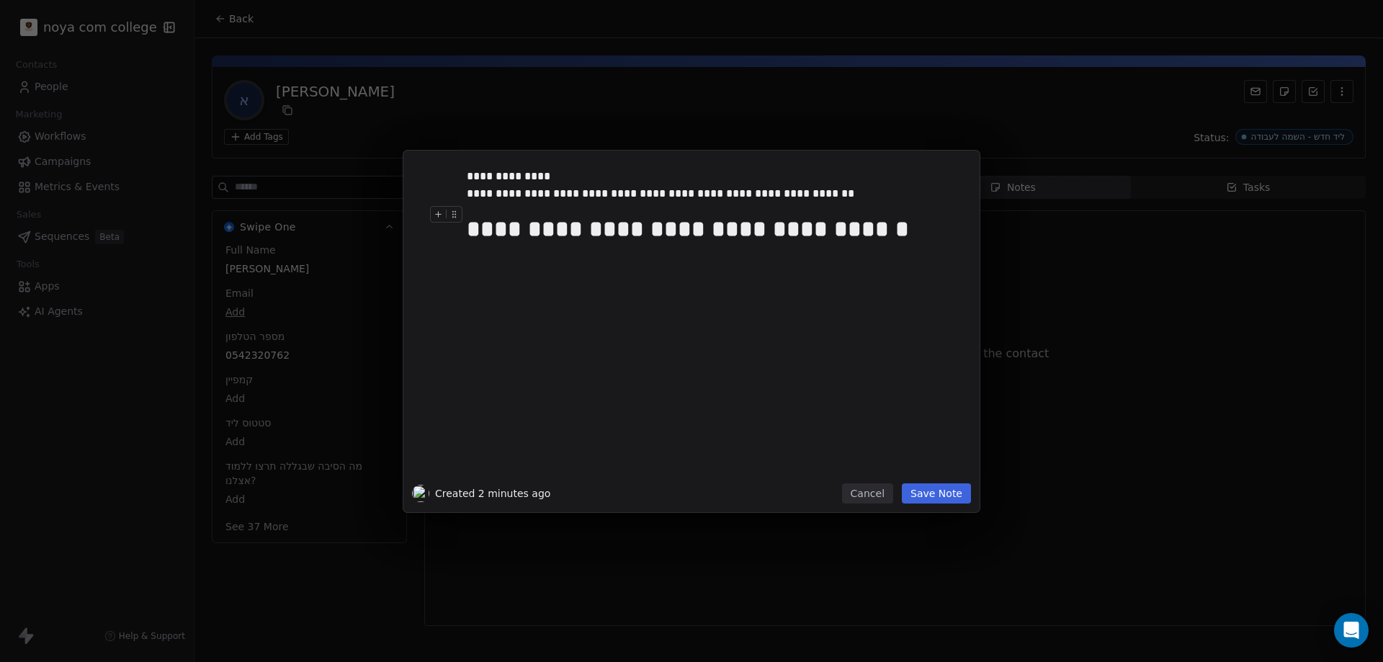
click at [839, 233] on div "**********" at bounding box center [708, 229] width 482 height 35
click at [839, 227] on div "**********" at bounding box center [708, 229] width 482 height 35
click at [838, 228] on div "**********" at bounding box center [708, 229] width 482 height 35
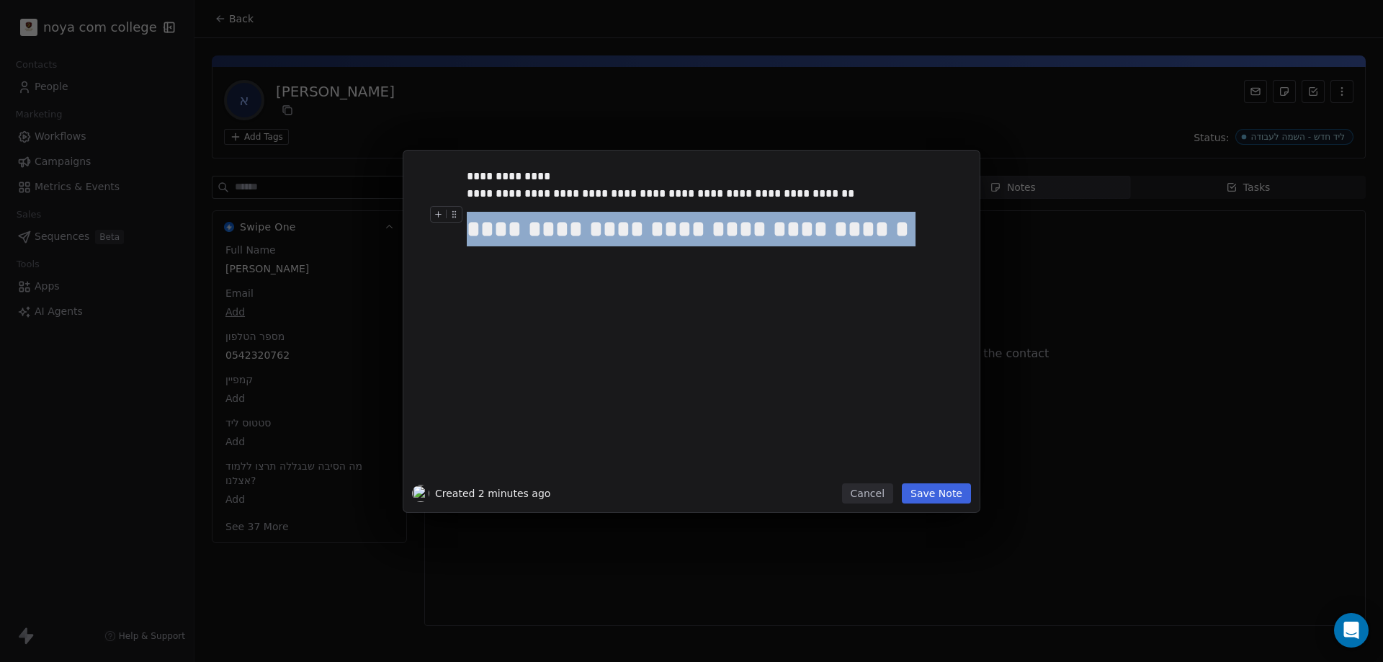
click at [838, 228] on div "**********" at bounding box center [708, 229] width 482 height 35
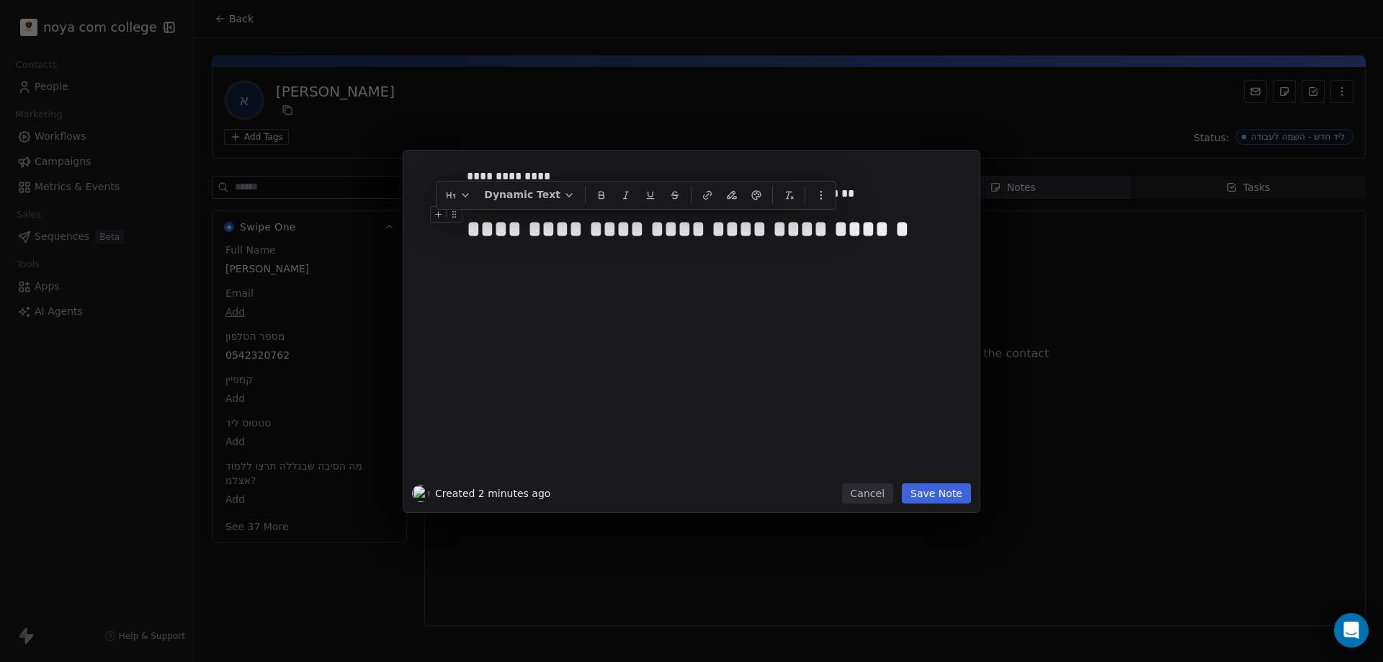
click at [838, 228] on div "**********" at bounding box center [708, 229] width 482 height 35
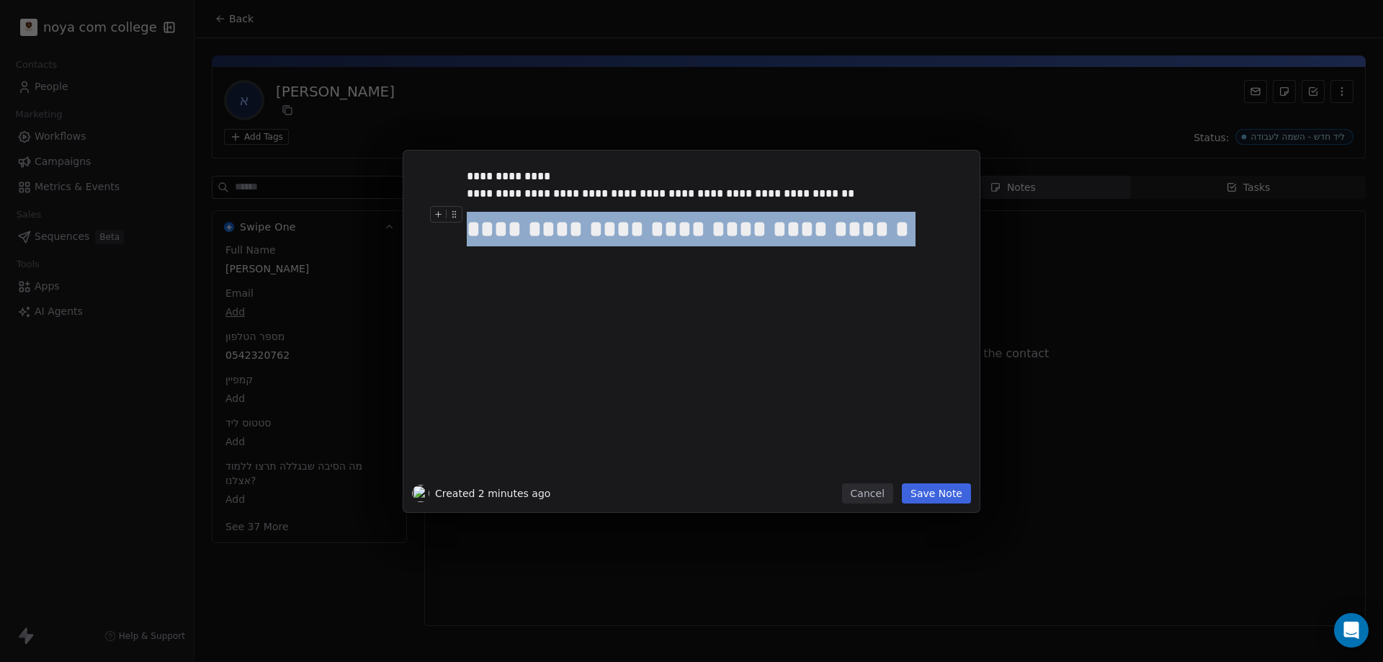
click at [838, 228] on div "**********" at bounding box center [708, 229] width 482 height 35
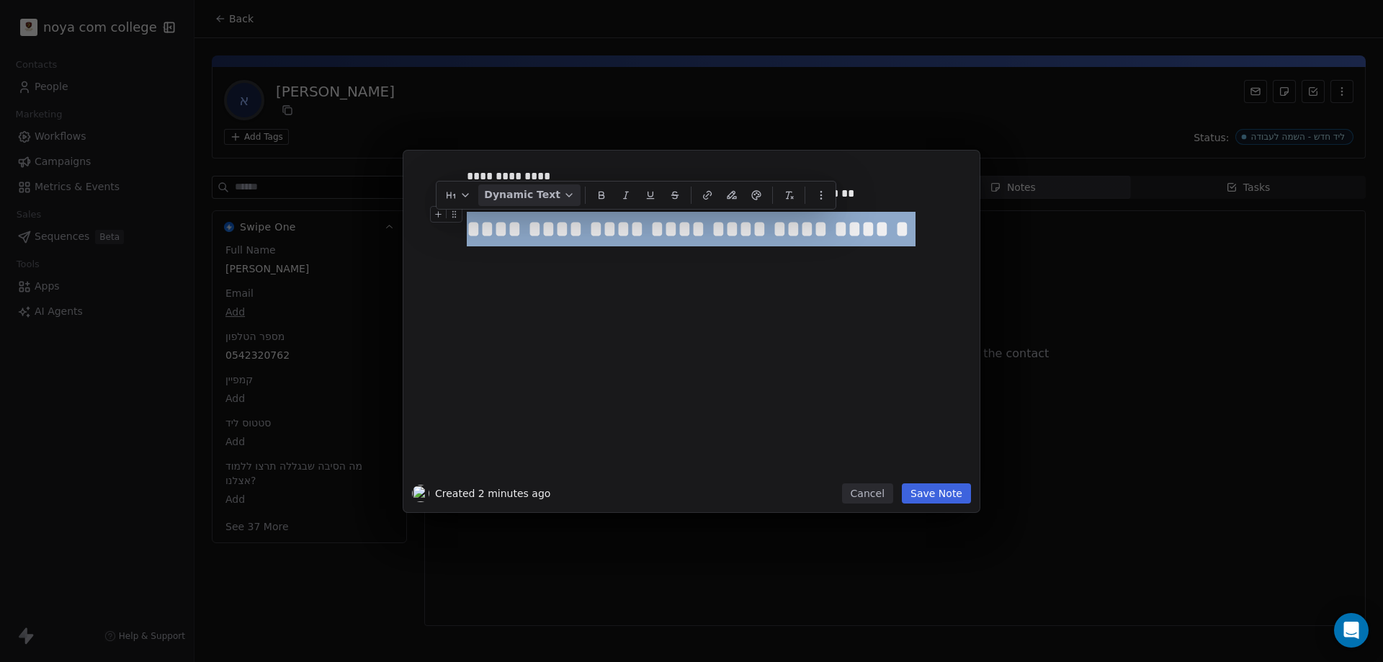
click at [503, 192] on button "Dynamic Text" at bounding box center [529, 195] width 102 height 22
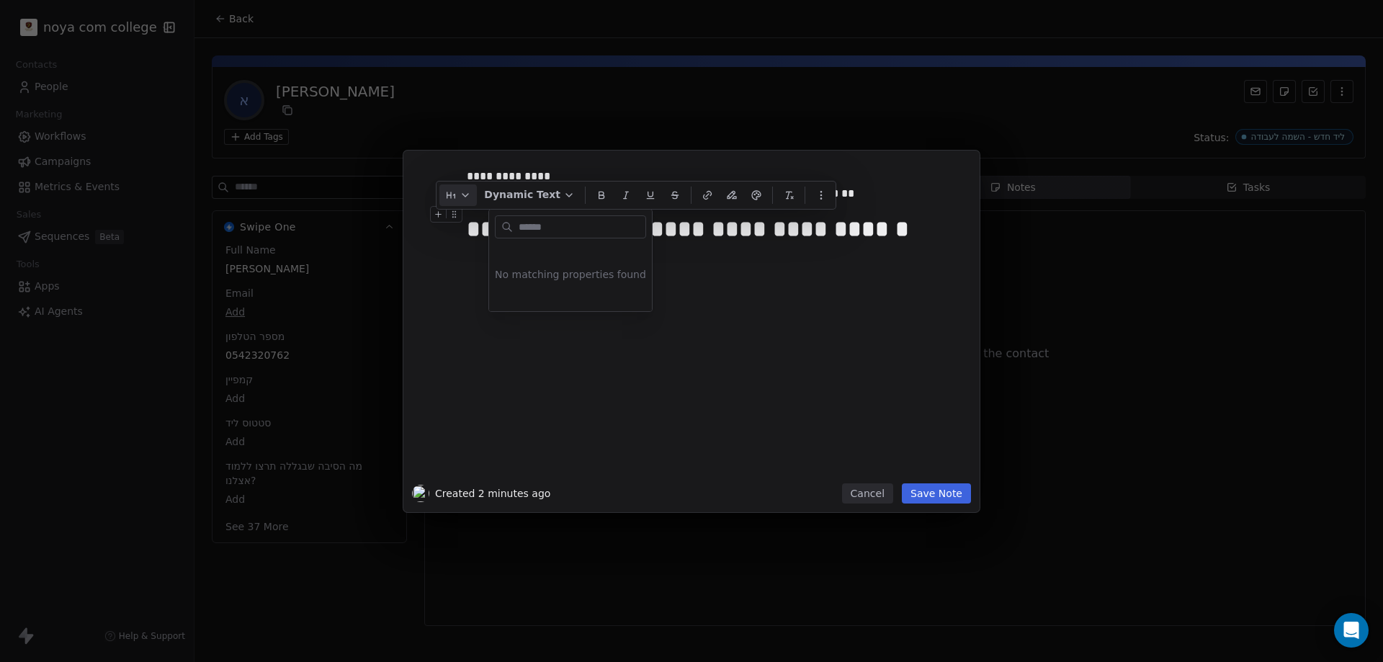
click at [471, 195] on icon "button" at bounding box center [466, 195] width 12 height 12
click at [484, 222] on span "Paragraph" at bounding box center [508, 228] width 52 height 15
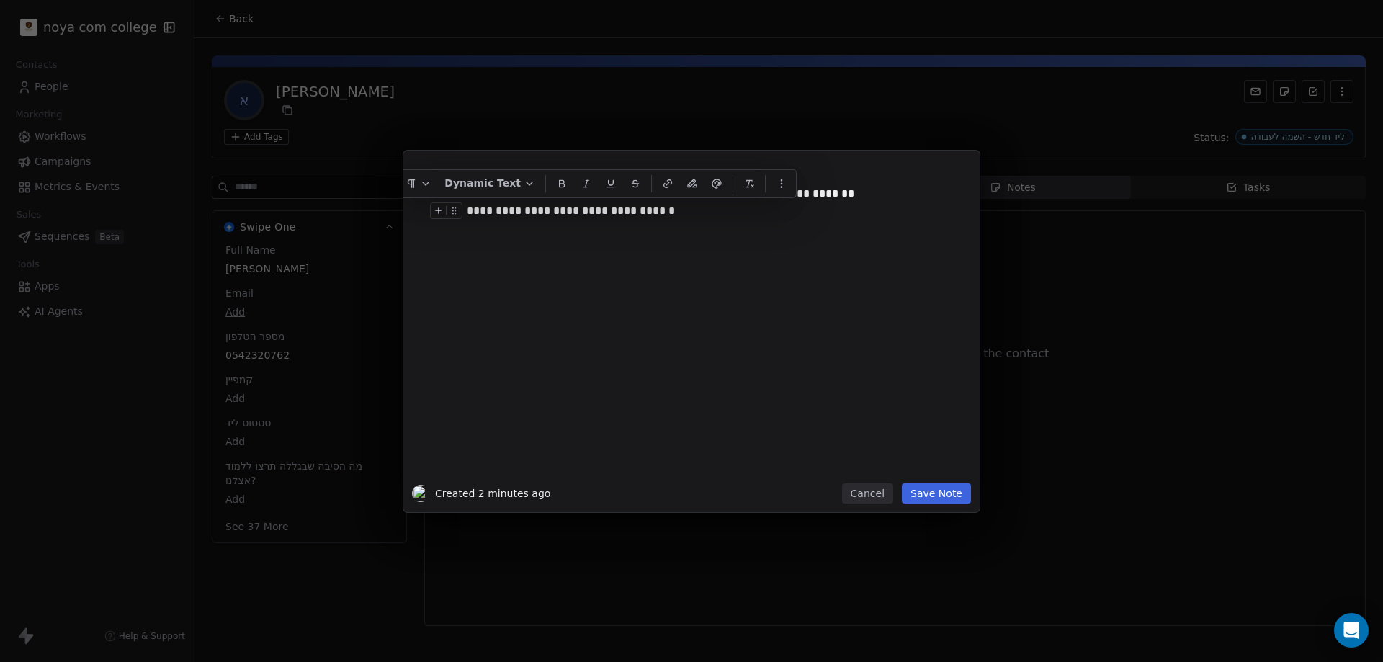
click at [720, 323] on div "**********" at bounding box center [713, 321] width 493 height 307
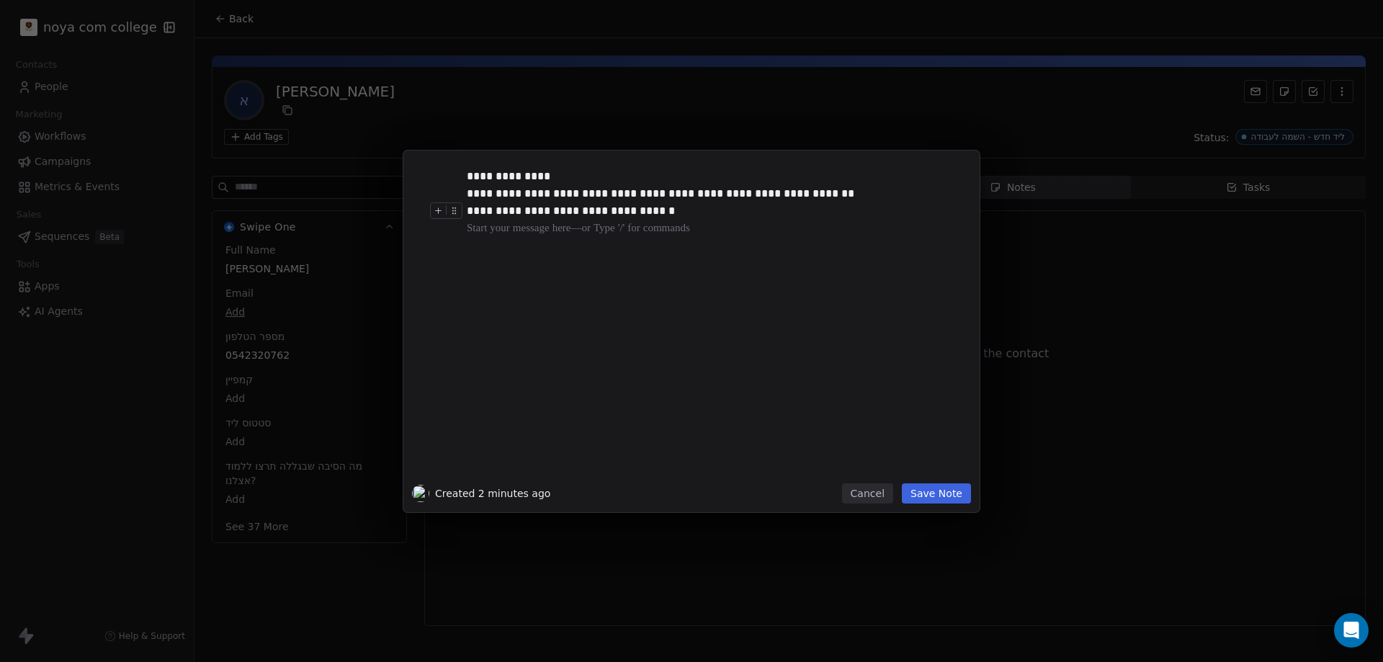
click at [640, 213] on div "**********" at bounding box center [708, 210] width 482 height 17
click at [602, 213] on div "**********" at bounding box center [708, 210] width 482 height 17
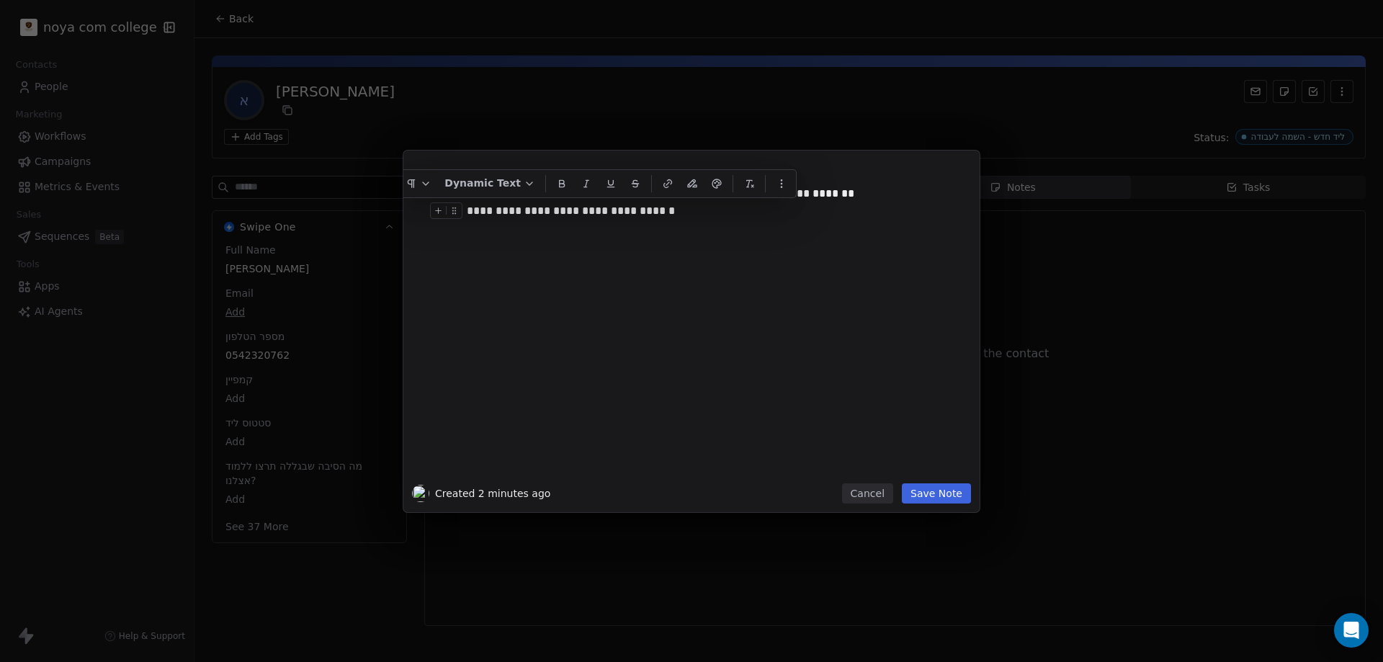
click at [671, 214] on div "**********" at bounding box center [708, 210] width 482 height 17
drag, startPoint x: 658, startPoint y: 211, endPoint x: 607, endPoint y: 216, distance: 52.1
click at [611, 216] on div "**********" at bounding box center [708, 210] width 482 height 17
click at [635, 213] on div "**********" at bounding box center [708, 210] width 482 height 17
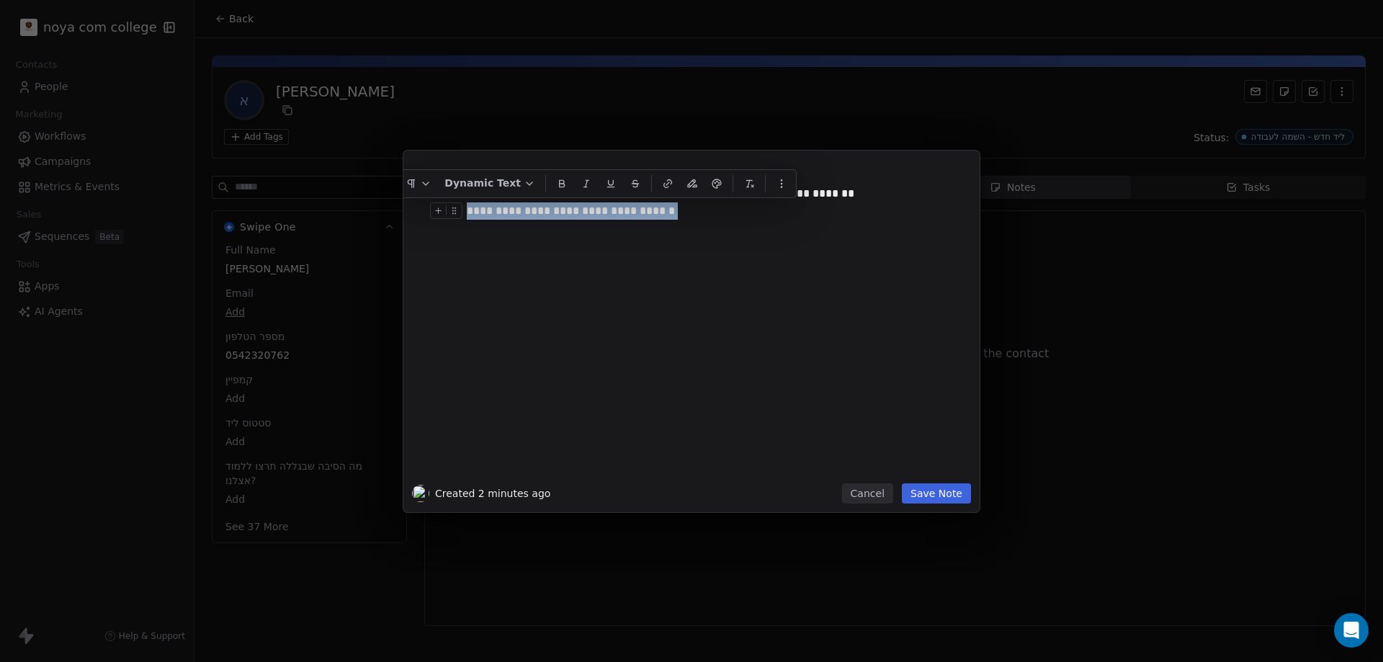
click at [635, 213] on div "**********" at bounding box center [708, 210] width 482 height 17
click at [613, 225] on div at bounding box center [713, 228] width 493 height 17
drag, startPoint x: 600, startPoint y: 208, endPoint x: 636, endPoint y: 208, distance: 36.0
click at [636, 208] on div "**********" at bounding box center [708, 210] width 482 height 17
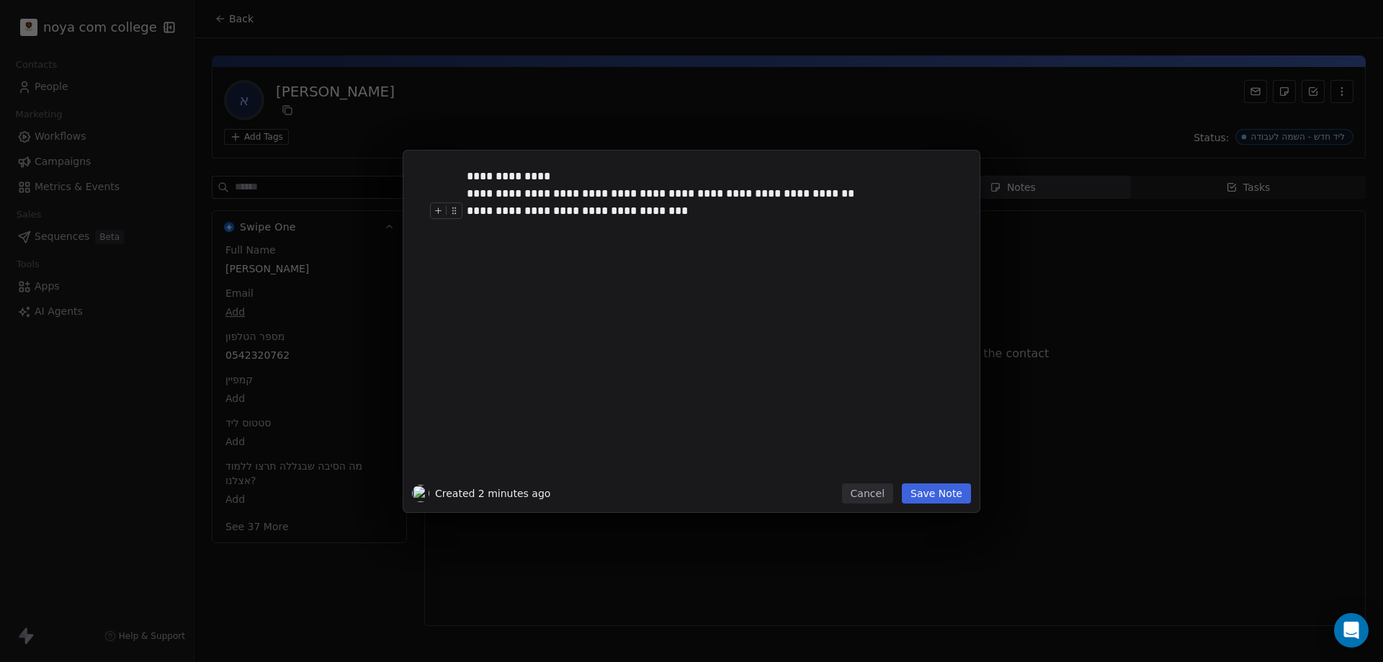
click at [938, 489] on button "Save Note" at bounding box center [936, 493] width 69 height 20
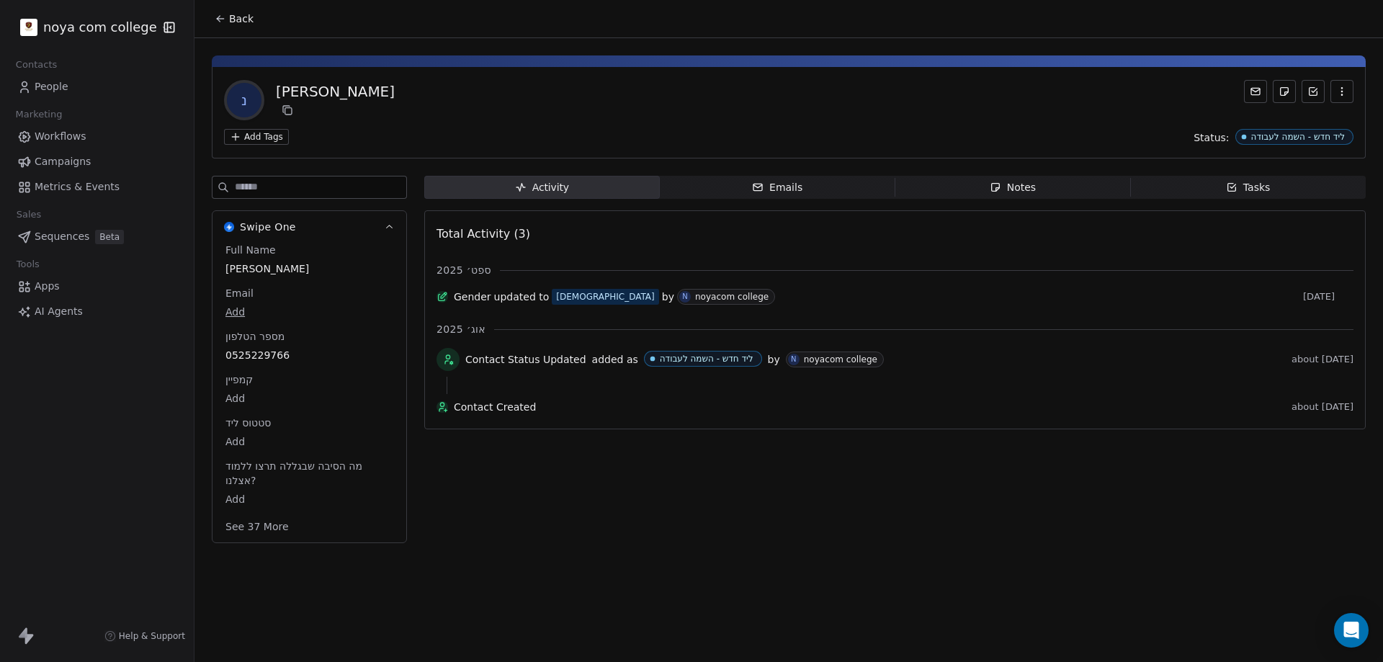
click at [591, 548] on div "Activity Activity Emails Emails Notes Notes Tasks Tasks Total Activity (3) ספט׳…" at bounding box center [895, 364] width 942 height 376
drag, startPoint x: 658, startPoint y: 631, endPoint x: 649, endPoint y: 633, distance: 9.5
click at [651, 633] on div "Back נ ניב לוי Add Tags Status: ליד חדש - השמה לעבודה Swipe One Full Name ניב ל…" at bounding box center [789, 331] width 1189 height 662
click at [1023, 181] on div "Notes" at bounding box center [1013, 187] width 46 height 15
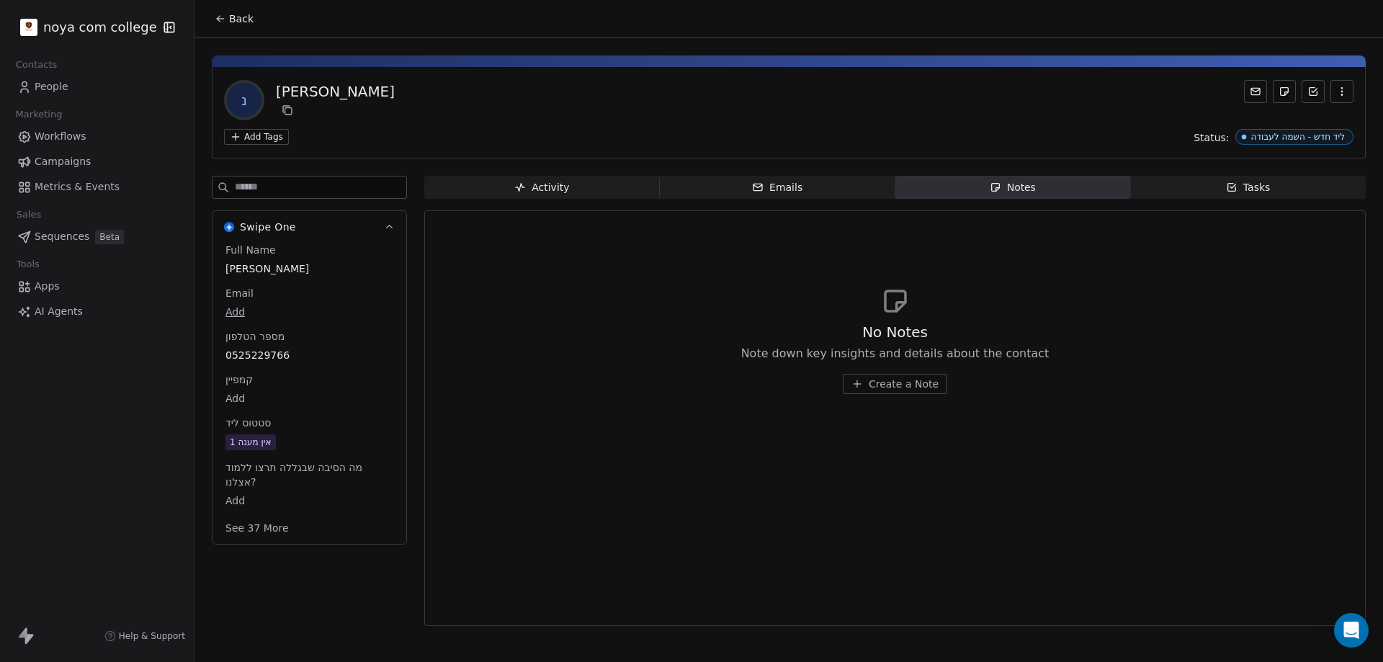
click at [885, 385] on span "Create a Note" at bounding box center [904, 384] width 70 height 14
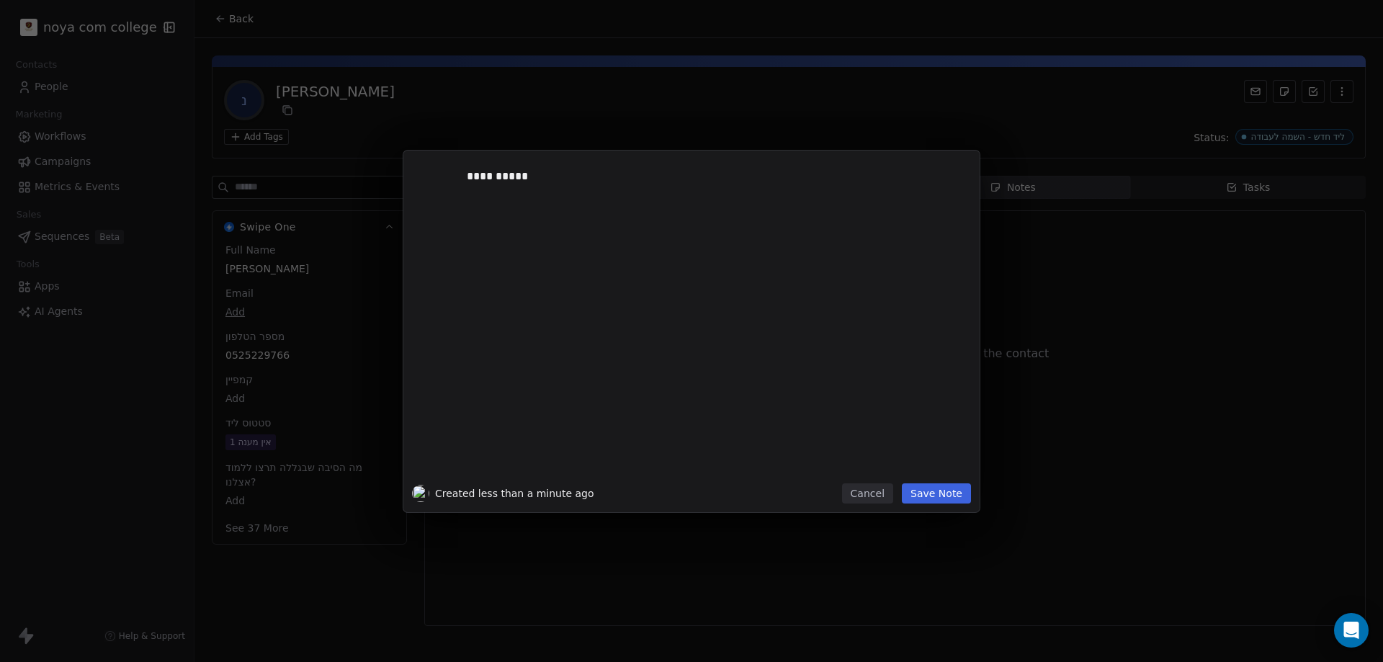
click at [957, 496] on button "Save Note" at bounding box center [936, 493] width 69 height 20
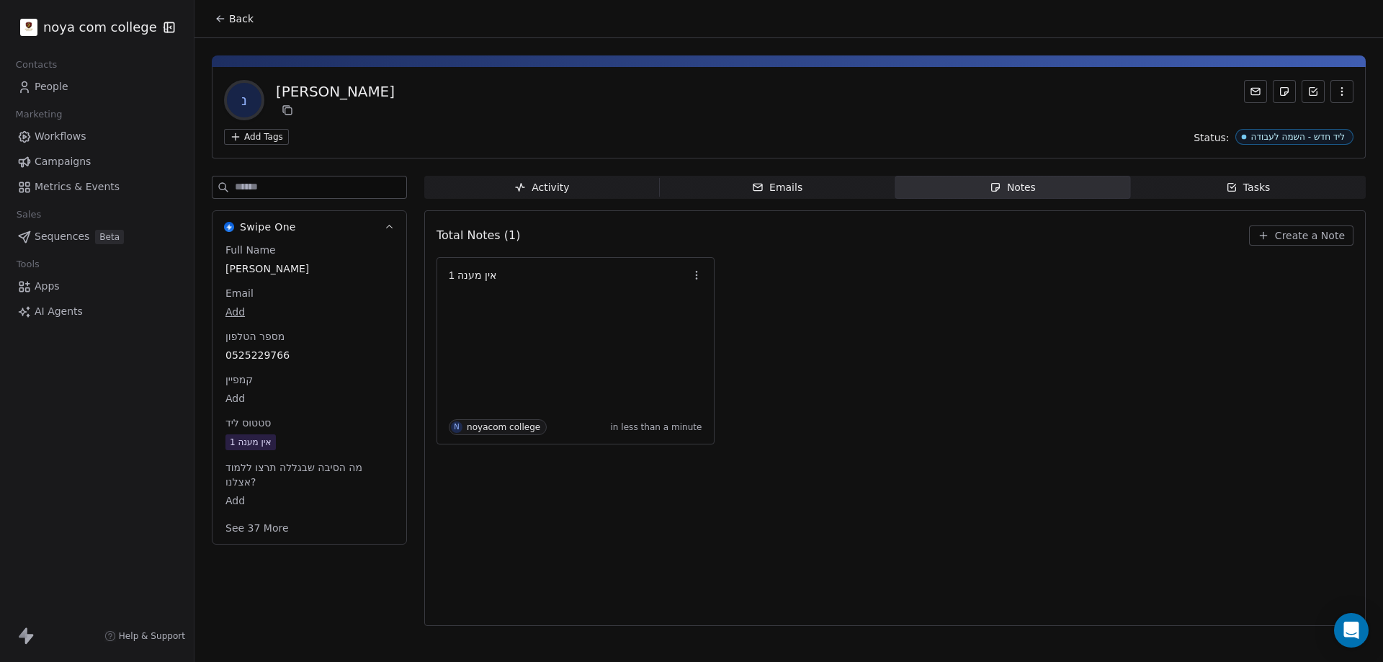
click at [1122, 407] on div "אין מענה 1 N noyacom college in less than a minute" at bounding box center [895, 350] width 917 height 187
click at [1147, 476] on div "Total Notes (1) Create a Note אין מענה 1 N noyacom college in less than a minute" at bounding box center [895, 418] width 917 height 397
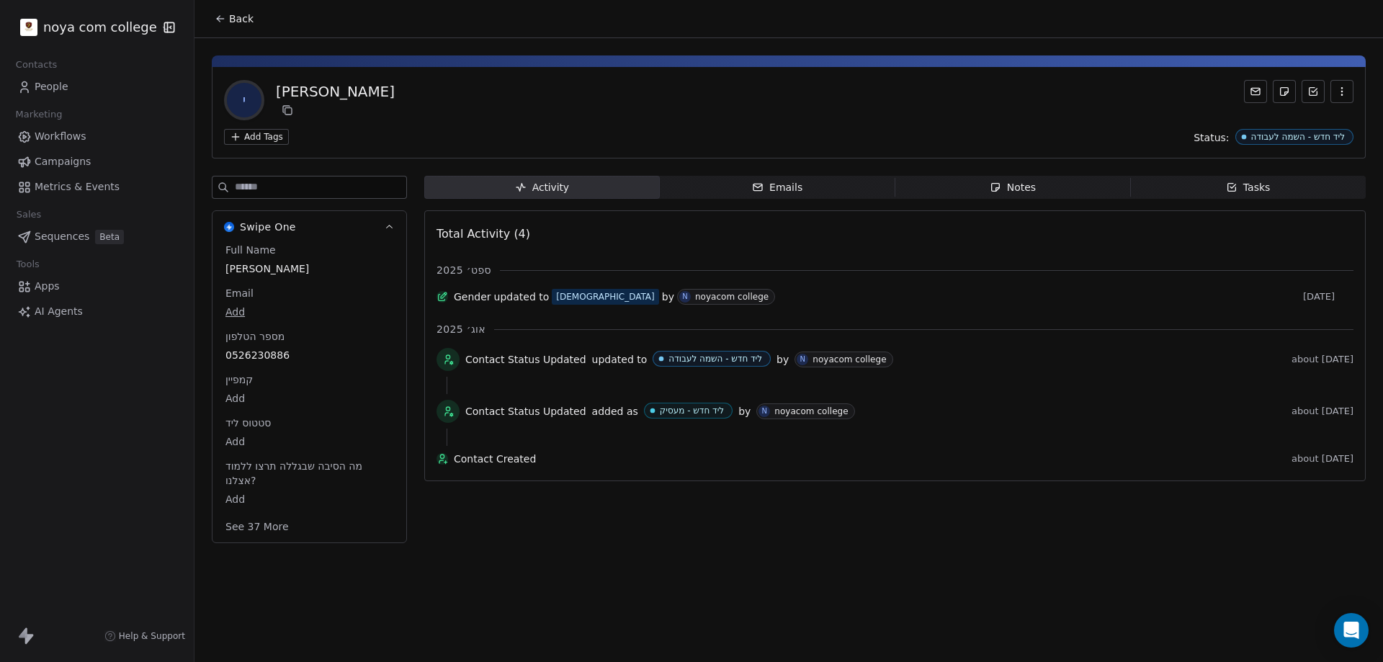
click at [1045, 185] on span "Notes Notes" at bounding box center [1014, 187] width 236 height 23
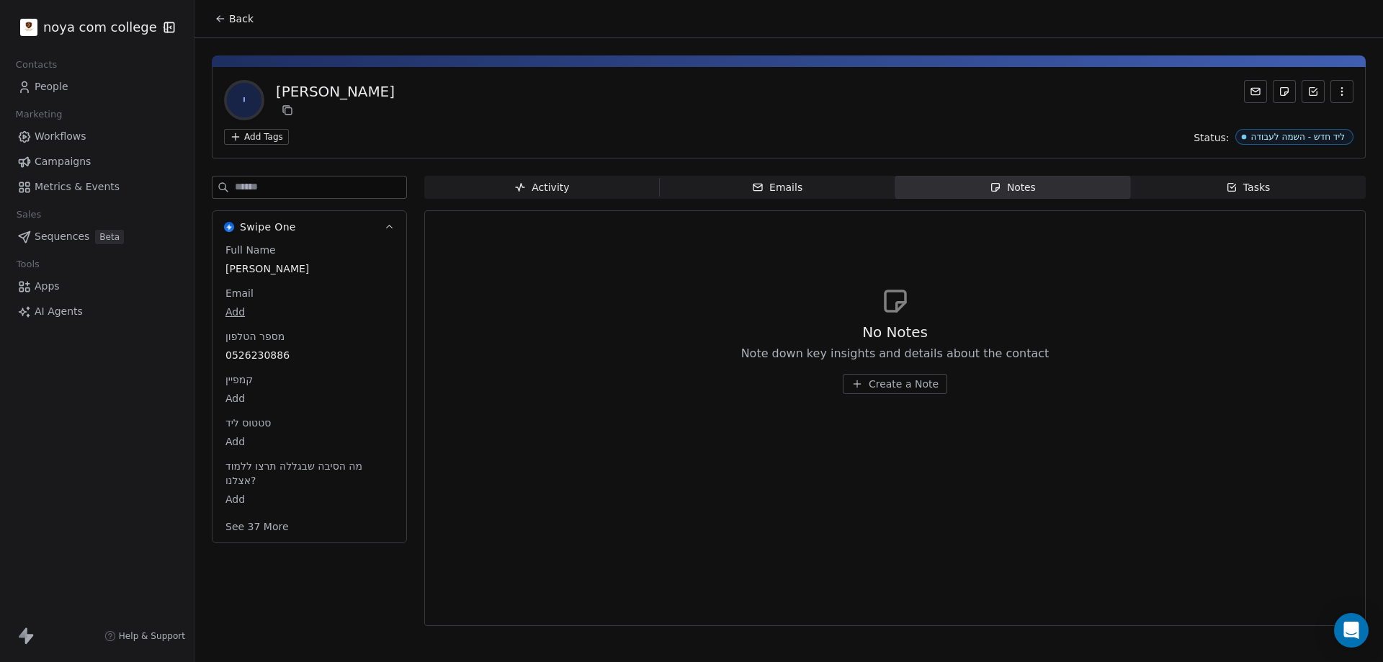
click at [879, 385] on span "Create a Note" at bounding box center [904, 384] width 70 height 14
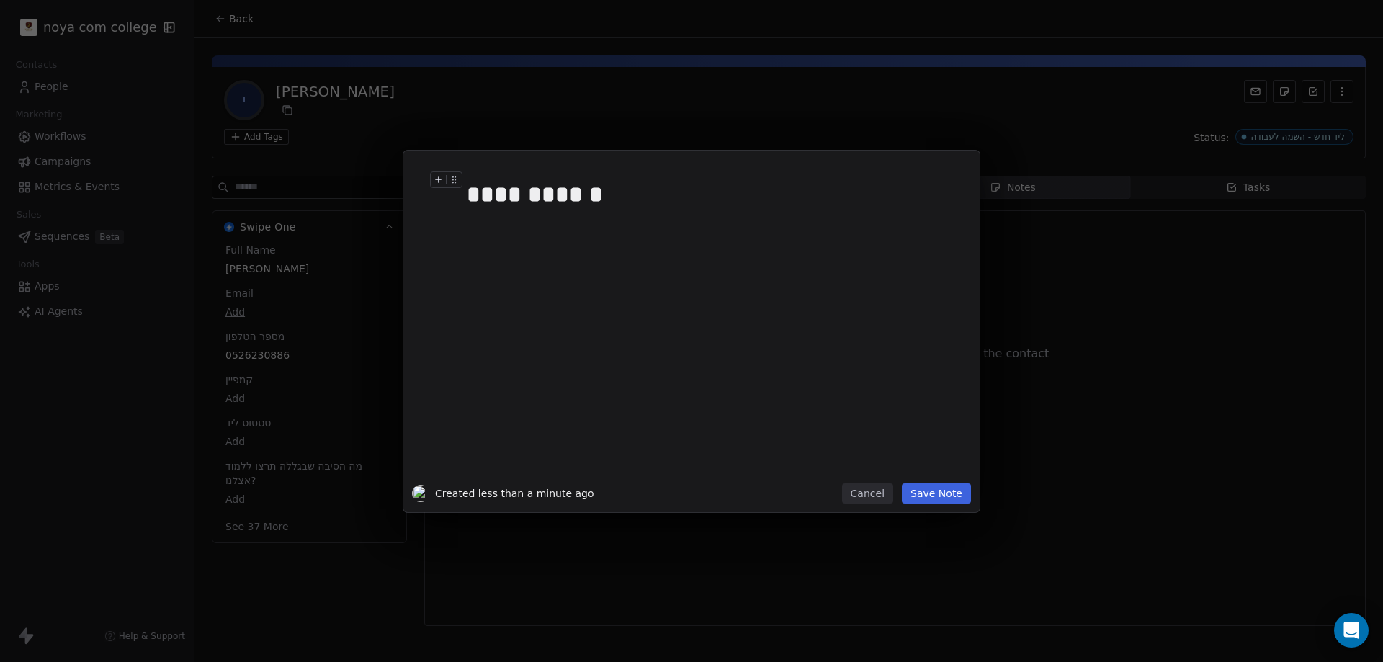
click at [535, 200] on div "**********" at bounding box center [708, 194] width 482 height 35
click at [952, 494] on button "Save Note" at bounding box center [936, 493] width 69 height 20
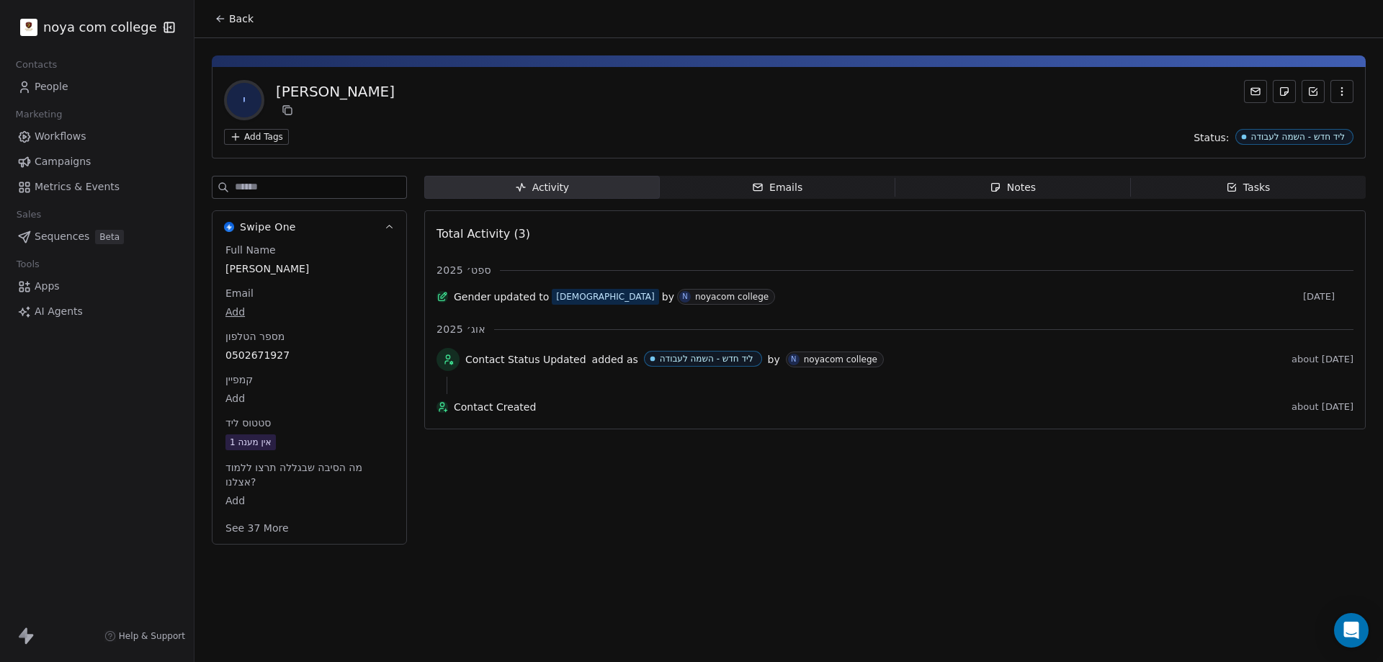
click at [1009, 195] on div "Notes" at bounding box center [1013, 187] width 46 height 15
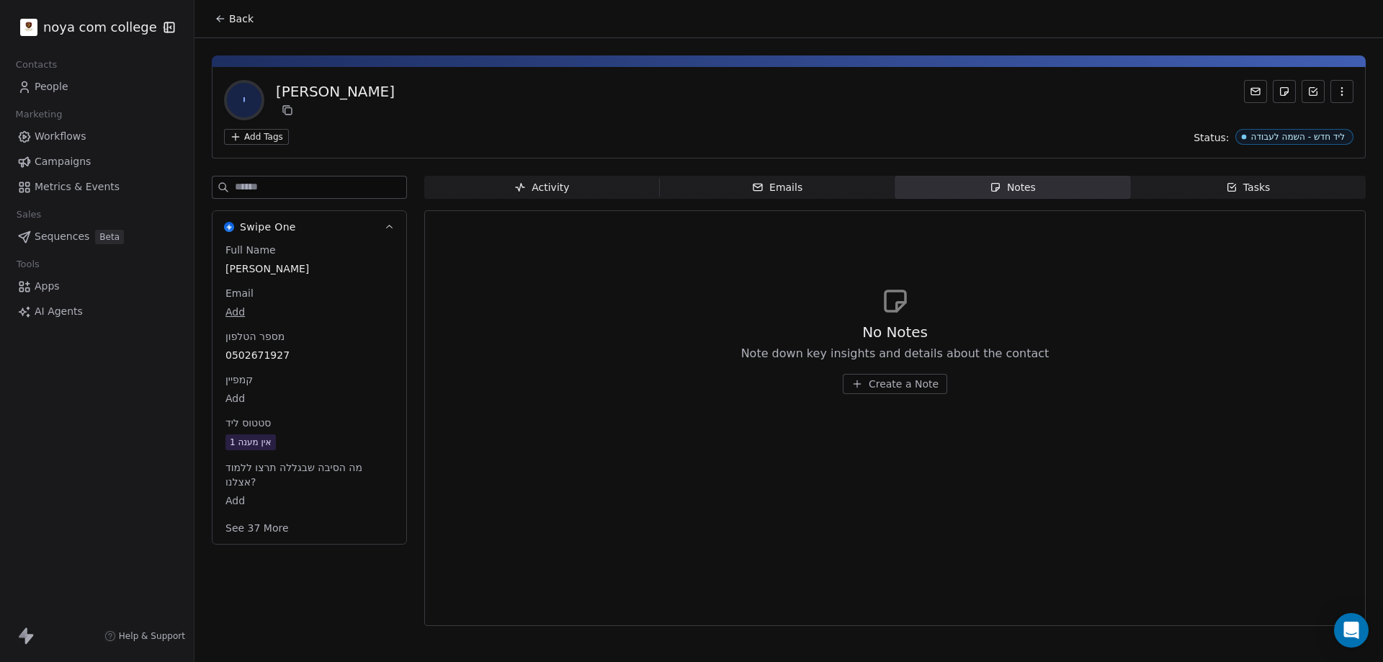
click at [886, 380] on span "Create a Note" at bounding box center [904, 384] width 70 height 14
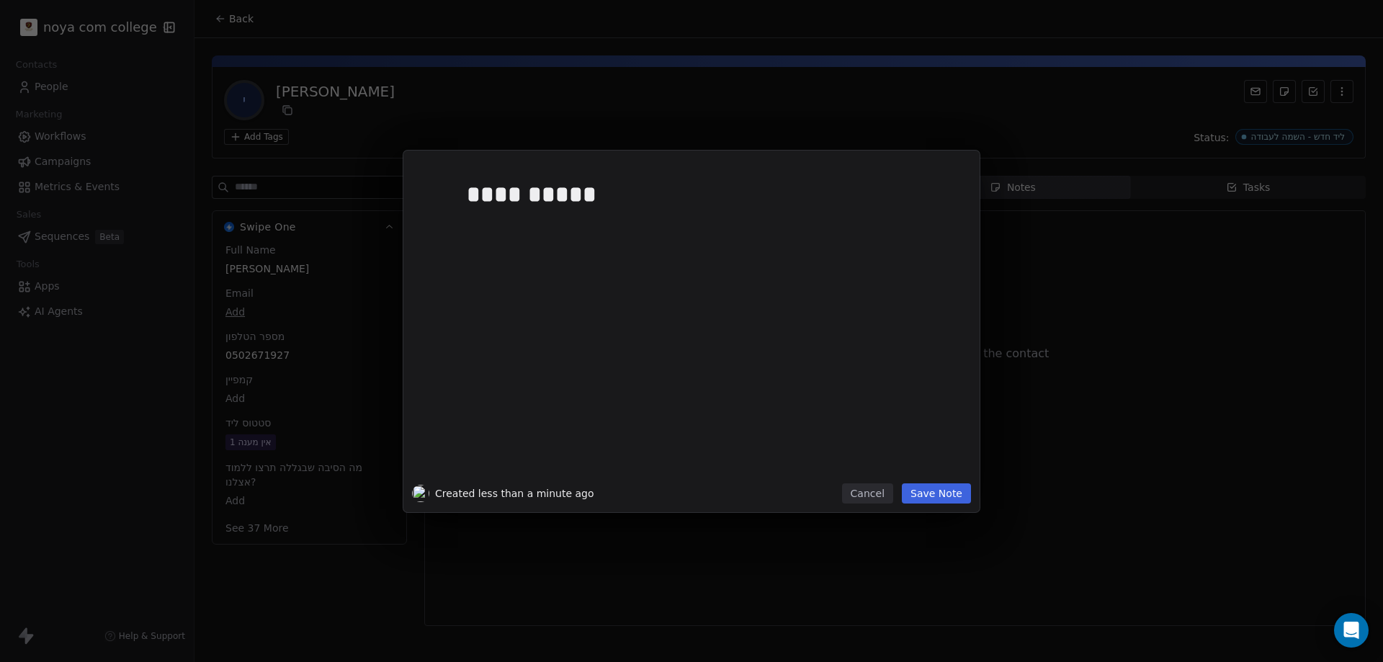
click at [914, 493] on button "Save Note" at bounding box center [936, 493] width 69 height 20
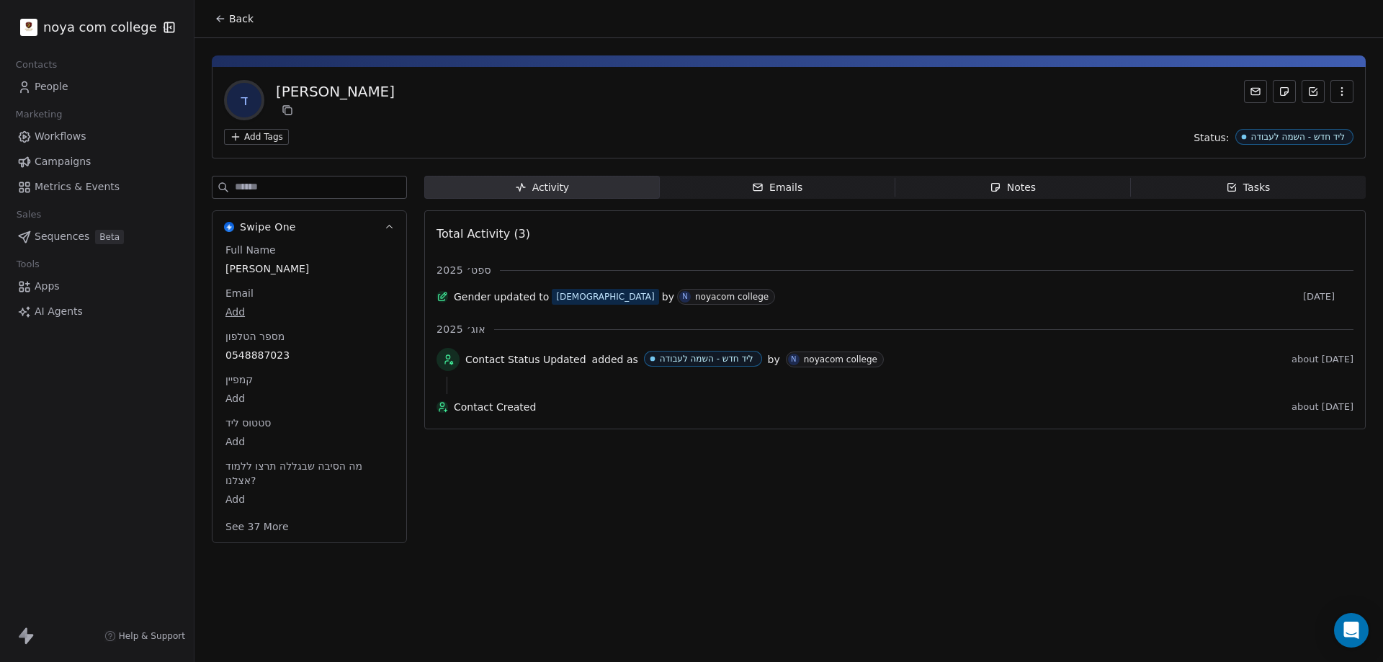
click at [1056, 179] on span "Notes Notes" at bounding box center [1014, 187] width 236 height 23
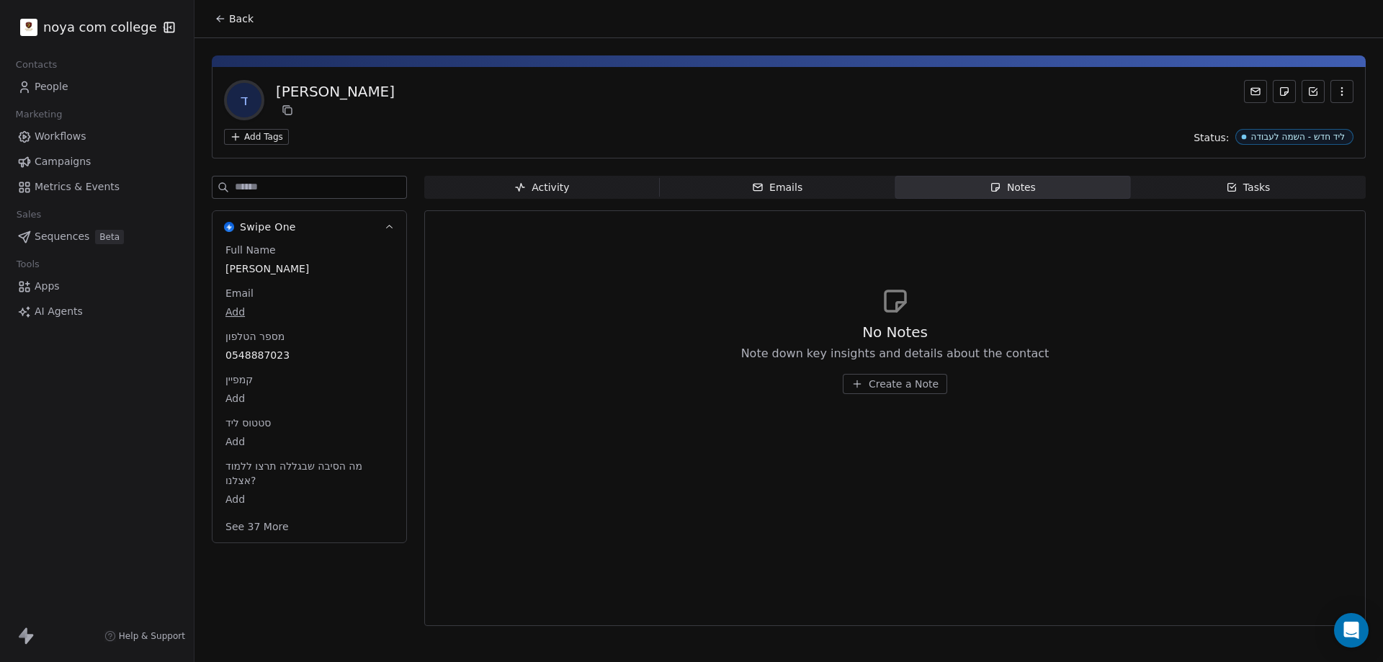
click at [888, 377] on span "Create a Note" at bounding box center [904, 384] width 70 height 14
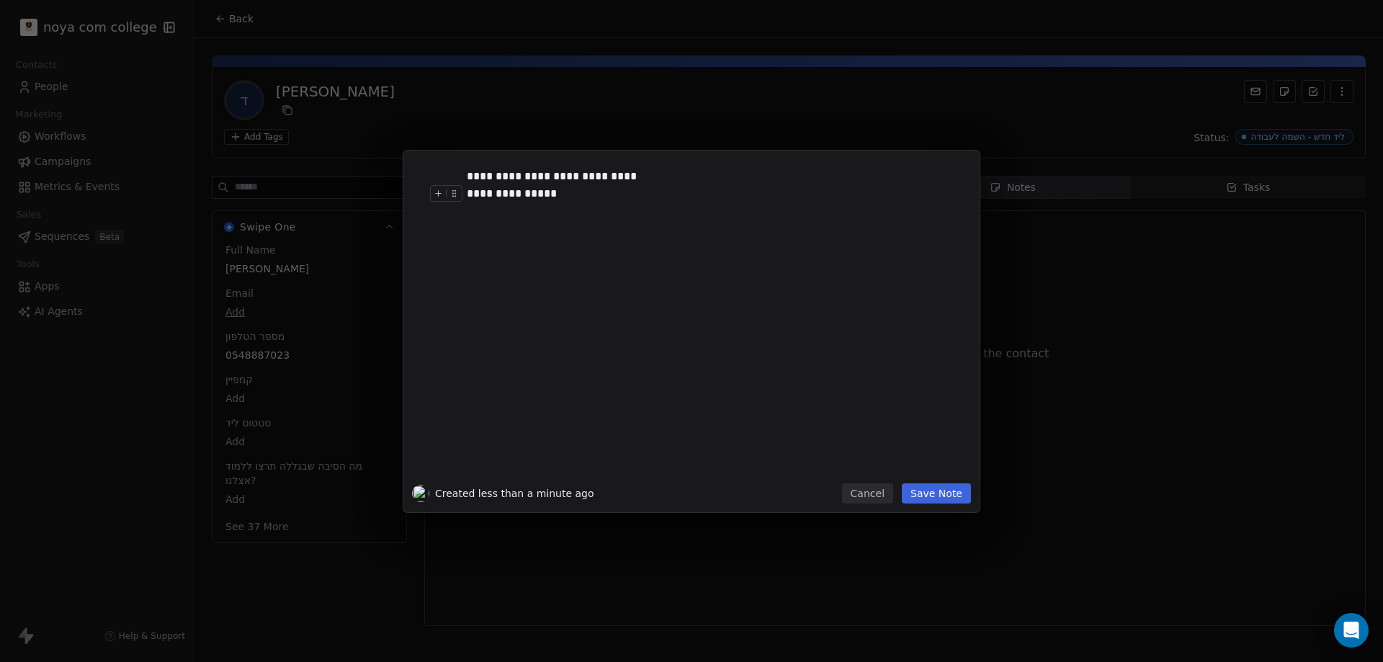
click at [947, 489] on button "Save Note" at bounding box center [936, 493] width 69 height 20
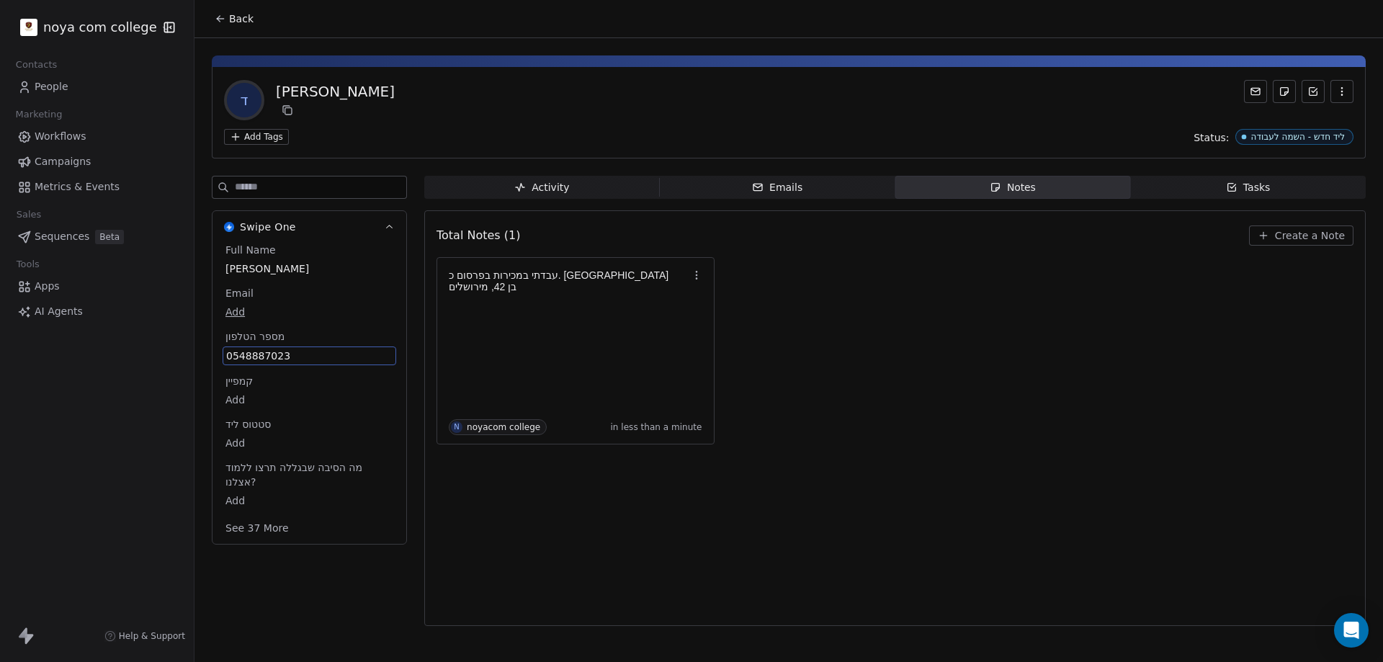
drag, startPoint x: 287, startPoint y: 354, endPoint x: 251, endPoint y: 355, distance: 36.1
click at [251, 355] on span "0548887023" at bounding box center [309, 356] width 166 height 14
click at [298, 357] on span "0548887023" at bounding box center [309, 356] width 166 height 14
click at [297, 357] on input "**********" at bounding box center [304, 364] width 156 height 29
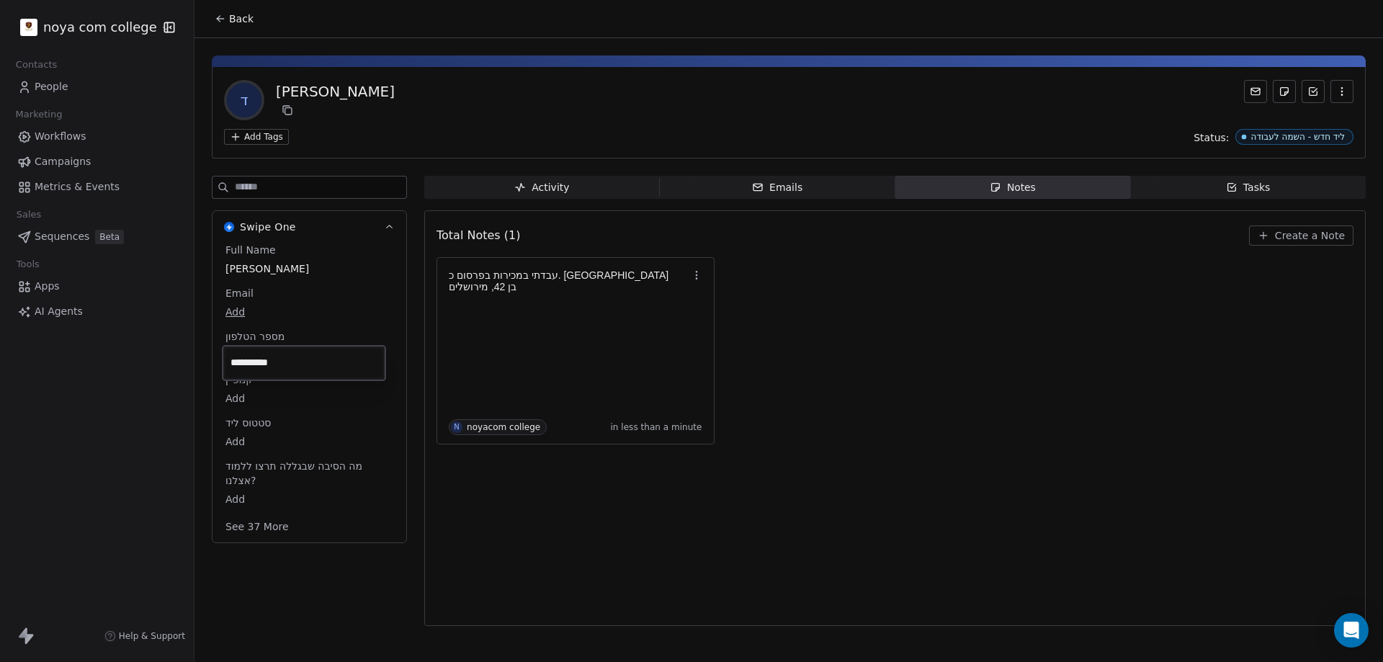
click at [994, 459] on html "**********" at bounding box center [691, 331] width 1383 height 662
click at [636, 318] on div "עבדתי במכירות בפרסום כ. [PERSON_NAME] 42, מירושלים N noyacom college in less th…" at bounding box center [576, 351] width 254 height 169
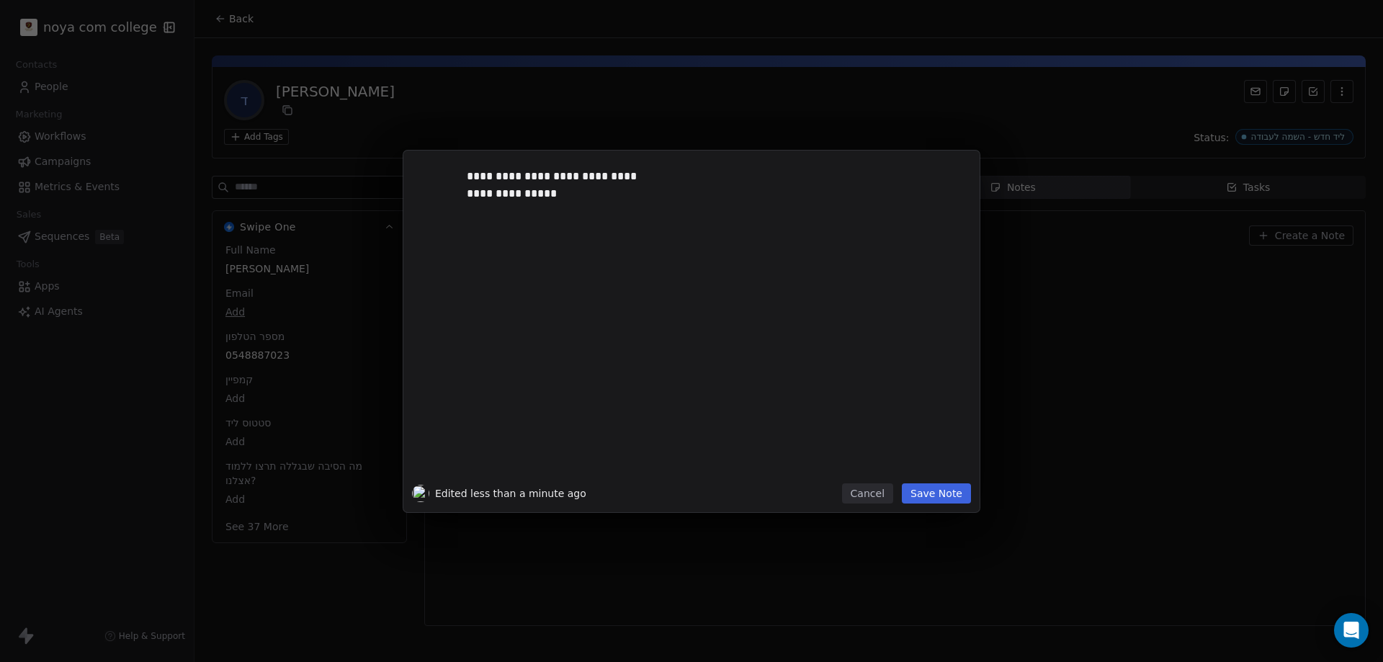
click at [453, 244] on div "**********" at bounding box center [691, 321] width 559 height 324
click at [509, 238] on div "**********" at bounding box center [713, 321] width 493 height 307
click at [946, 500] on button "Save Note" at bounding box center [936, 493] width 69 height 20
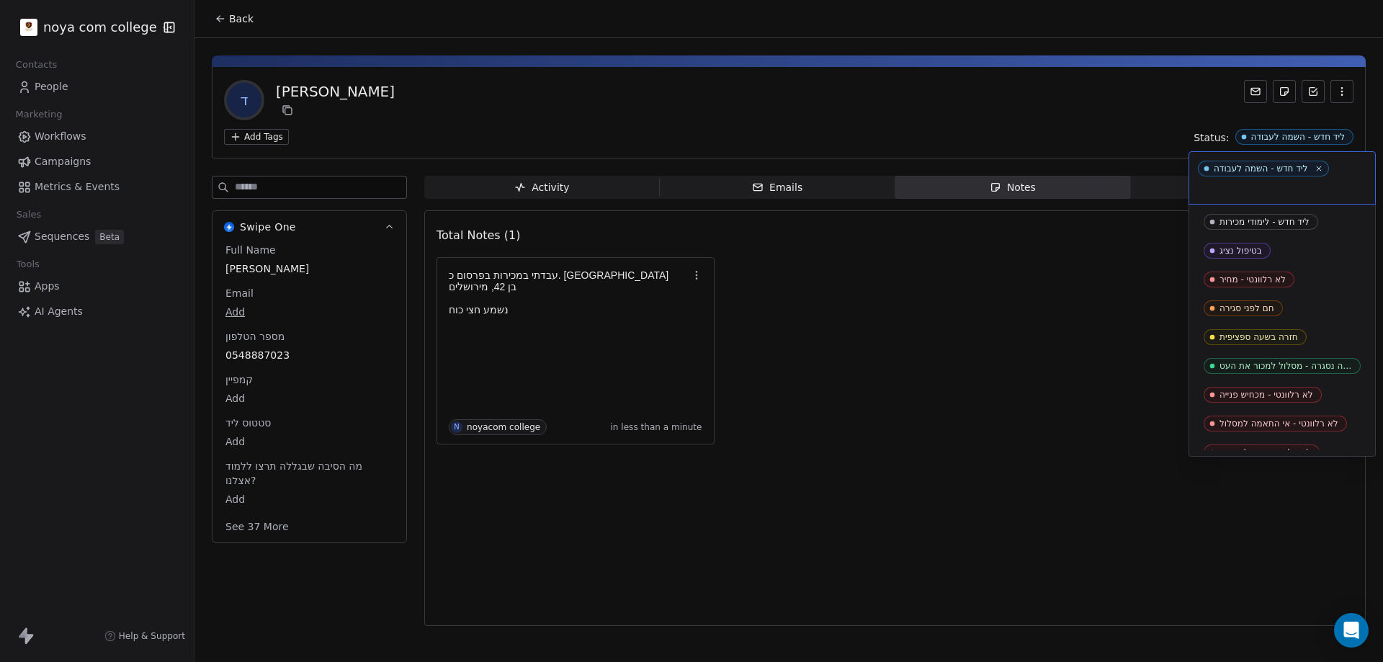
scroll to position [158, 0]
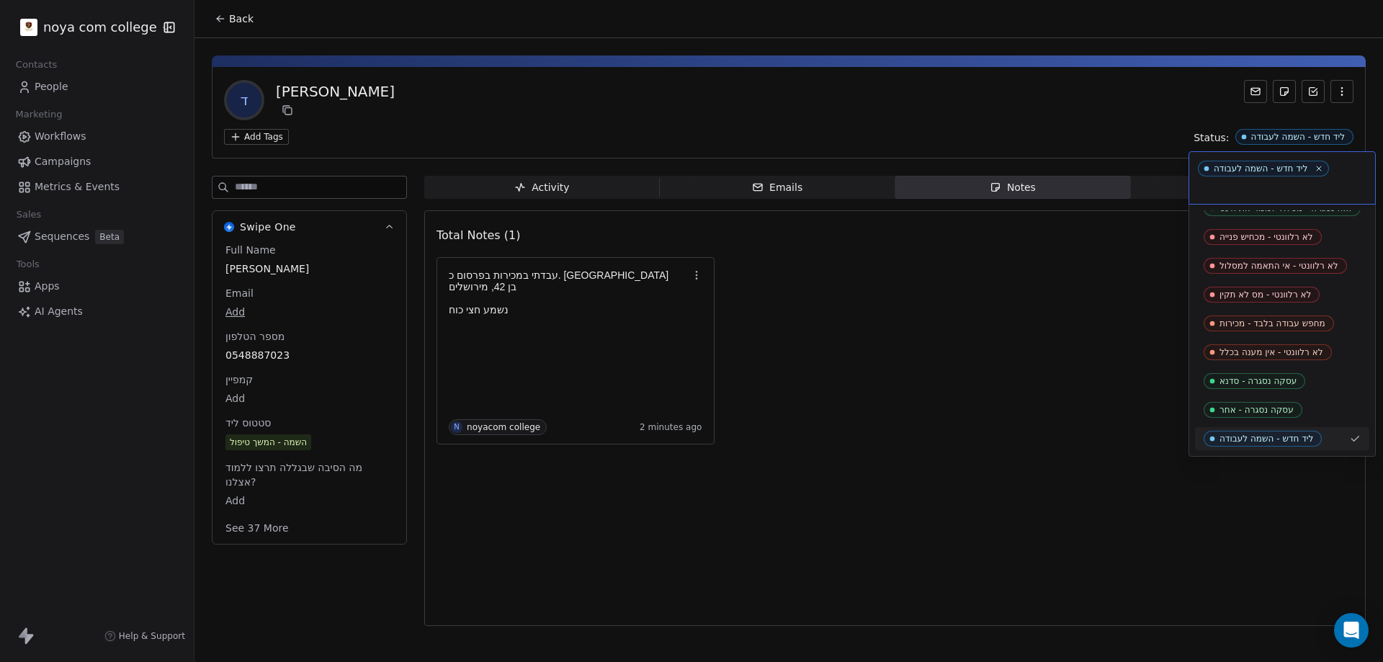
click at [219, 11] on html "noya com college Contacts People Marketing Workflows Campaigns Metrics & Events…" at bounding box center [691, 331] width 1383 height 662
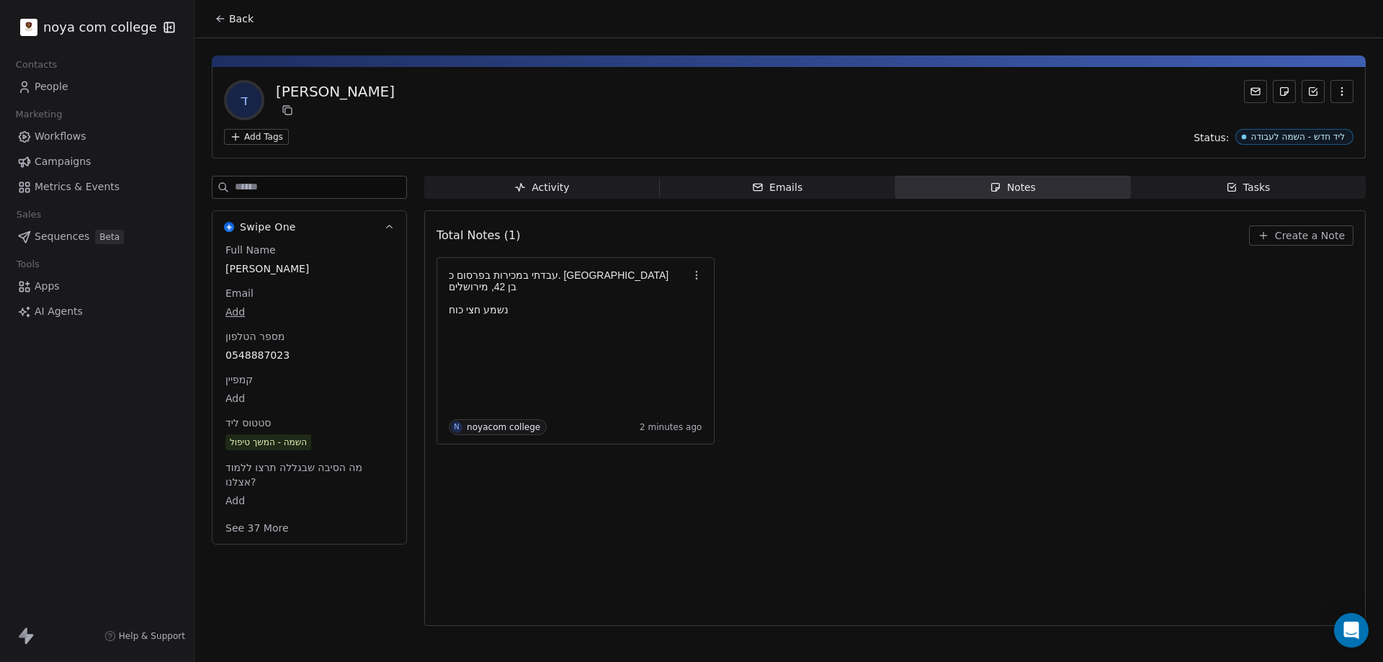
click at [89, 23] on html "noya com college Contacts People Marketing Workflows Campaigns Metrics & Events…" at bounding box center [691, 331] width 1383 height 662
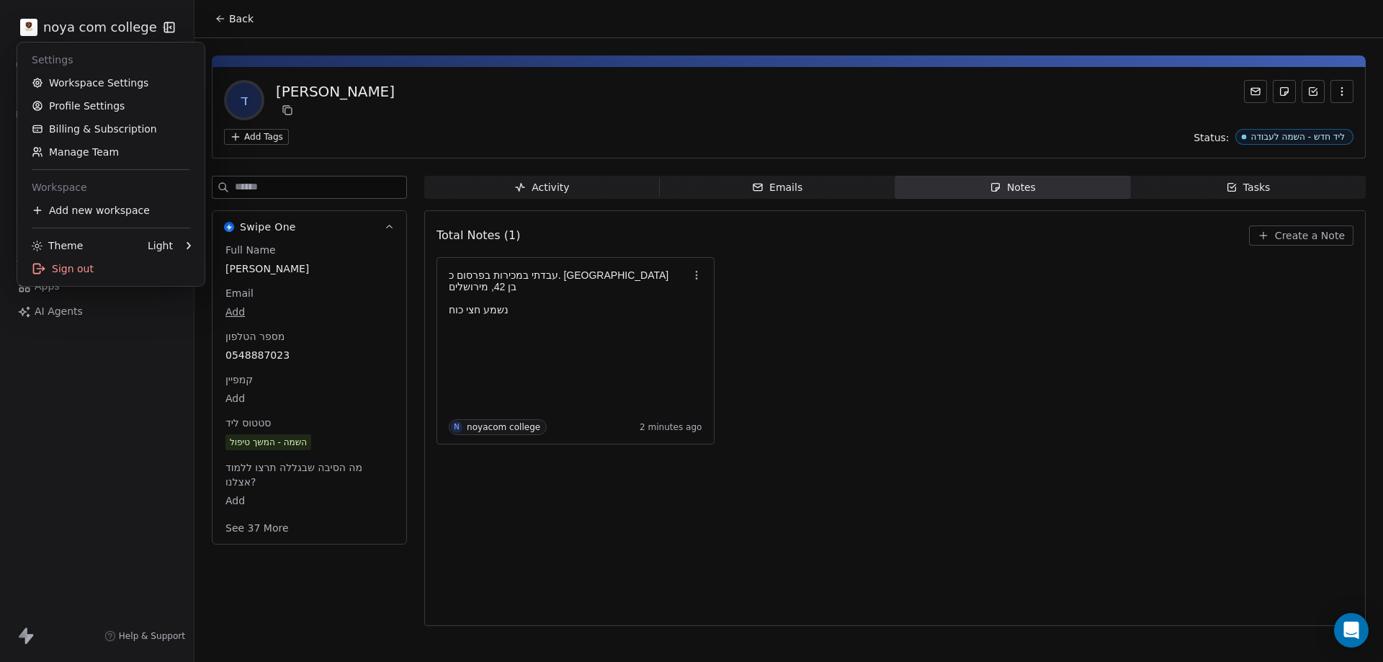
click at [265, 20] on html "noya com college Contacts People Marketing Workflows Campaigns Metrics & Events…" at bounding box center [691, 331] width 1383 height 662
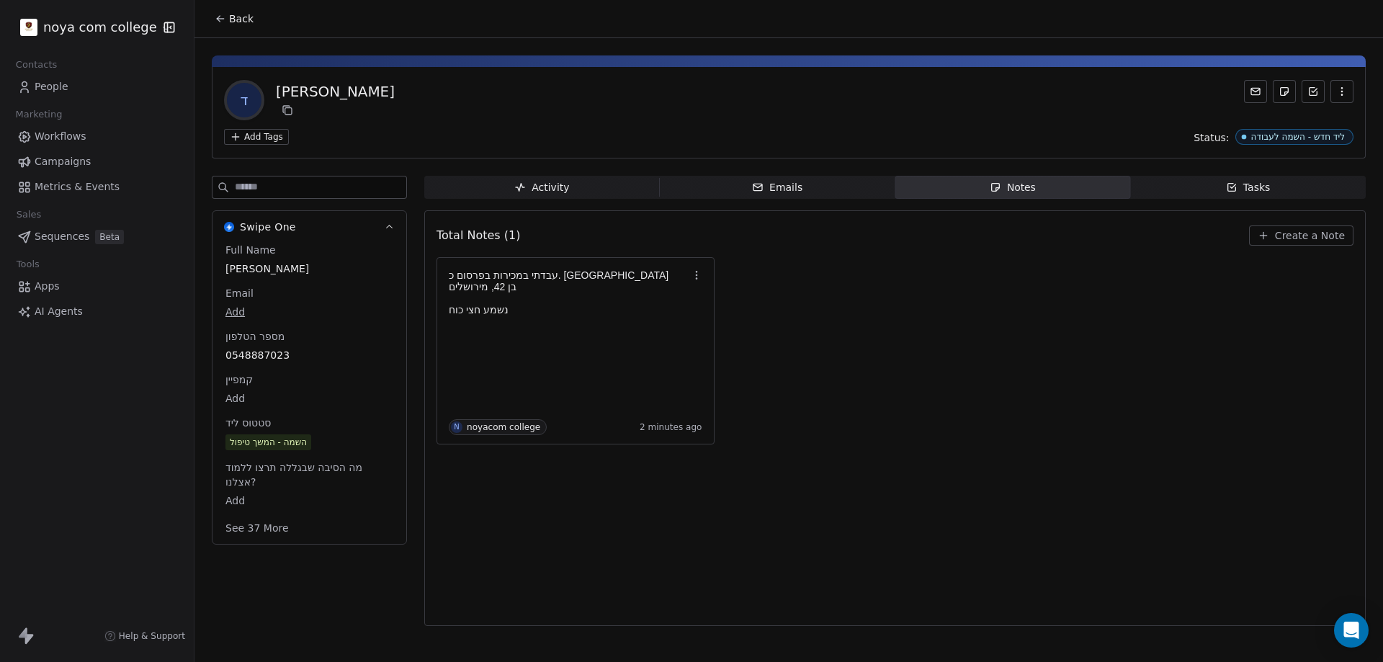
click at [218, 24] on icon at bounding box center [221, 19] width 12 height 12
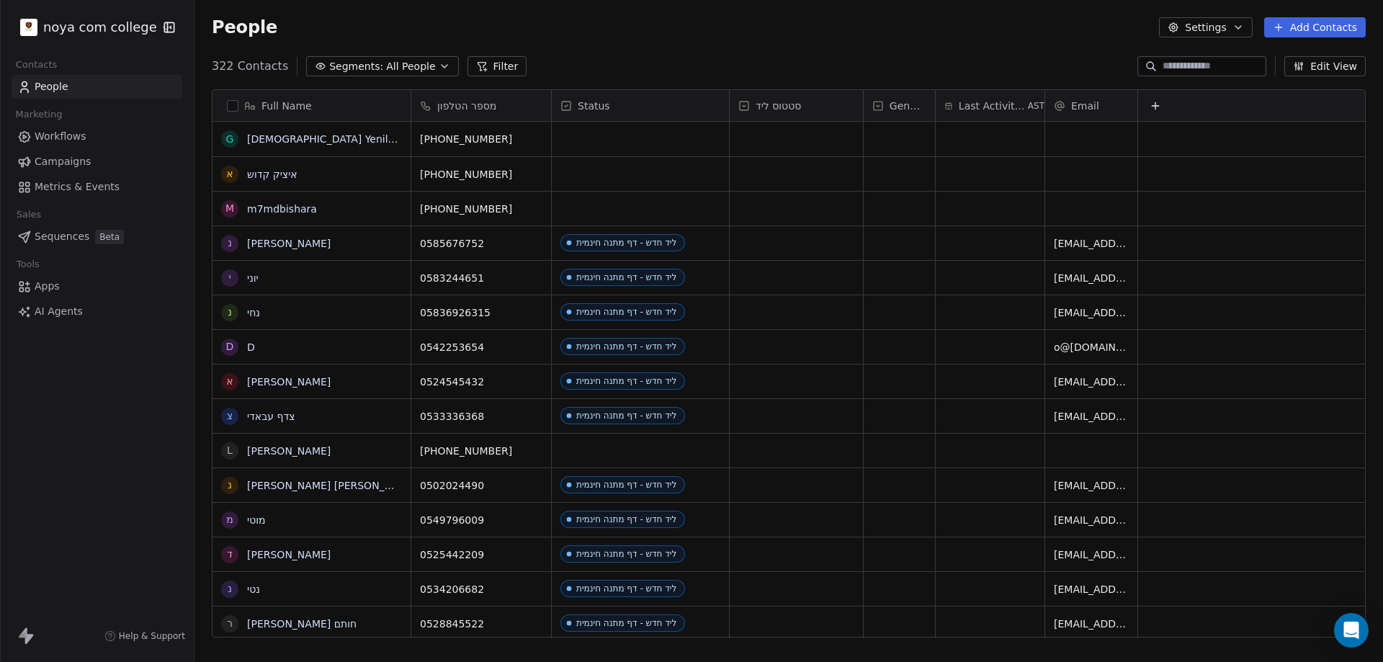
scroll to position [571, 1178]
click at [1174, 71] on input at bounding box center [1213, 66] width 101 height 14
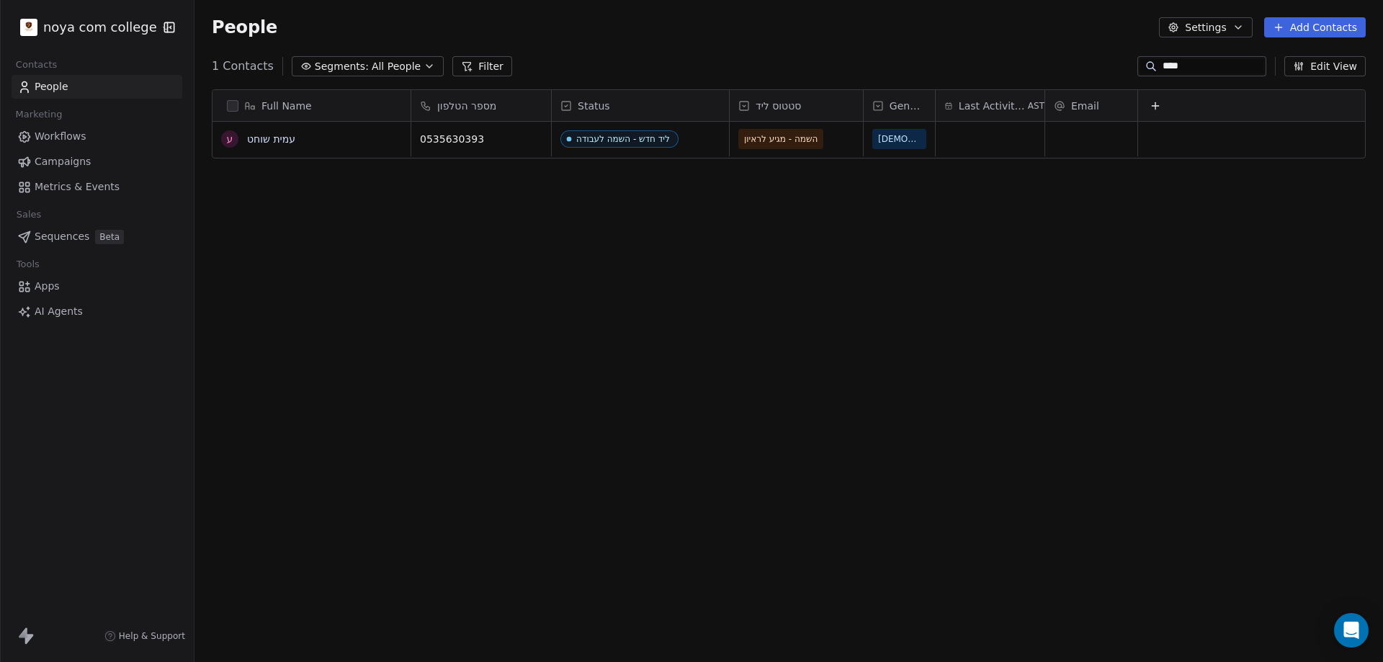
click at [1012, 465] on div "Full Name ע עמית שוחט מספר הטלפון Status סטטוס ליד Gender Last Activity Date AS…" at bounding box center [789, 369] width 1189 height 583
click at [906, 574] on div "Full Name ע עמית שוחט מספר הטלפון Status סטטוס ליד Gender Last Activity Date AS…" at bounding box center [789, 369] width 1189 height 583
drag, startPoint x: 906, startPoint y: 574, endPoint x: 1039, endPoint y: 561, distance: 133.9
click at [1039, 561] on div "Full Name ע עמית שוחט מספר הטלפון Status סטטוס ליד Gender Last Activity Date AS…" at bounding box center [789, 369] width 1189 height 583
drag, startPoint x: 656, startPoint y: 661, endPoint x: 518, endPoint y: 675, distance: 138.4
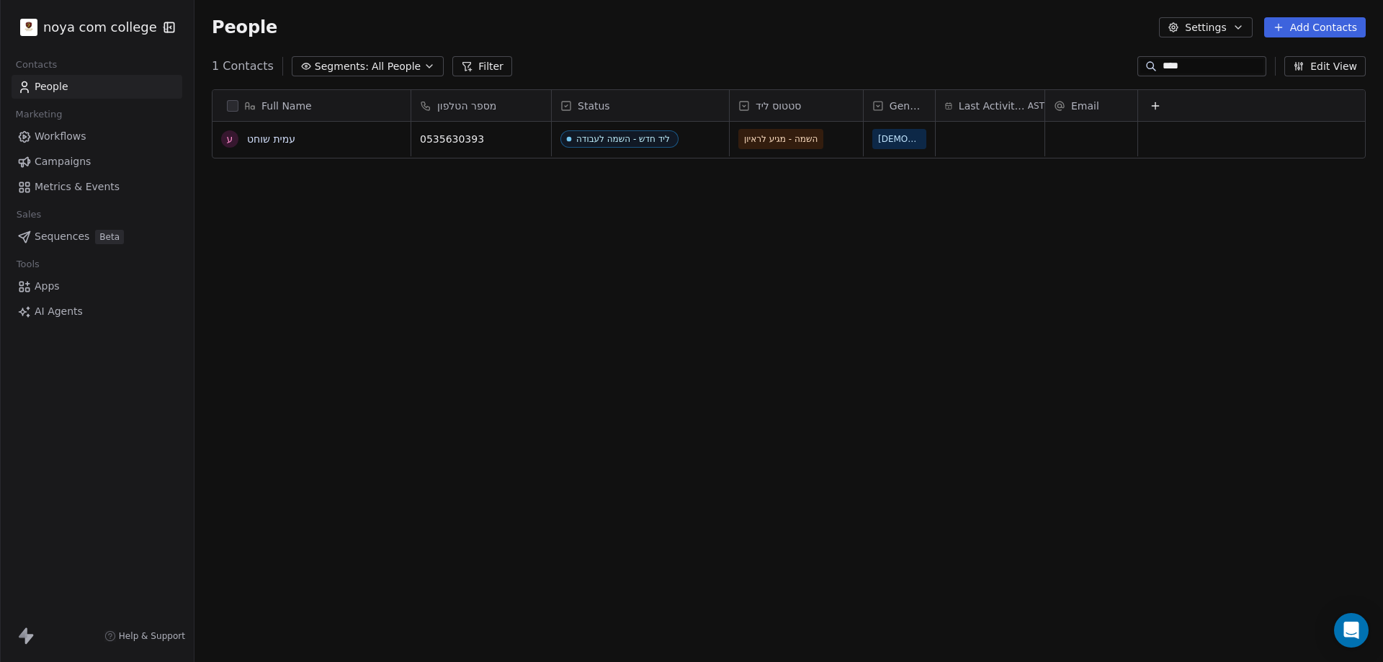
click at [518, 661] on html "noya com college Contacts People Marketing Workflows Campaigns Metrics & Events…" at bounding box center [691, 331] width 1383 height 662
click at [1199, 62] on input "****" at bounding box center [1213, 66] width 101 height 14
click at [1198, 62] on input "****" at bounding box center [1213, 66] width 101 height 14
click at [1187, 65] on input "****" at bounding box center [1213, 66] width 101 height 14
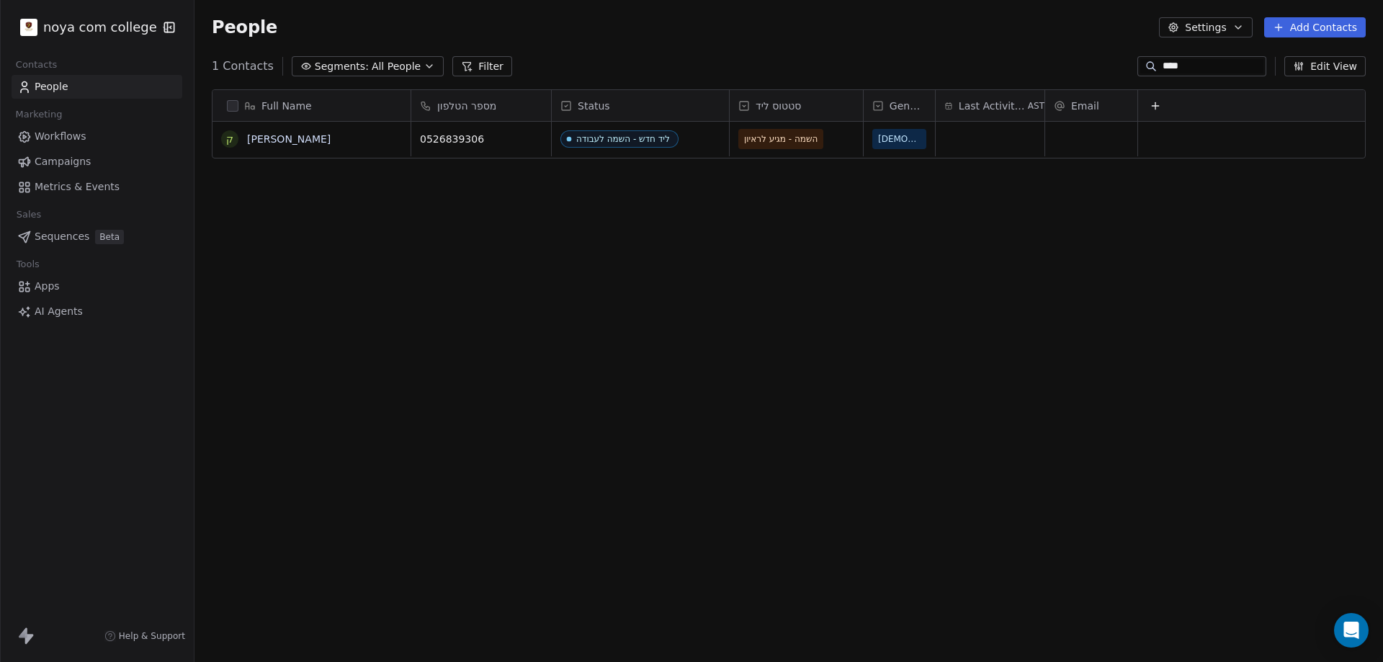
click at [1187, 65] on input "****" at bounding box center [1213, 66] width 101 height 14
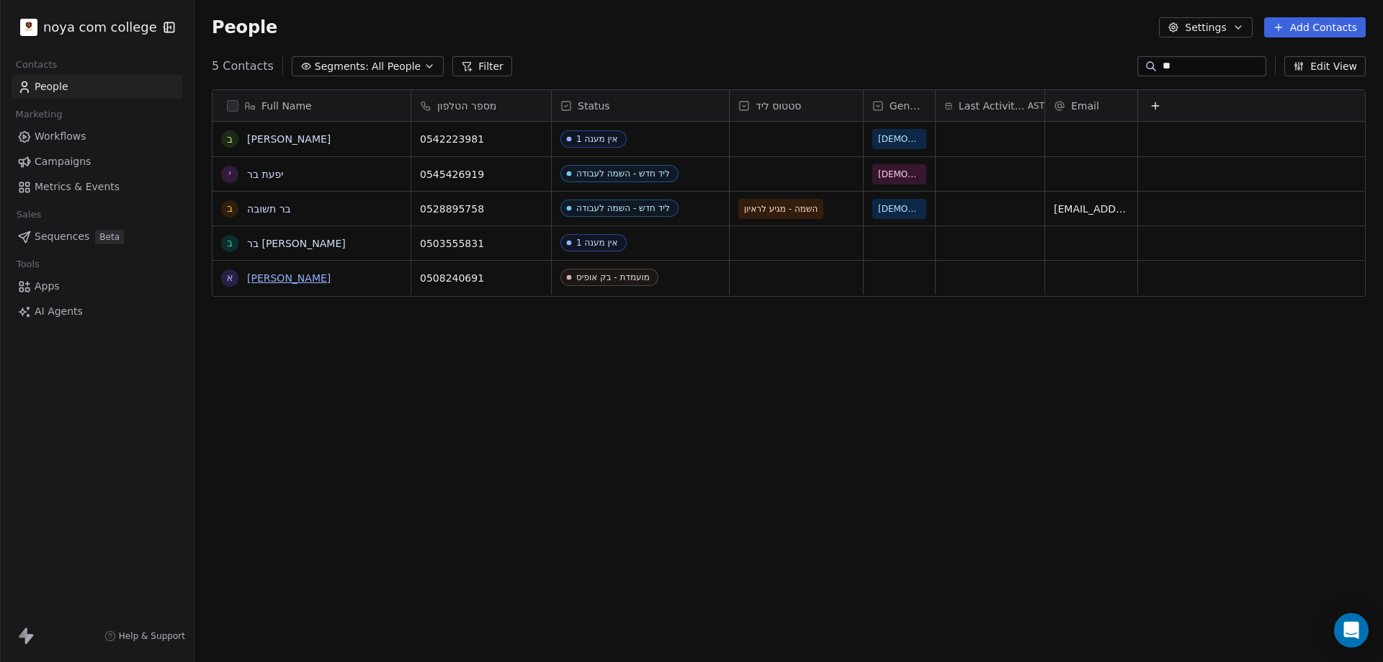
type input "**"
click at [277, 282] on link "אורי בר זוהר" at bounding box center [289, 278] width 84 height 12
click at [275, 213] on link "בר תשובה" at bounding box center [269, 209] width 44 height 12
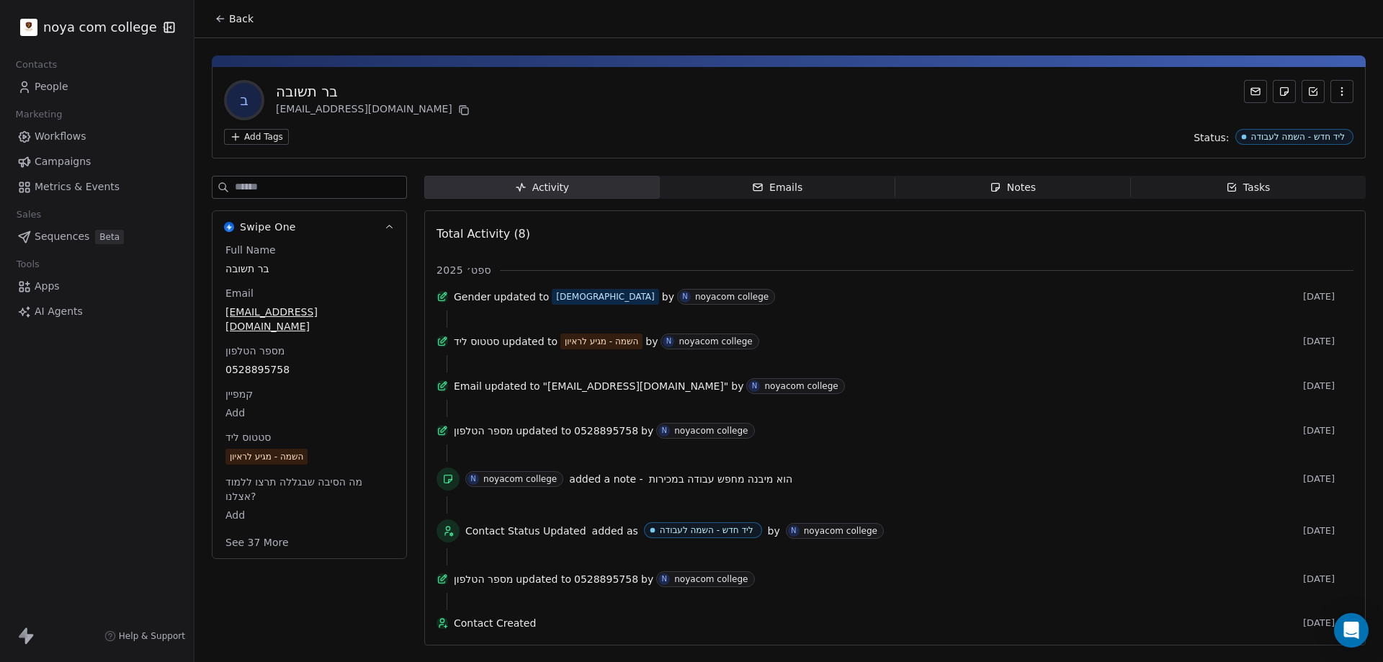
click at [229, 18] on span "Back" at bounding box center [241, 19] width 24 height 14
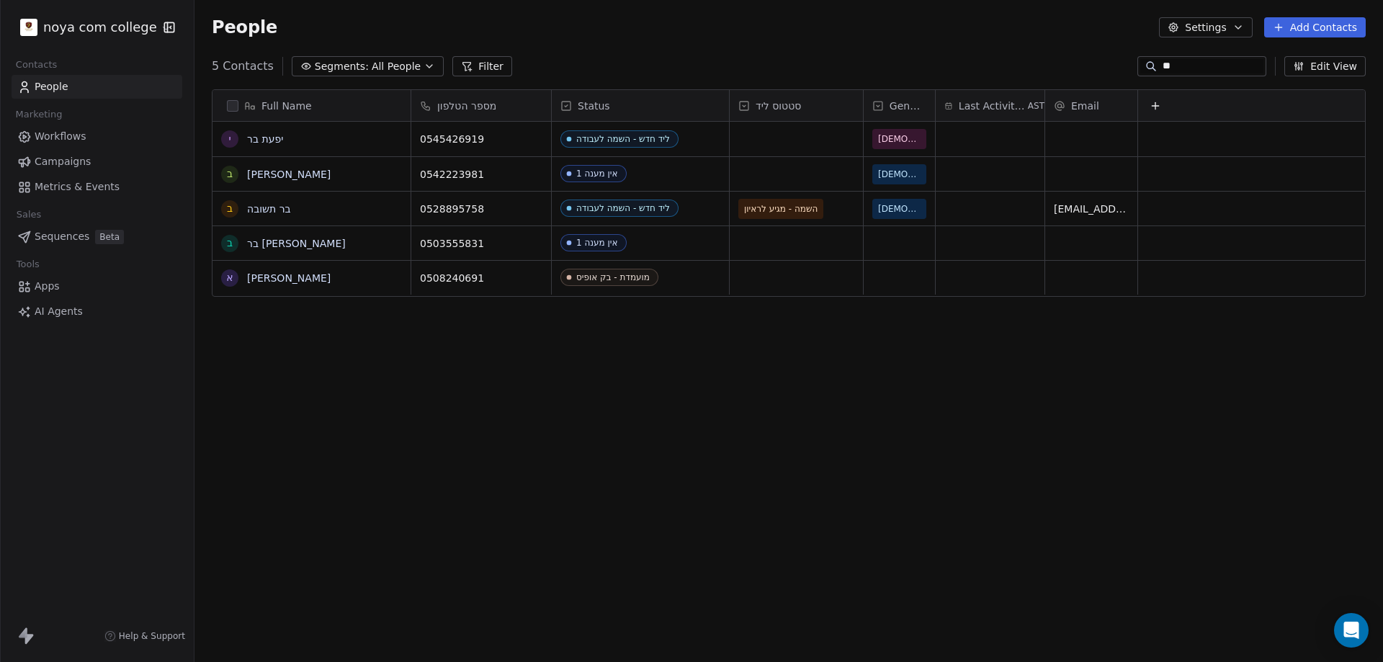
scroll to position [571, 1178]
click at [1165, 65] on input "**" at bounding box center [1213, 66] width 101 height 14
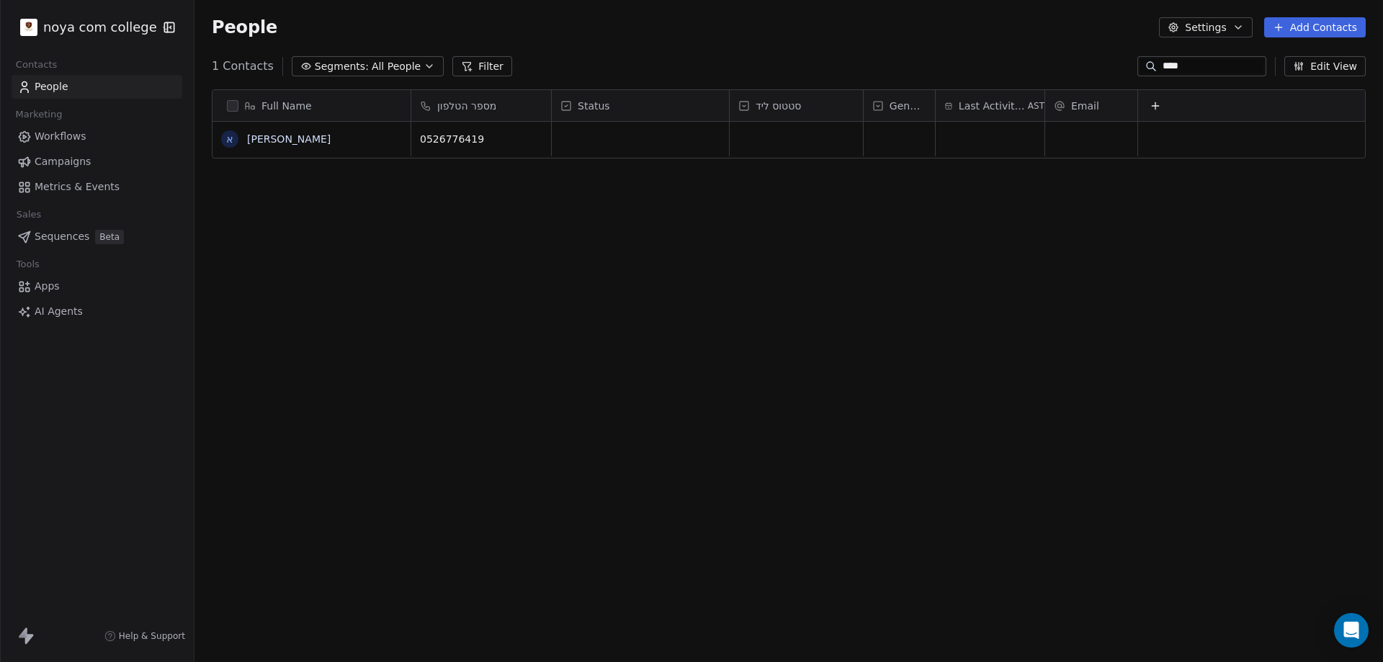
type input "****"
click at [378, 382] on div "Full Name א אריק גרישקן מספר הטלפון Status סטטוס ליד Gender Last Activity Date …" at bounding box center [789, 369] width 1189 height 583
click at [501, 353] on div "Full Name א אריק גרישקן מספר הטלפון Status סטטוס ליד Gender Last Activity Date …" at bounding box center [789, 369] width 1189 height 583
drag, startPoint x: 546, startPoint y: 364, endPoint x: 677, endPoint y: 287, distance: 151.1
click at [677, 287] on div "Full Name א אריק גרישקן מספר הטלפון Status סטטוס ליד Gender Last Activity Date …" at bounding box center [789, 369] width 1189 height 583
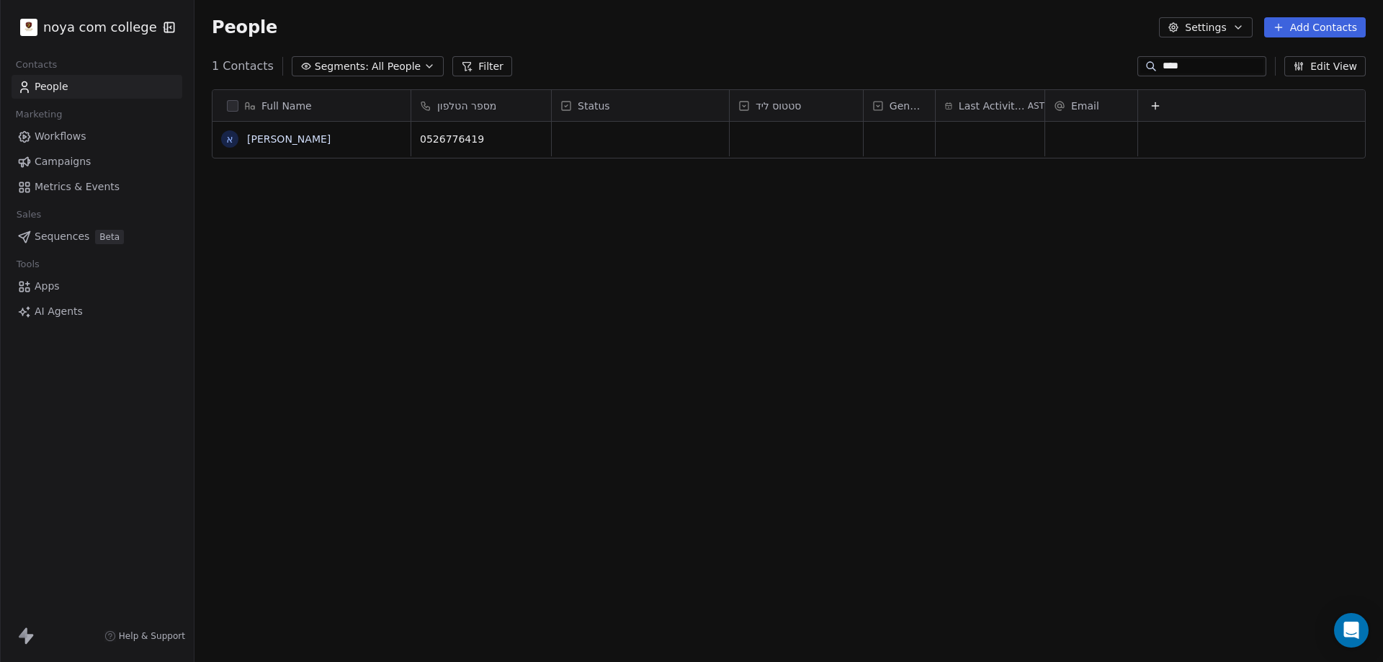
drag, startPoint x: 623, startPoint y: 300, endPoint x: 622, endPoint y: 313, distance: 12.3
click at [622, 313] on div "Full Name א אריק גרישקן מספר הטלפון Status סטטוס ליד Gender Last Activity Date …" at bounding box center [789, 369] width 1189 height 583
click at [282, 138] on link "אריק גרישקן" at bounding box center [289, 139] width 84 height 12
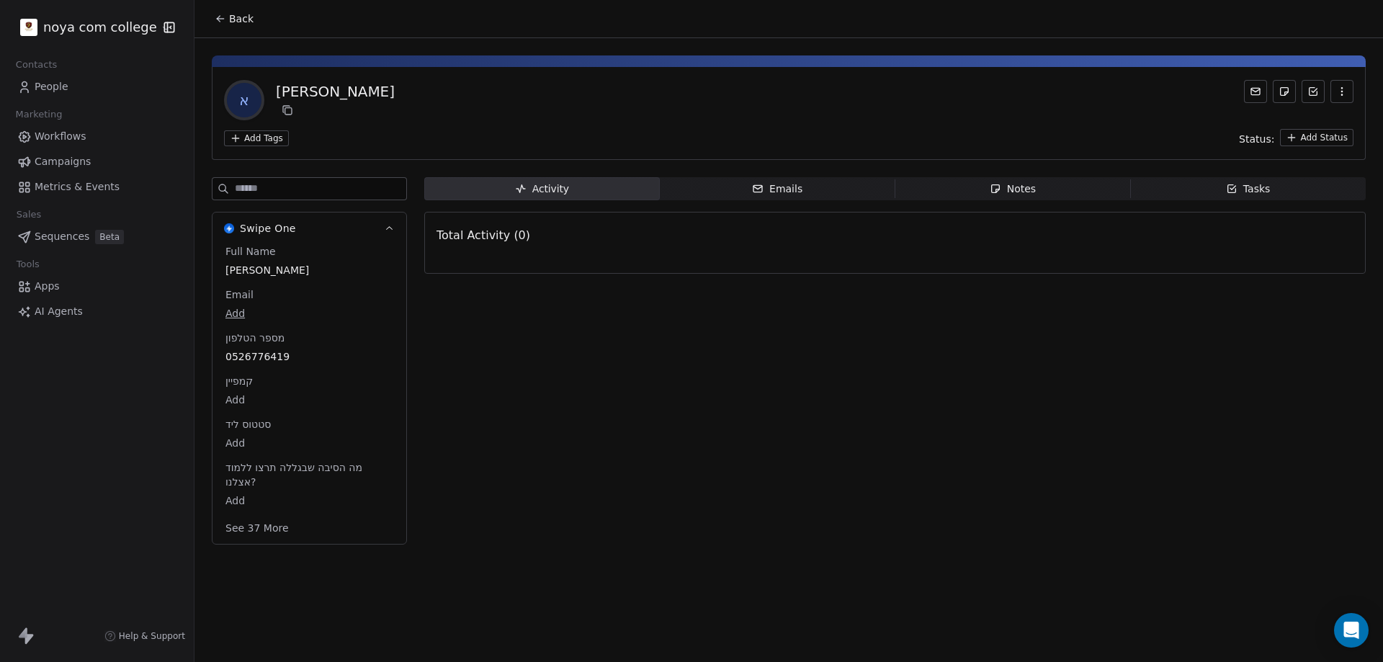
click at [1022, 192] on div "Notes" at bounding box center [1013, 189] width 46 height 15
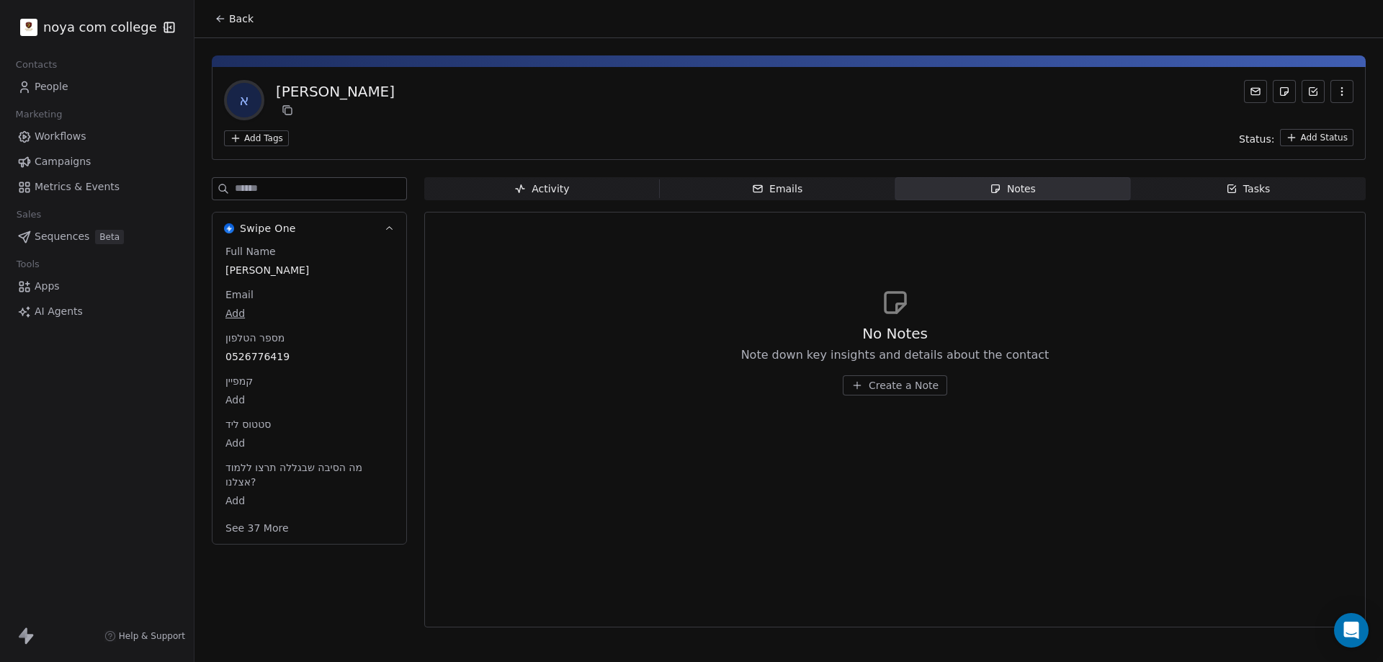
click at [883, 374] on div "No Notes Note down key insights and details about the contact Create a Note" at bounding box center [895, 359] width 308 height 72
click at [884, 386] on span "Create a Note" at bounding box center [904, 385] width 70 height 14
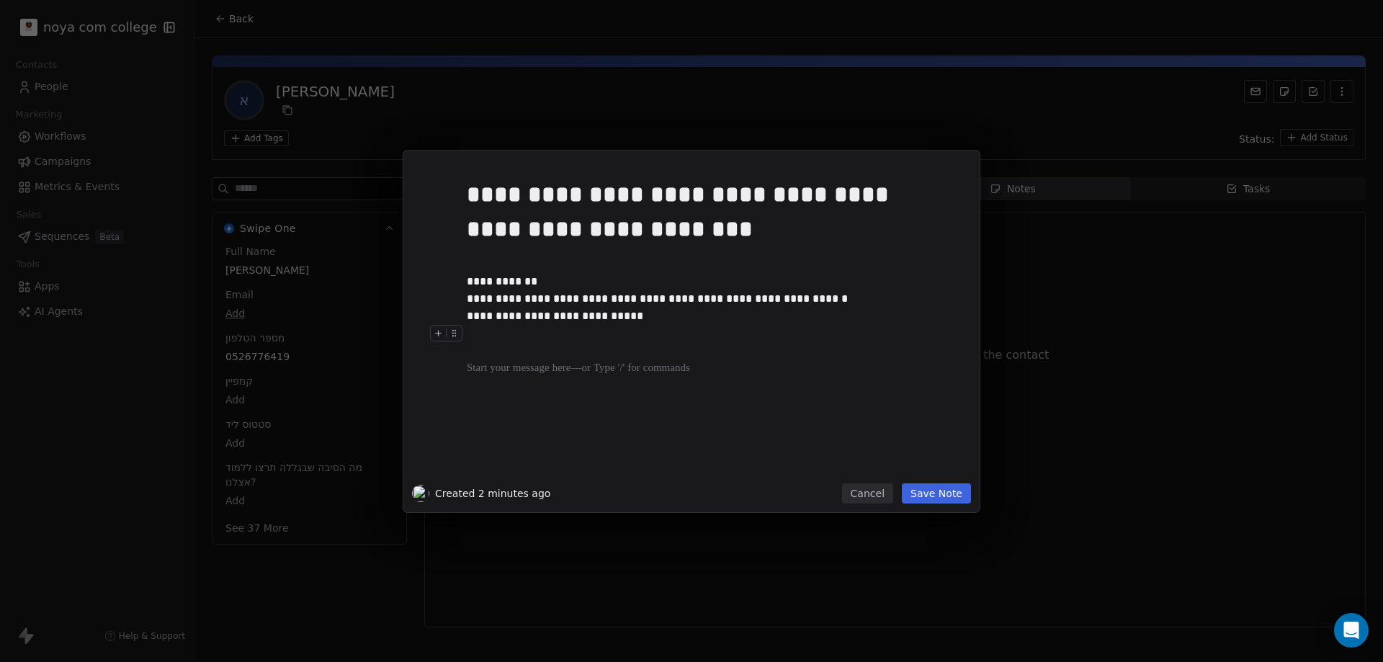
click at [726, 401] on div "**********" at bounding box center [713, 324] width 493 height 307
click at [512, 357] on div at bounding box center [713, 350] width 493 height 17
click at [545, 362] on div at bounding box center [713, 368] width 493 height 17
click at [494, 373] on div "**********" at bounding box center [708, 368] width 482 height 17
click at [923, 499] on button "Save Note" at bounding box center [936, 493] width 69 height 20
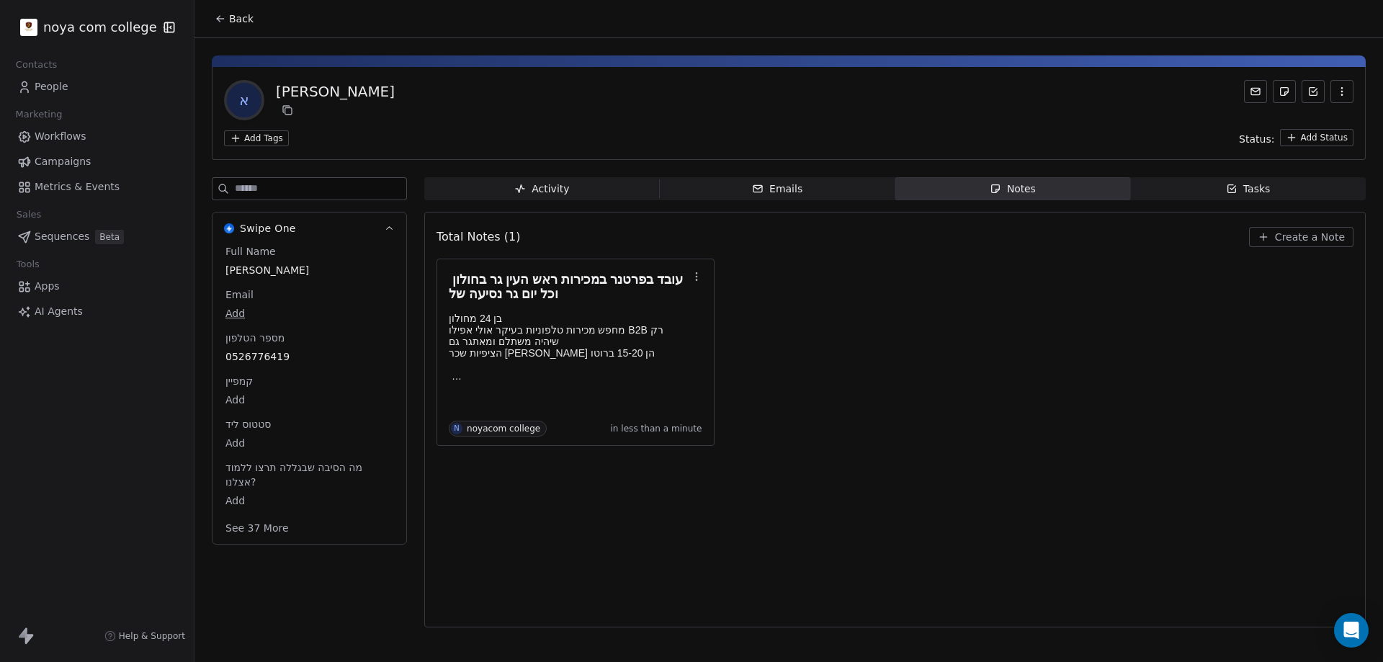
click at [1312, 135] on html "noya com college Contacts People Marketing Workflows Campaigns Metrics & Events…" at bounding box center [691, 331] width 1383 height 662
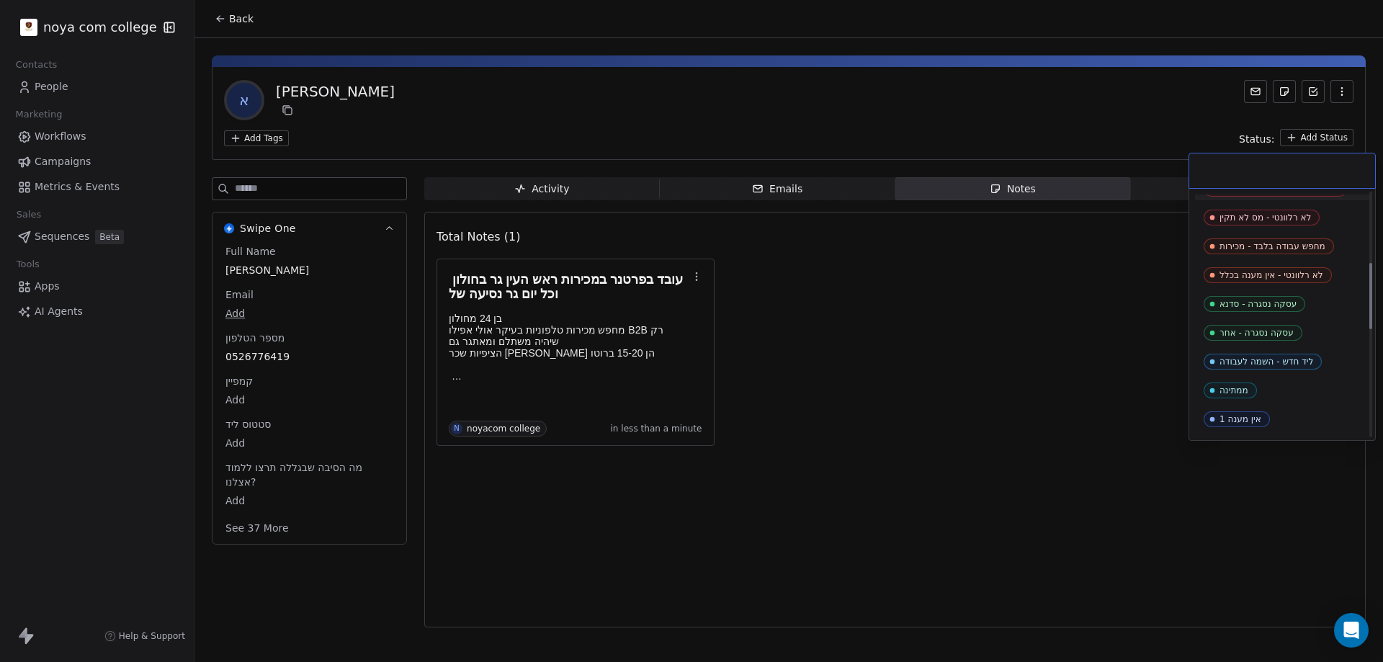
scroll to position [287, 0]
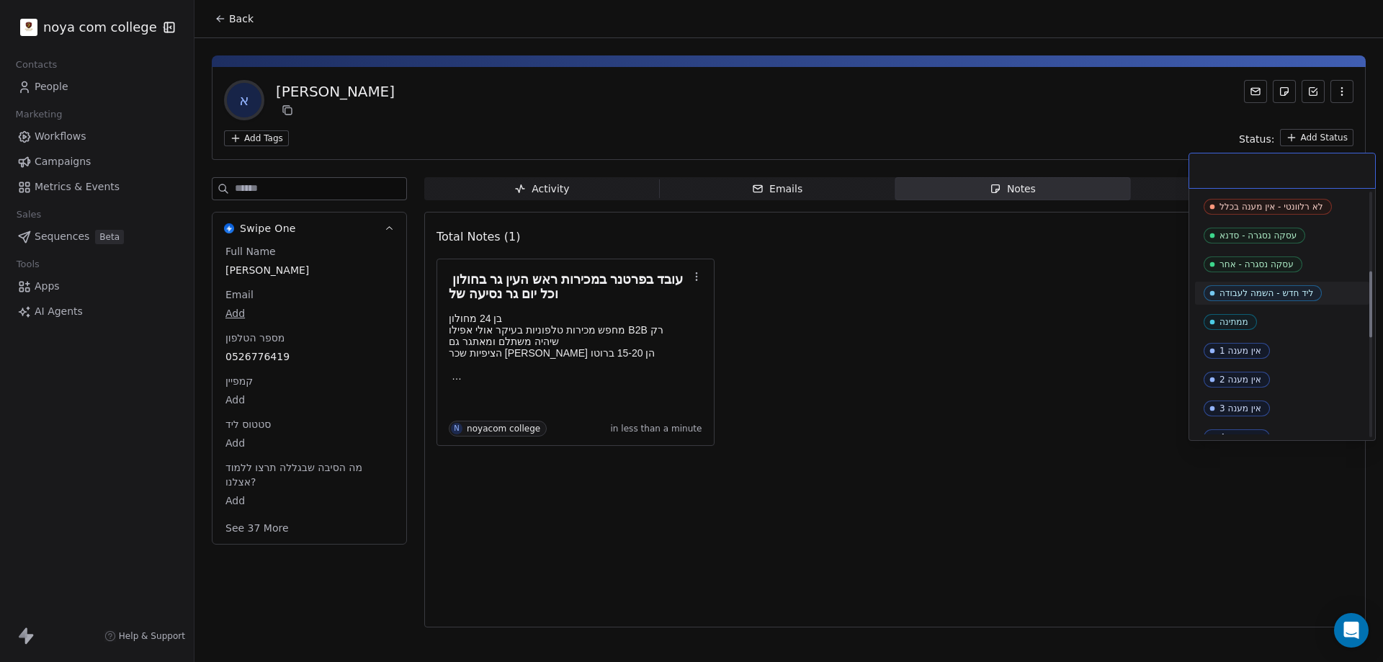
click at [1290, 292] on div "ליד חדש - השמה לעבודה" at bounding box center [1267, 293] width 94 height 10
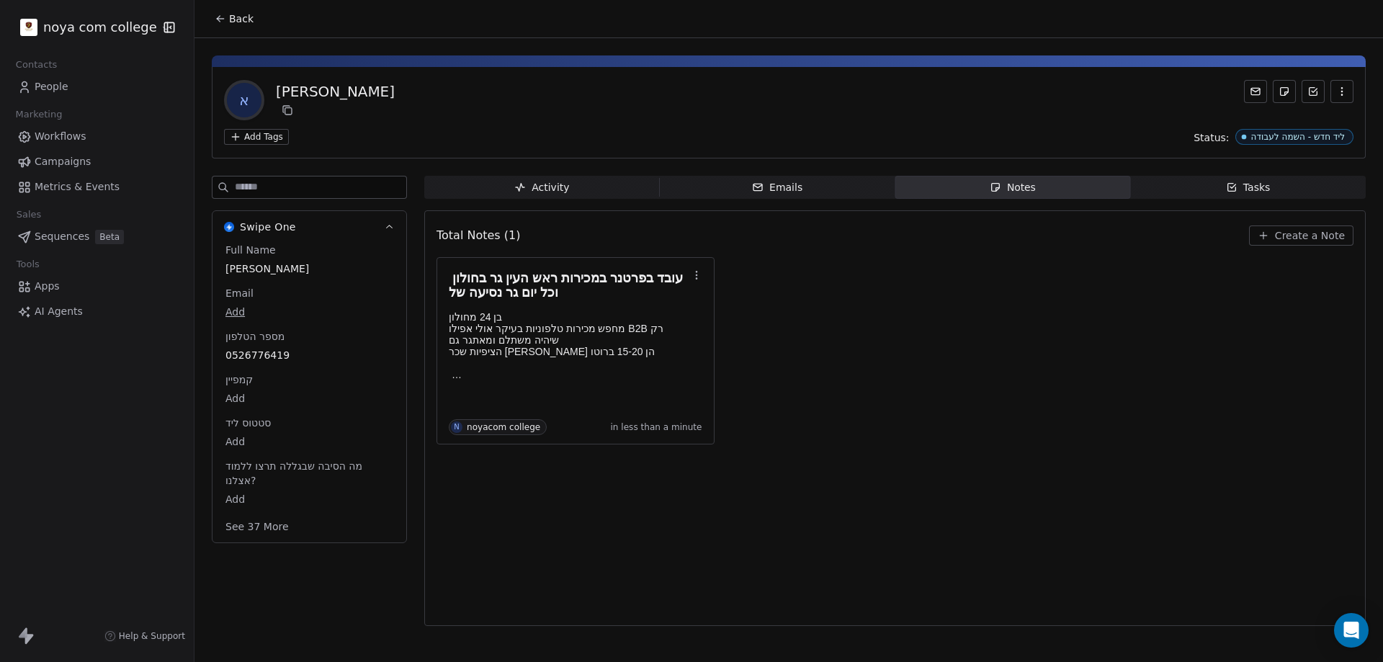
click at [1182, 340] on div "עובד בפרטנר במכירות ראש העין גר בחולון וכל יום גר נסיעה של בן 24 מחולון מחפש מכ…" at bounding box center [895, 350] width 917 height 187
click at [238, 433] on body "noya com college Contacts People Marketing Workflows Campaigns Metrics & Events…" at bounding box center [691, 331] width 1383 height 662
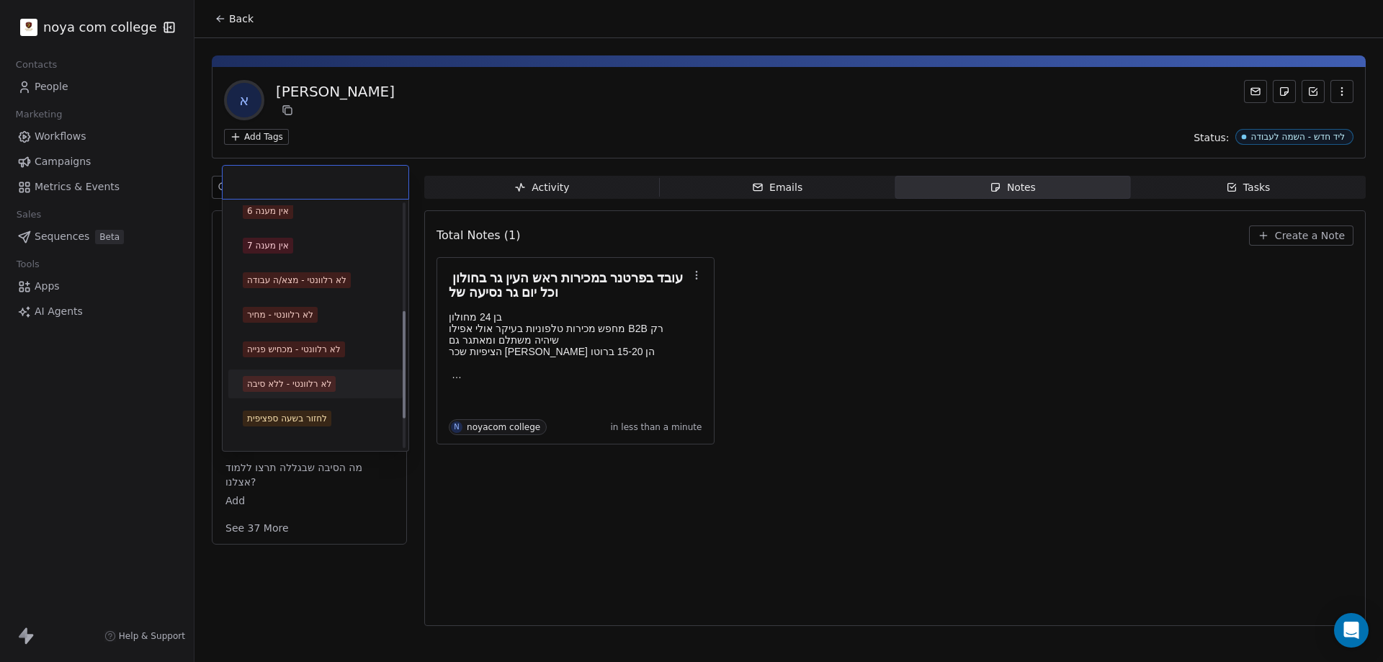
scroll to position [308, 0]
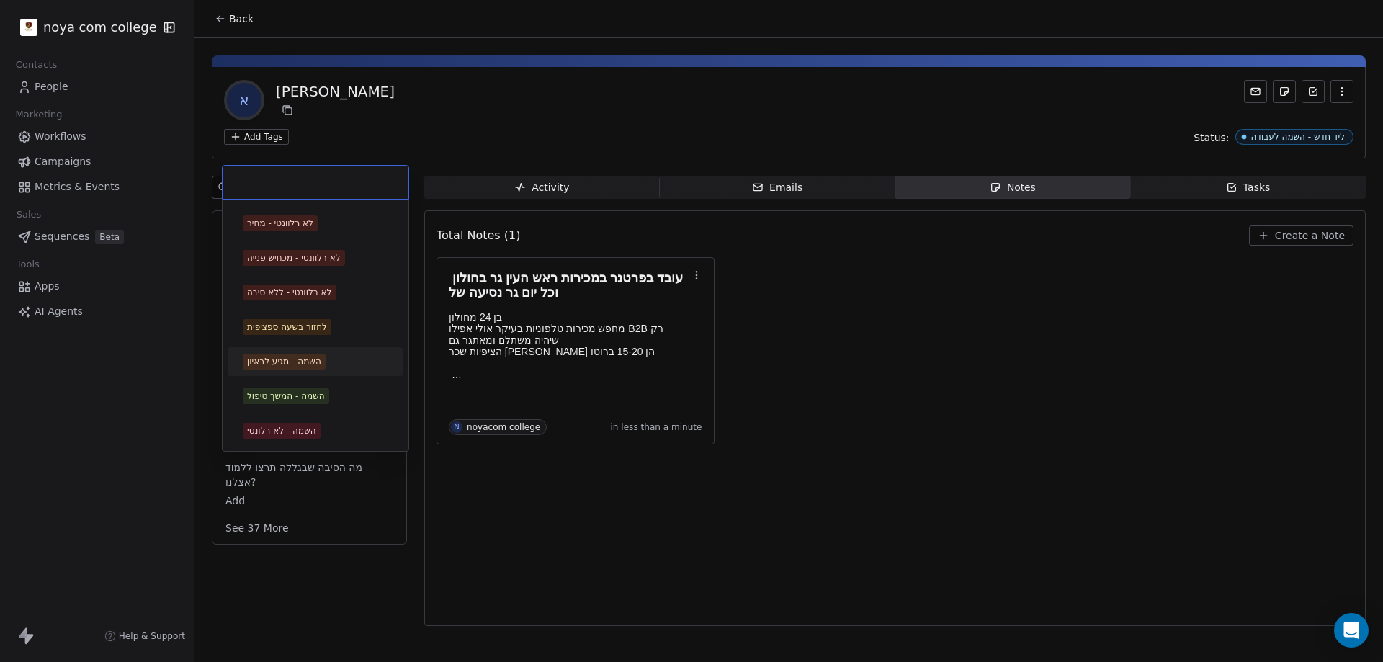
click at [321, 365] on div "השמה - מגיע לראיון" at bounding box center [284, 361] width 74 height 13
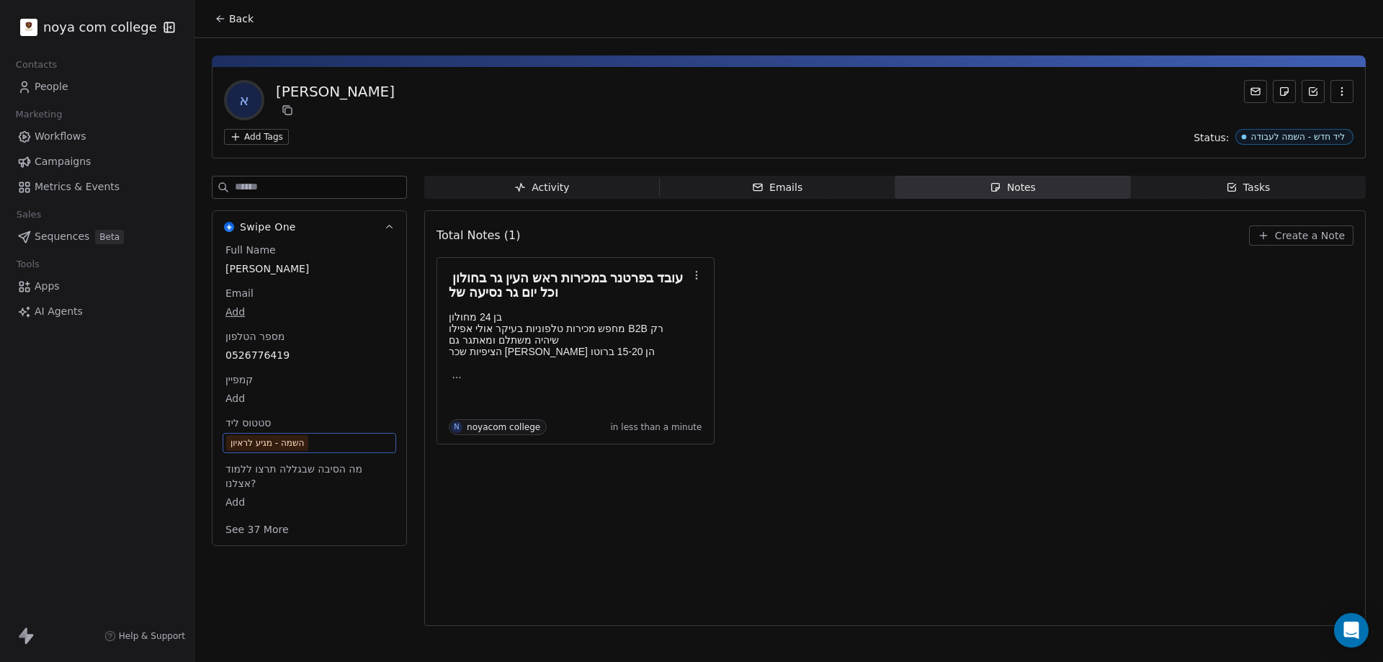
click at [854, 524] on div "Total Notes (1) Create a Note עובד בפרטנר במכירות ראש העין גר בחולון וכל יום גר…" at bounding box center [895, 418] width 917 height 397
click at [274, 439] on div "השמה - מגיע לראיון" at bounding box center [267, 443] width 73 height 14
click at [320, 439] on span "השמה - מגיע לראיון" at bounding box center [309, 443] width 166 height 16
click at [852, 441] on div "עובד בפרטנר במכירות ראש העין גר בחולון וכל יום גר נסיעה של בן 24 מחולון מחפש מכ…" at bounding box center [895, 350] width 917 height 187
click at [228, 15] on button "Back" at bounding box center [234, 19] width 56 height 26
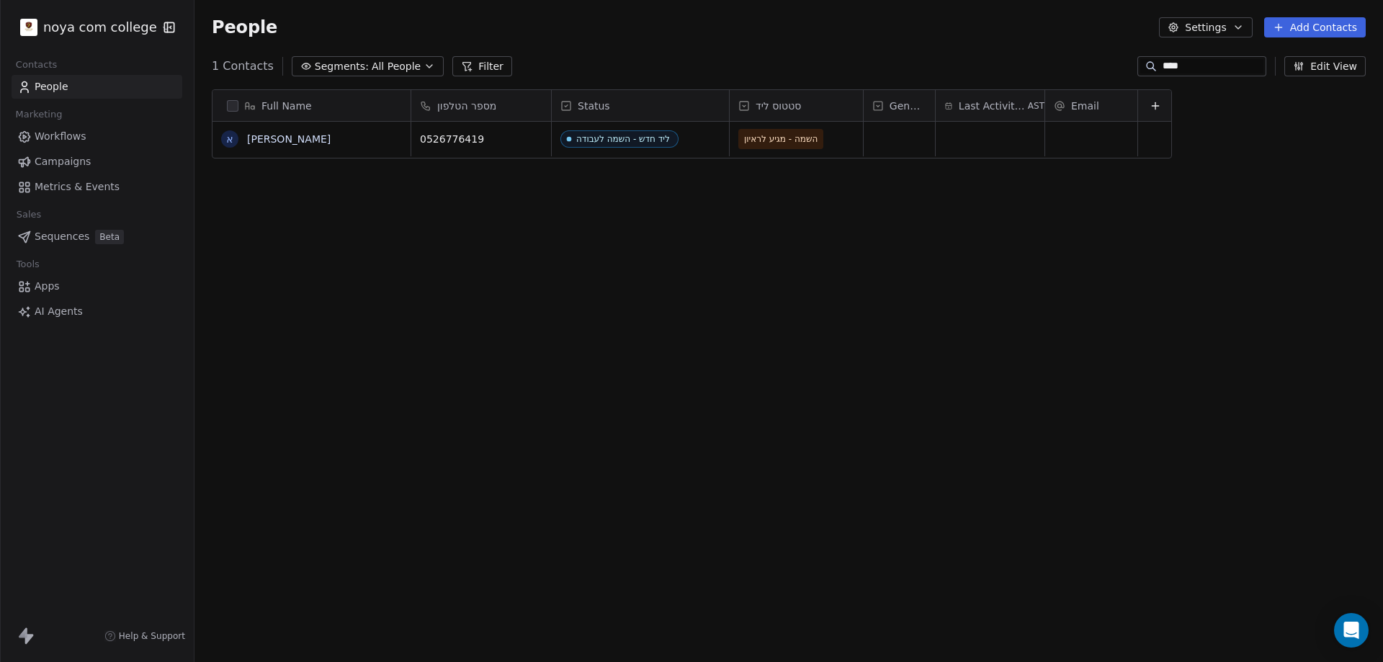
scroll to position [571, 1178]
click at [1179, 64] on input "****" at bounding box center [1213, 66] width 101 height 14
click at [1177, 62] on input "****" at bounding box center [1213, 66] width 101 height 14
type input "***"
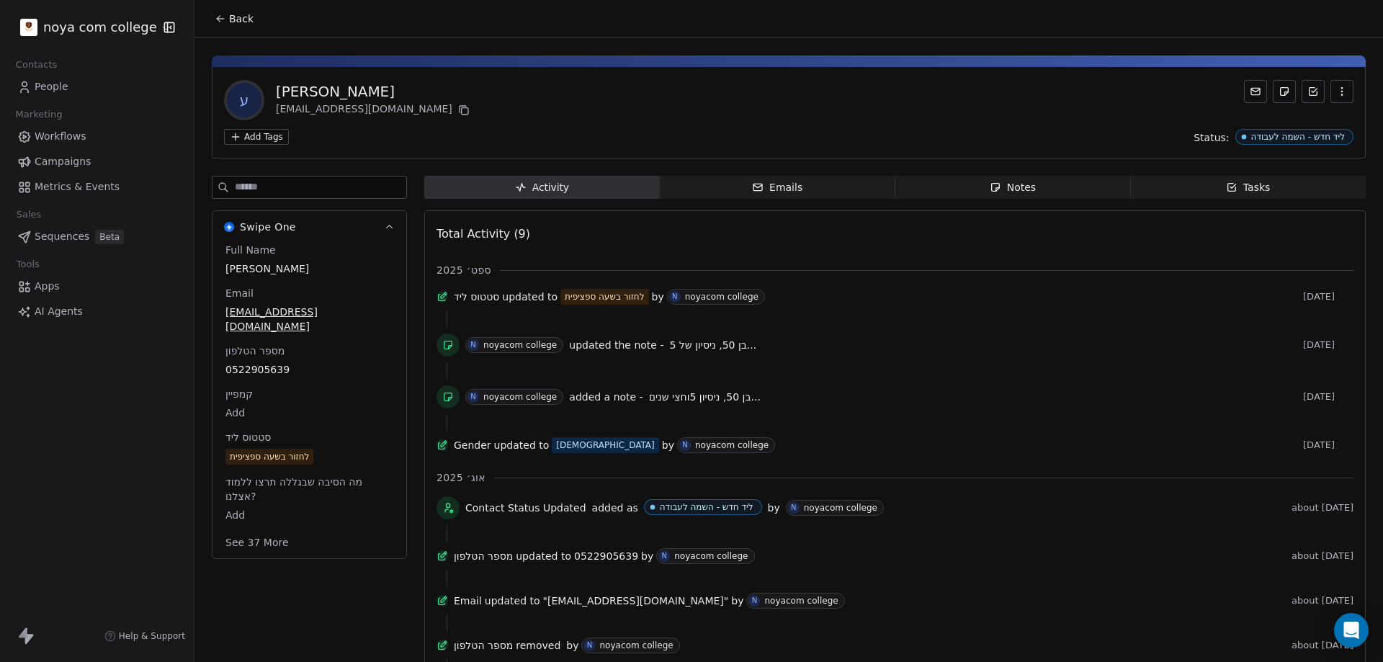
click at [991, 184] on icon "button" at bounding box center [995, 188] width 8 height 8
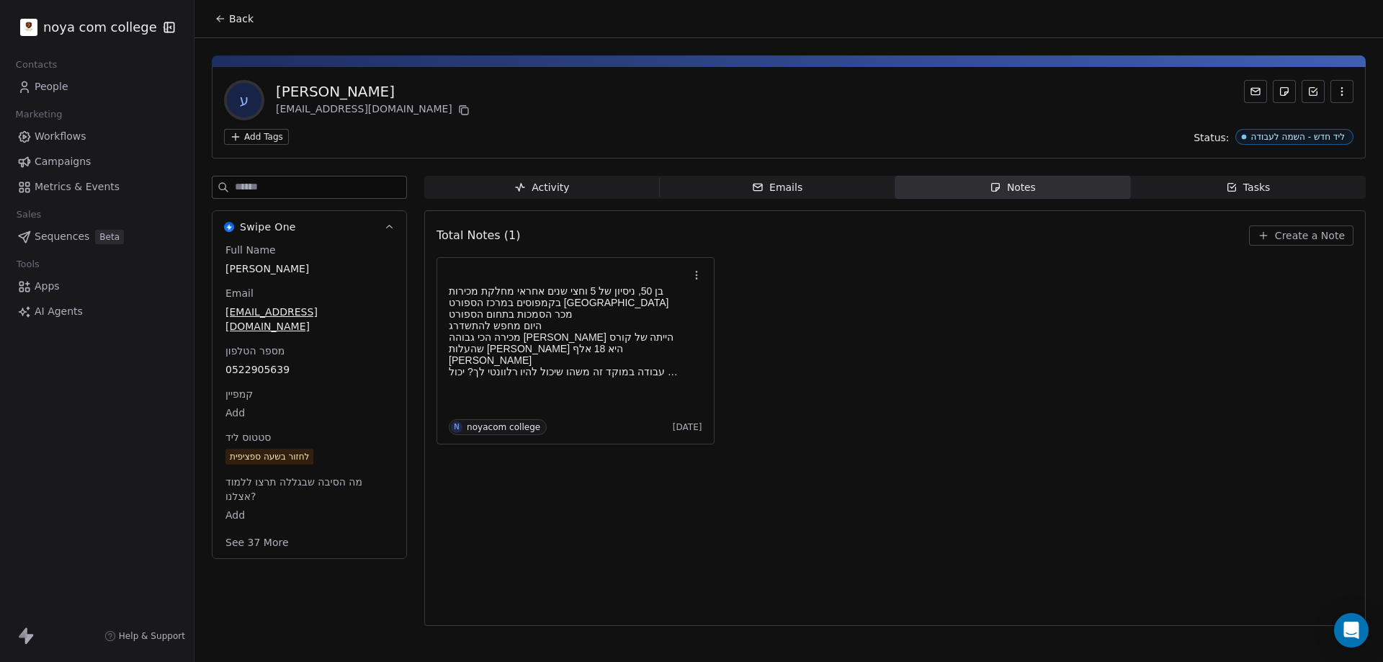
click at [1327, 232] on span "Create a Note" at bounding box center [1310, 235] width 70 height 14
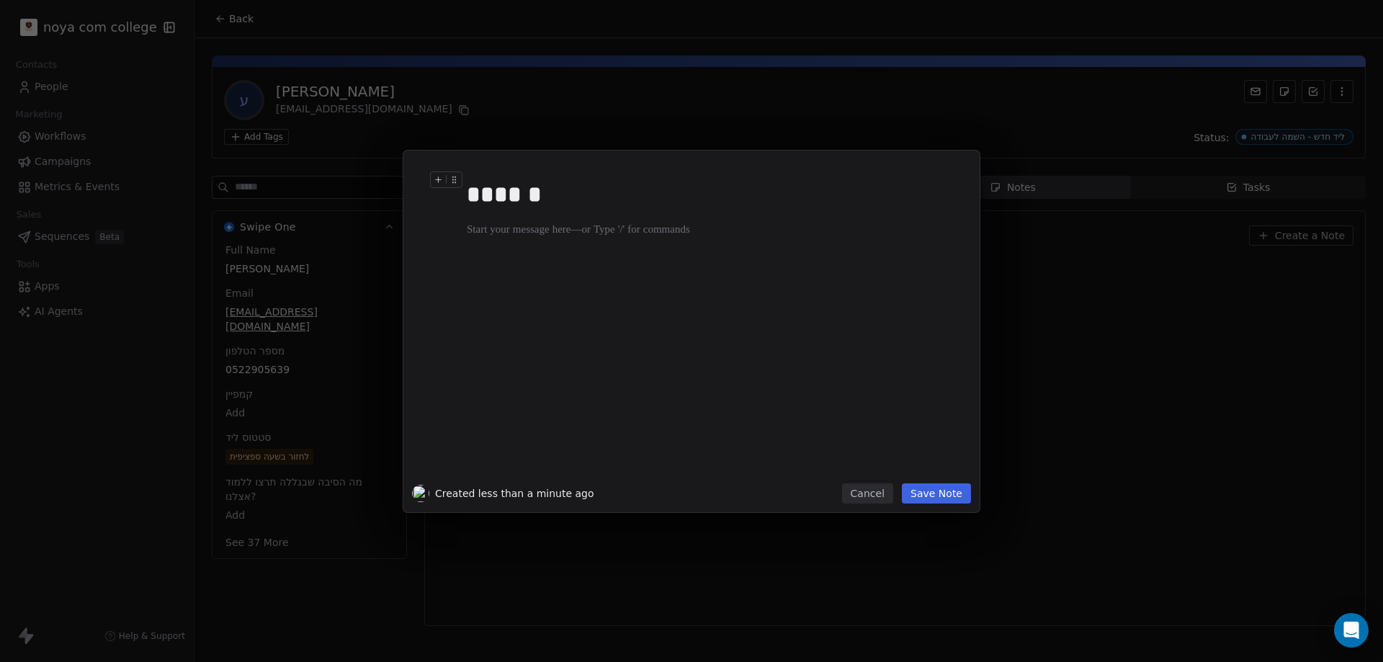
click at [508, 195] on div "******" at bounding box center [708, 194] width 482 height 35
click at [945, 491] on button "Save Note" at bounding box center [936, 493] width 69 height 20
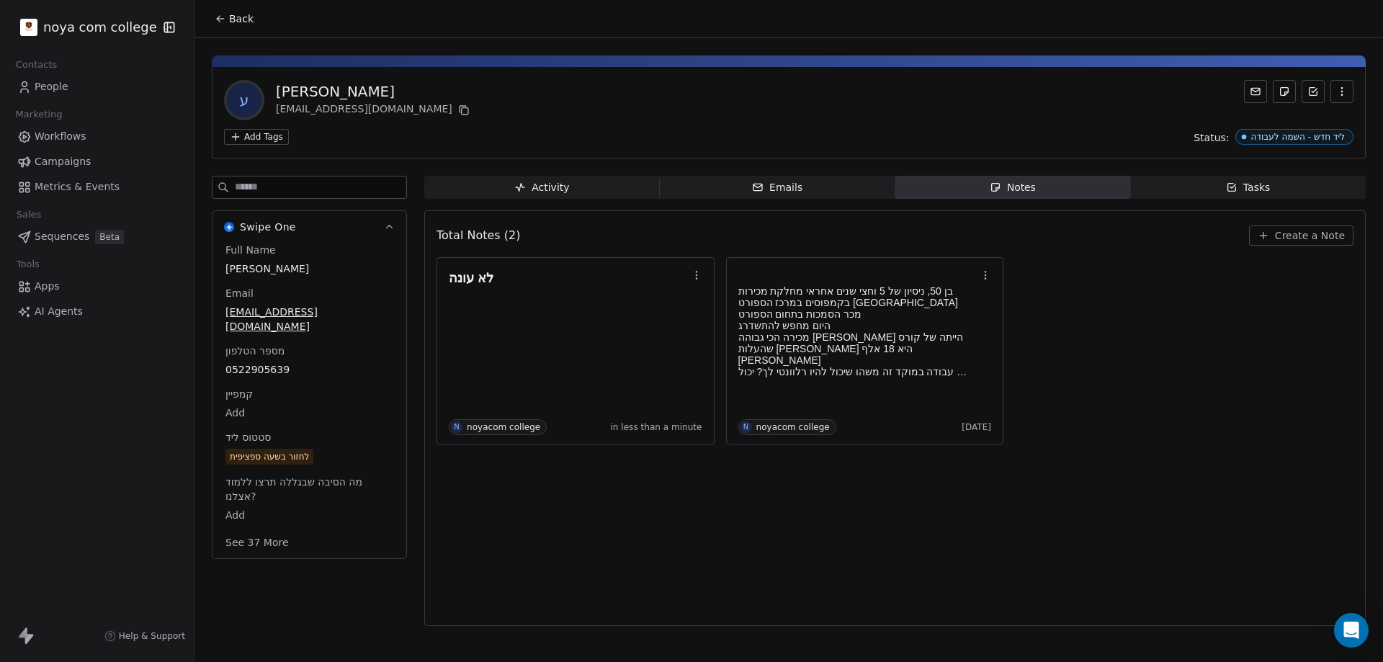
click at [920, 564] on div "Total Notes (2) Create a Note לא עונה N noyacom college in less than a minute ב…" at bounding box center [895, 418] width 917 height 397
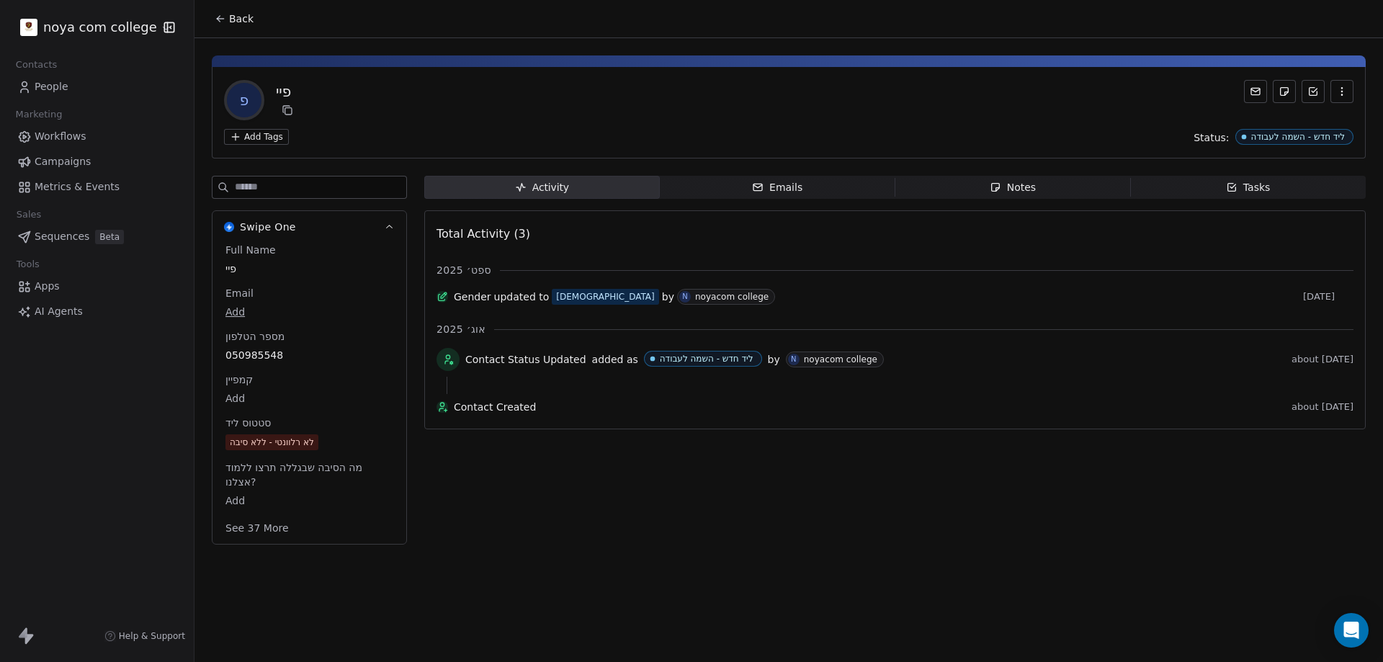
click at [1030, 184] on div "Notes" at bounding box center [1013, 187] width 46 height 15
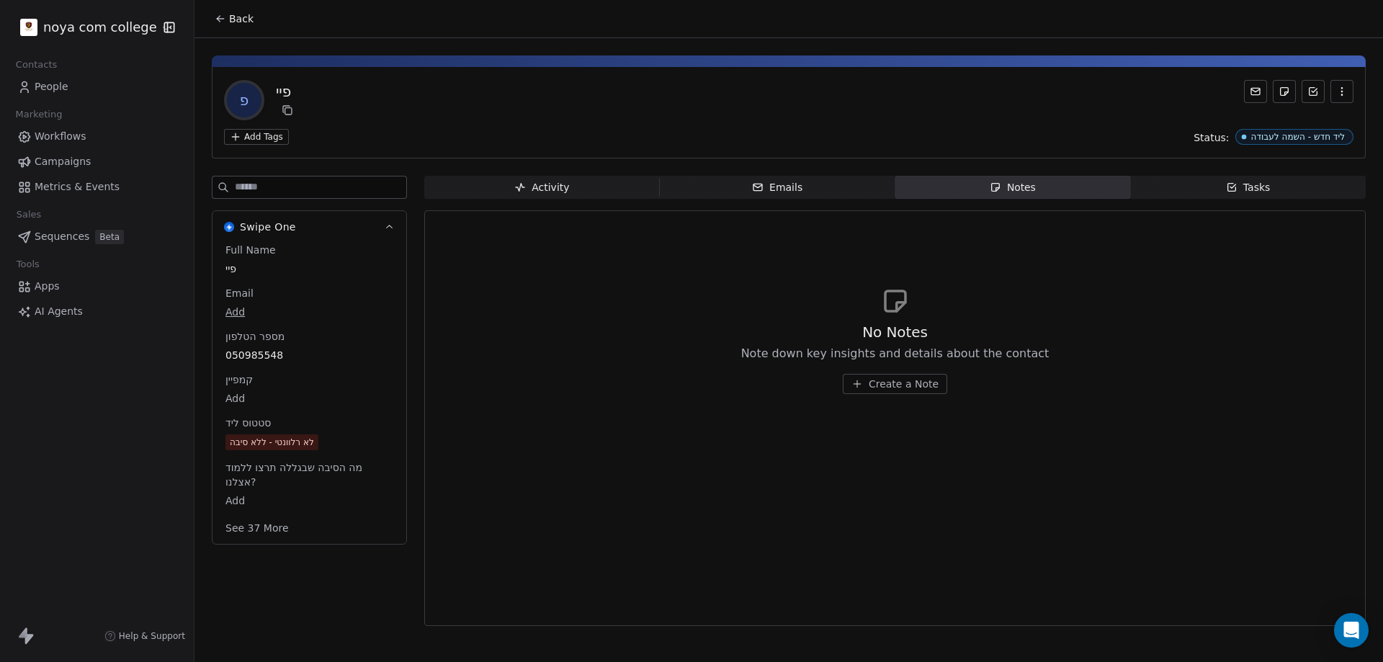
click at [925, 389] on span "Create a Note" at bounding box center [904, 384] width 70 height 14
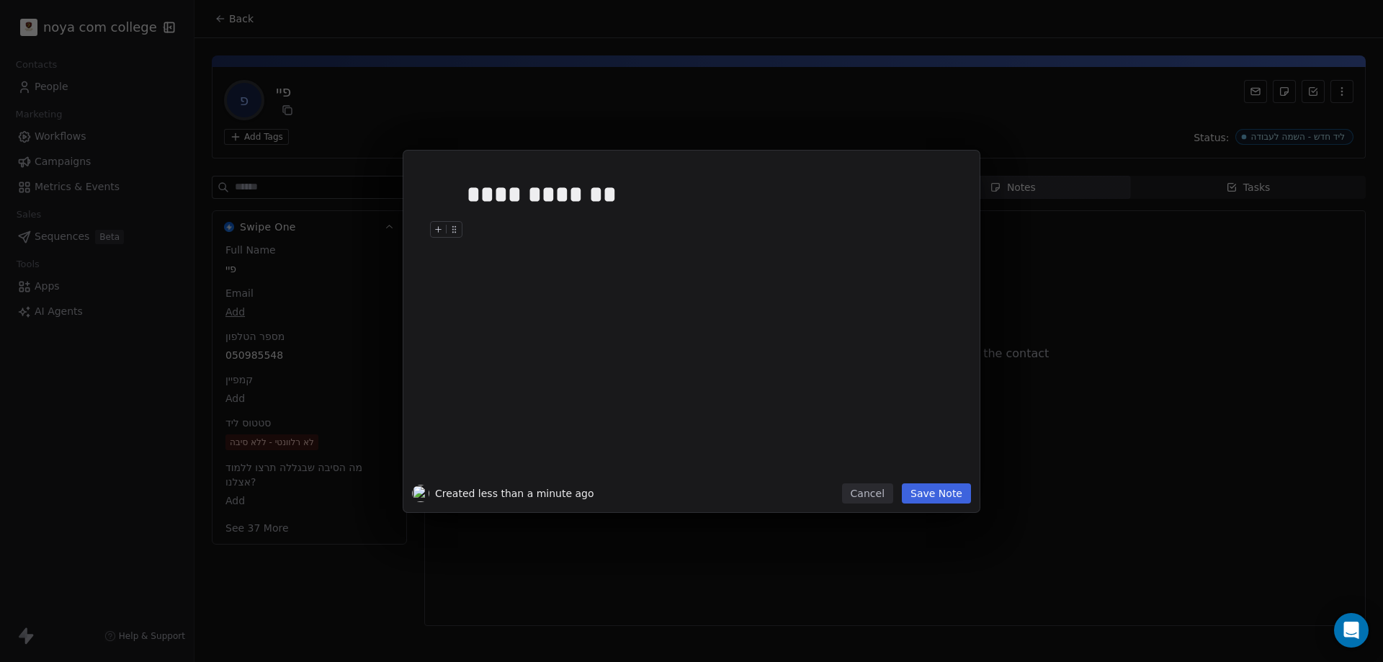
click at [943, 494] on button "Save Note" at bounding box center [936, 493] width 69 height 20
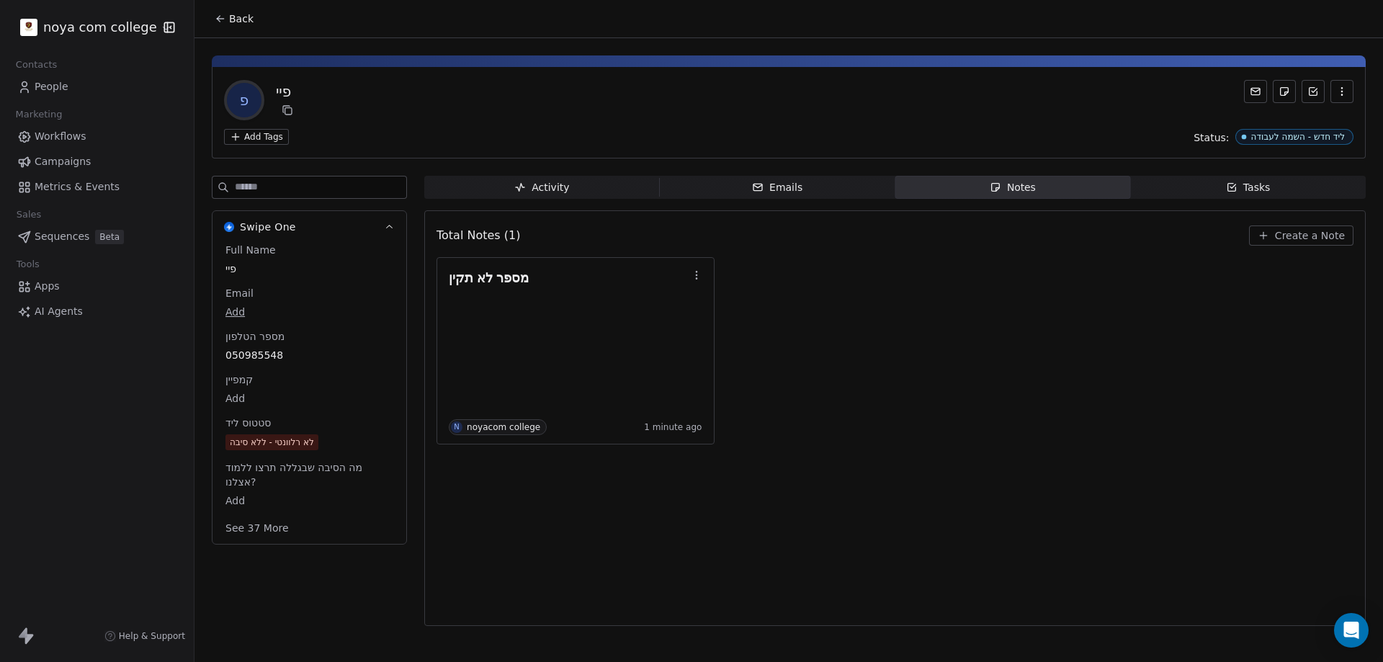
click at [245, 20] on span "Back" at bounding box center [241, 19] width 24 height 14
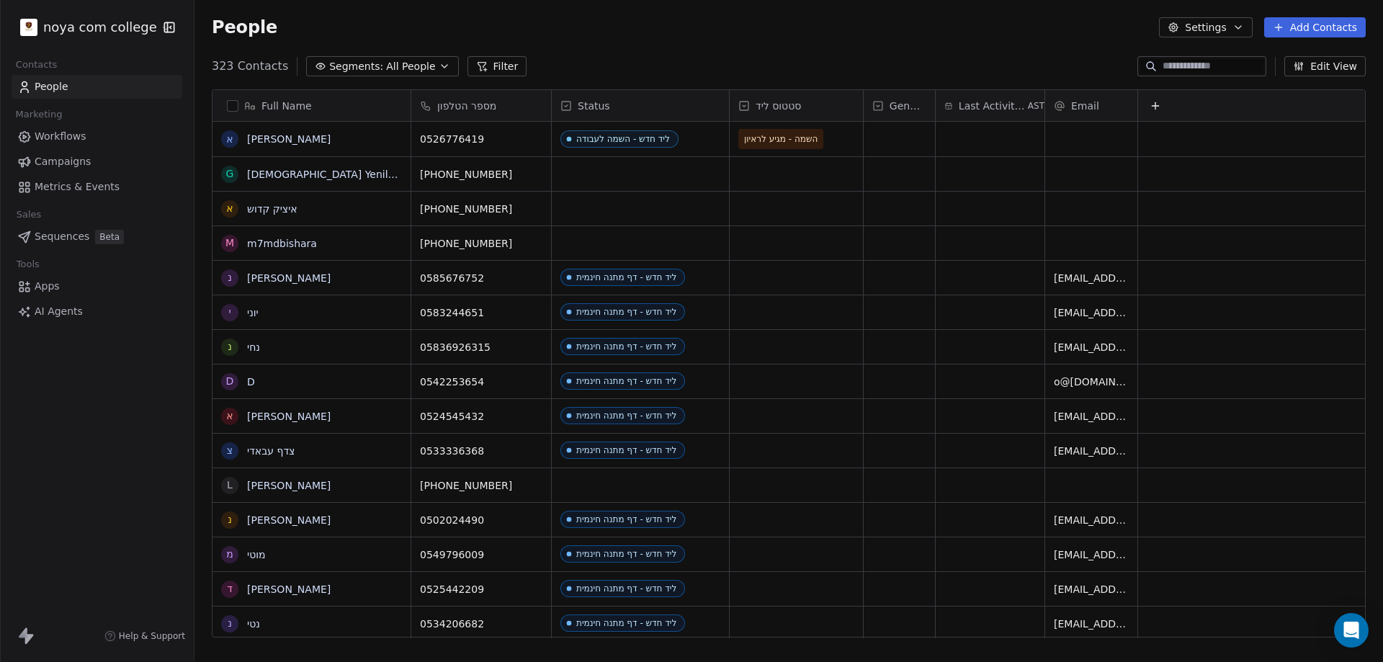
scroll to position [571, 1178]
click at [476, 63] on button "Filter" at bounding box center [498, 66] width 60 height 20
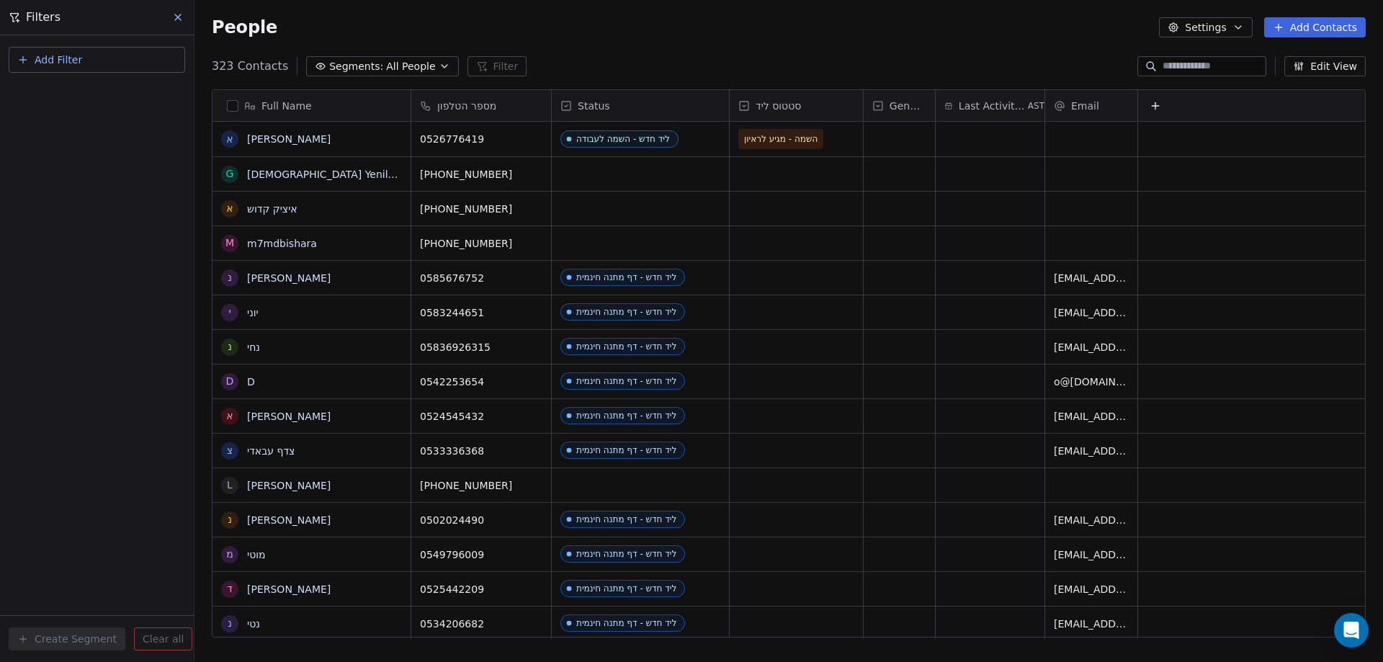
click at [84, 66] on button "Add Filter" at bounding box center [97, 60] width 177 height 26
click at [55, 92] on span "Contact properties" at bounding box center [71, 93] width 94 height 15
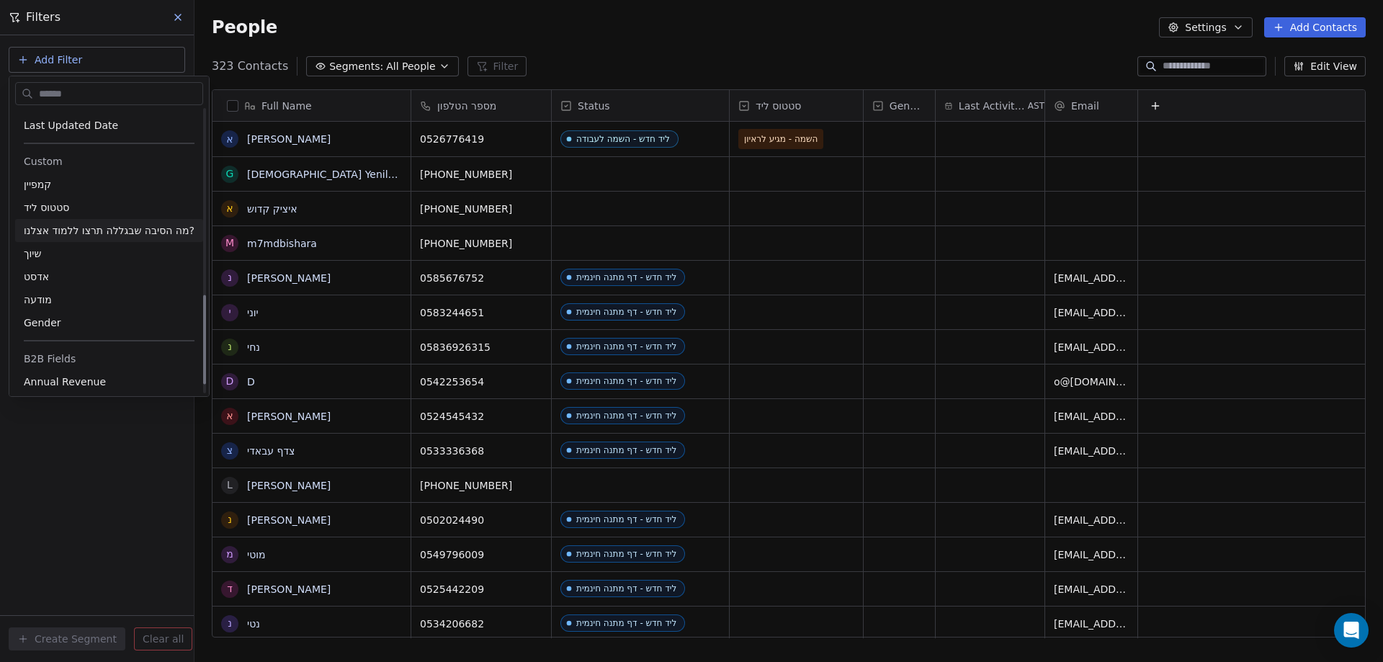
scroll to position [540, 0]
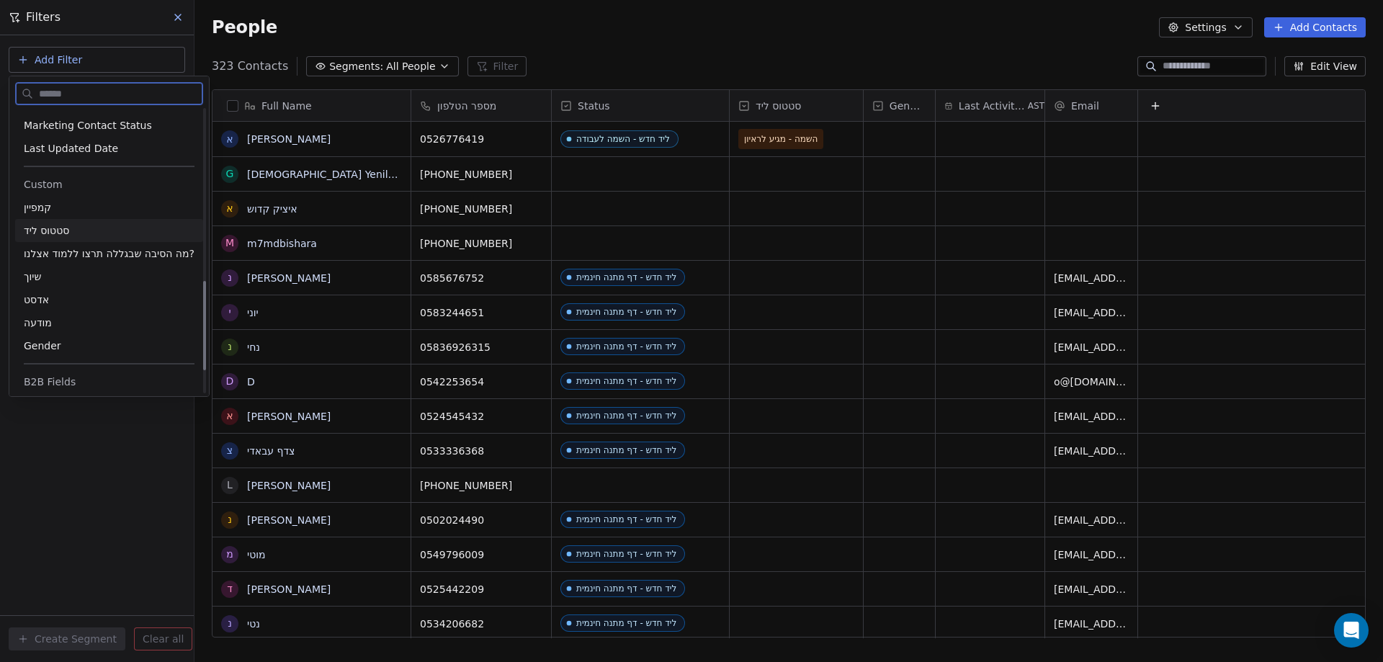
click at [61, 231] on span "סטטוס ליד" at bounding box center [46, 230] width 45 height 14
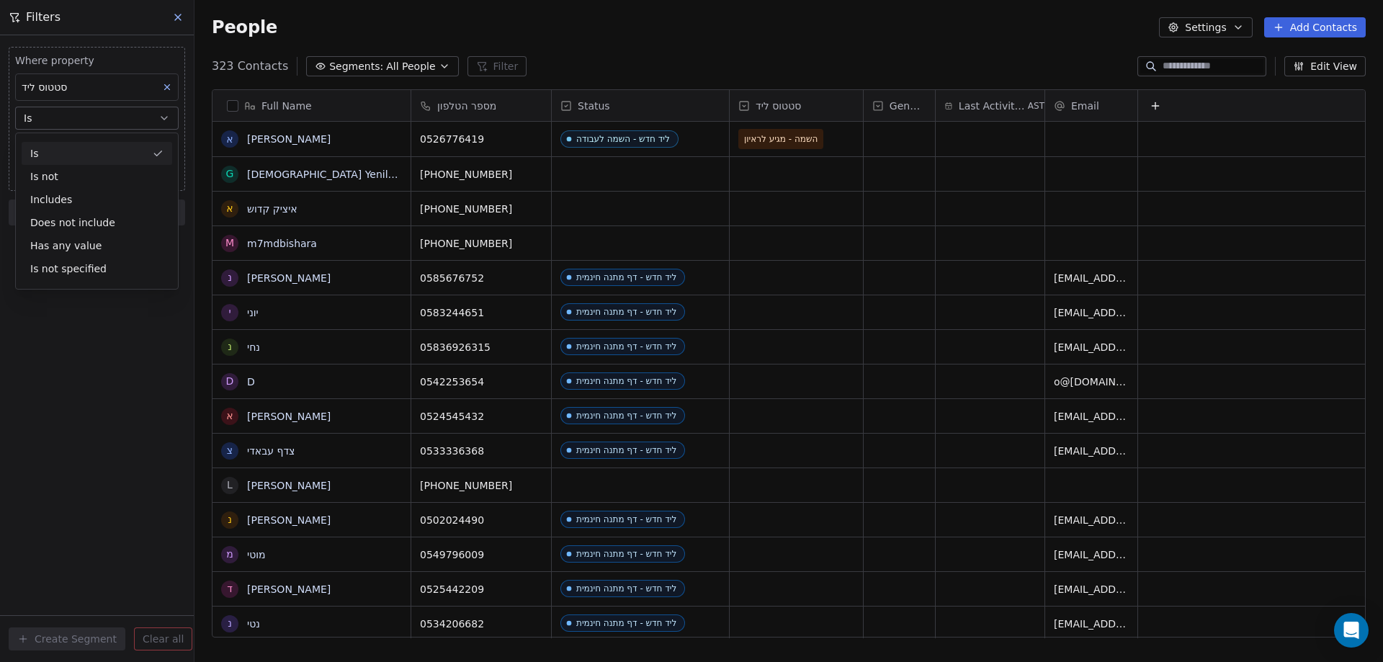
click at [61, 146] on div "Is" at bounding box center [97, 153] width 151 height 23
click at [59, 146] on body "noya com college Contacts People Marketing Workflows Campaigns Metrics & Events…" at bounding box center [691, 331] width 1383 height 662
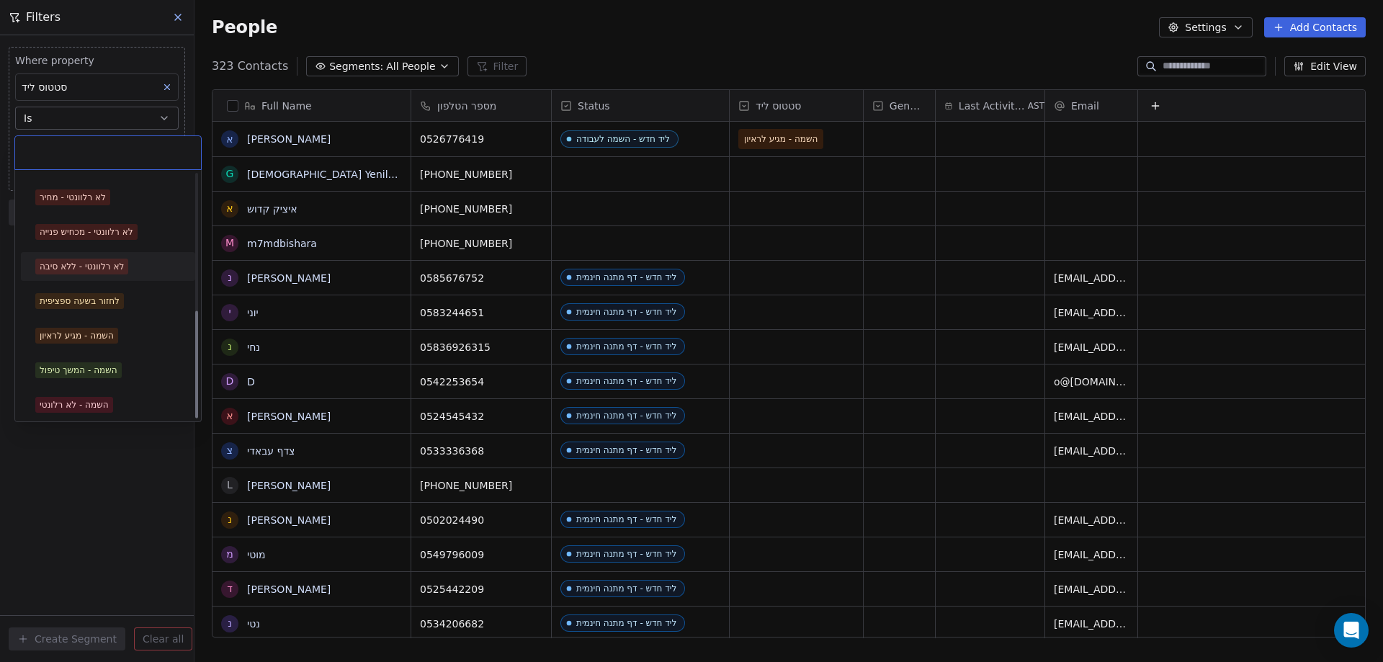
scroll to position [308, 0]
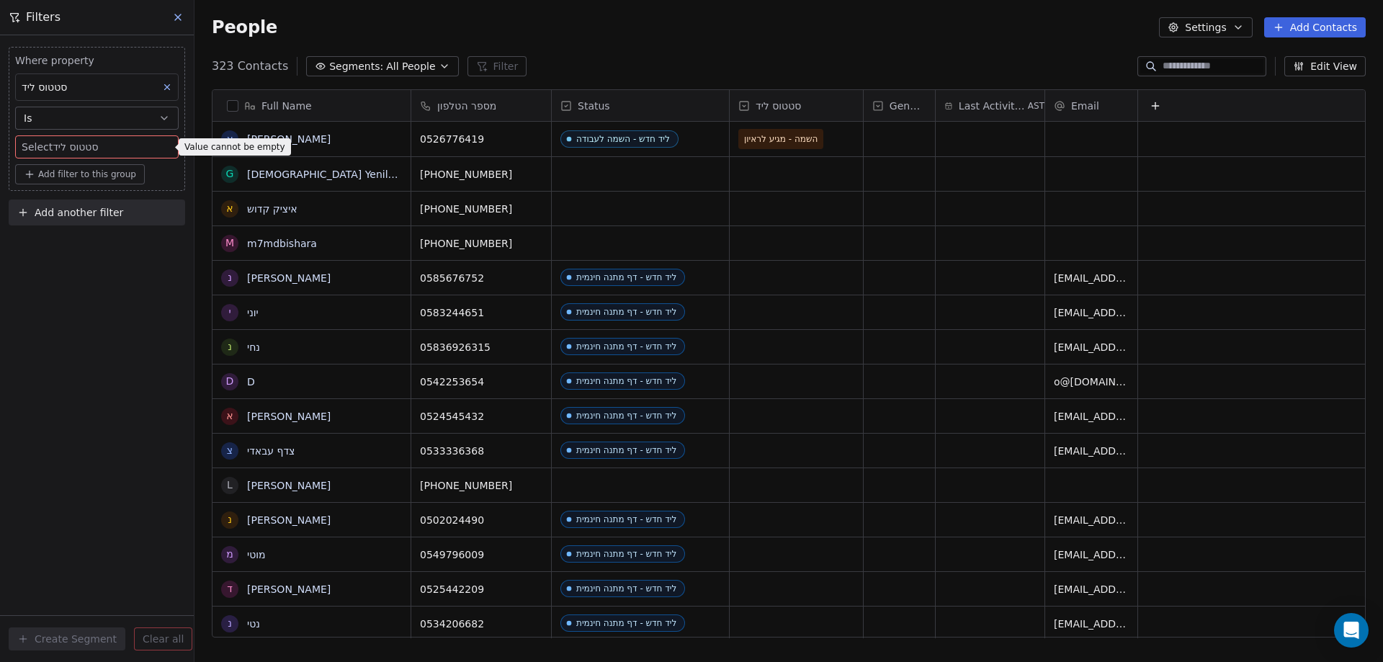
click at [55, 466] on html "noya com college Contacts People Marketing Workflows Campaigns Metrics & Events…" at bounding box center [691, 331] width 1383 height 662
click at [57, 332] on div "Where property סטטוס ליד Is Select סטטוס ליד Add filter to this group Add anoth…" at bounding box center [97, 348] width 194 height 627
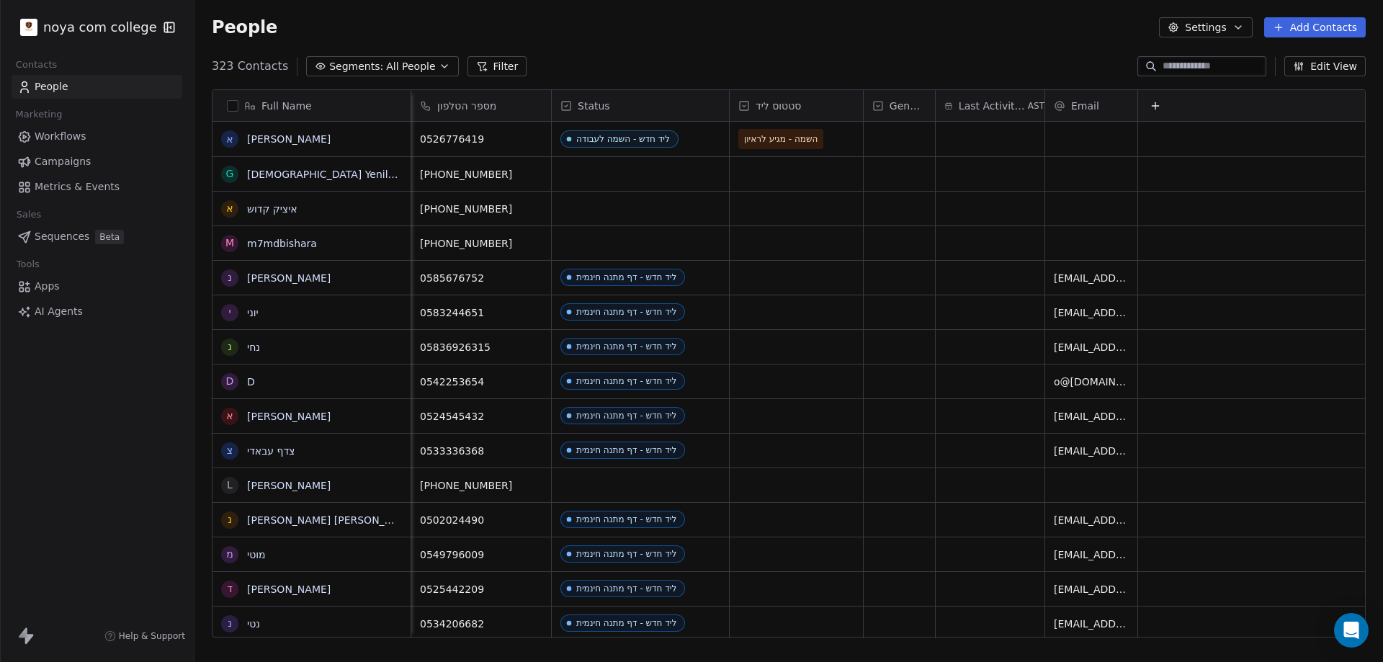
scroll to position [571, 1178]
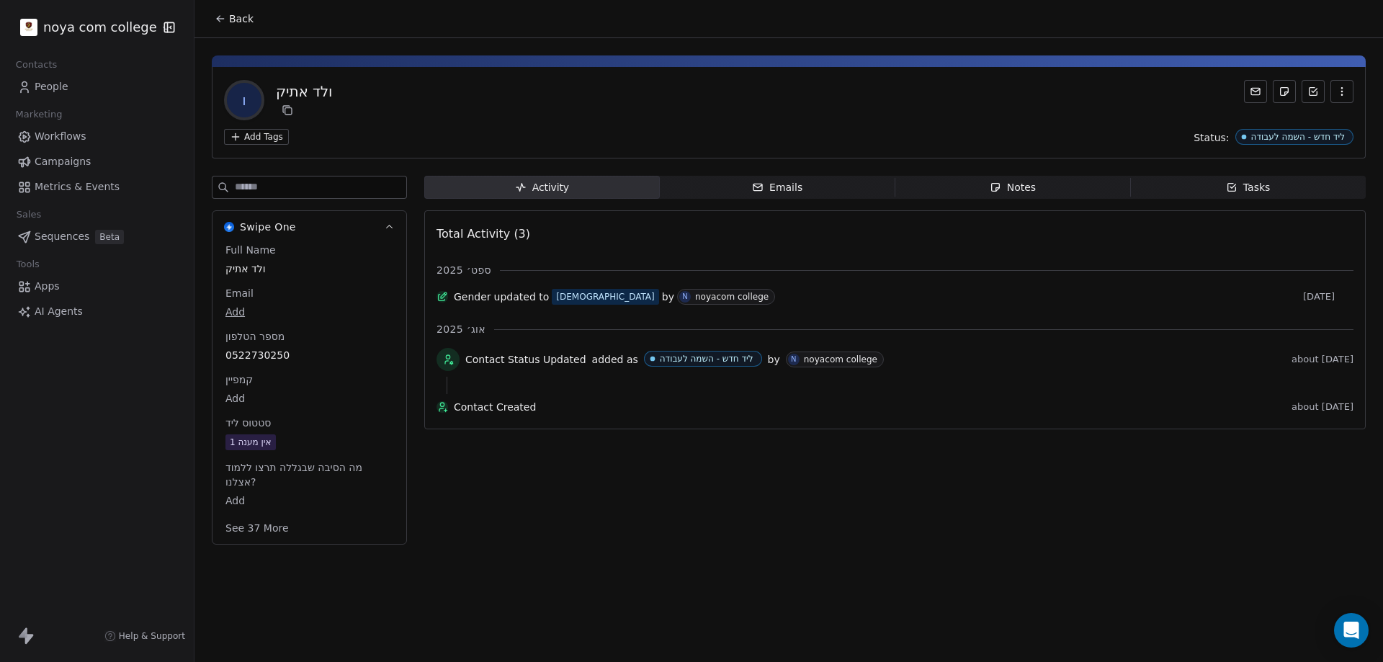
click at [1030, 184] on div "Notes" at bounding box center [1013, 187] width 46 height 15
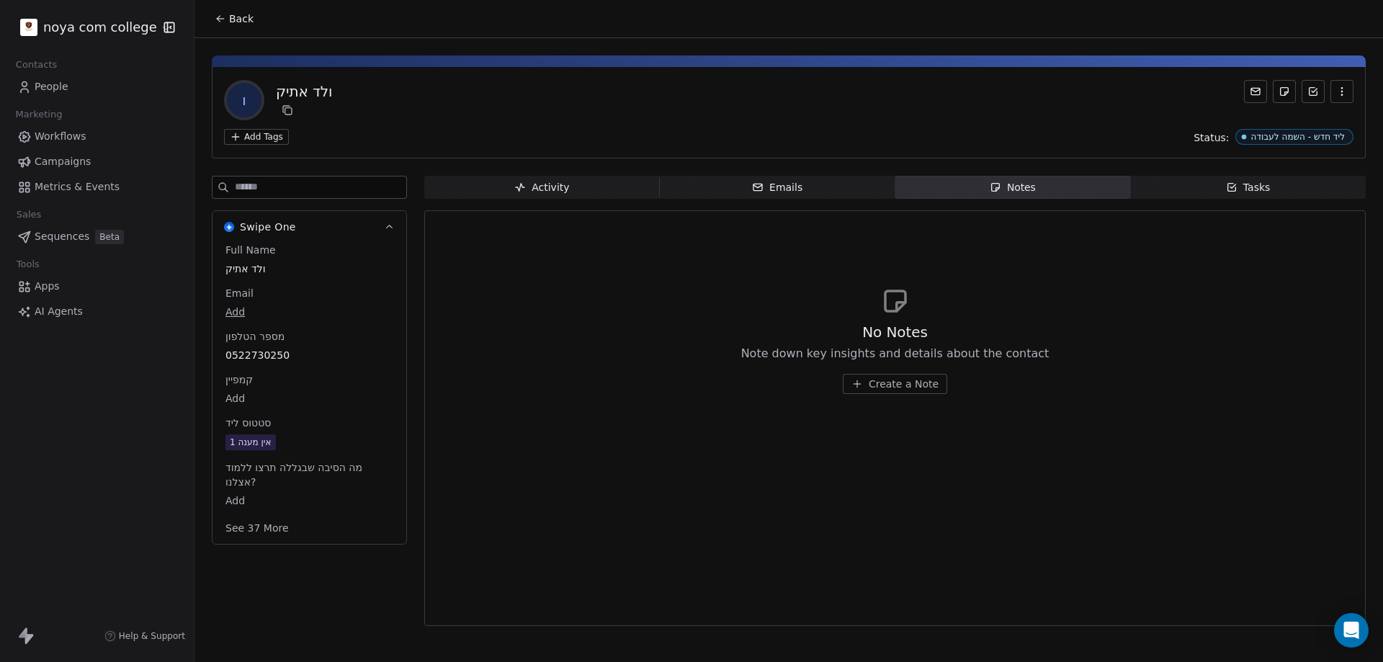
click at [880, 372] on div "No Notes Note down key insights and details about the contact Create a Note" at bounding box center [895, 358] width 308 height 72
click at [883, 383] on span "Create a Note" at bounding box center [904, 384] width 70 height 14
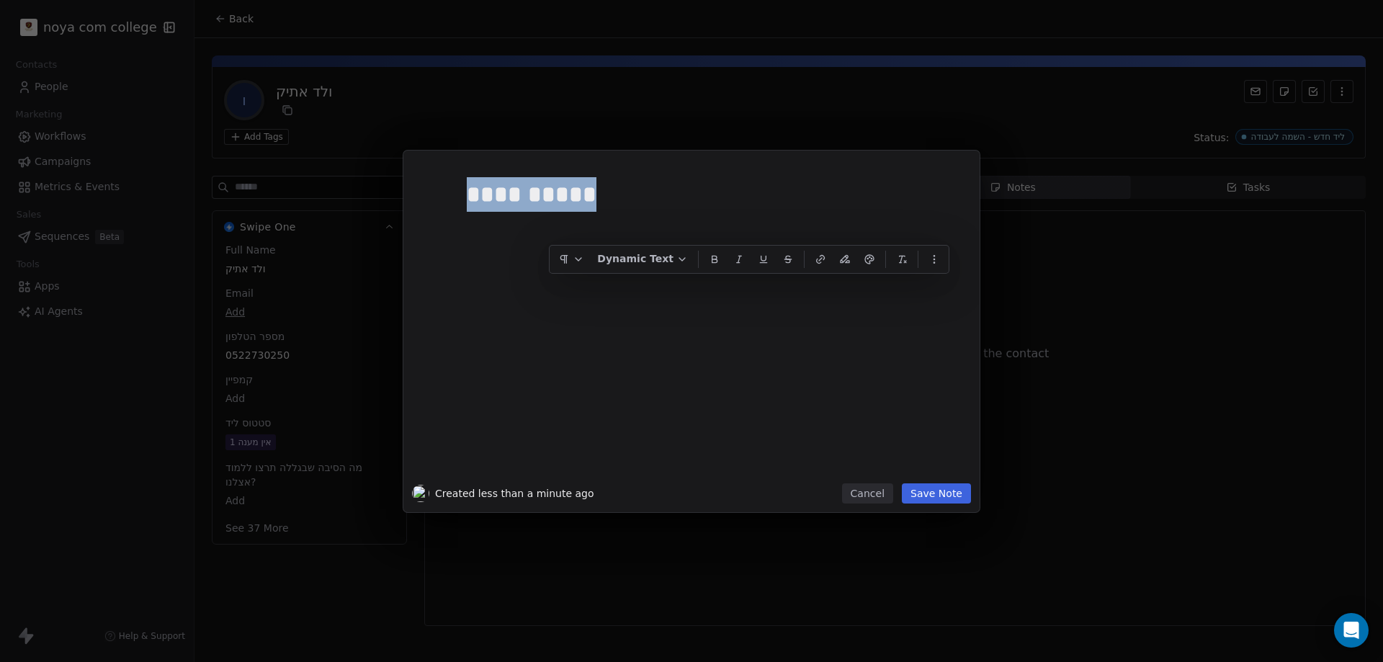
copy div "**********"
click at [929, 486] on button "Save Note" at bounding box center [936, 493] width 69 height 20
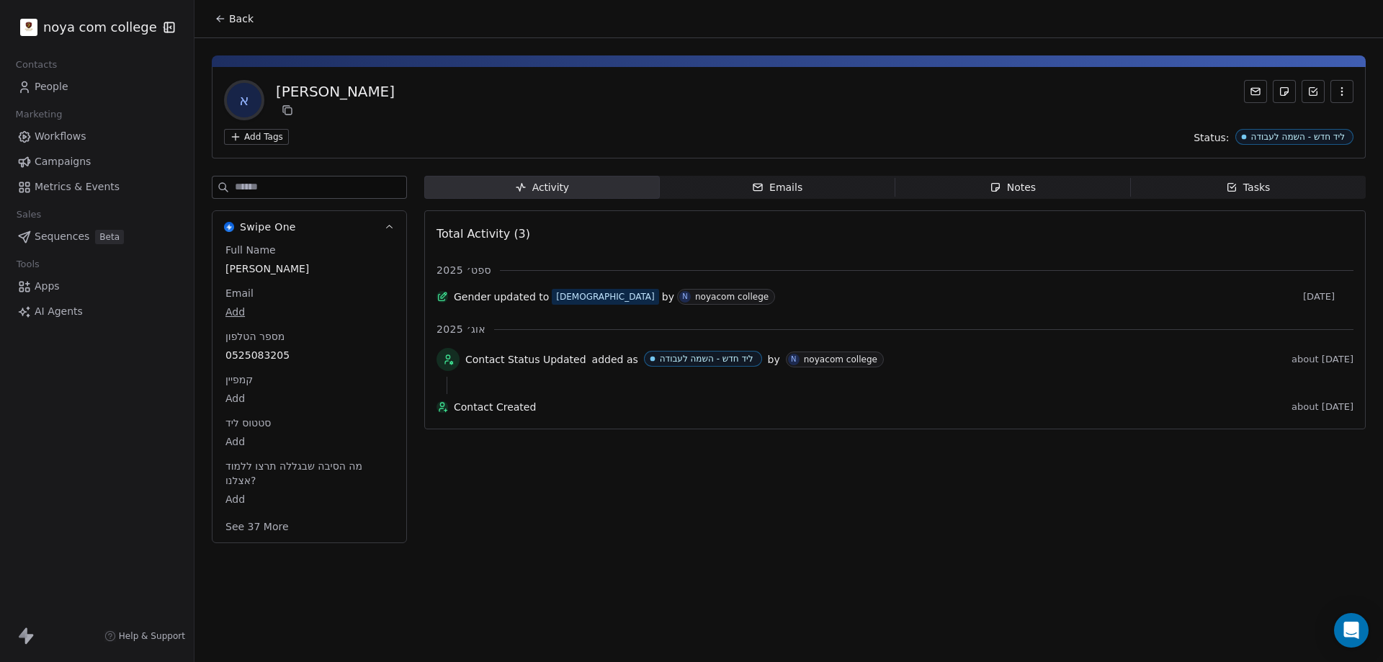
click at [1032, 178] on span "Notes Notes" at bounding box center [1014, 187] width 236 height 23
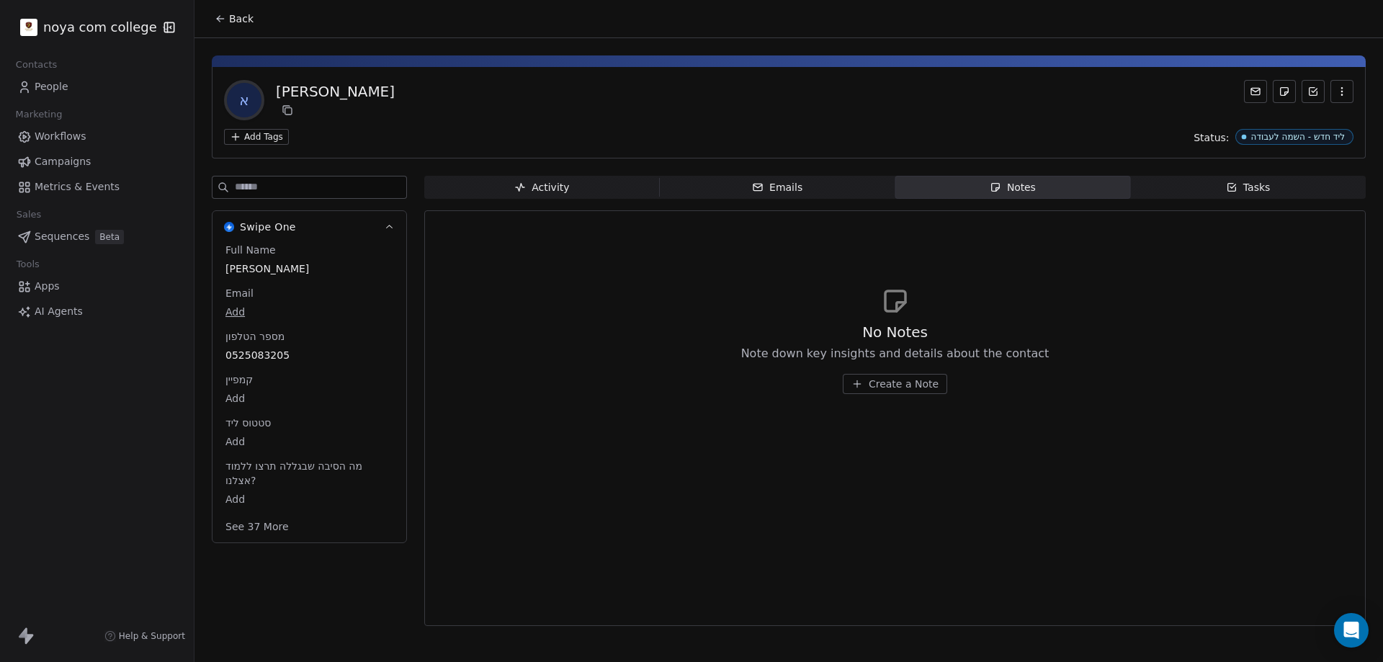
click at [925, 392] on button "Create a Note" at bounding box center [895, 384] width 104 height 20
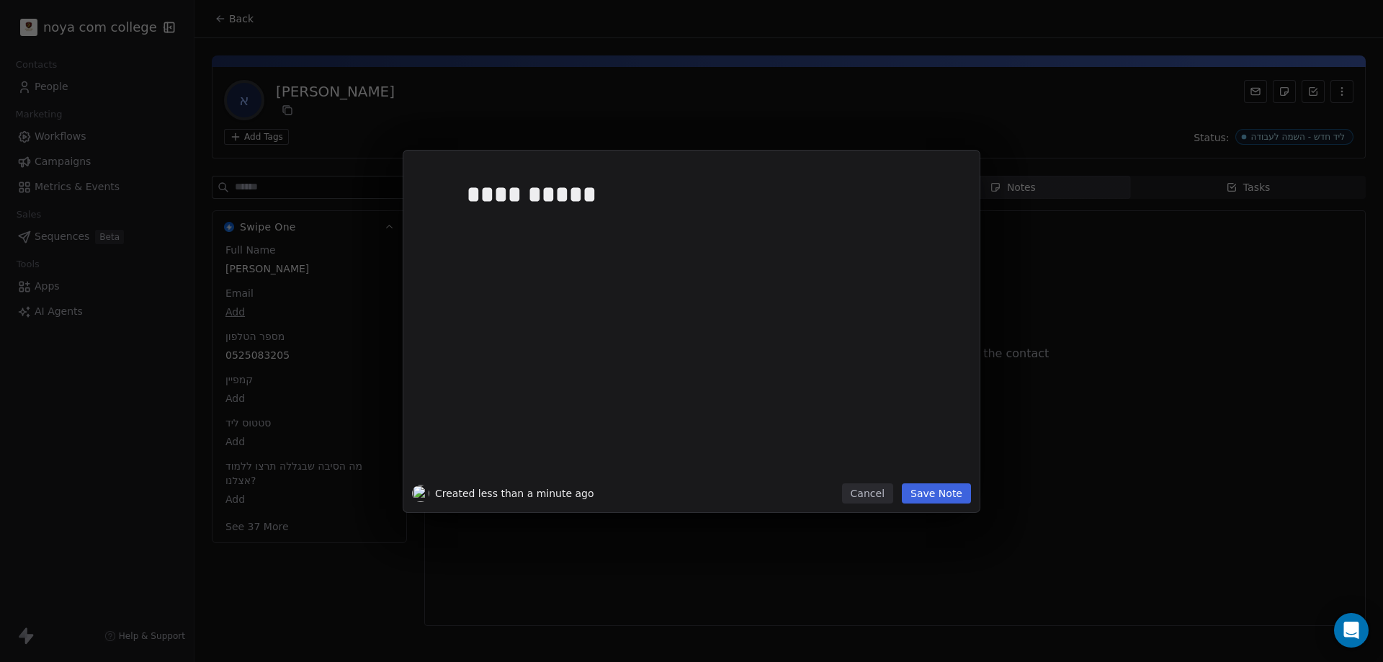
click at [932, 483] on button "Save Note" at bounding box center [936, 493] width 69 height 20
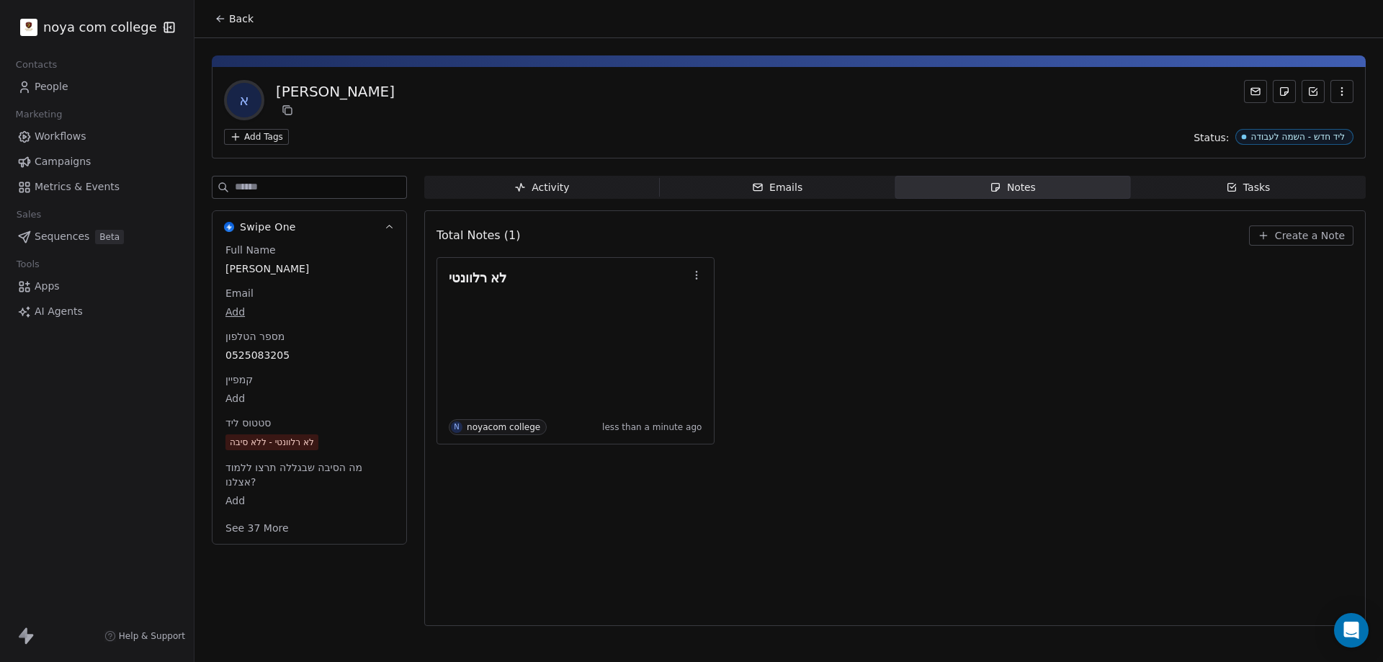
click at [229, 20] on button "Back" at bounding box center [234, 19] width 56 height 26
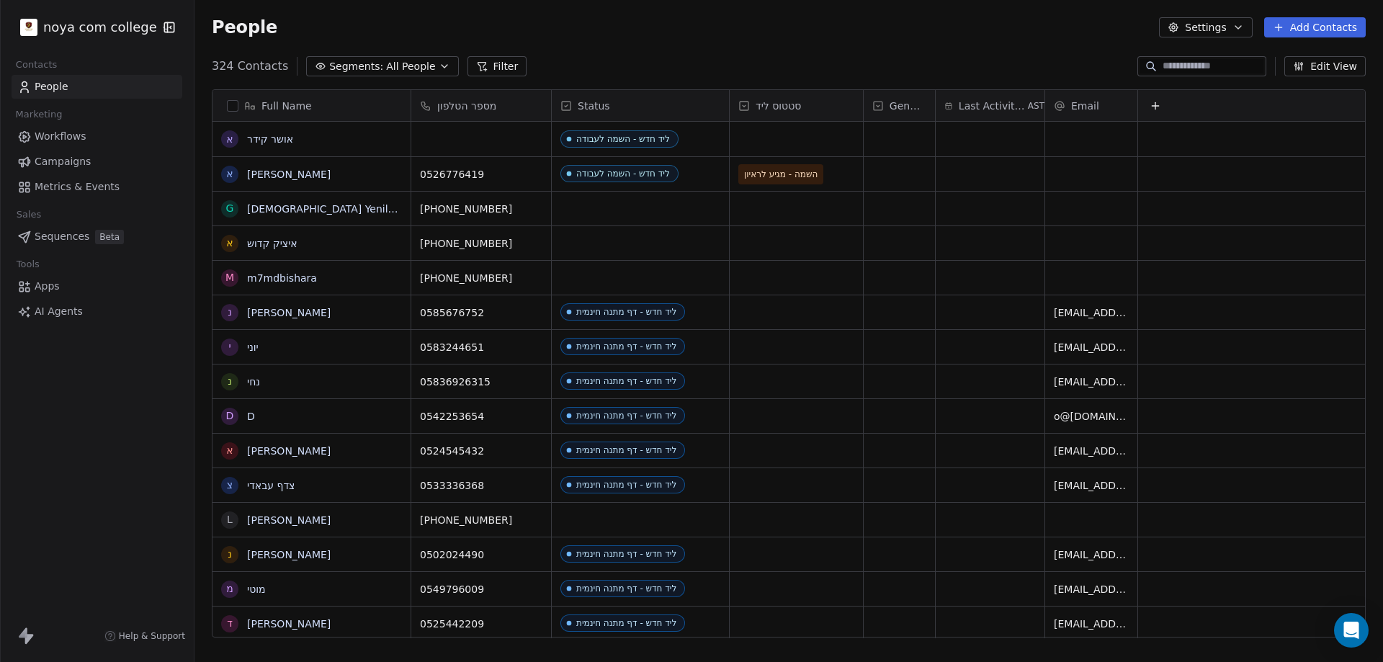
scroll to position [571, 1178]
click at [490, 141] on div "grid" at bounding box center [481, 139] width 140 height 35
click at [489, 141] on div "grid" at bounding box center [481, 139] width 140 height 35
type input "**********"
click at [763, 138] on html "noya com college Contacts People Marketing Workflows Campaigns Metrics & Events…" at bounding box center [691, 331] width 1383 height 662
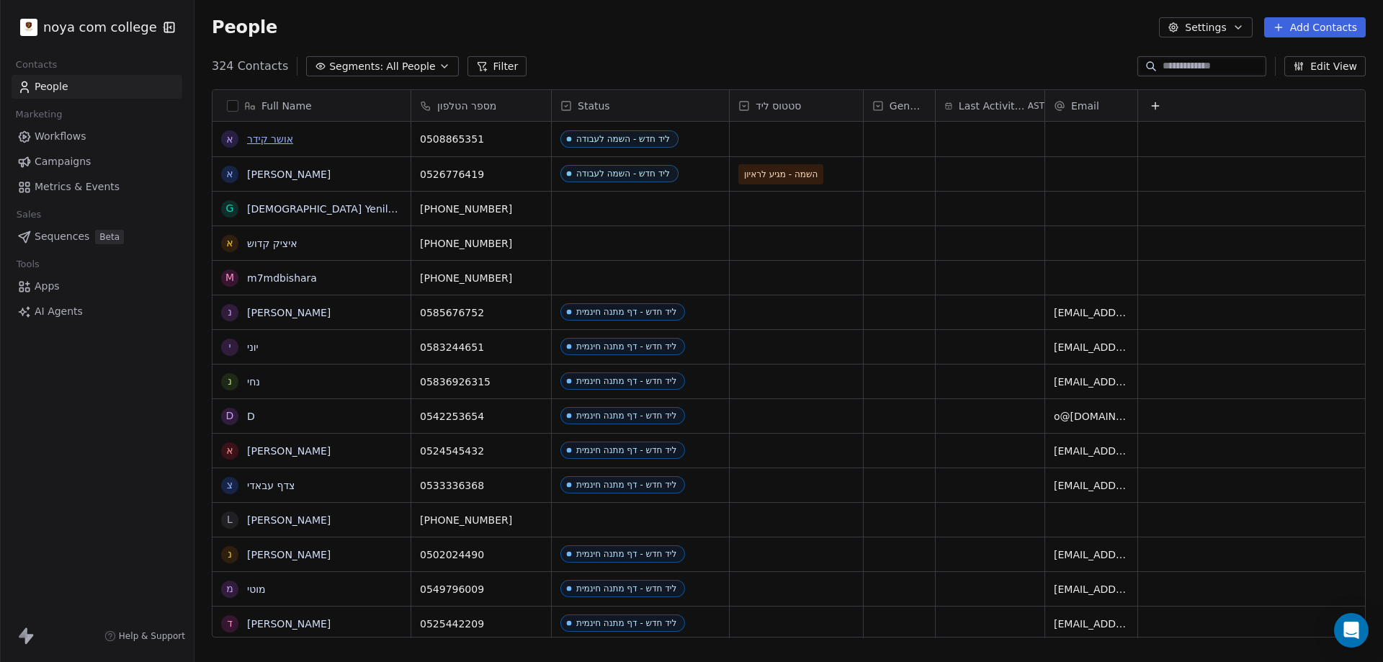
click at [267, 143] on link "אושר קידר" at bounding box center [270, 139] width 46 height 12
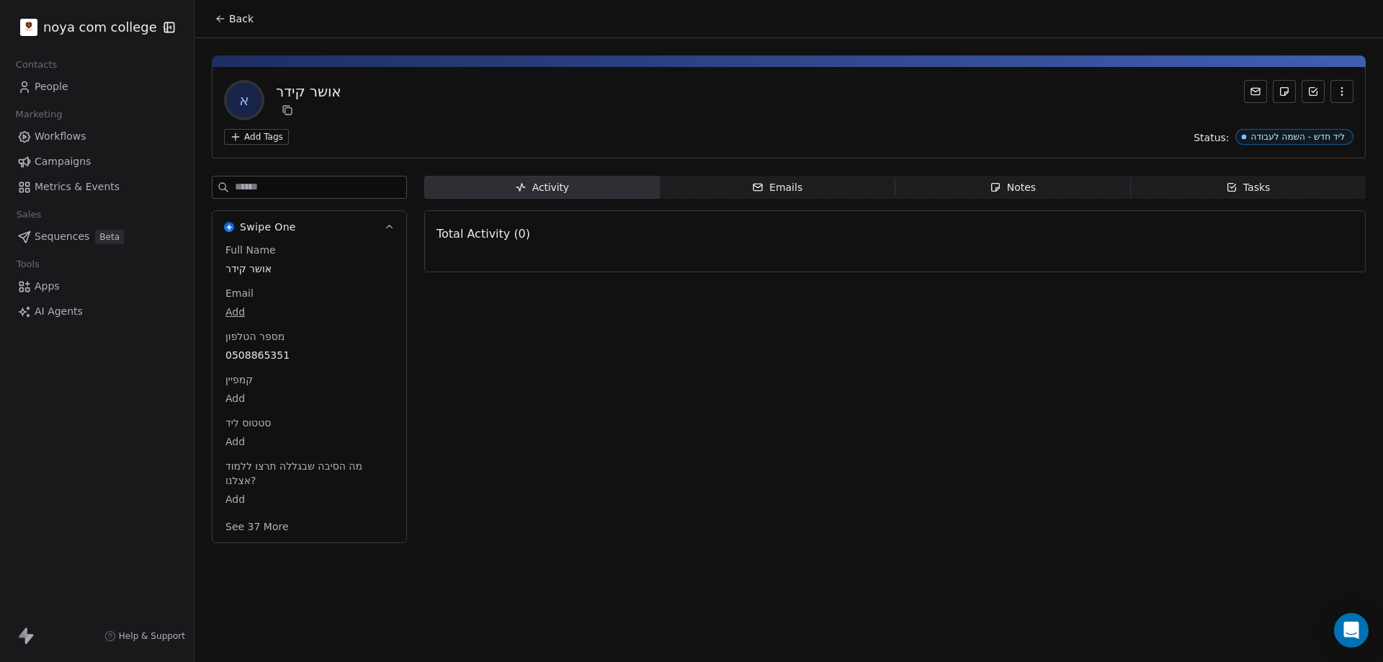
click at [1016, 188] on div "Notes" at bounding box center [1013, 187] width 46 height 15
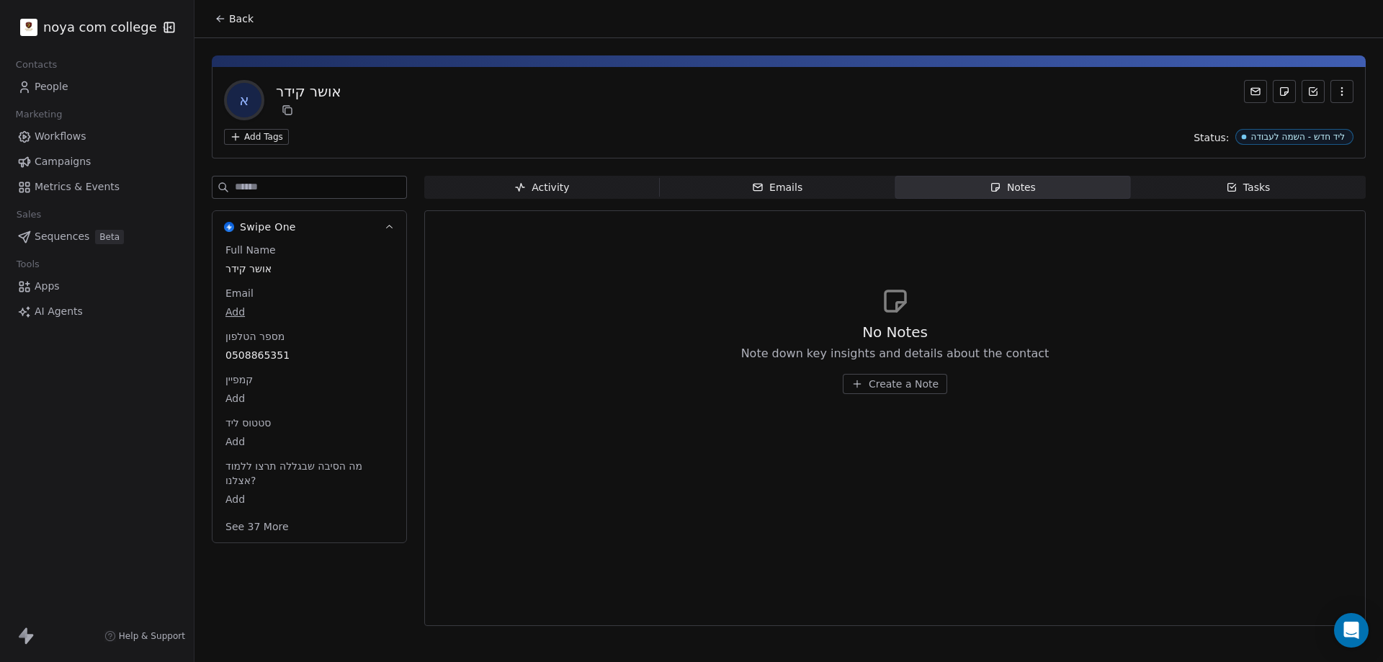
click at [894, 389] on span "Create a Note" at bounding box center [904, 384] width 70 height 14
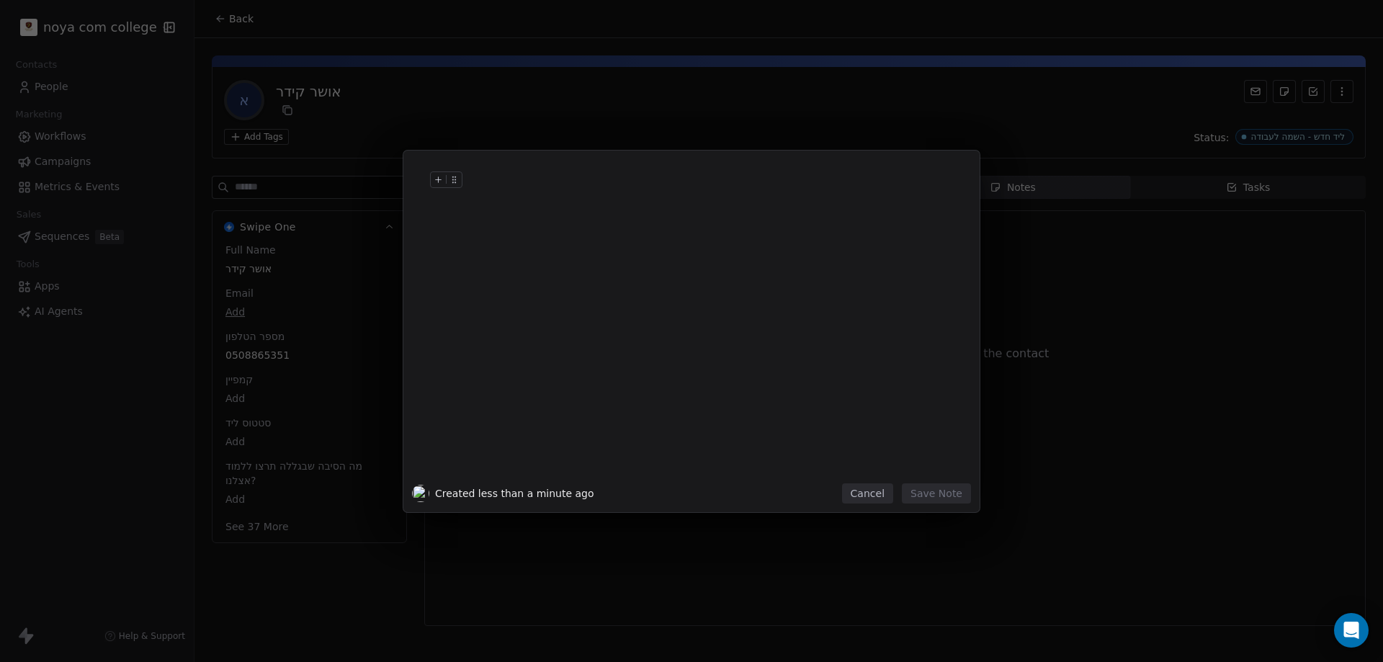
click at [771, 453] on div at bounding box center [713, 324] width 493 height 307
click at [768, 456] on div at bounding box center [713, 324] width 493 height 307
click at [966, 502] on button "Save Note" at bounding box center [936, 493] width 69 height 20
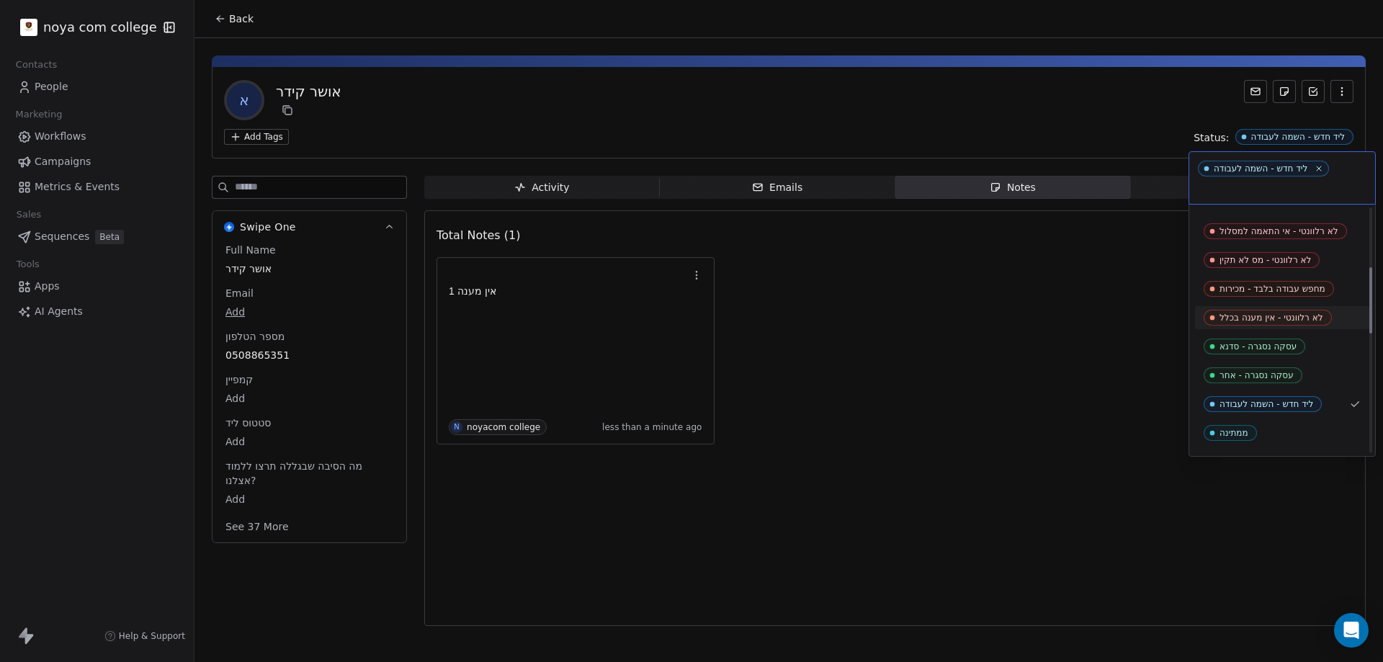
scroll to position [216, 0]
click at [1062, 293] on html "noya com college Contacts People Marketing Workflows Campaigns Metrics & Events…" at bounding box center [691, 331] width 1383 height 662
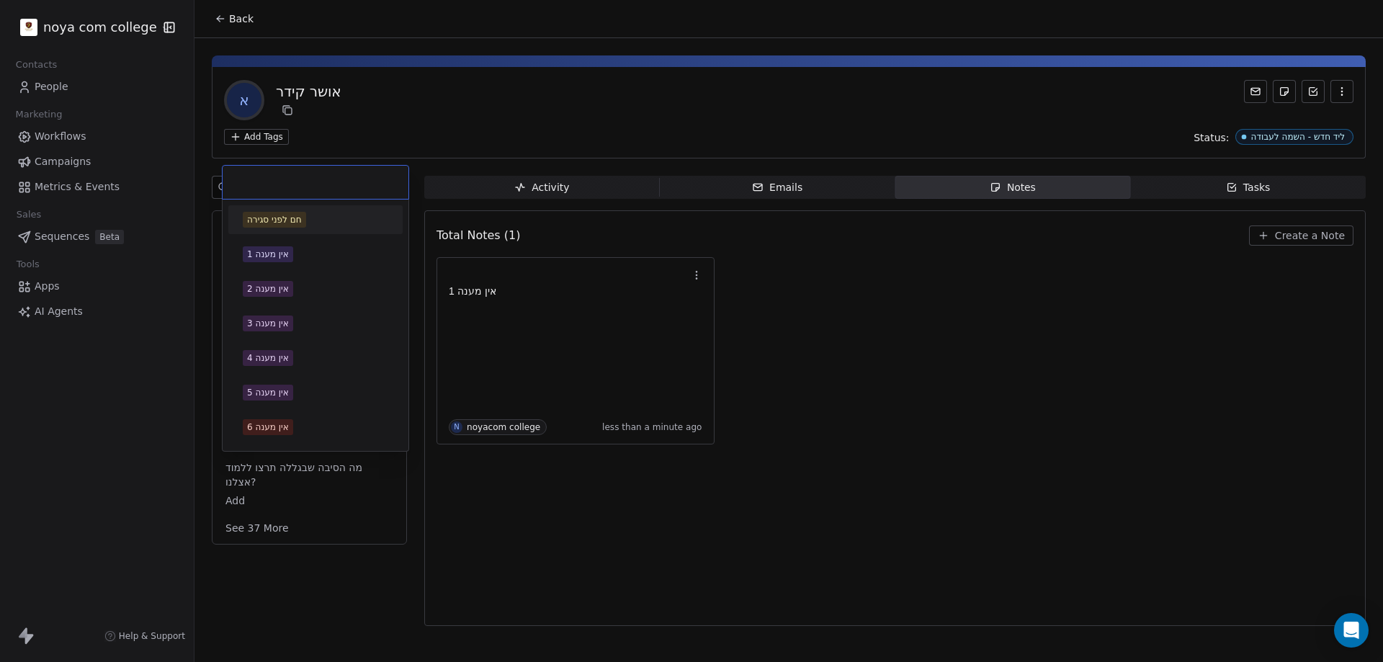
click at [229, 443] on body "noya com college Contacts People Marketing Workflows Campaigns Metrics & Events…" at bounding box center [691, 331] width 1383 height 662
click at [276, 236] on div "חם לפני סגירה אין מענה 1 אין מענה 2 אין מענה 3 אין מענה 4 אין מענה 5 אין מענה 6…" at bounding box center [315, 479] width 174 height 548
click at [274, 251] on div "אין מענה 1" at bounding box center [268, 254] width 42 height 13
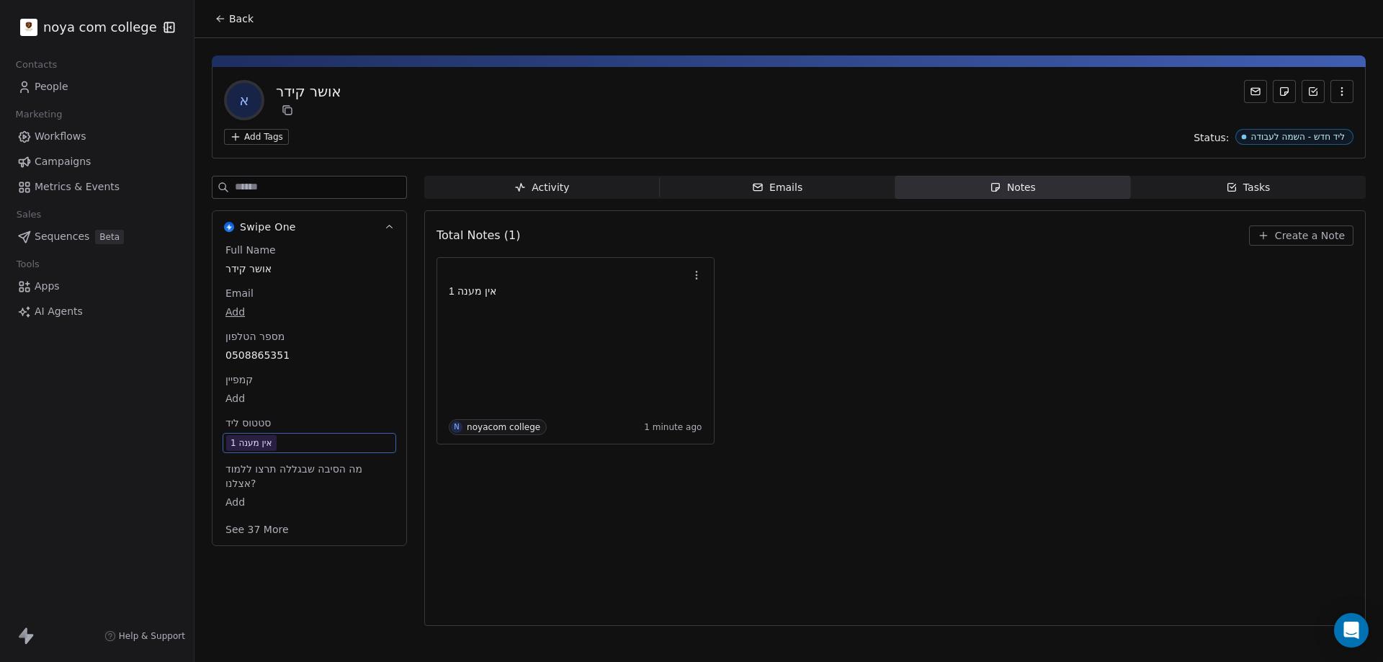
click at [1064, 519] on div "Total Notes (1) Create a Note אין מענה 1 N noyacom college 1 minute ago" at bounding box center [895, 418] width 917 height 397
drag, startPoint x: 1138, startPoint y: 379, endPoint x: 1269, endPoint y: 160, distance: 255.6
click at [1138, 378] on div "אין מענה 1 N noyacom college 1 minute ago" at bounding box center [895, 350] width 917 height 187
click at [215, 20] on icon at bounding box center [221, 19] width 12 height 12
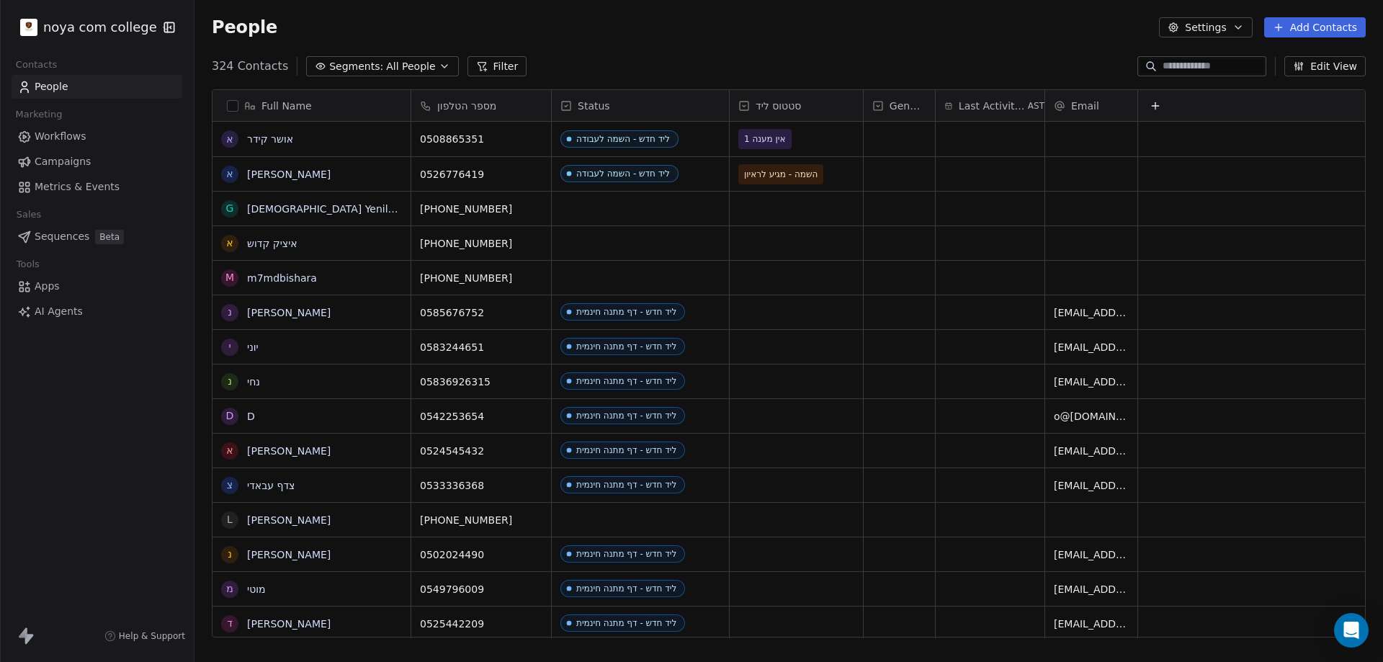
scroll to position [571, 1178]
click at [1228, 68] on input at bounding box center [1213, 66] width 101 height 14
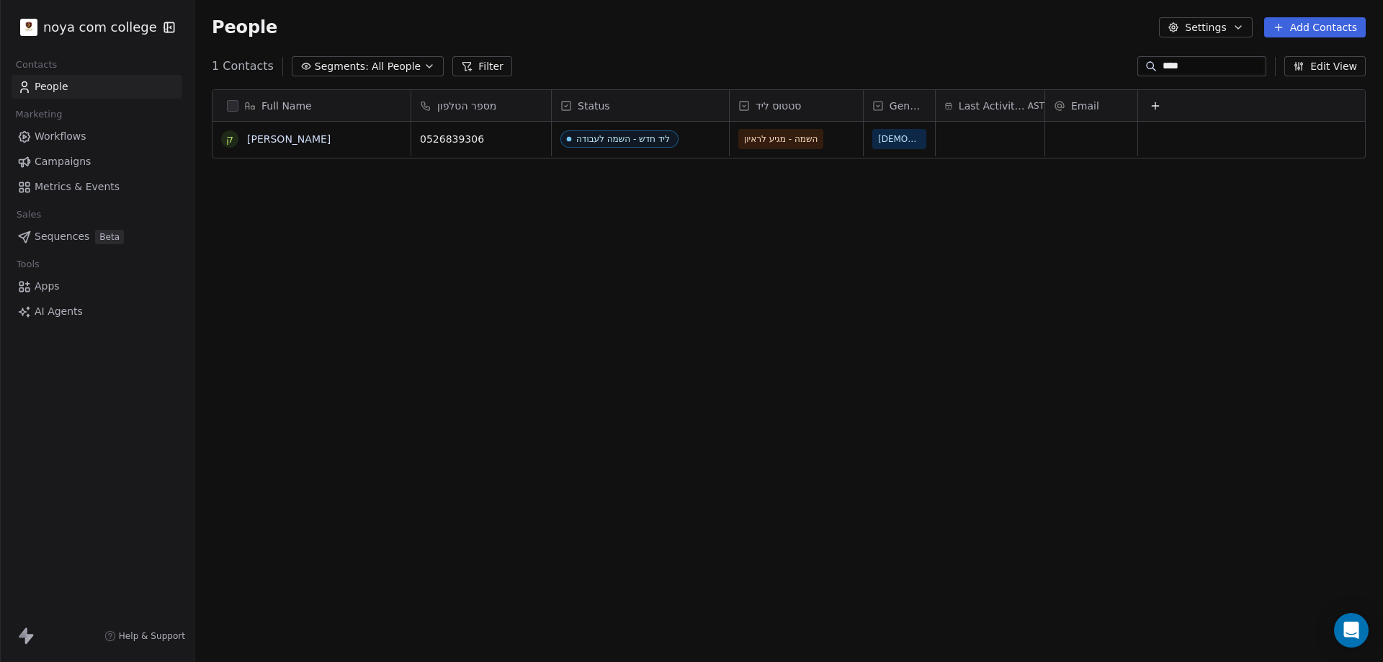
type input "****"
click at [0, 593] on div at bounding box center [0, 331] width 1 height 662
drag, startPoint x: 1195, startPoint y: 231, endPoint x: 1151, endPoint y: 282, distance: 67.4
click at [1185, 244] on div "Full Name ק קובי קליין מספר הטלפון Status סטטוס ליד Gender Last Activity Date A…" at bounding box center [789, 369] width 1189 height 583
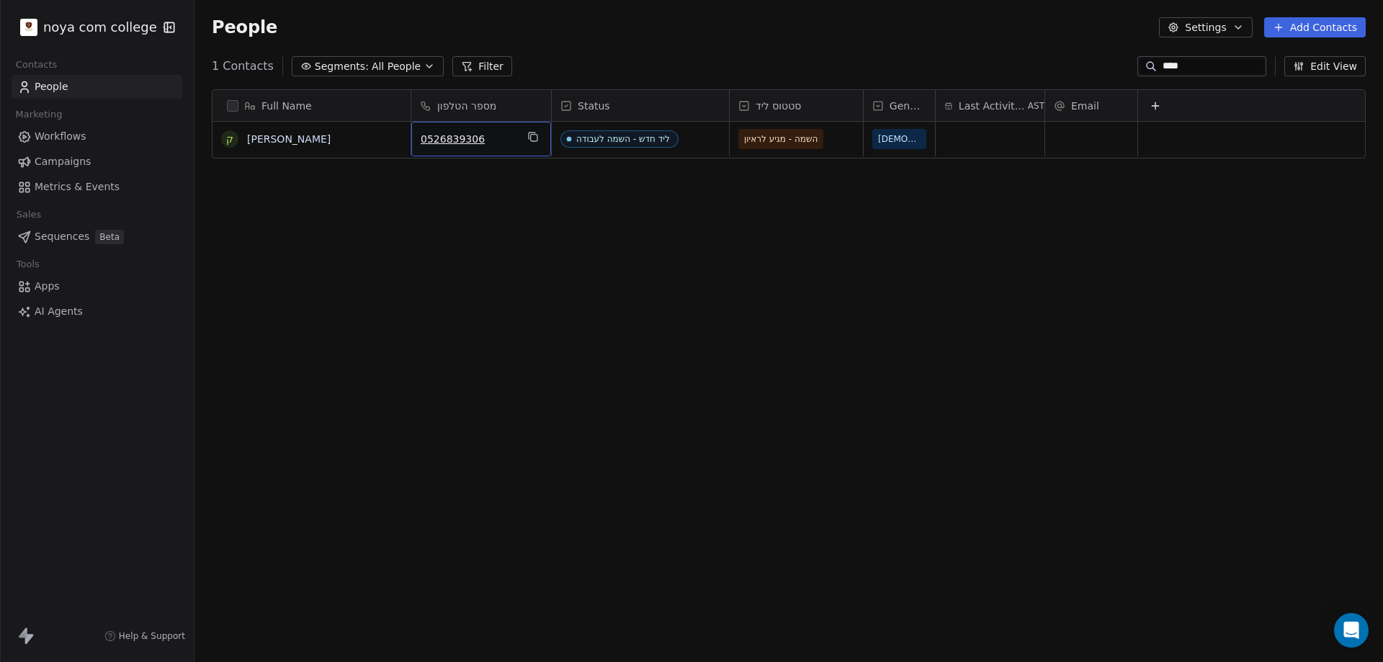
click at [486, 135] on span "0526839306" at bounding box center [468, 139] width 95 height 14
click at [486, 135] on input "**********" at bounding box center [481, 139] width 134 height 29
click at [489, 135] on input "**********" at bounding box center [481, 139] width 134 height 29
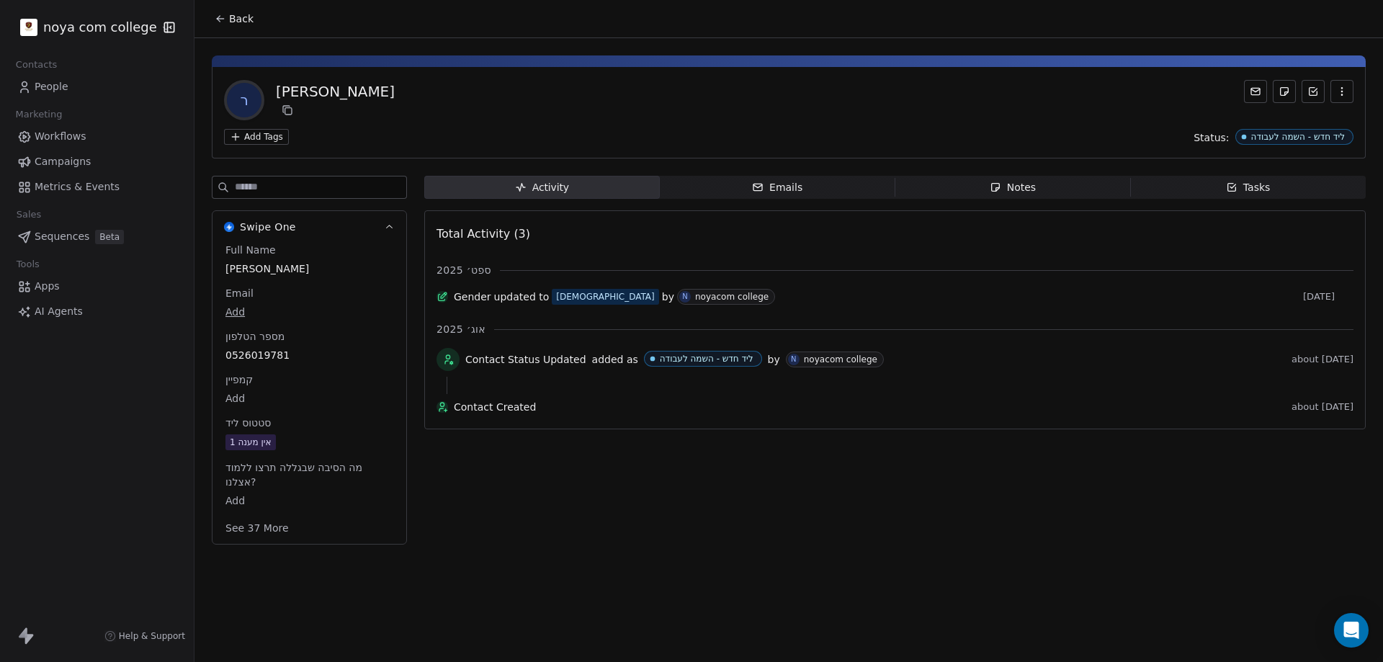
click at [957, 187] on span "Notes Notes" at bounding box center [1014, 187] width 236 height 23
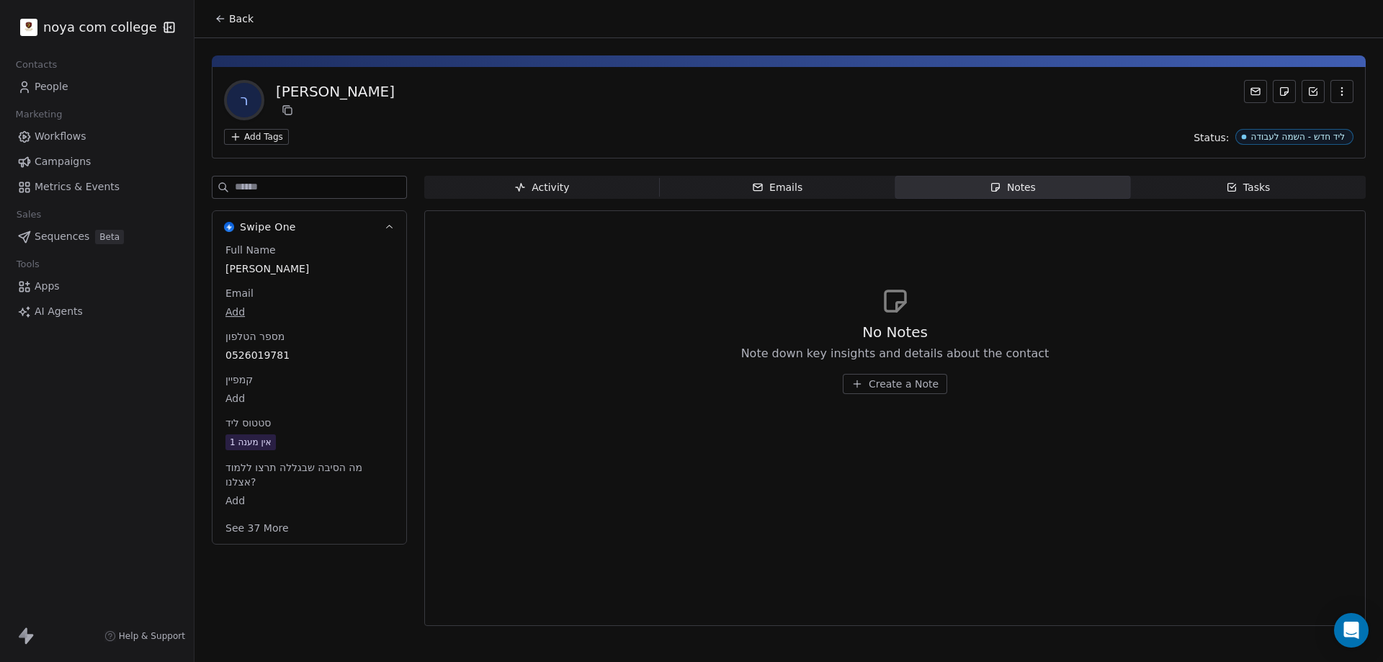
click at [911, 393] on button "Create a Note" at bounding box center [895, 384] width 104 height 20
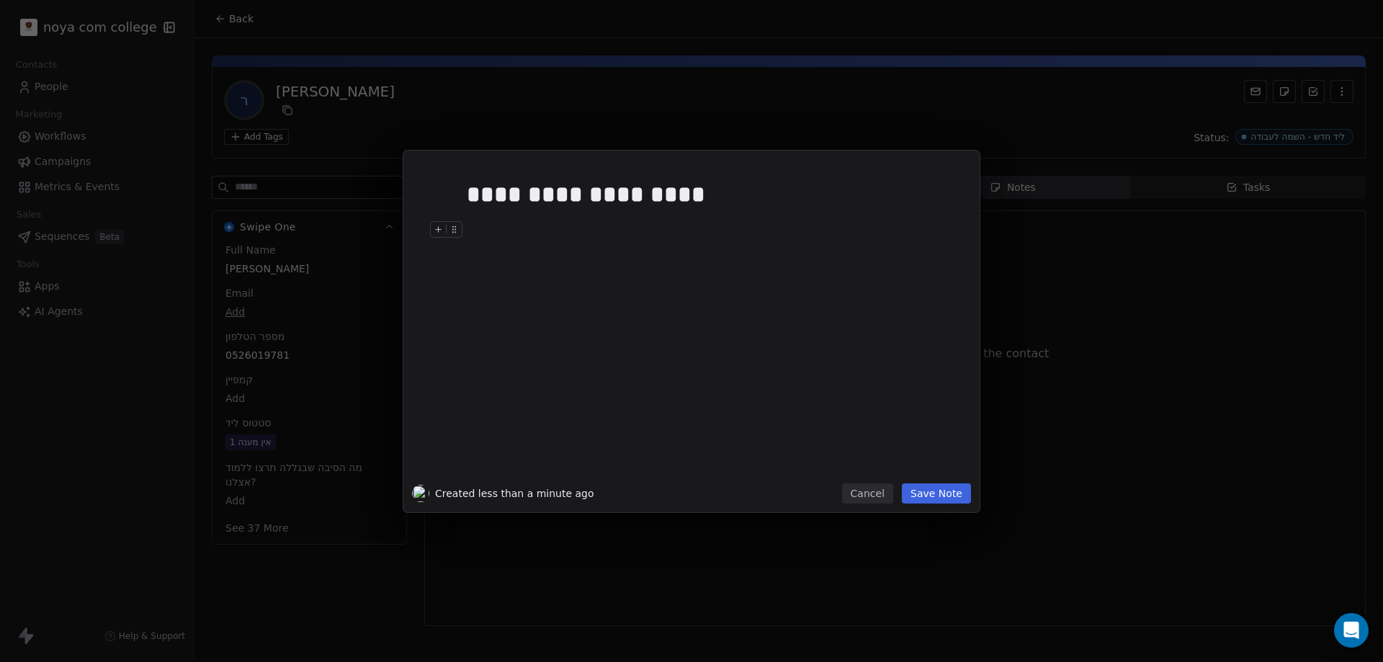
click at [933, 496] on button "Save Note" at bounding box center [936, 493] width 69 height 20
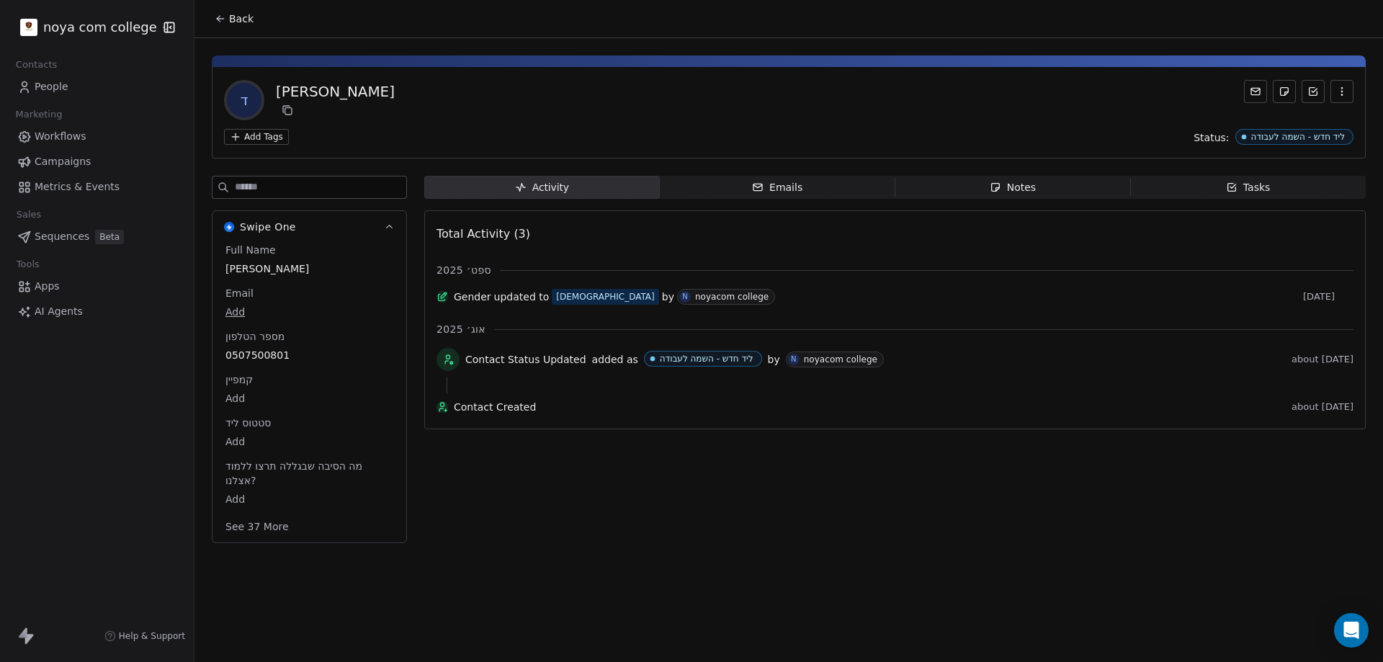
click at [1079, 190] on span "Notes Notes" at bounding box center [1014, 187] width 236 height 23
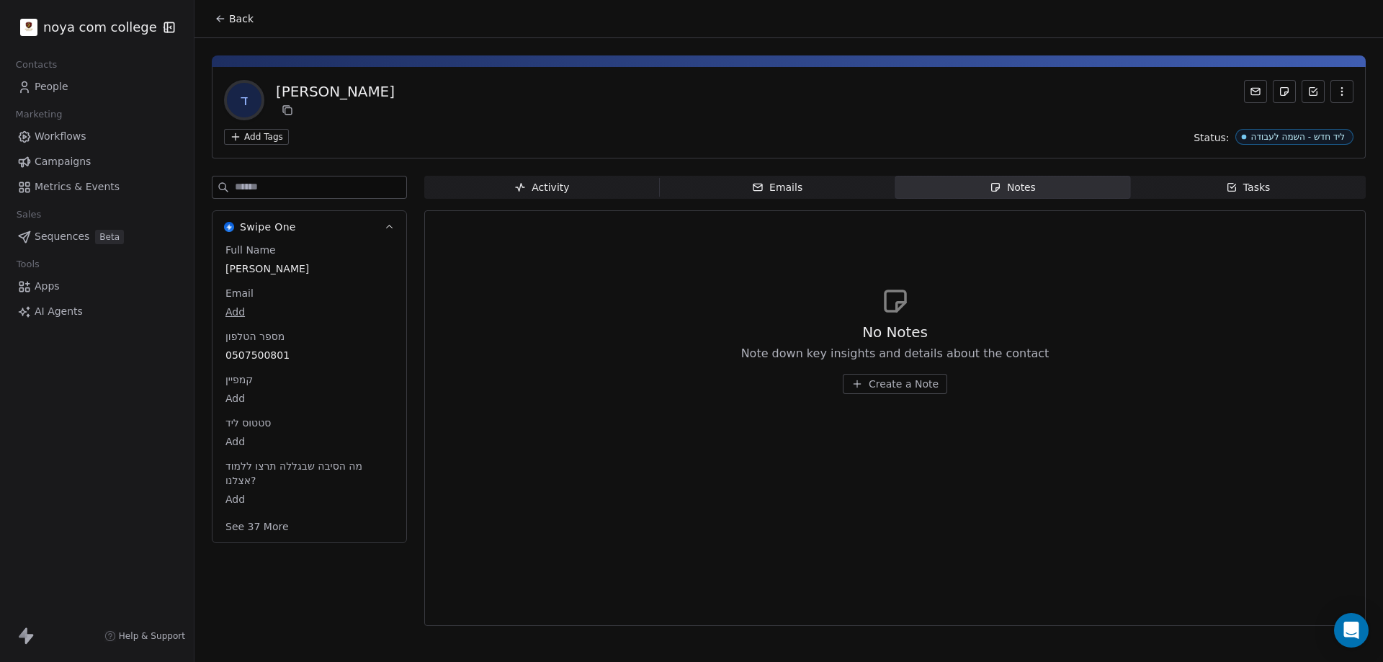
click at [885, 382] on span "Create a Note" at bounding box center [904, 384] width 70 height 14
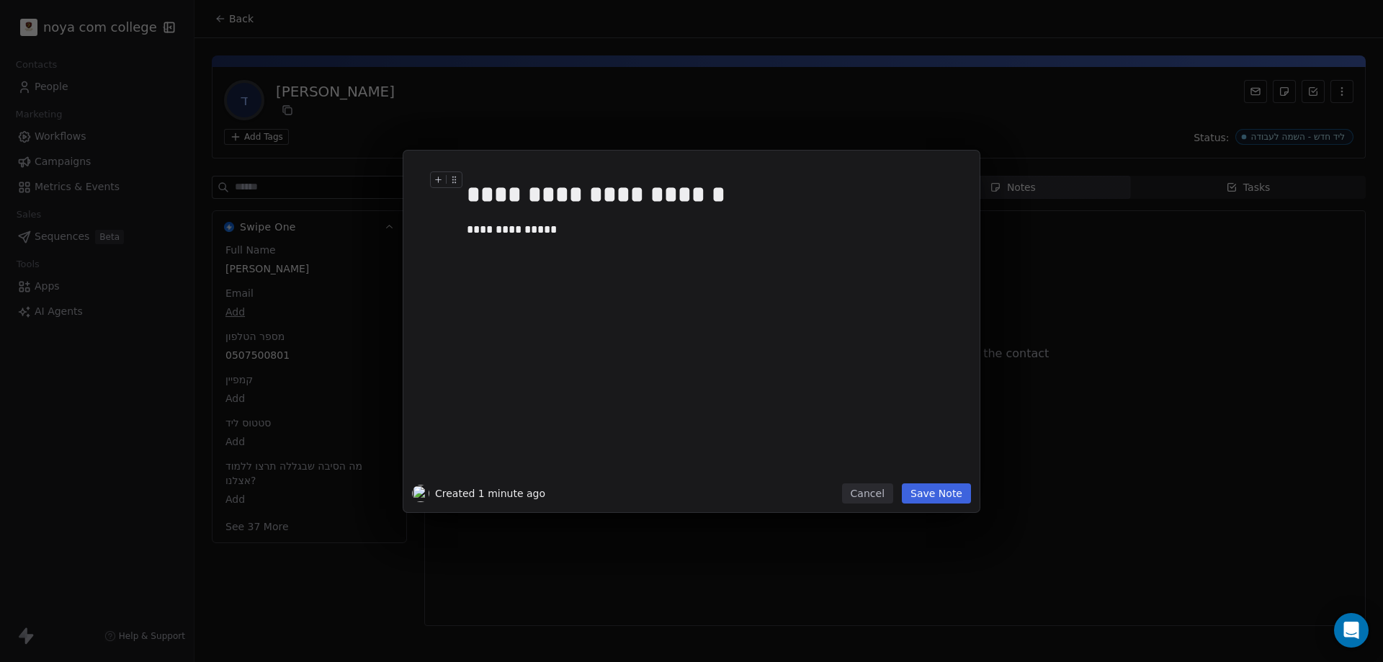
click at [672, 199] on div "**********" at bounding box center [708, 194] width 482 height 35
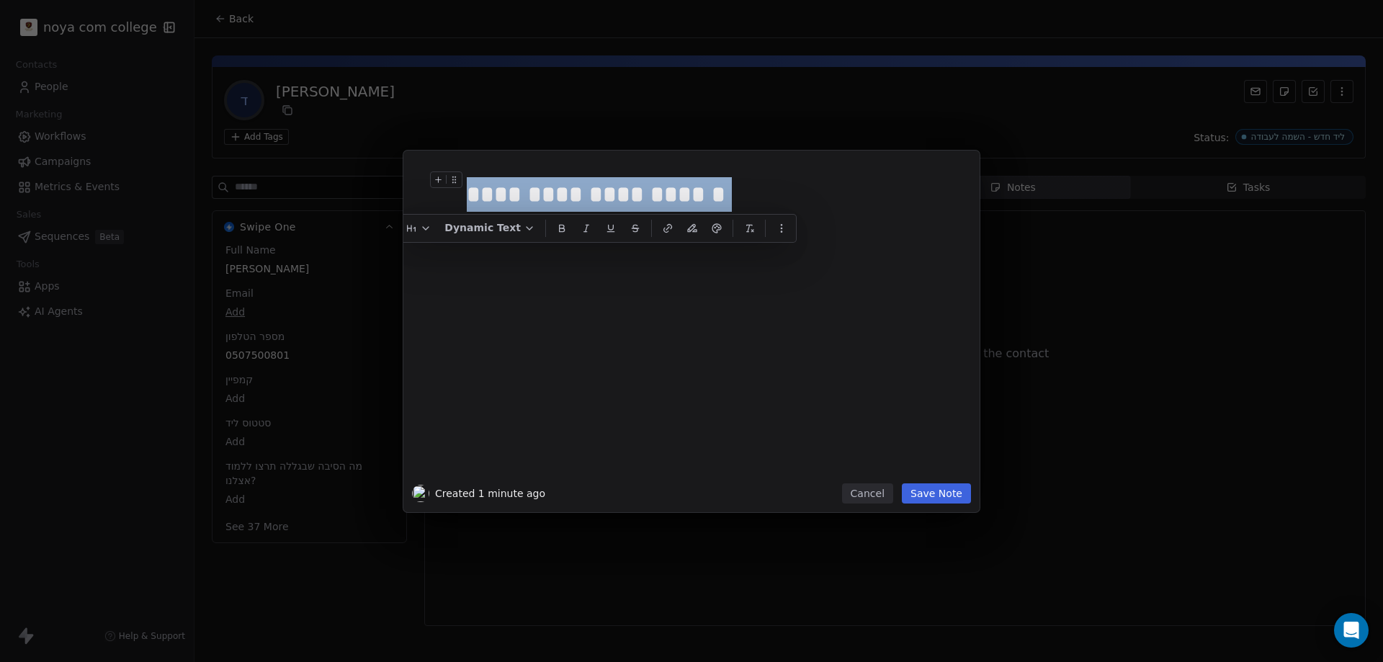
click at [672, 199] on div "**********" at bounding box center [708, 194] width 482 height 35
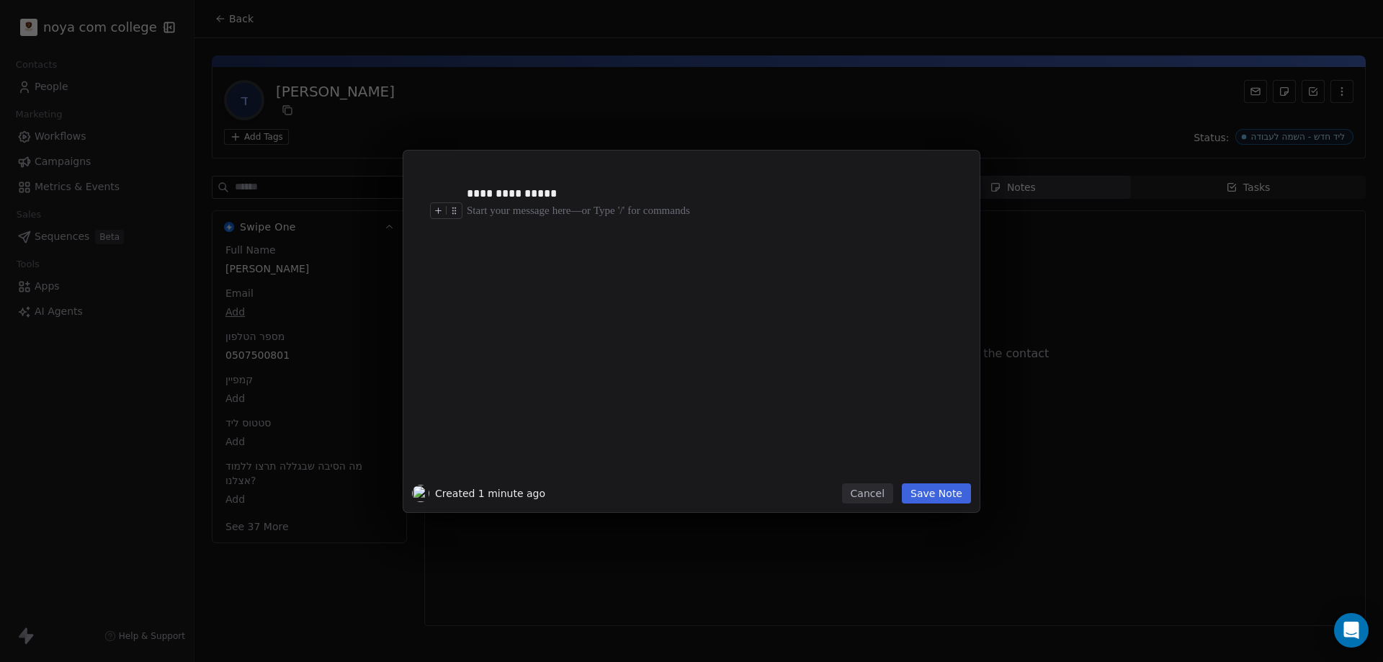
click at [541, 256] on div "**********" at bounding box center [713, 321] width 493 height 307
click at [930, 490] on button "Save Note" at bounding box center [936, 493] width 69 height 20
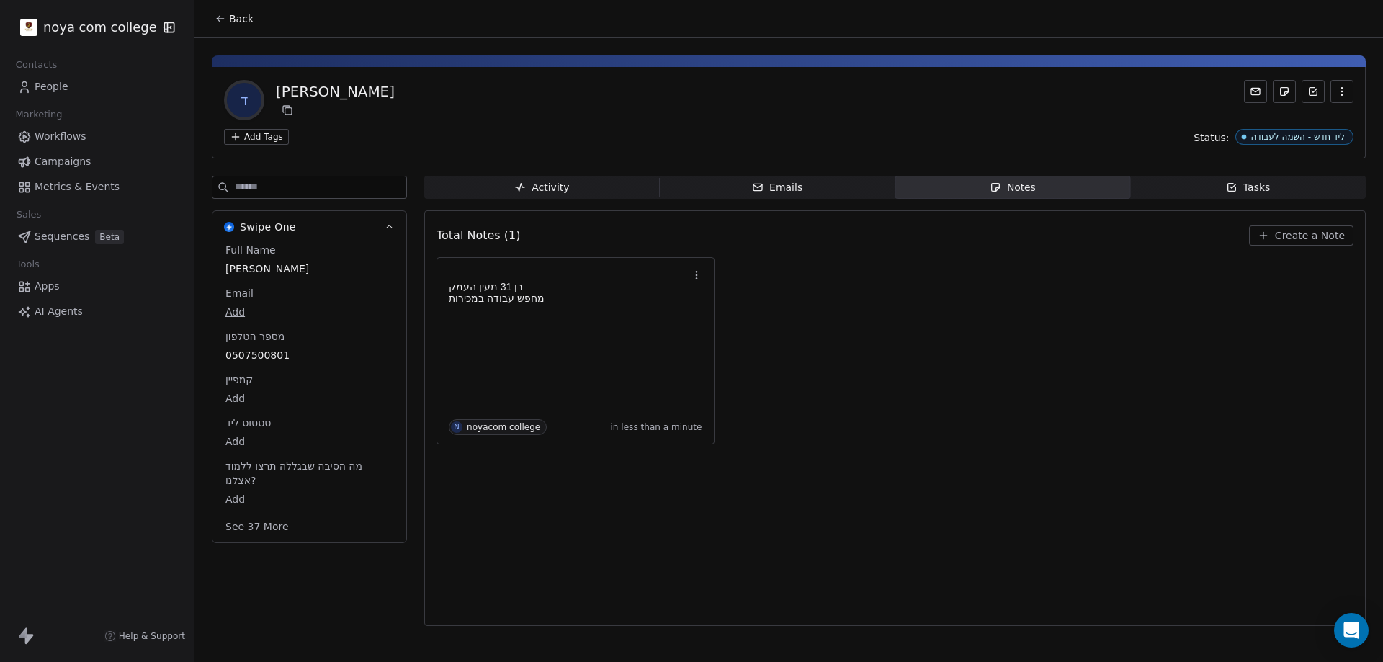
click at [297, 359] on span "0507500801" at bounding box center [310, 355] width 168 height 14
click at [295, 356] on span "0507500801" at bounding box center [309, 356] width 166 height 14
click at [295, 356] on input "**********" at bounding box center [304, 364] width 156 height 29
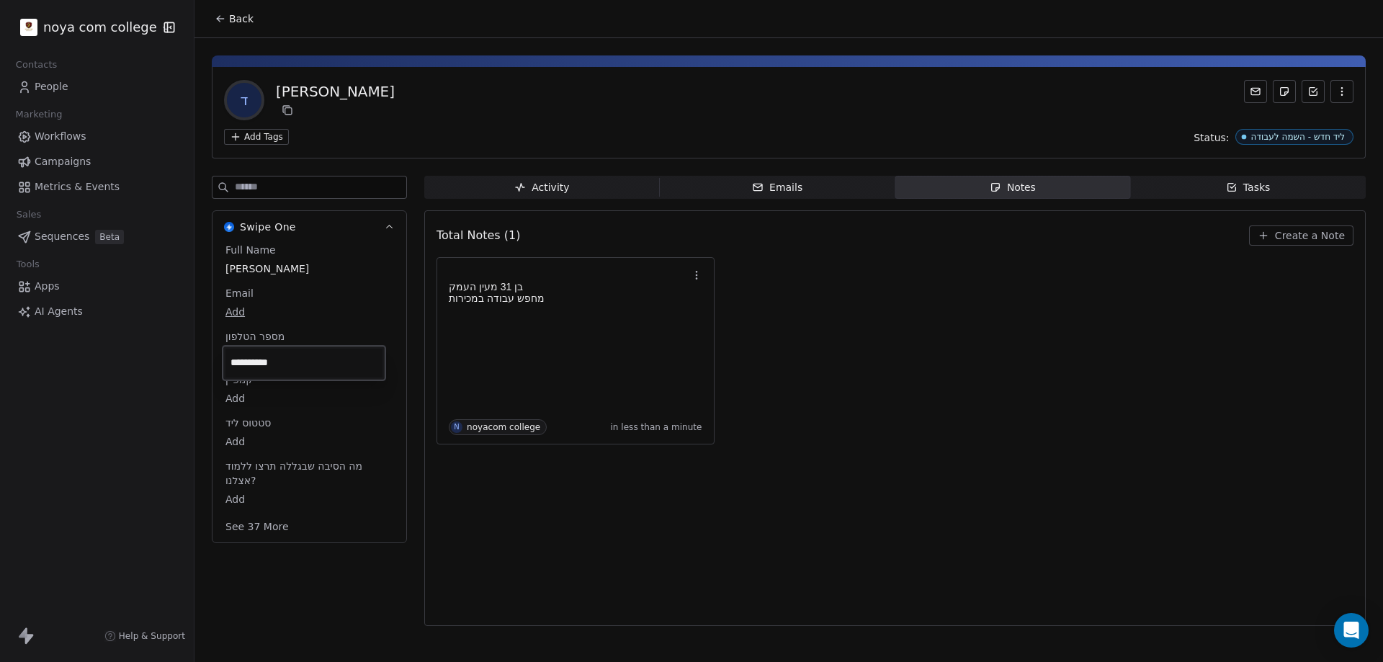
click at [829, 563] on html "**********" at bounding box center [691, 331] width 1383 height 662
click at [953, 326] on div "בן 31 מעין העמק מחפש עבודה במכירות N noyacom college in less than a minute" at bounding box center [895, 350] width 917 height 187
click at [231, 443] on body "noya com college Contacts People Marketing Workflows Campaigns Metrics & Events…" at bounding box center [691, 331] width 1383 height 662
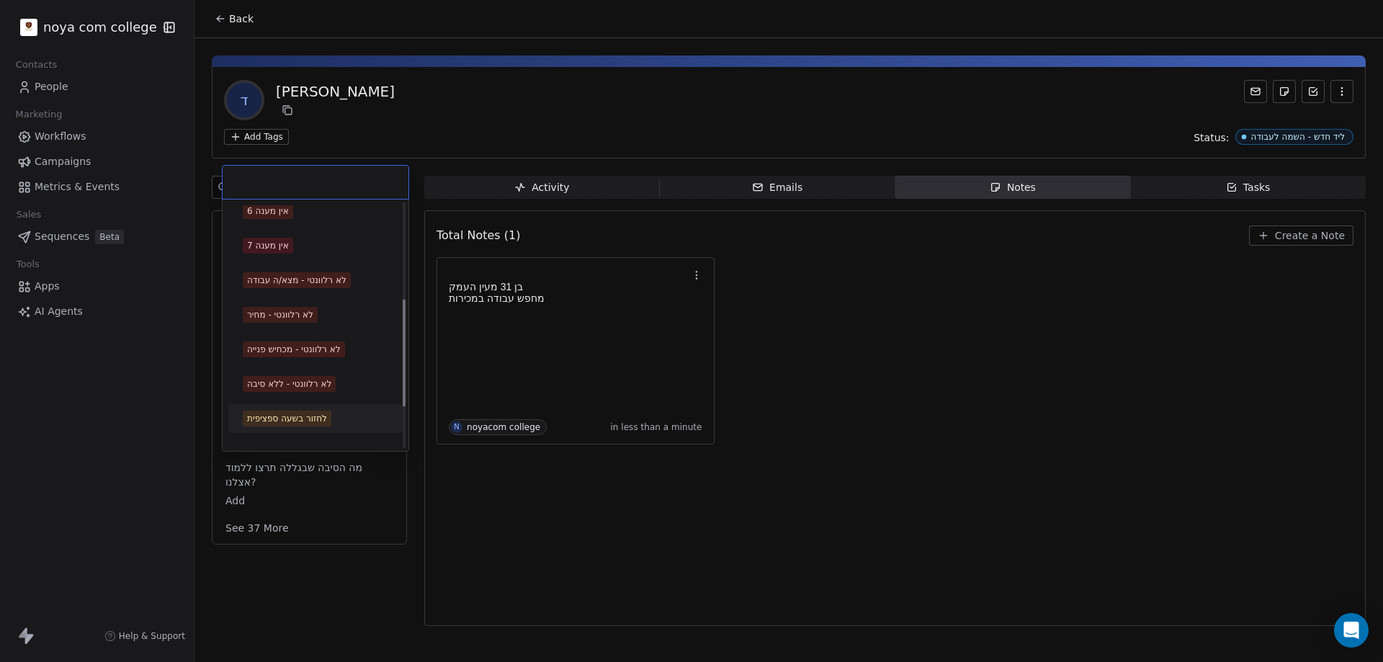
scroll to position [308, 0]
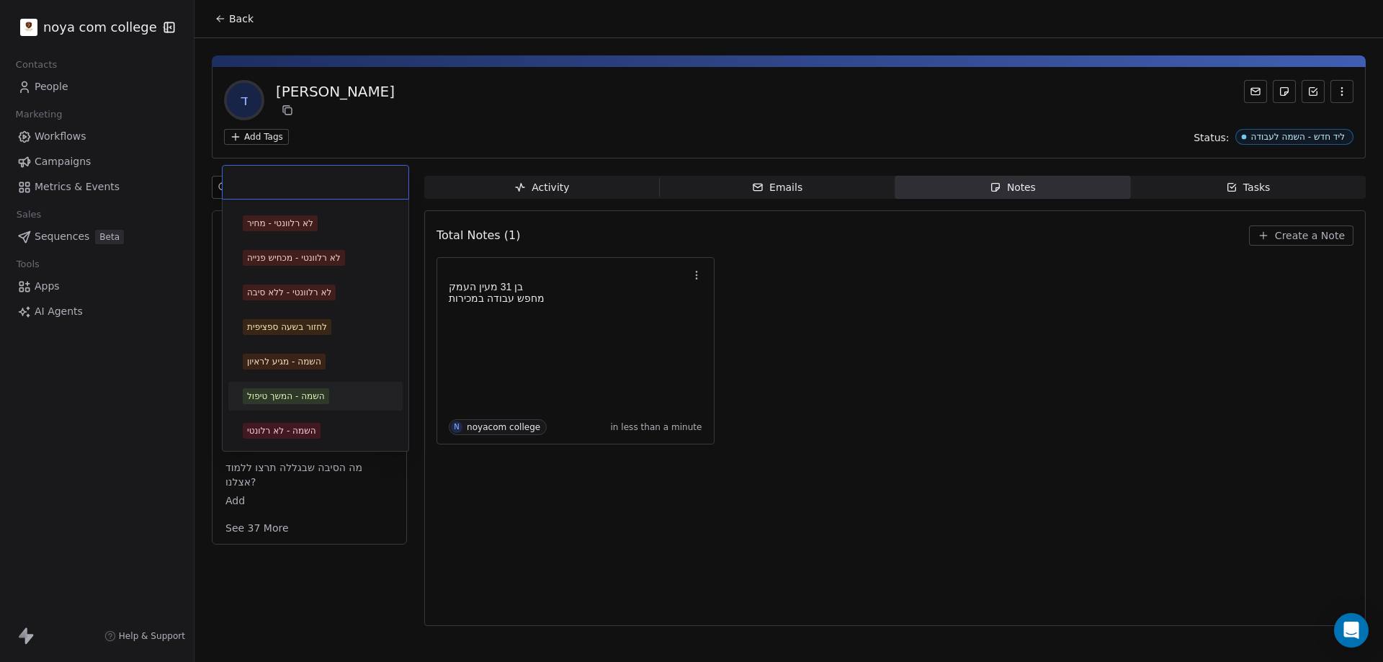
click at [307, 399] on div "השמה - המשך טיפול" at bounding box center [286, 396] width 78 height 13
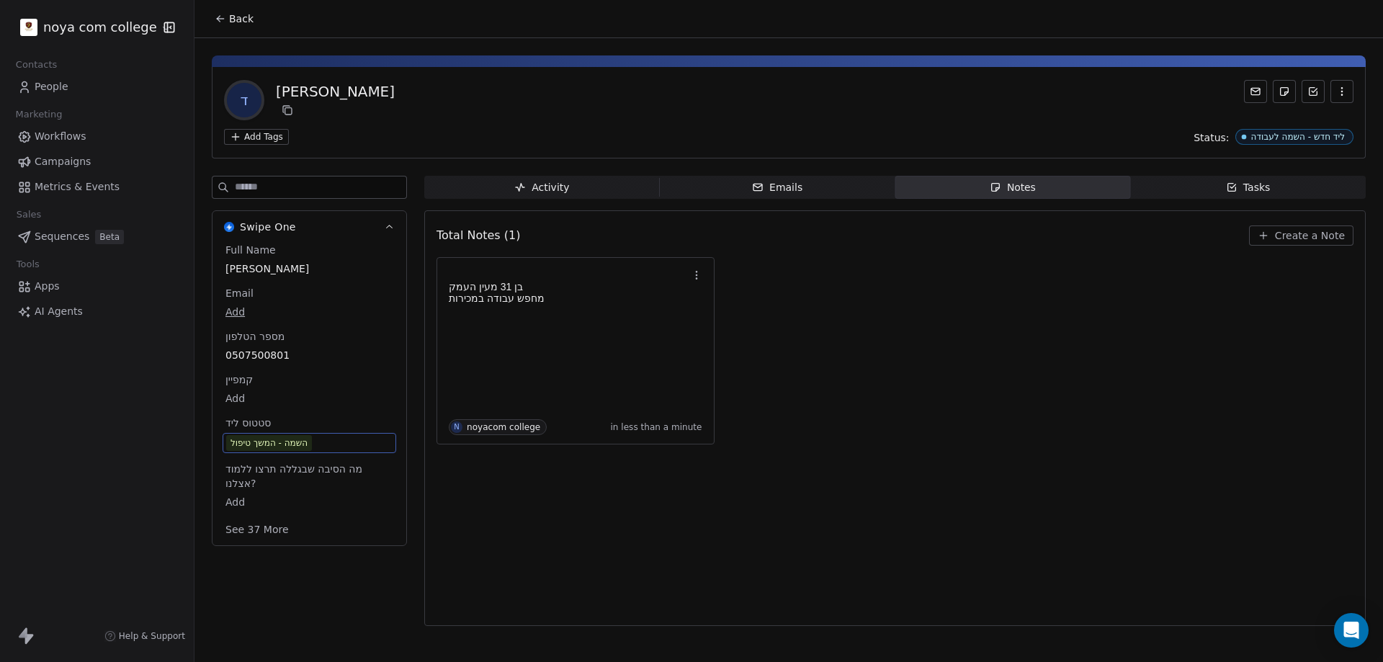
click at [900, 506] on div "Total Notes (1) Create a Note בן 31 מעין העמק מחפש עבודה במכירות N noyacom coll…" at bounding box center [895, 418] width 917 height 397
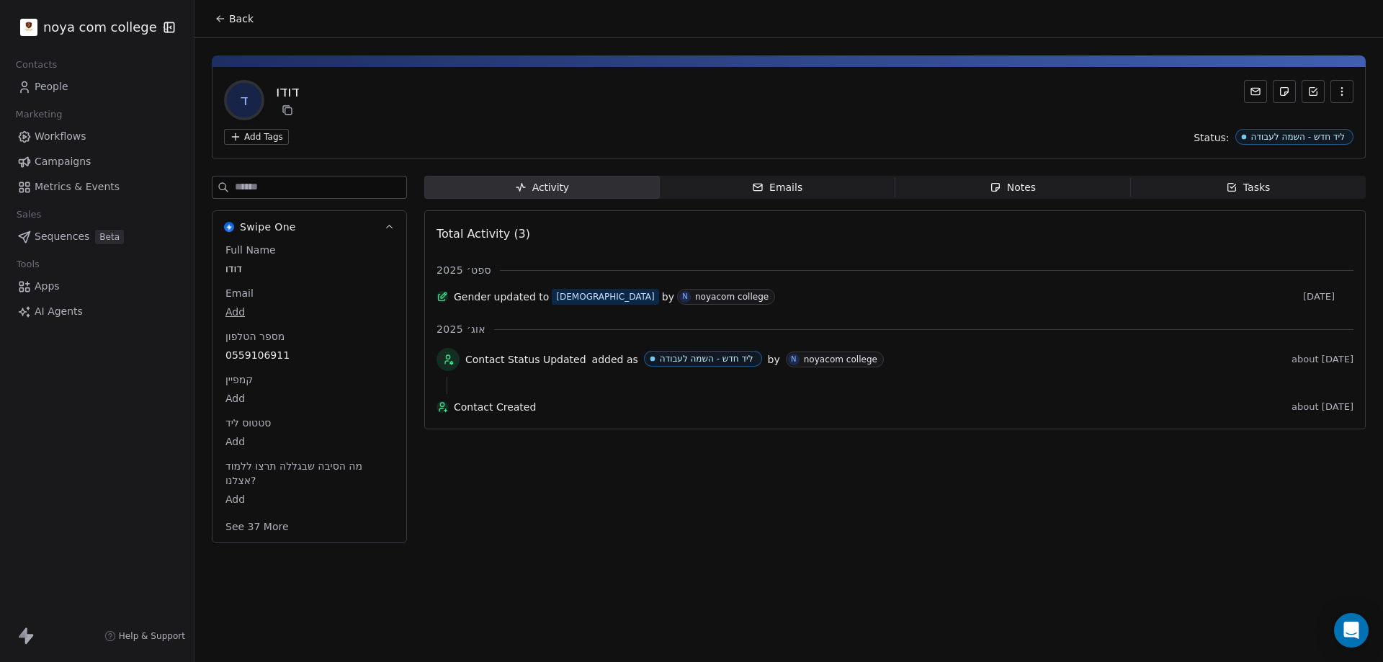
click at [990, 183] on icon "button" at bounding box center [996, 188] width 12 height 12
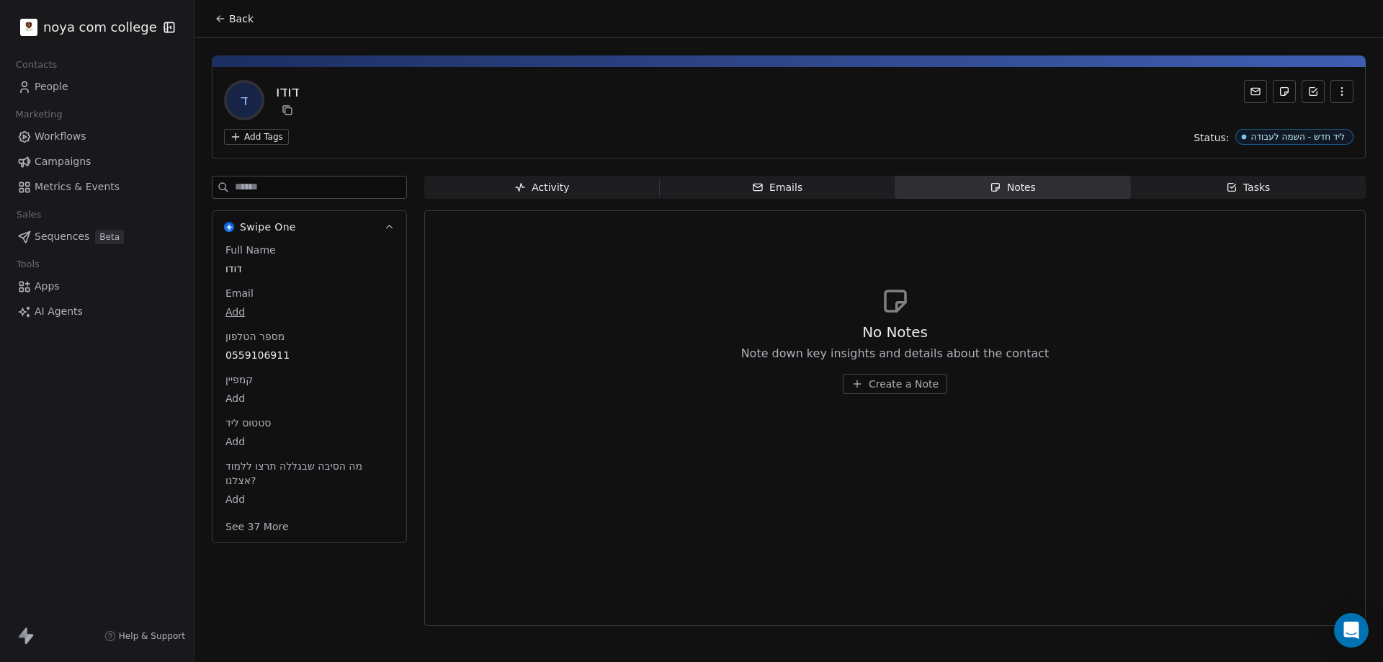
click at [916, 386] on span "Create a Note" at bounding box center [904, 384] width 70 height 14
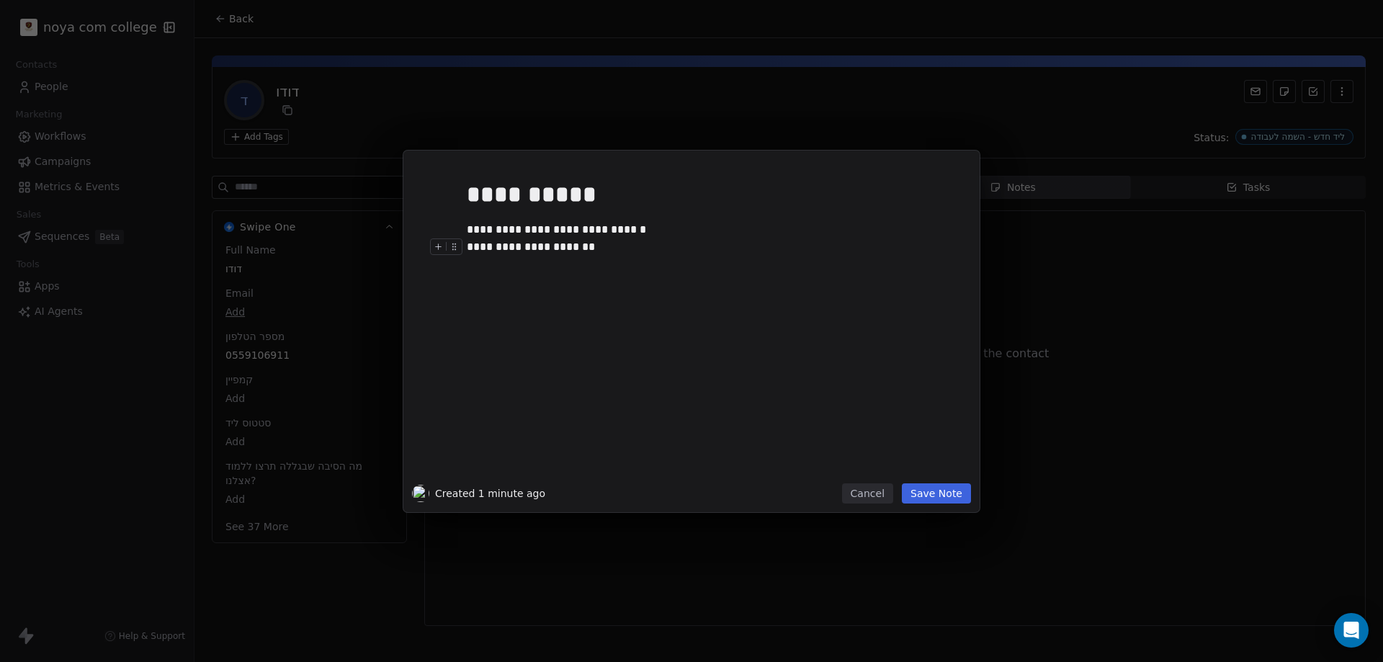
click at [506, 247] on div "**********" at bounding box center [708, 246] width 482 height 17
click at [934, 486] on button "Save Note" at bounding box center [936, 493] width 69 height 20
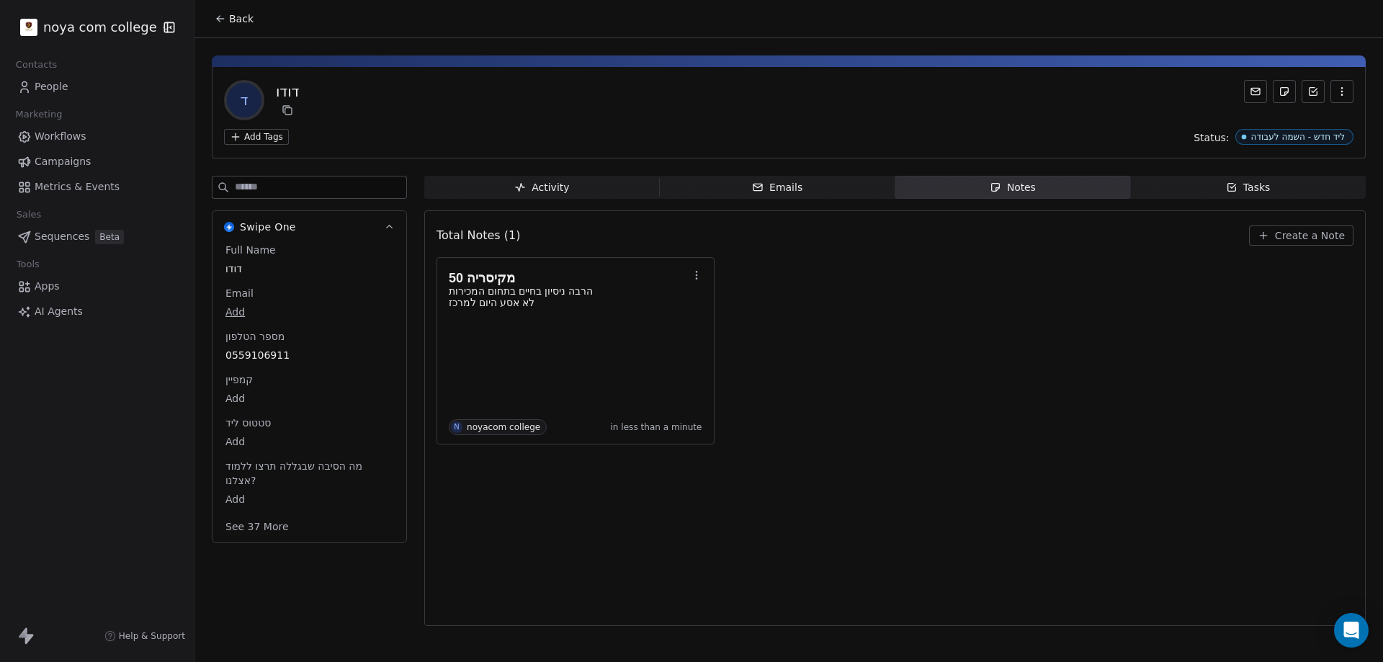
click at [290, 356] on span "0559106911" at bounding box center [310, 355] width 168 height 14
click at [289, 356] on span "0559106911" at bounding box center [309, 356] width 166 height 14
click at [289, 356] on input "**********" at bounding box center [304, 364] width 156 height 29
drag, startPoint x: 966, startPoint y: 445, endPoint x: 957, endPoint y: 509, distance: 64.8
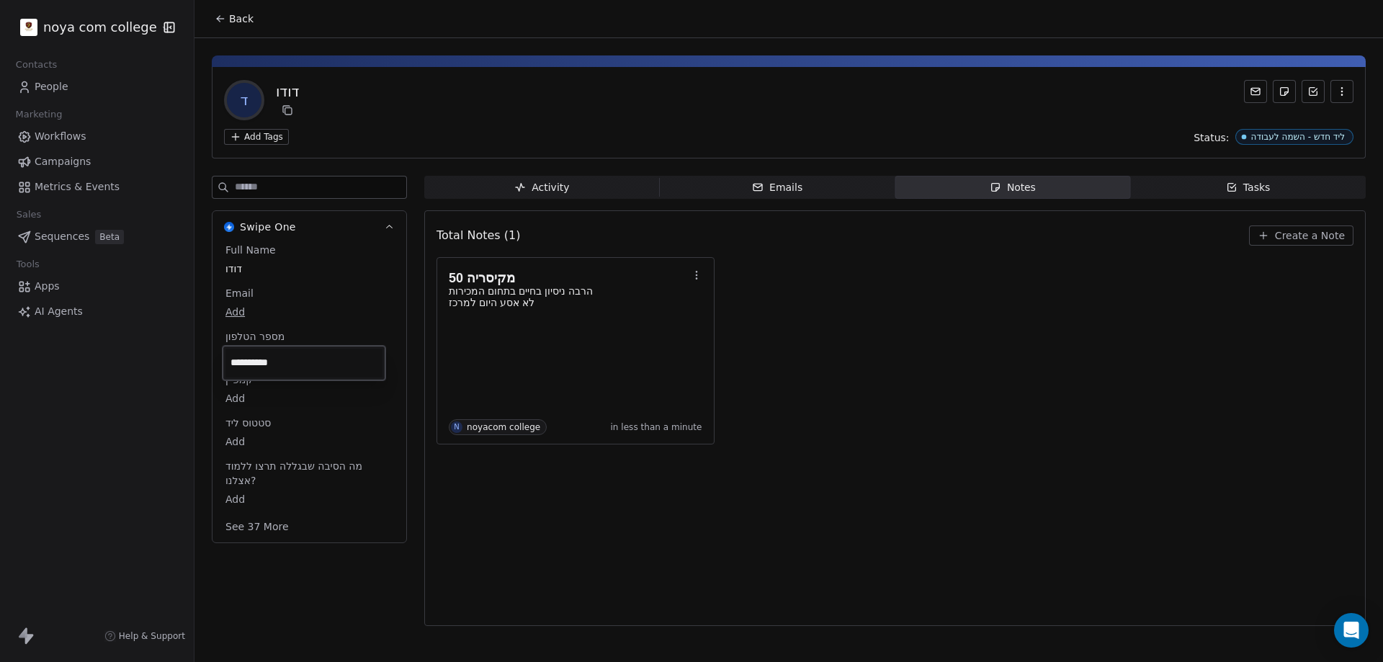
click at [965, 445] on html "**********" at bounding box center [691, 331] width 1383 height 662
click at [993, 398] on div "50 מקיסריה הרבה ניסיון בחיים בתחום המכירות לא אסע היום למרכז [GEOGRAPHIC_DATA] …" at bounding box center [895, 350] width 917 height 187
click at [282, 95] on div "דודו" at bounding box center [287, 91] width 23 height 20
click at [246, 266] on span "דודו" at bounding box center [310, 269] width 168 height 14
click at [264, 264] on span "דודו" at bounding box center [309, 269] width 166 height 14
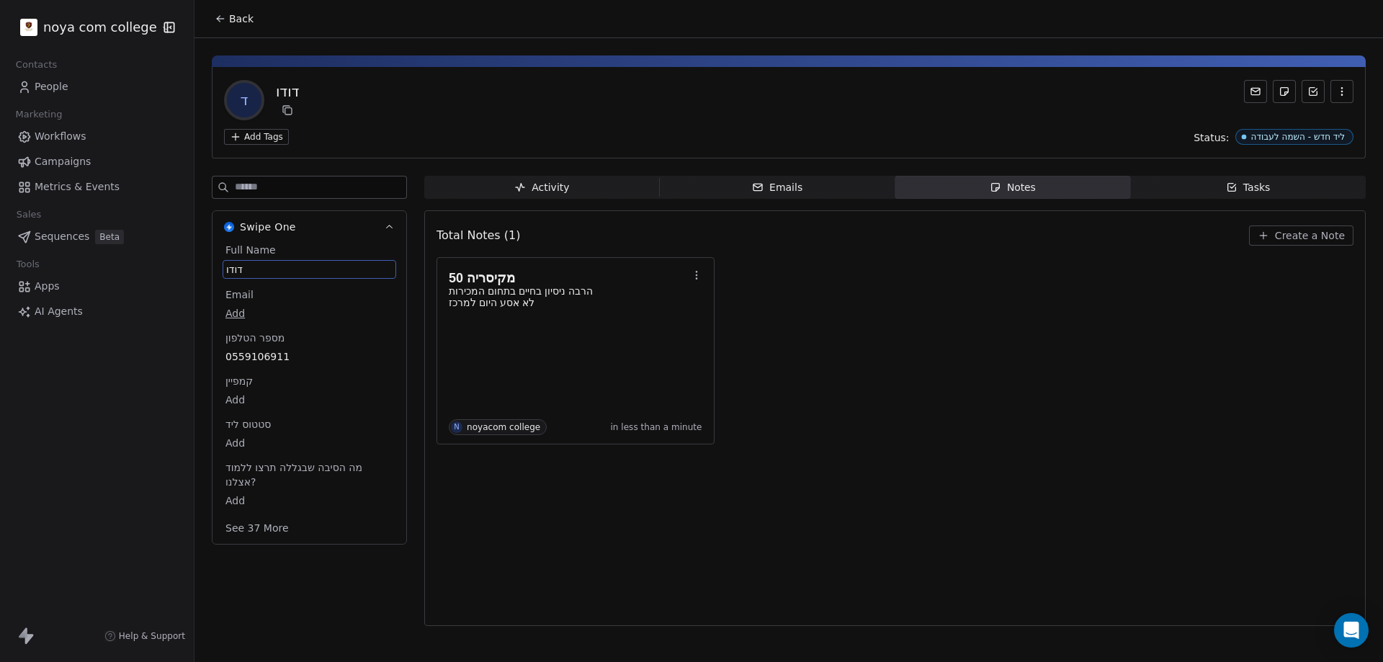
click at [264, 264] on span "דודו" at bounding box center [309, 269] width 166 height 14
type textarea "*********"
click at [599, 524] on html "noya com college Contacts People Marketing Workflows Campaigns Metrics & Events…" at bounding box center [691, 331] width 1383 height 662
click at [1018, 514] on div "Total Notes (1) Create a Note 50 מקיסריה הרבה ניסיון בחיים בתחום המכירות לא אסע…" at bounding box center [895, 418] width 917 height 397
click at [235, 439] on body "noya com college Contacts People Marketing Workflows Campaigns Metrics & Events…" at bounding box center [691, 331] width 1383 height 662
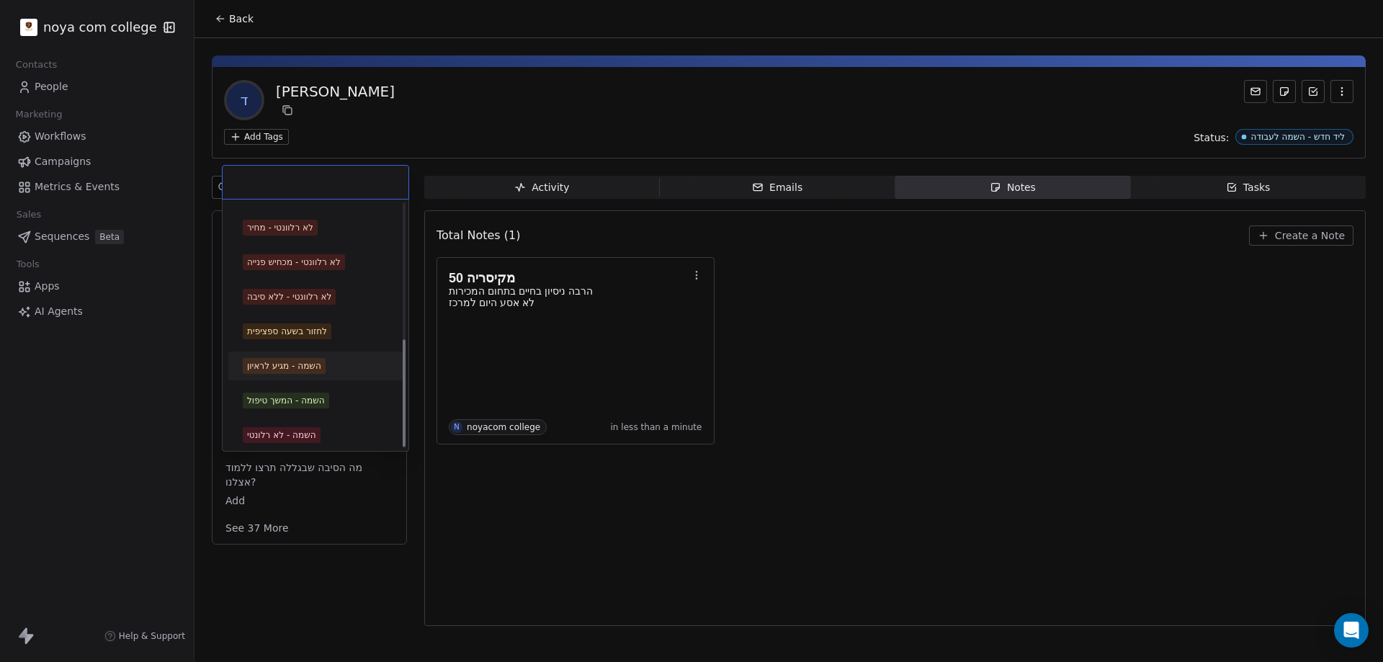
scroll to position [308, 0]
click at [293, 395] on div "השמה - המשך טיפול" at bounding box center [286, 396] width 78 height 13
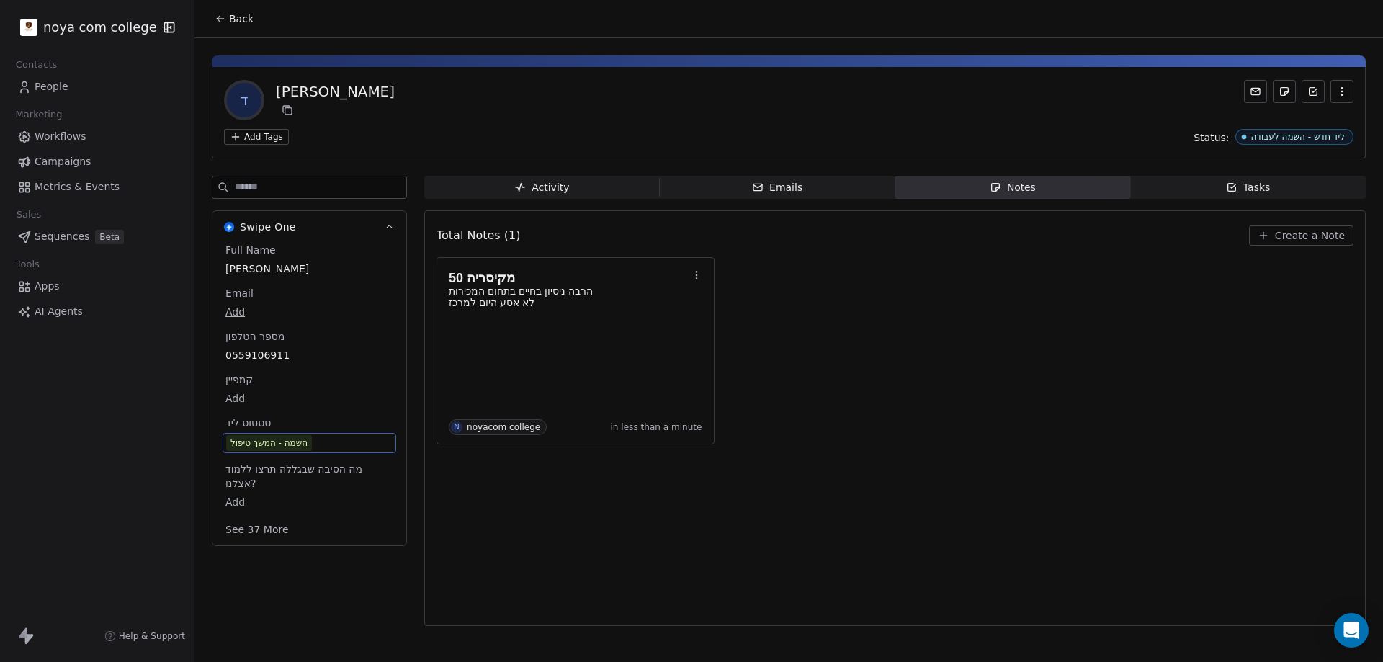
click at [799, 419] on div "50 מקיסריה הרבה ניסיון בחיים בתחום המכירות לא אסע היום למרכז N noyacom college …" at bounding box center [895, 350] width 917 height 187
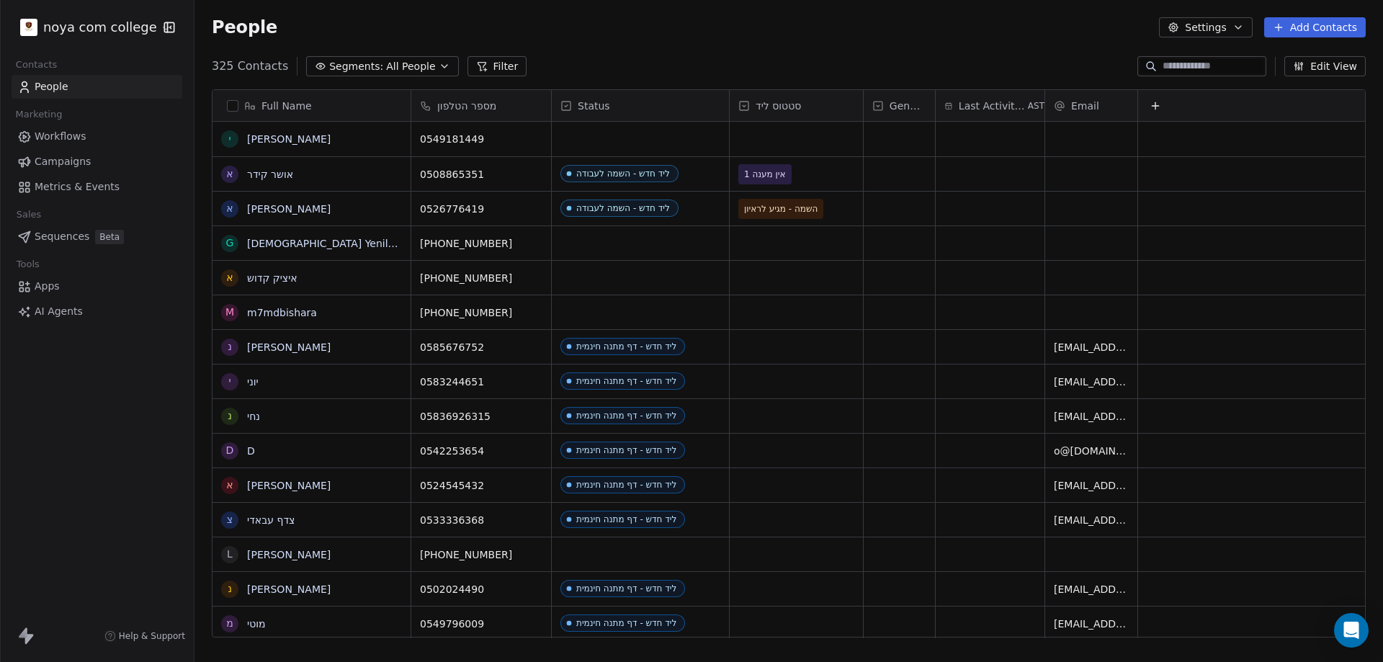
scroll to position [12, 12]
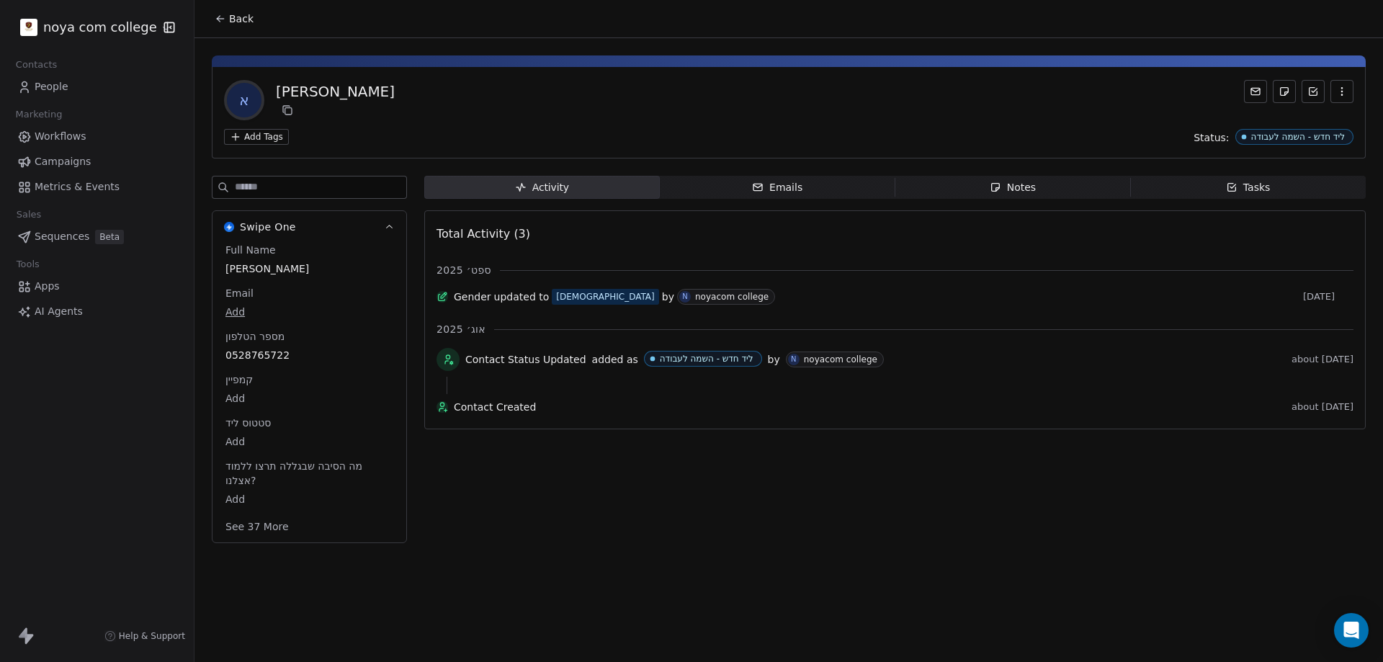
click at [709, 543] on div "Activity Activity Emails Emails Notes Notes Tasks Tasks Total Activity (3) ספט׳…" at bounding box center [895, 364] width 942 height 376
click at [633, 558] on div "Back א [PERSON_NAME] Add Tags Status: ליד חדש - השמה לעבודה Swipe One Full Name…" at bounding box center [789, 331] width 1189 height 662
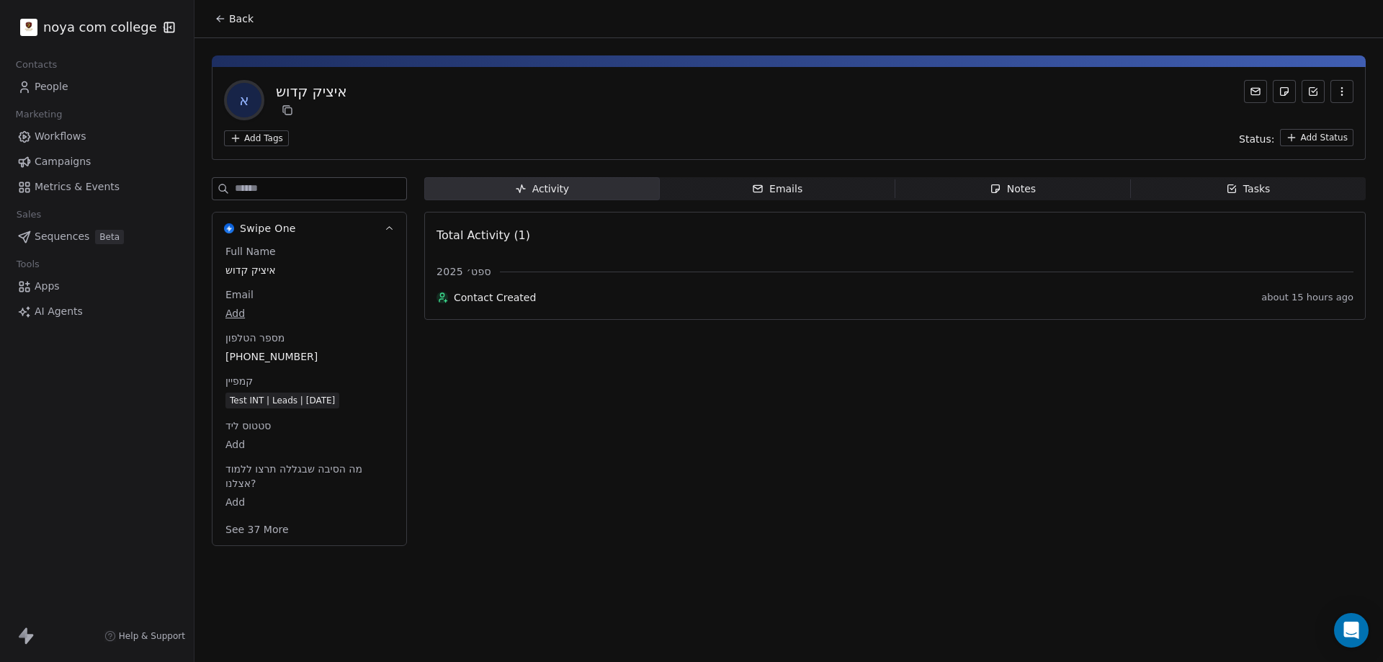
click at [242, 15] on span "Back" at bounding box center [241, 19] width 24 height 14
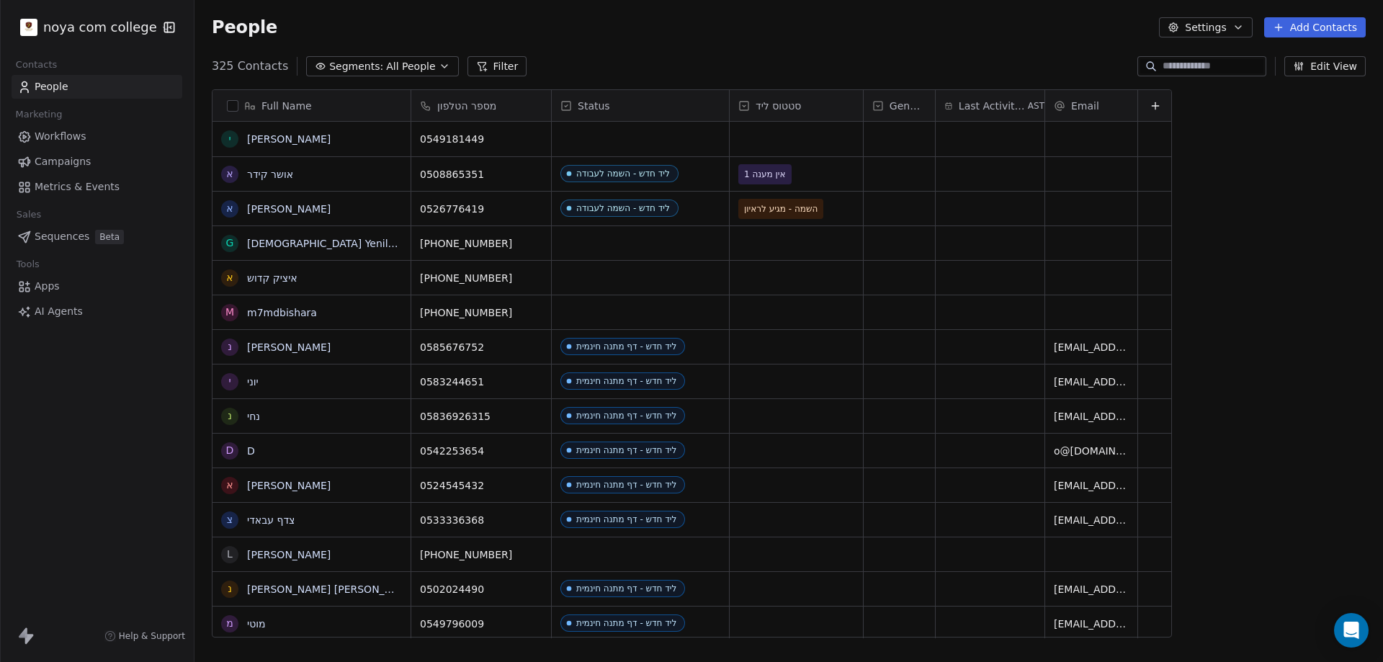
scroll to position [571, 1178]
click at [658, 66] on div "325 Contacts Segments: All People Filter Edit View" at bounding box center [789, 66] width 1189 height 23
click at [1168, 59] on input at bounding box center [1213, 66] width 101 height 14
type input "*"
drag, startPoint x: 1315, startPoint y: 23, endPoint x: 1221, endPoint y: 71, distance: 105.4
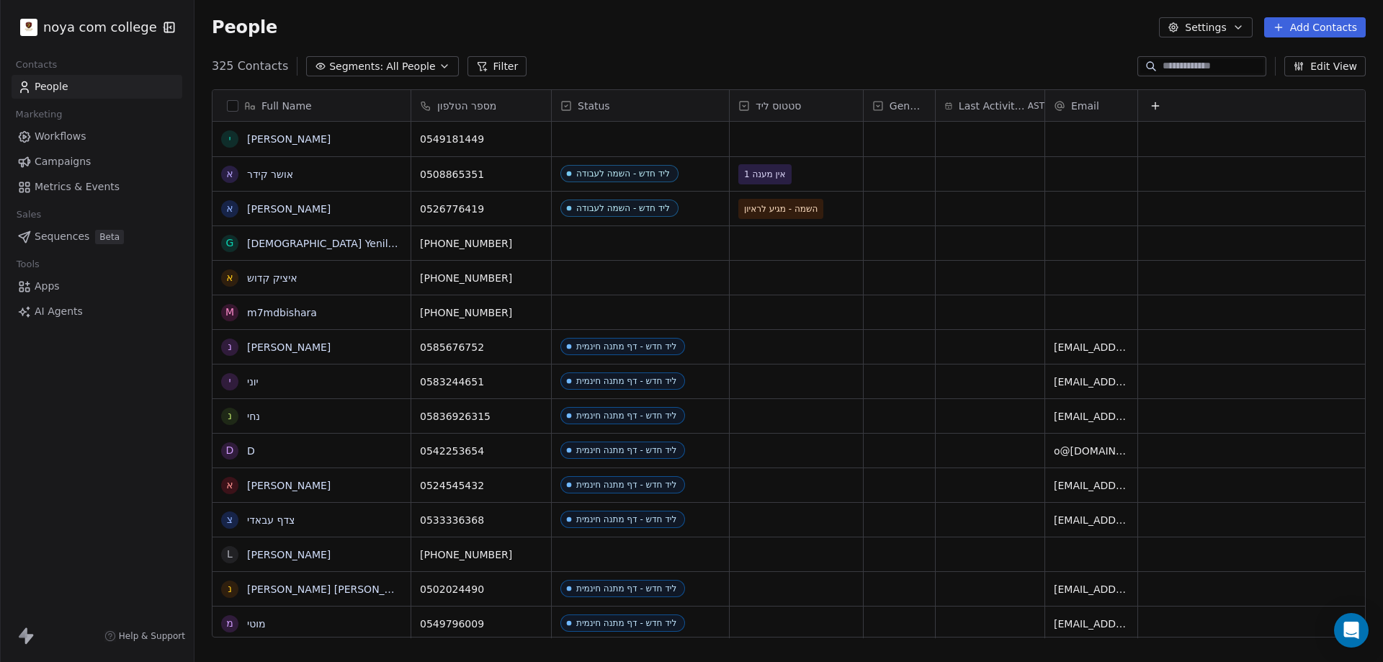
click at [1314, 23] on button "Add Contacts" at bounding box center [1315, 27] width 102 height 20
click at [1299, 63] on span "Create new contact" at bounding box center [1322, 58] width 99 height 15
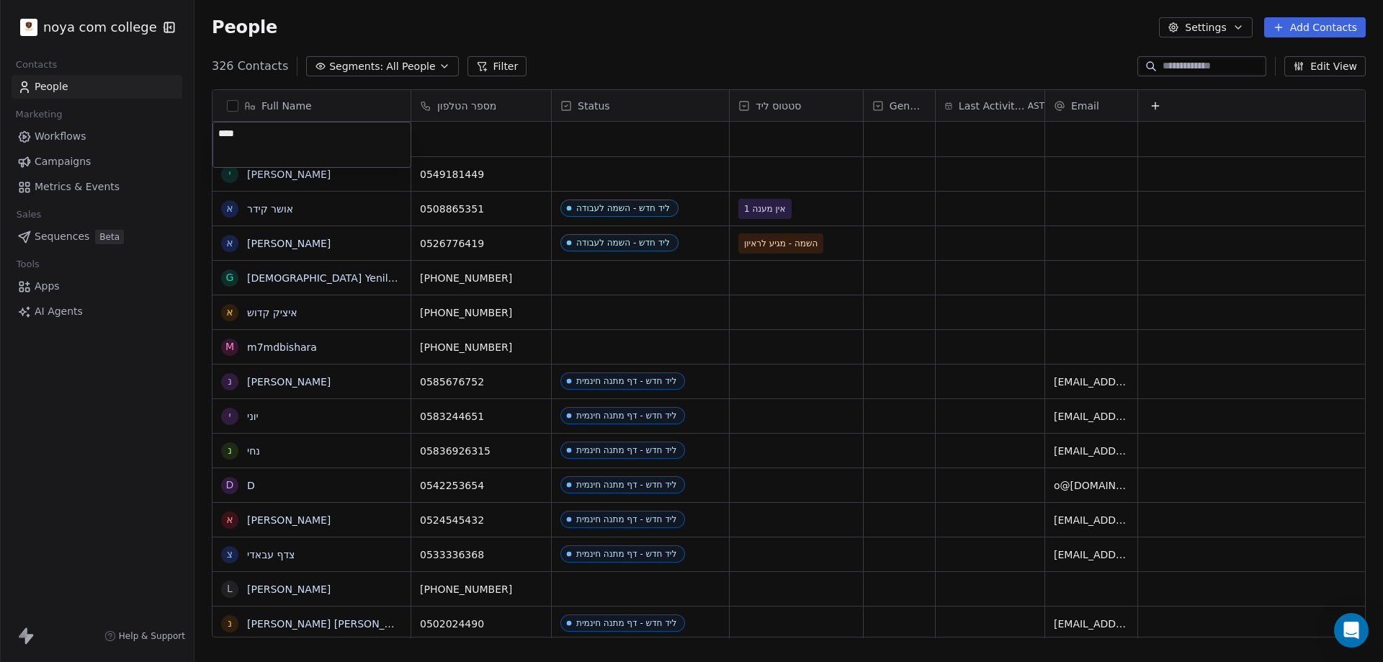
type textarea "***"
